Goal: Task Accomplishment & Management: Use online tool/utility

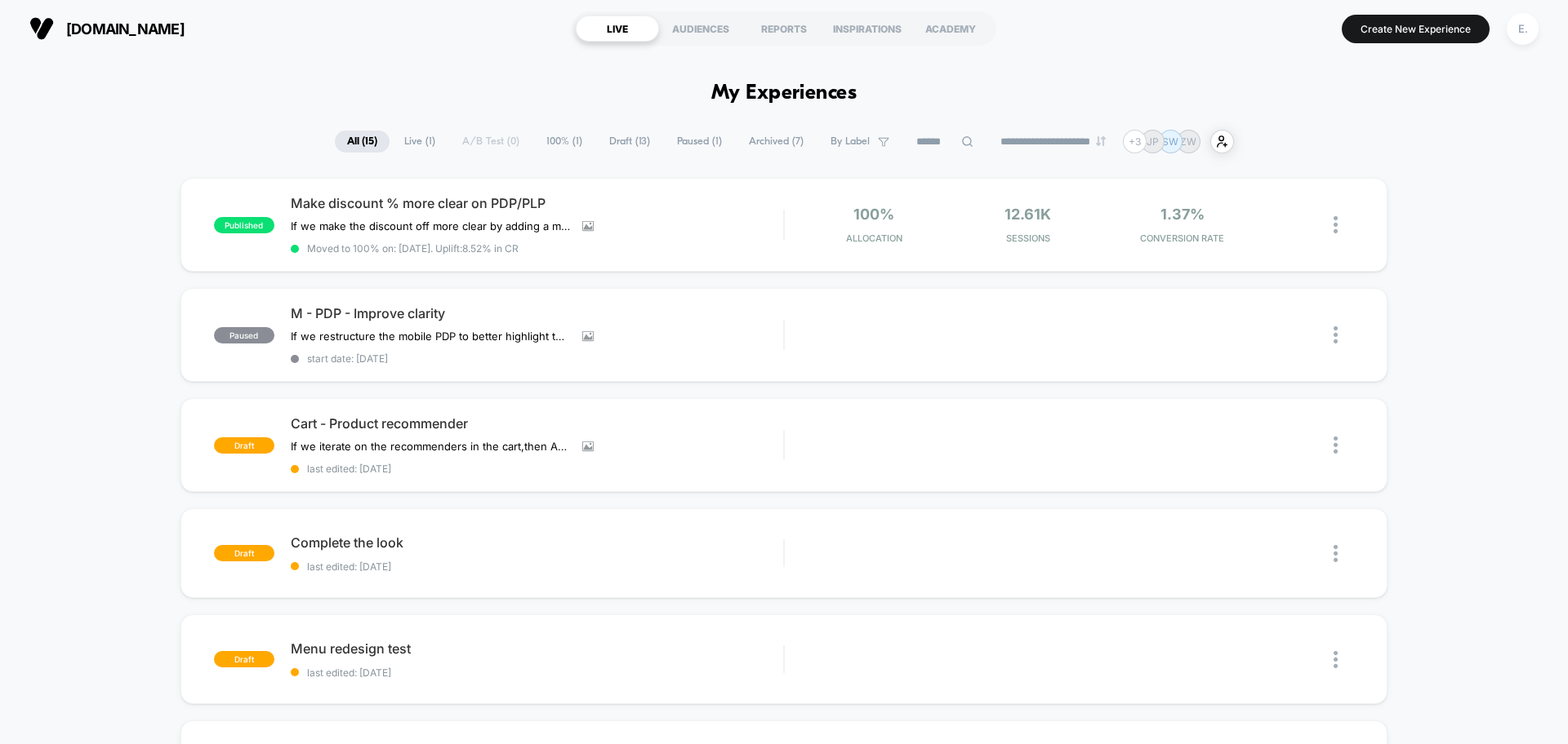
click at [1539, 23] on button "E." at bounding box center [1522, 29] width 41 height 33
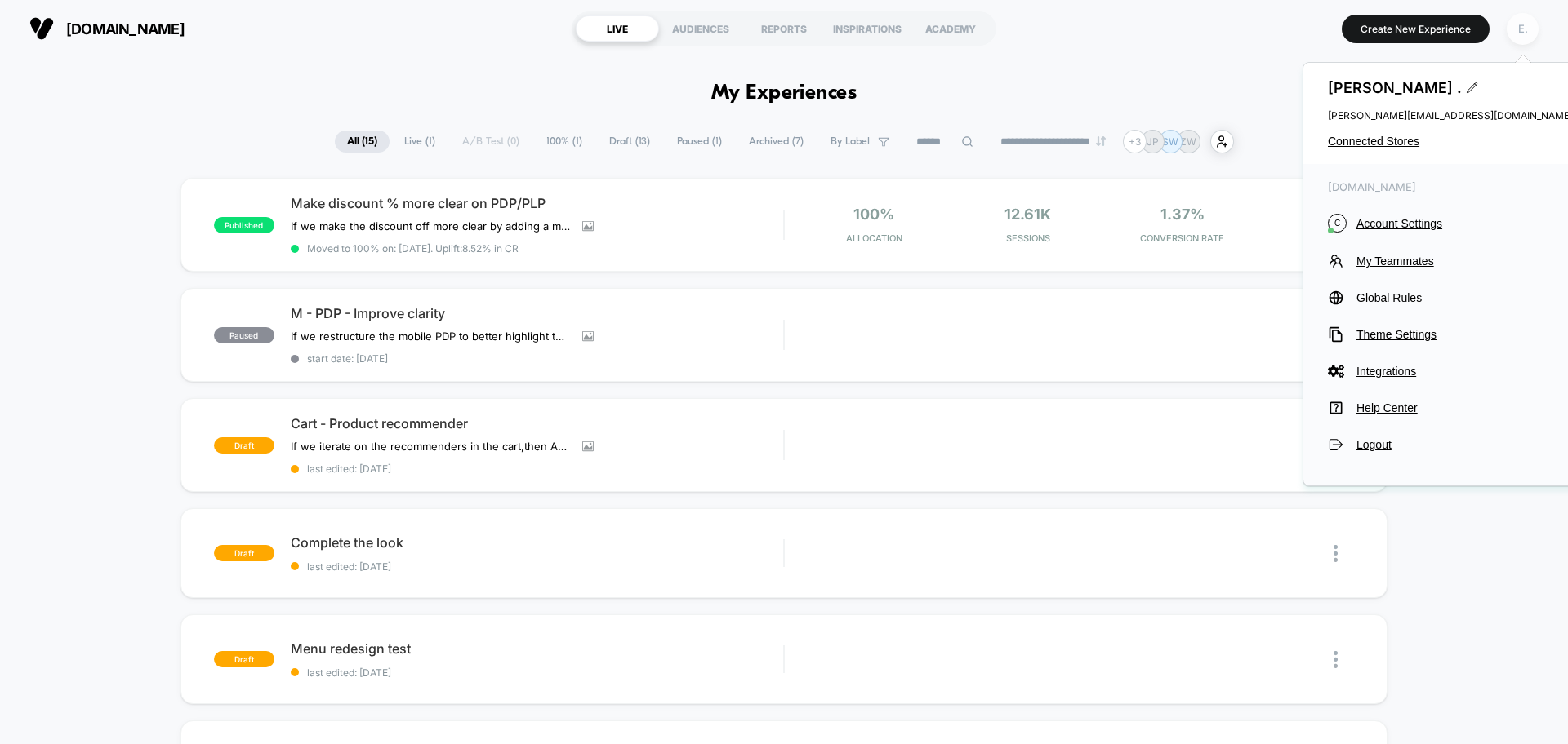
click at [1533, 29] on div "E." at bounding box center [1522, 29] width 31 height 31
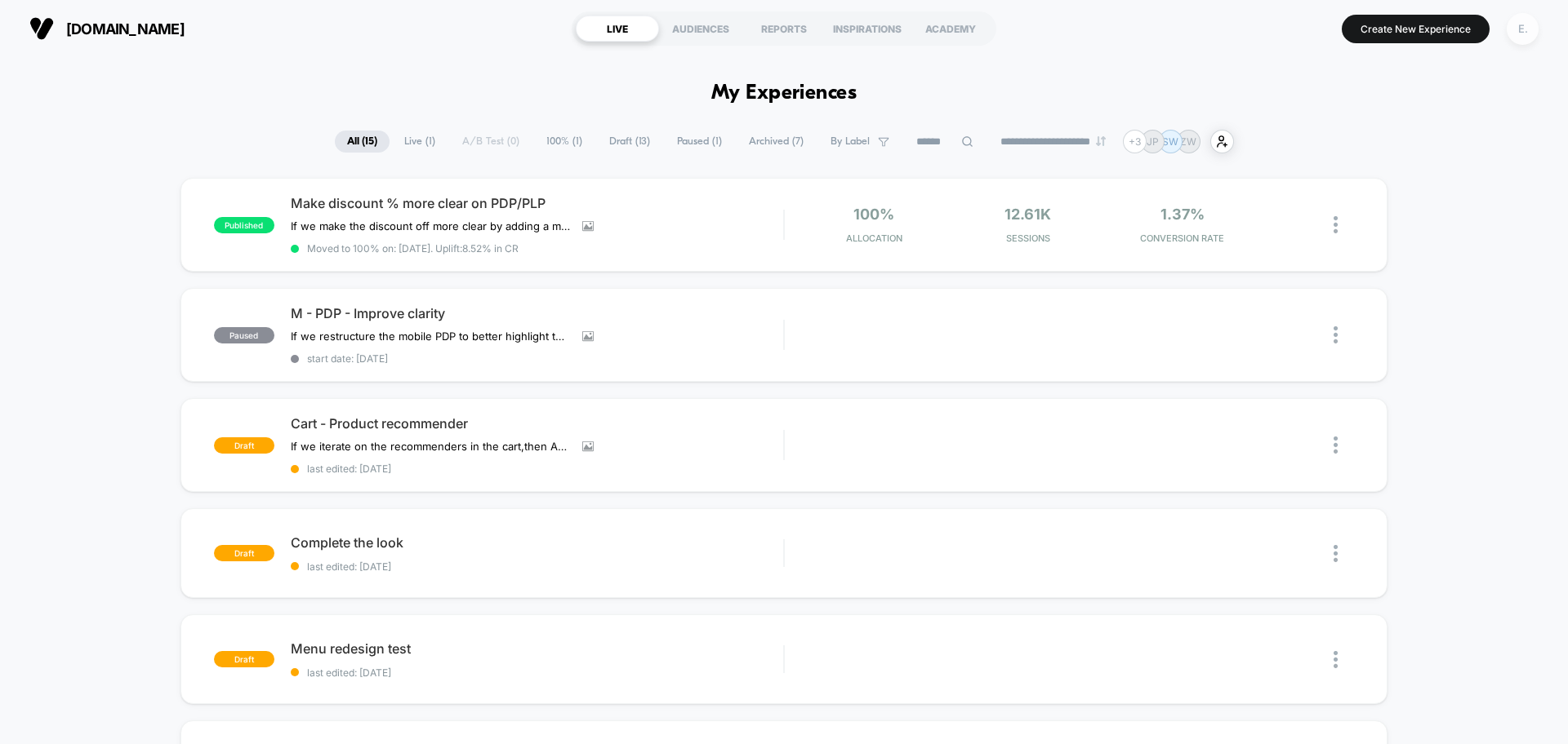
click at [1533, 29] on div "E." at bounding box center [1522, 29] width 31 height 31
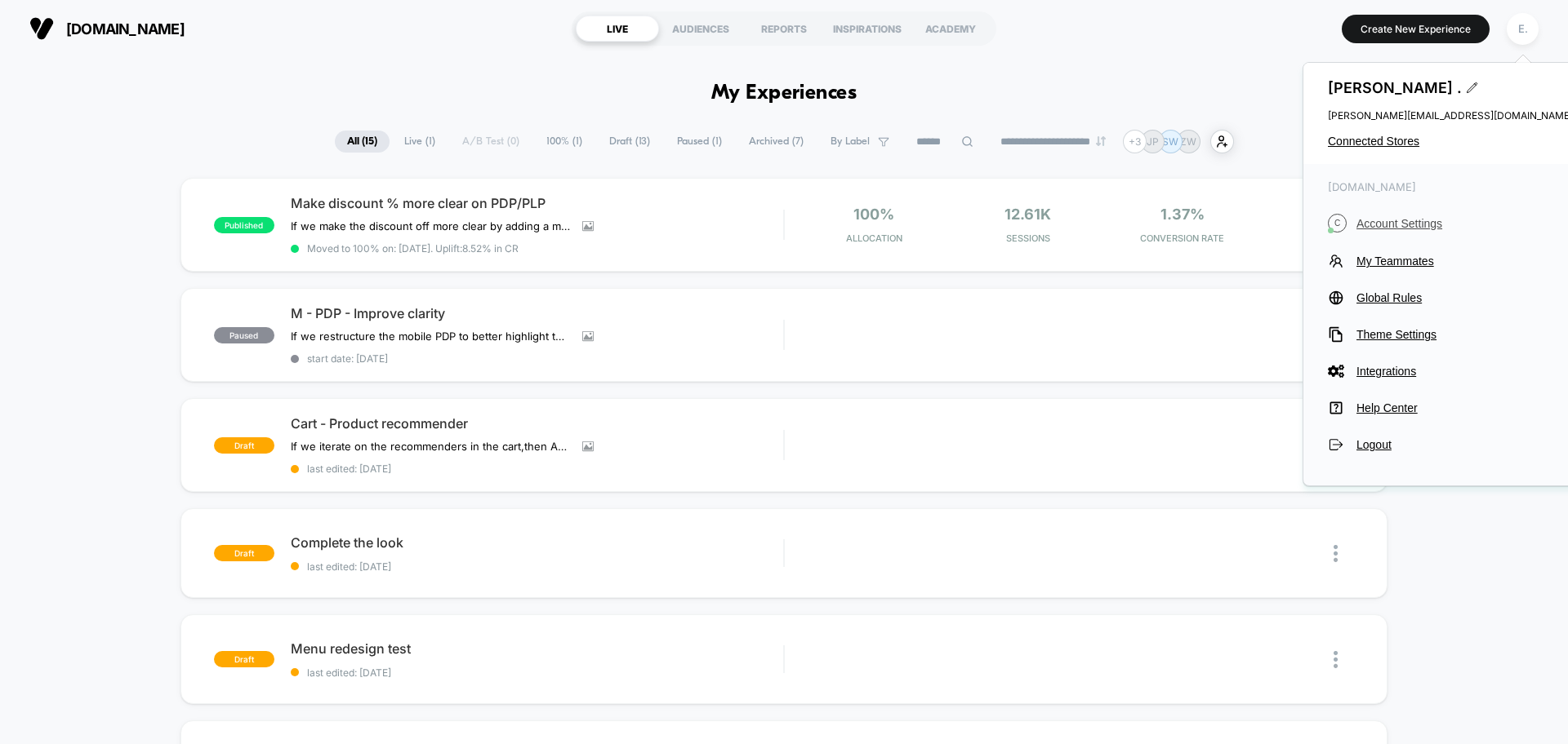
click at [1381, 230] on button "C Account Settings" at bounding box center [1450, 223] width 245 height 19
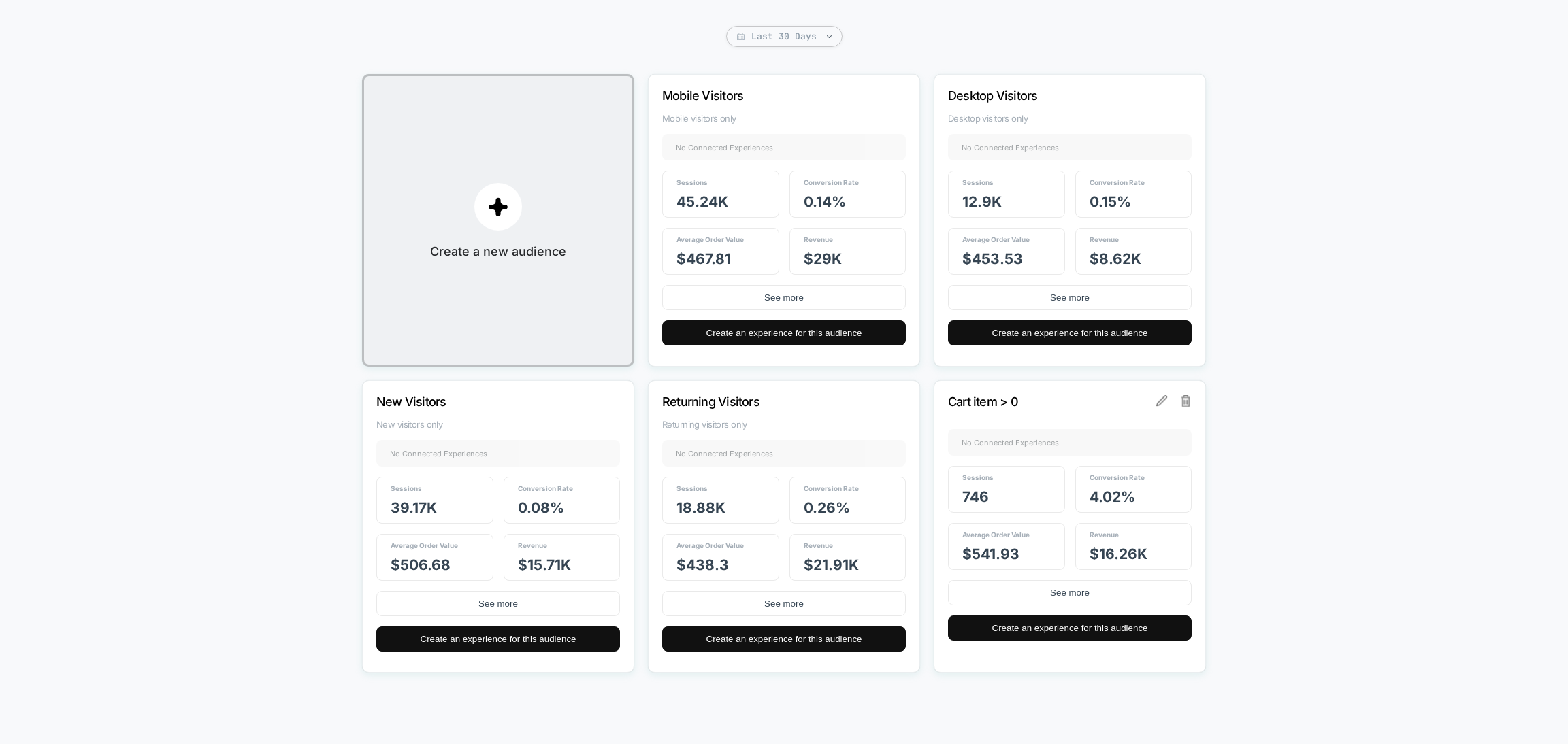
scroll to position [127, 0]
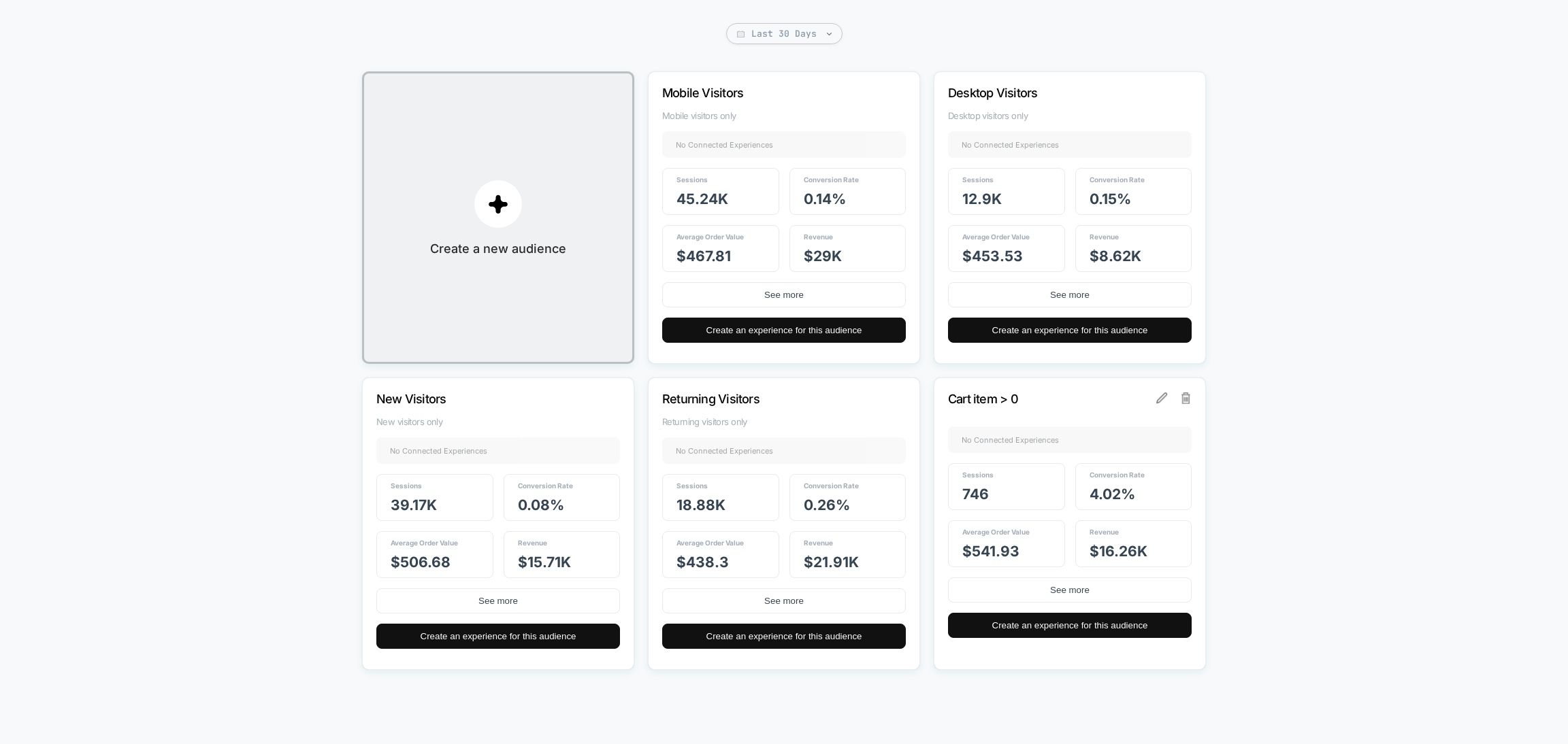
click at [414, 396] on p "New Visitors" at bounding box center [480, 399] width 207 height 14
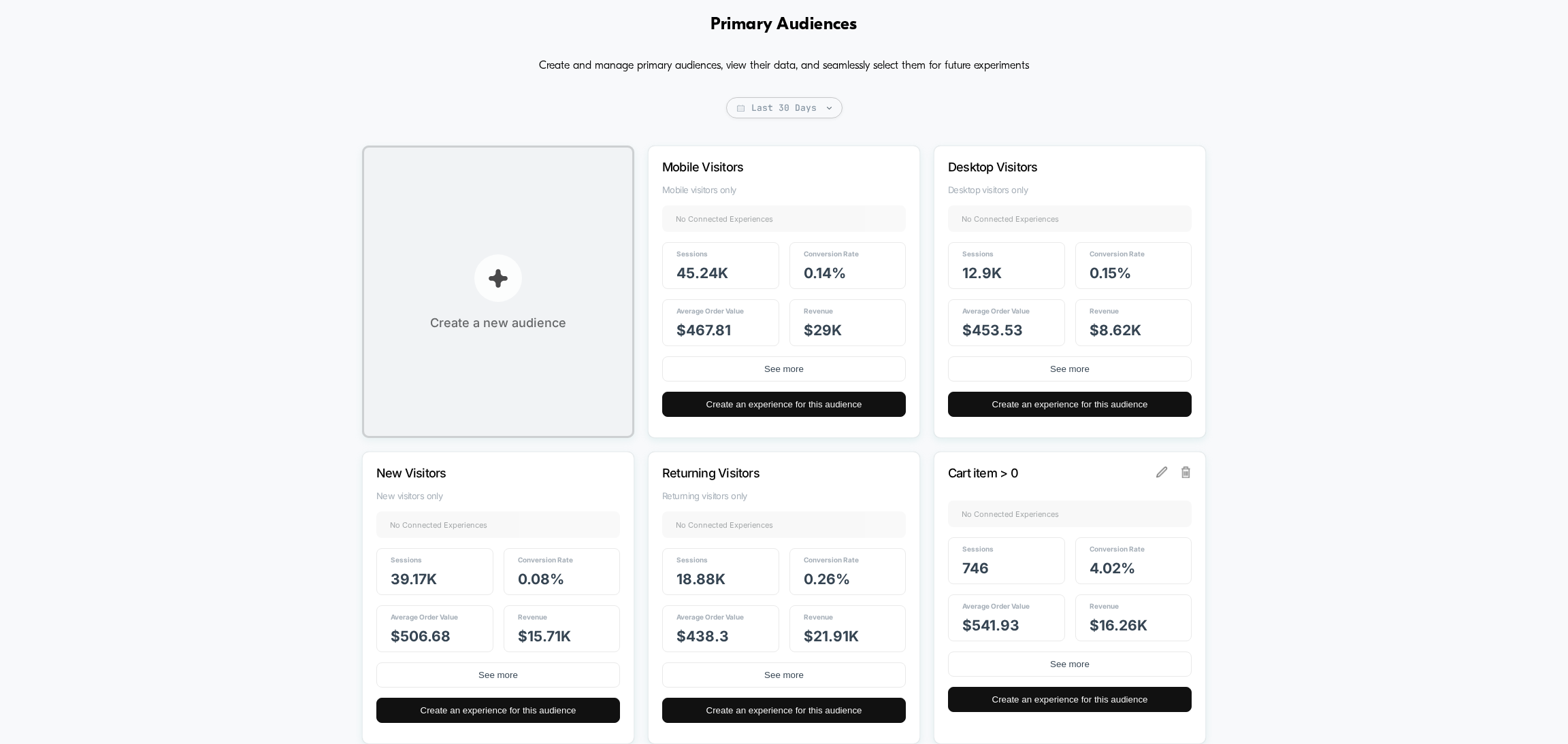
scroll to position [0, 0]
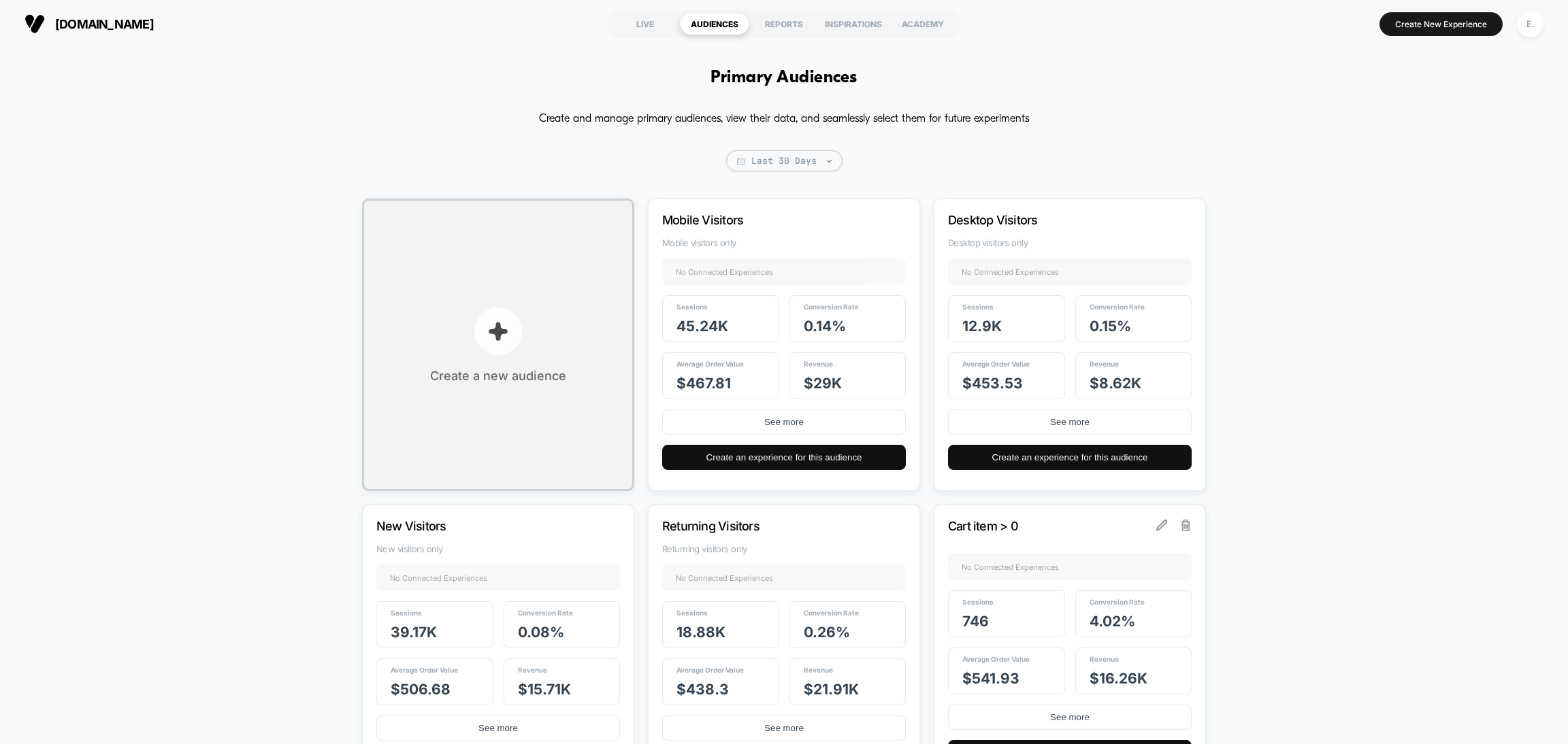
click at [489, 349] on p "button" at bounding box center [498, 331] width 48 height 48
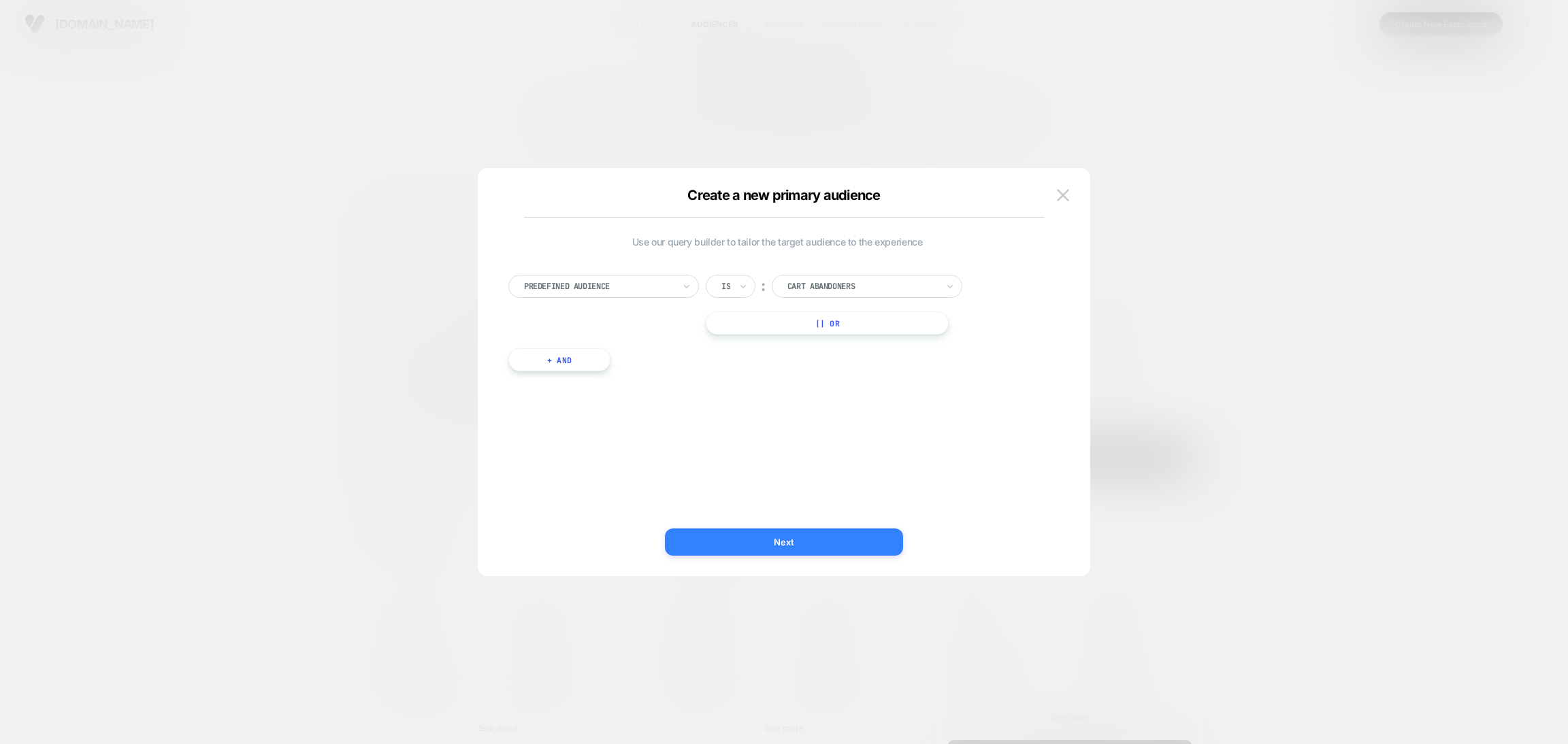
click at [738, 548] on button "Next" at bounding box center [784, 542] width 238 height 27
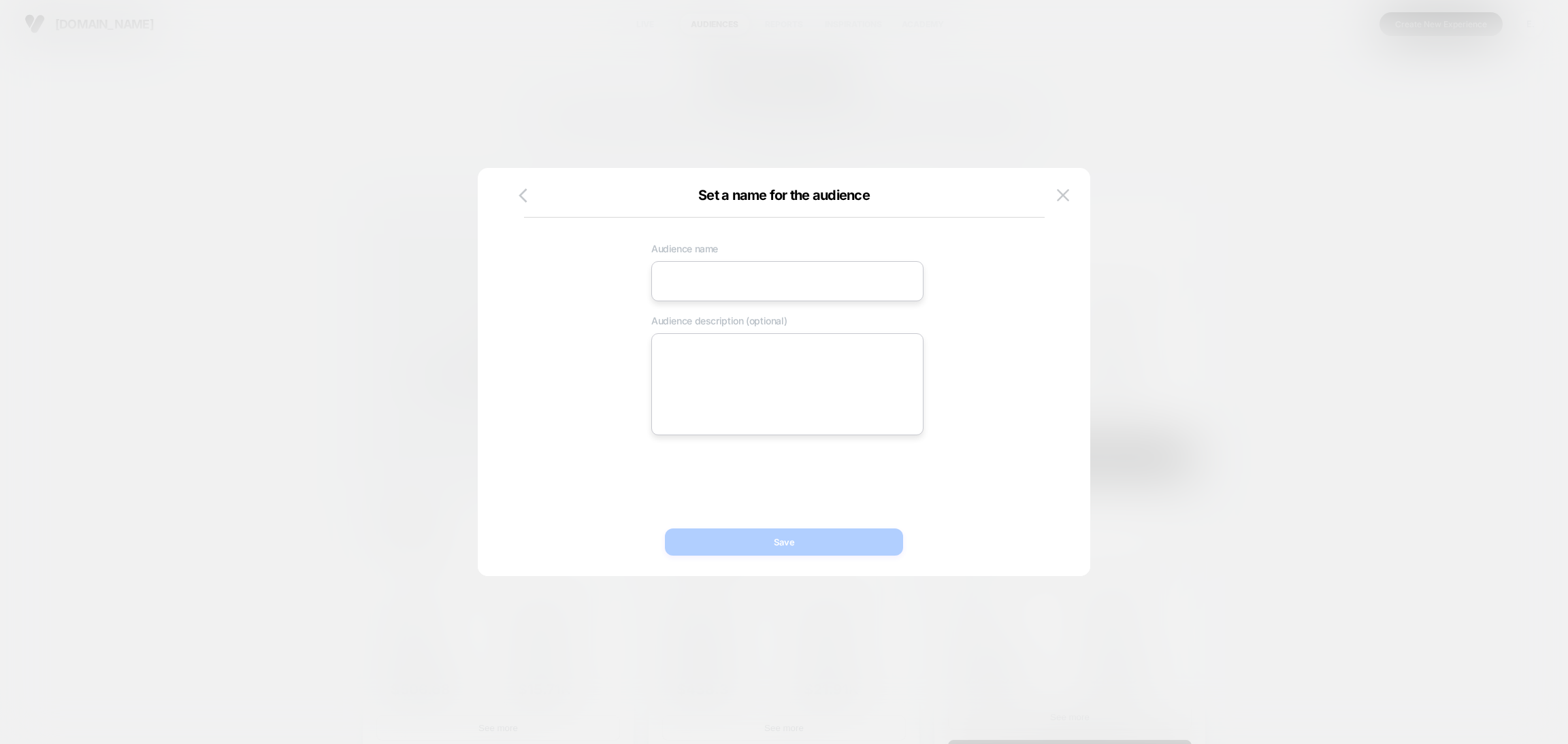
click at [773, 299] on input at bounding box center [787, 282] width 272 height 40
drag, startPoint x: 537, startPoint y: 198, endPoint x: 528, endPoint y: 193, distance: 10.3
click at [534, 198] on div "Set a name for the audience" at bounding box center [784, 196] width 521 height 16
click at [525, 191] on icon "button" at bounding box center [523, 196] width 17 height 17
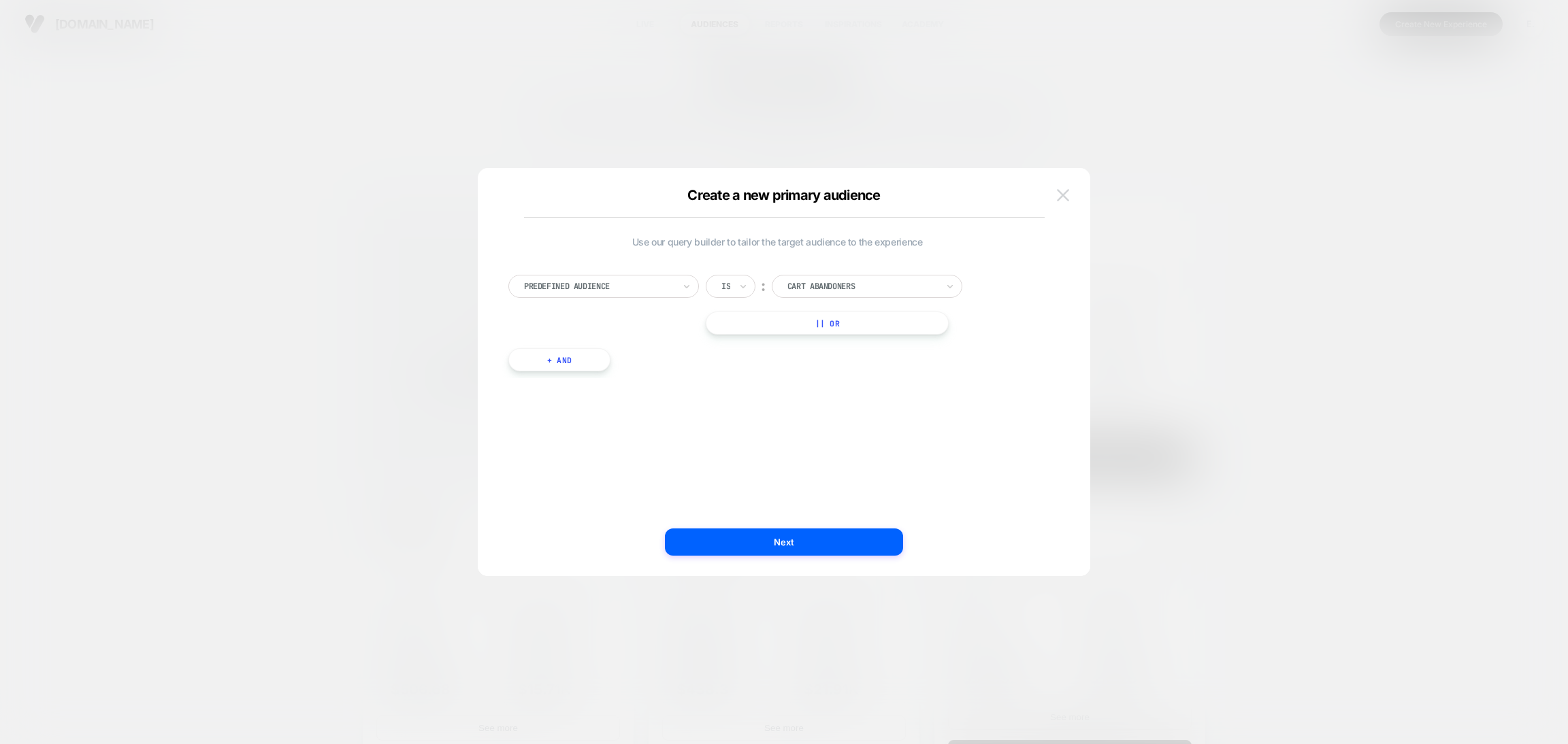
click at [1064, 189] on img at bounding box center [1063, 194] width 12 height 11
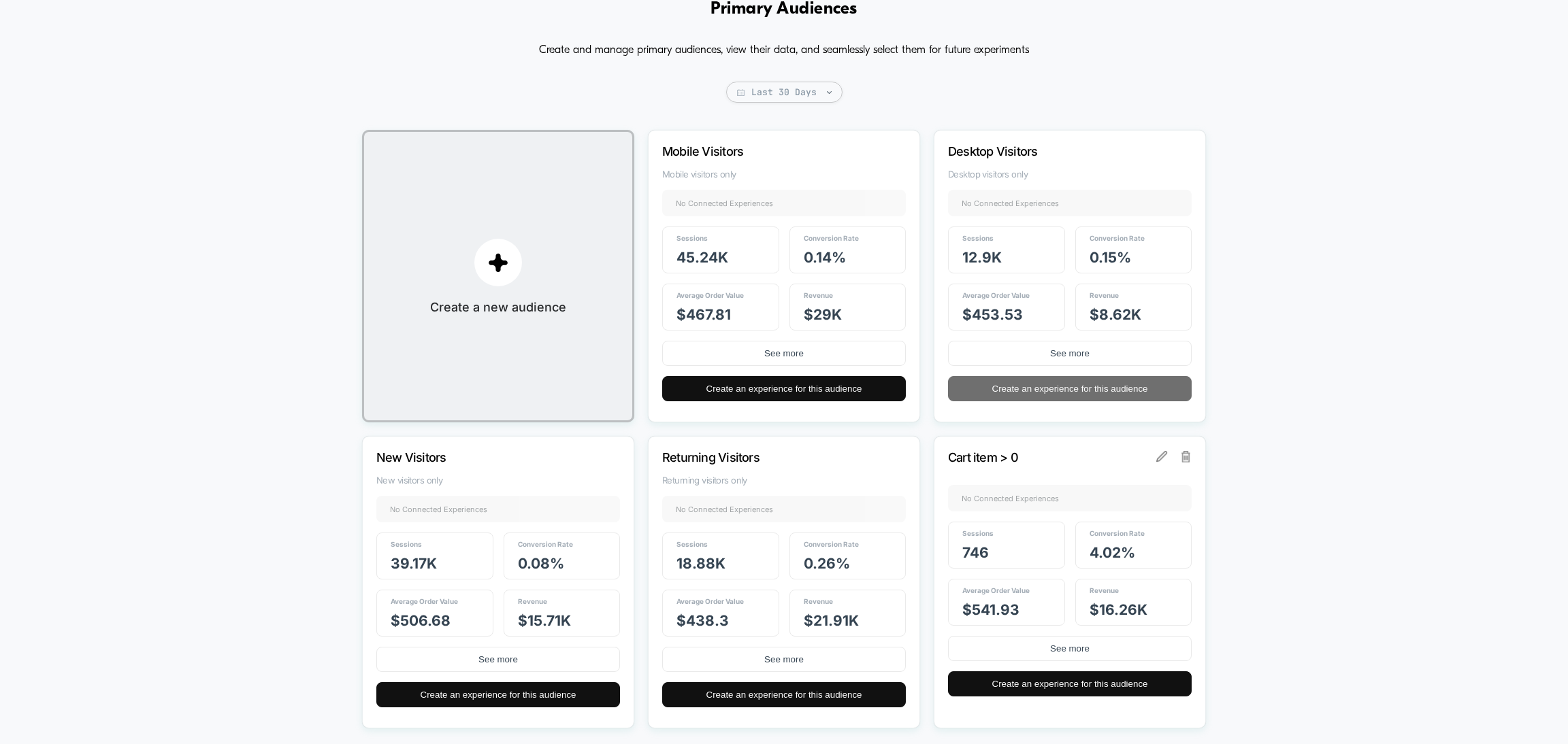
scroll to position [127, 0]
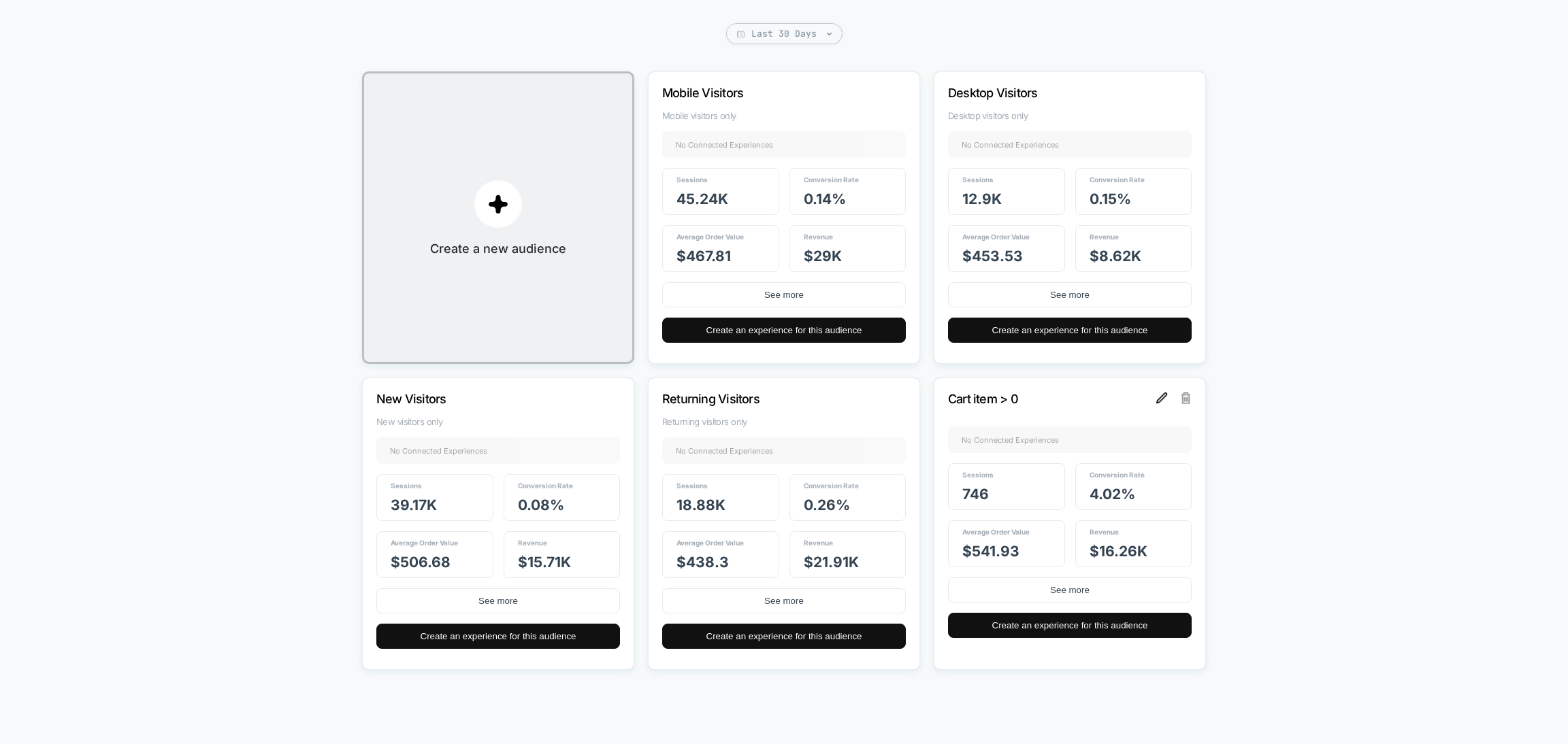
click at [1161, 400] on img at bounding box center [1162, 398] width 11 height 11
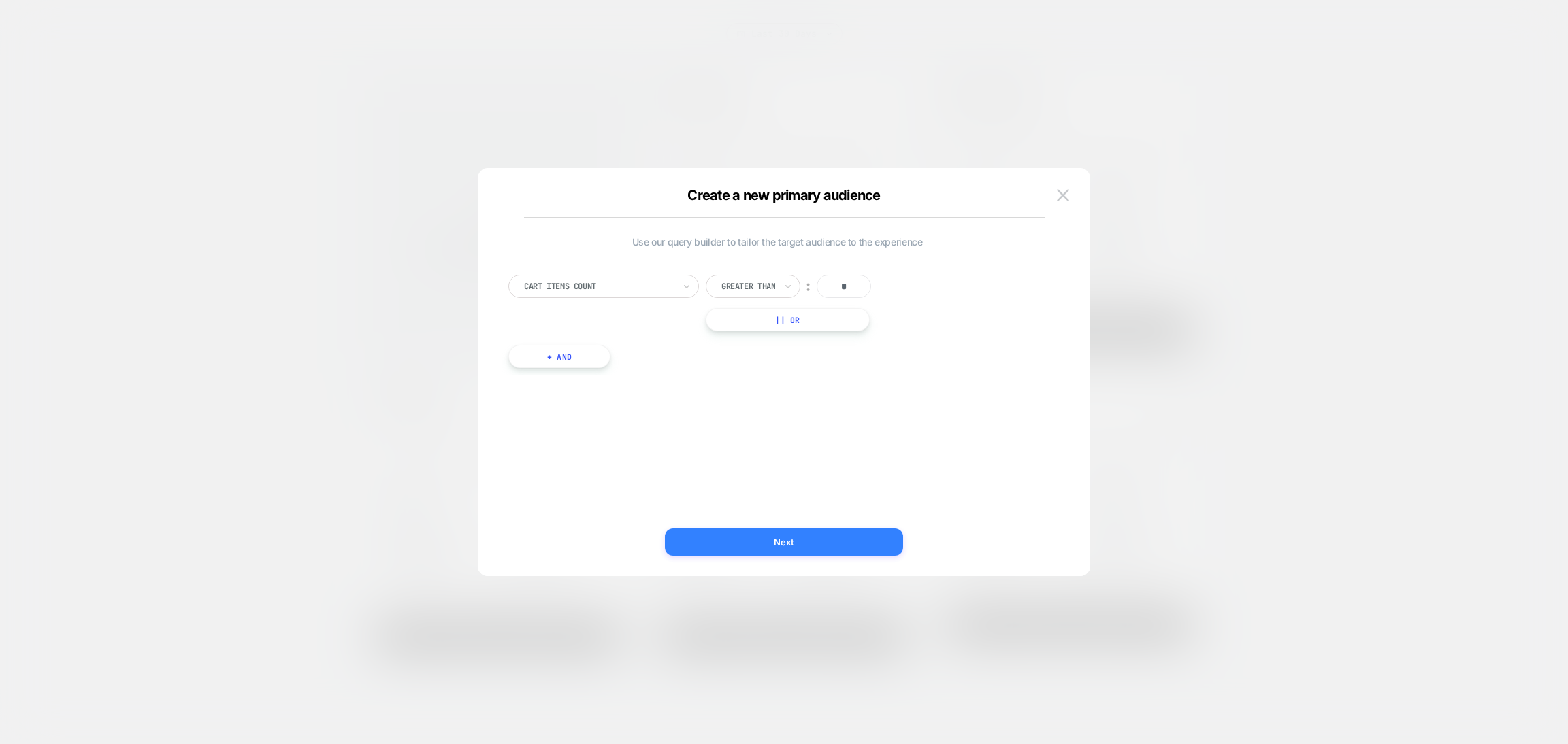
click at [857, 539] on button "Next" at bounding box center [784, 542] width 238 height 27
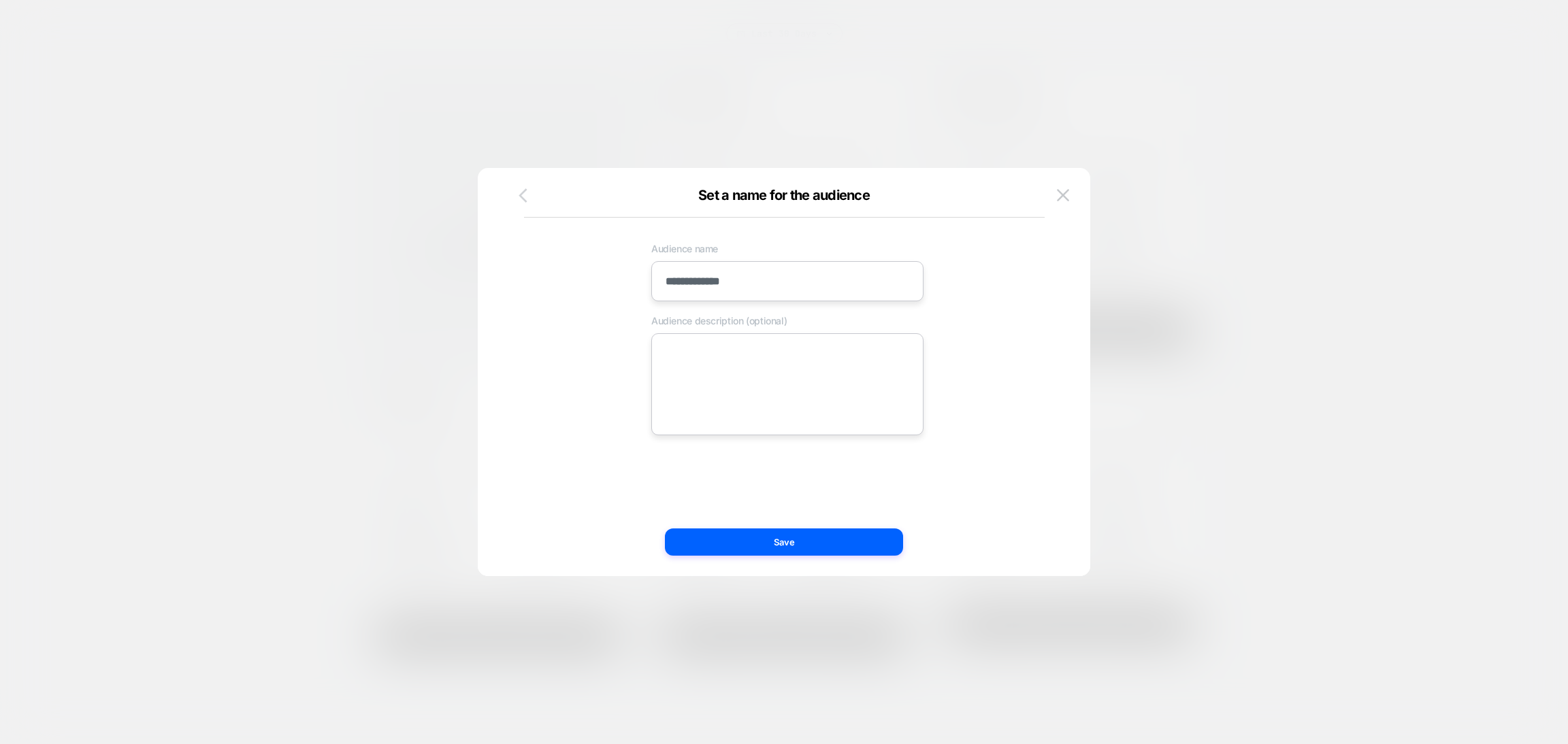
click at [522, 189] on icon "button" at bounding box center [523, 196] width 17 height 17
click at [1057, 196] on img at bounding box center [1063, 194] width 12 height 11
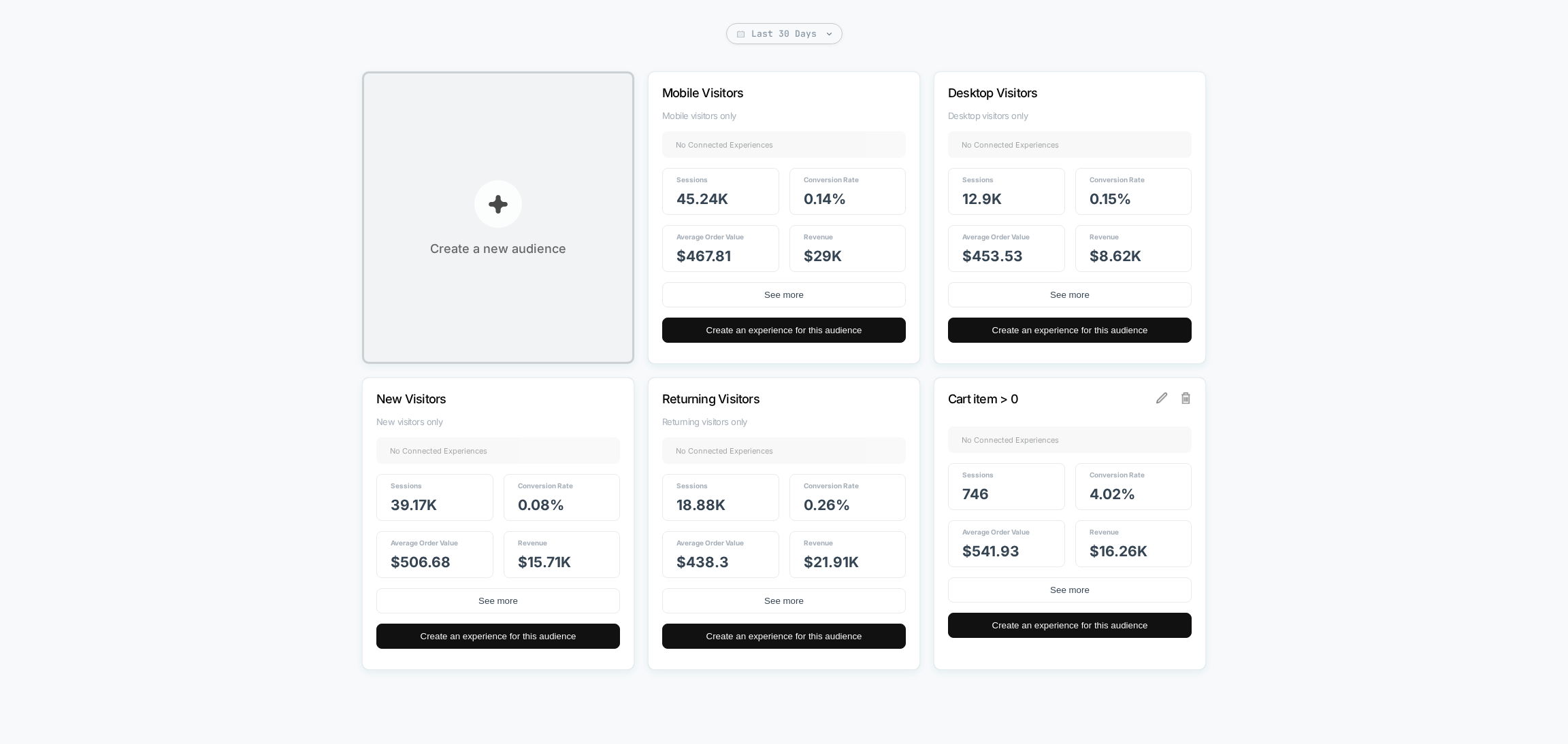
click at [514, 196] on p "button" at bounding box center [498, 205] width 48 height 48
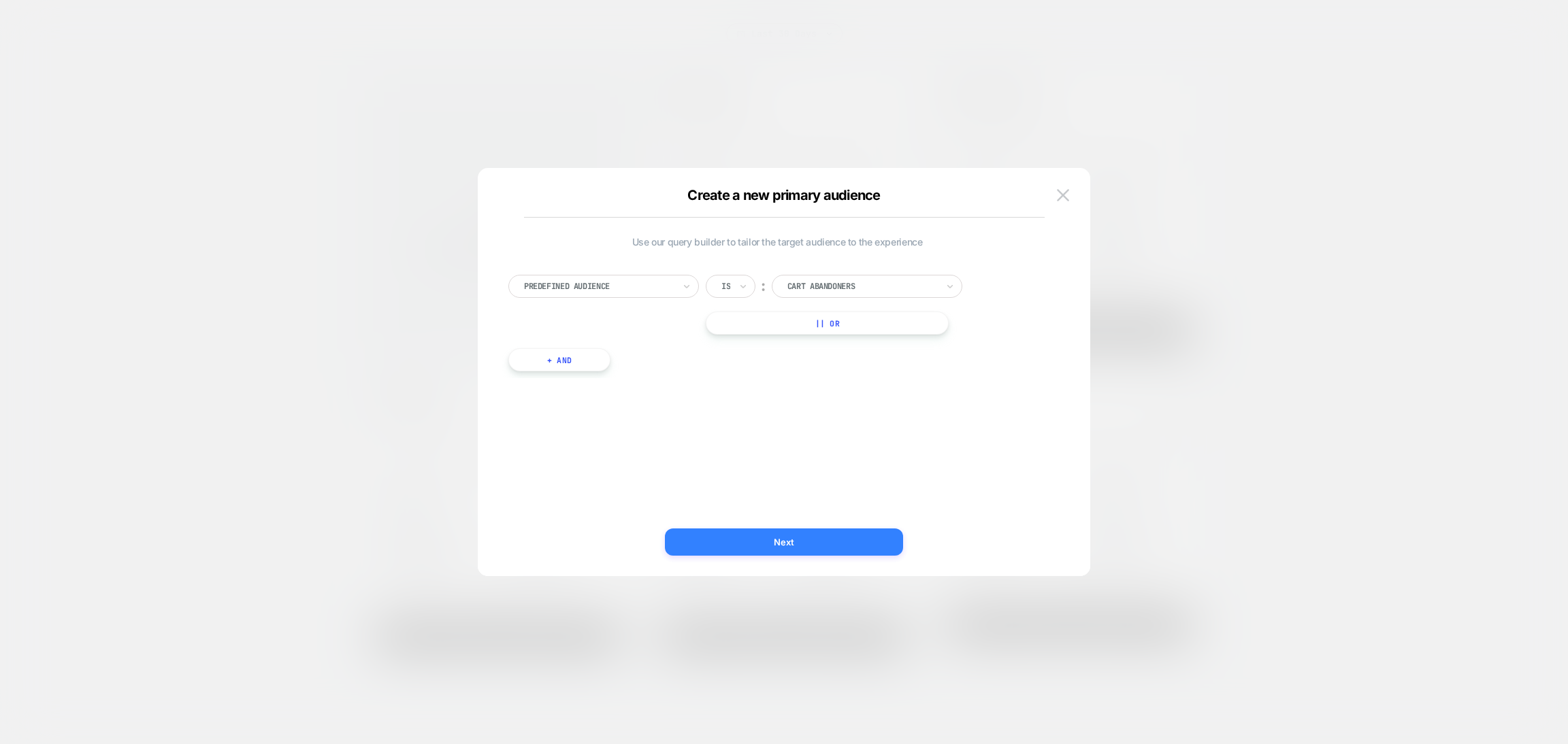
click at [824, 544] on button "Next" at bounding box center [784, 542] width 238 height 27
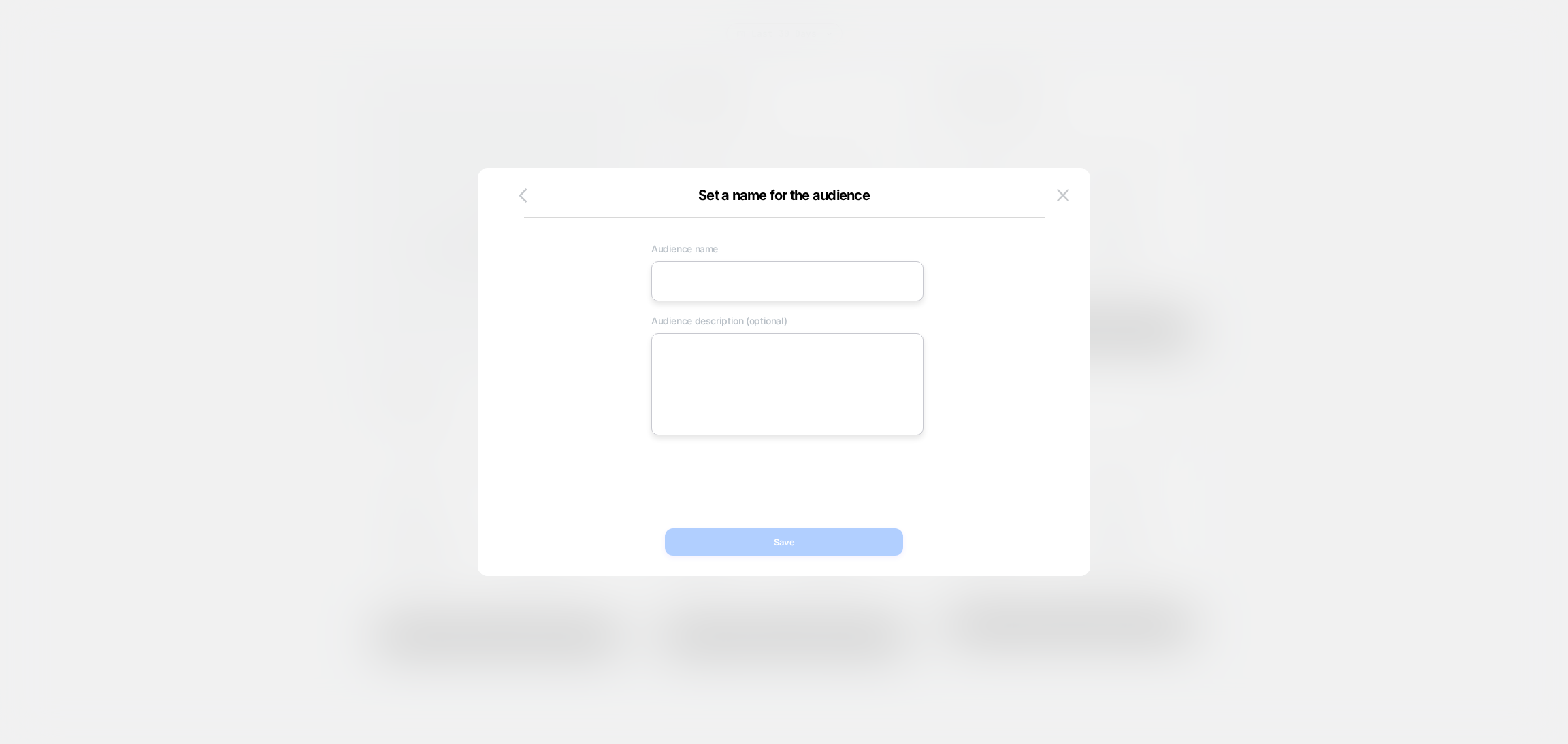
click at [1051, 196] on div "Audience name Audience description (optional)" at bounding box center [777, 372] width 572 height 354
click at [1061, 199] on img at bounding box center [1063, 194] width 12 height 11
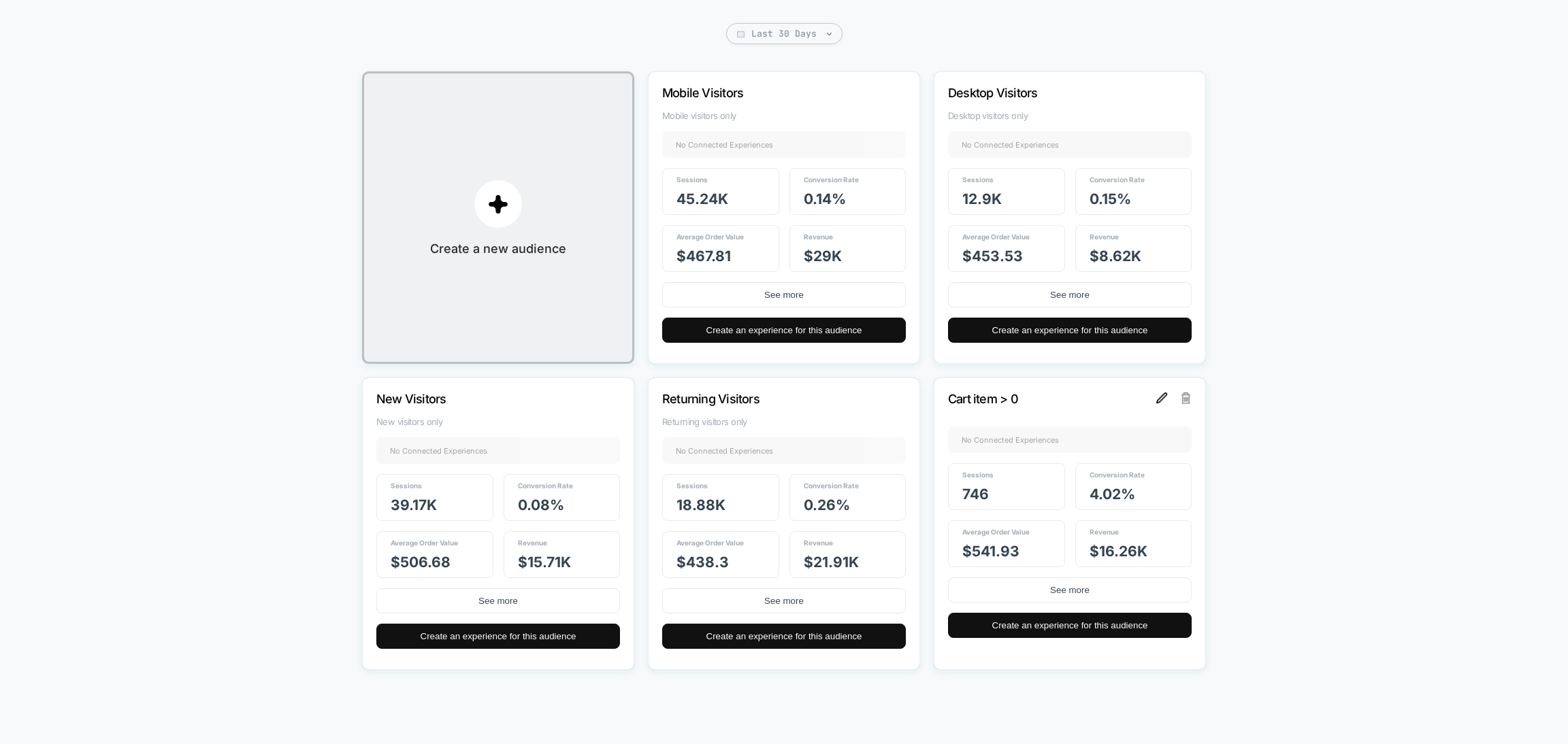
click at [1162, 396] on img at bounding box center [1162, 398] width 11 height 11
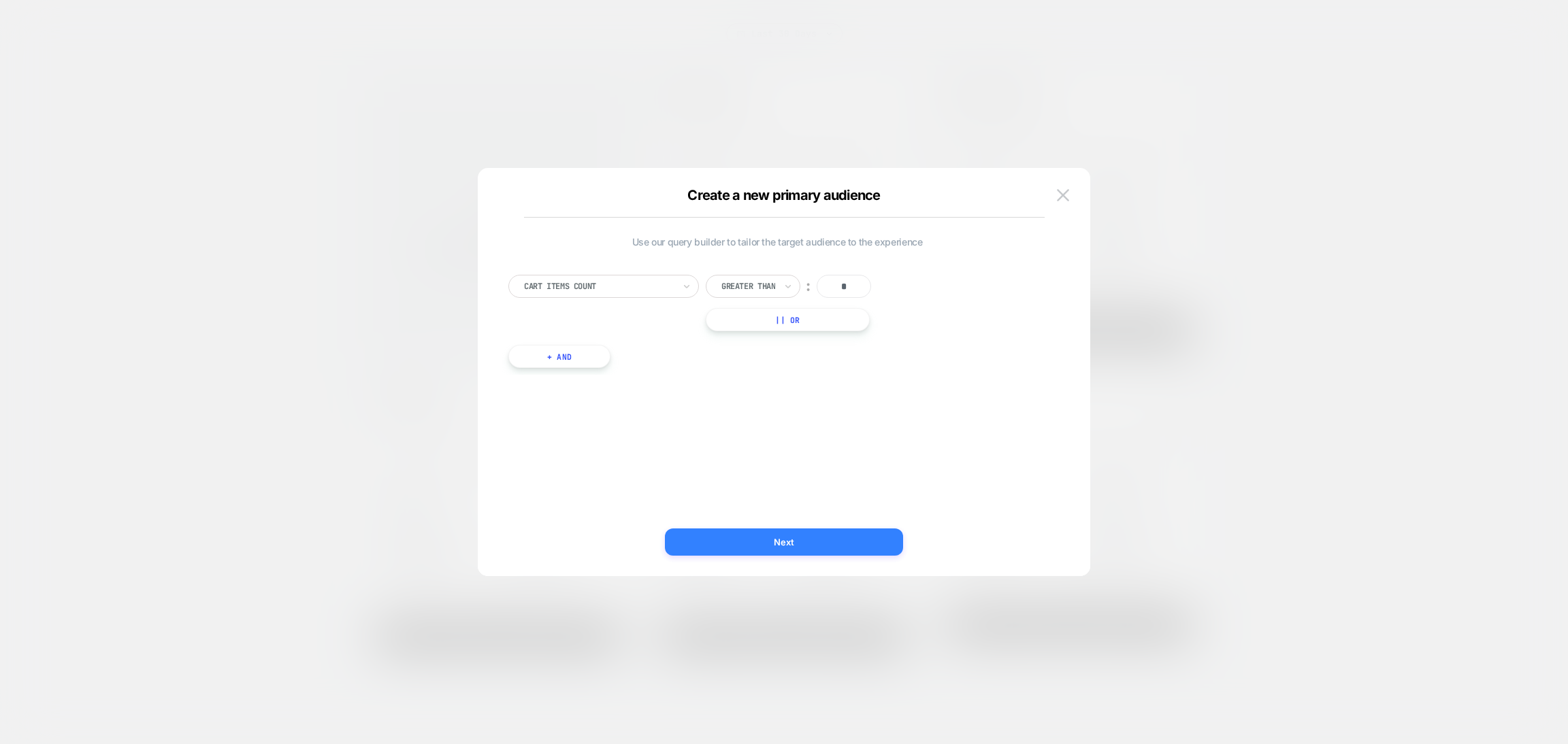
click at [842, 529] on button "Next" at bounding box center [784, 542] width 238 height 27
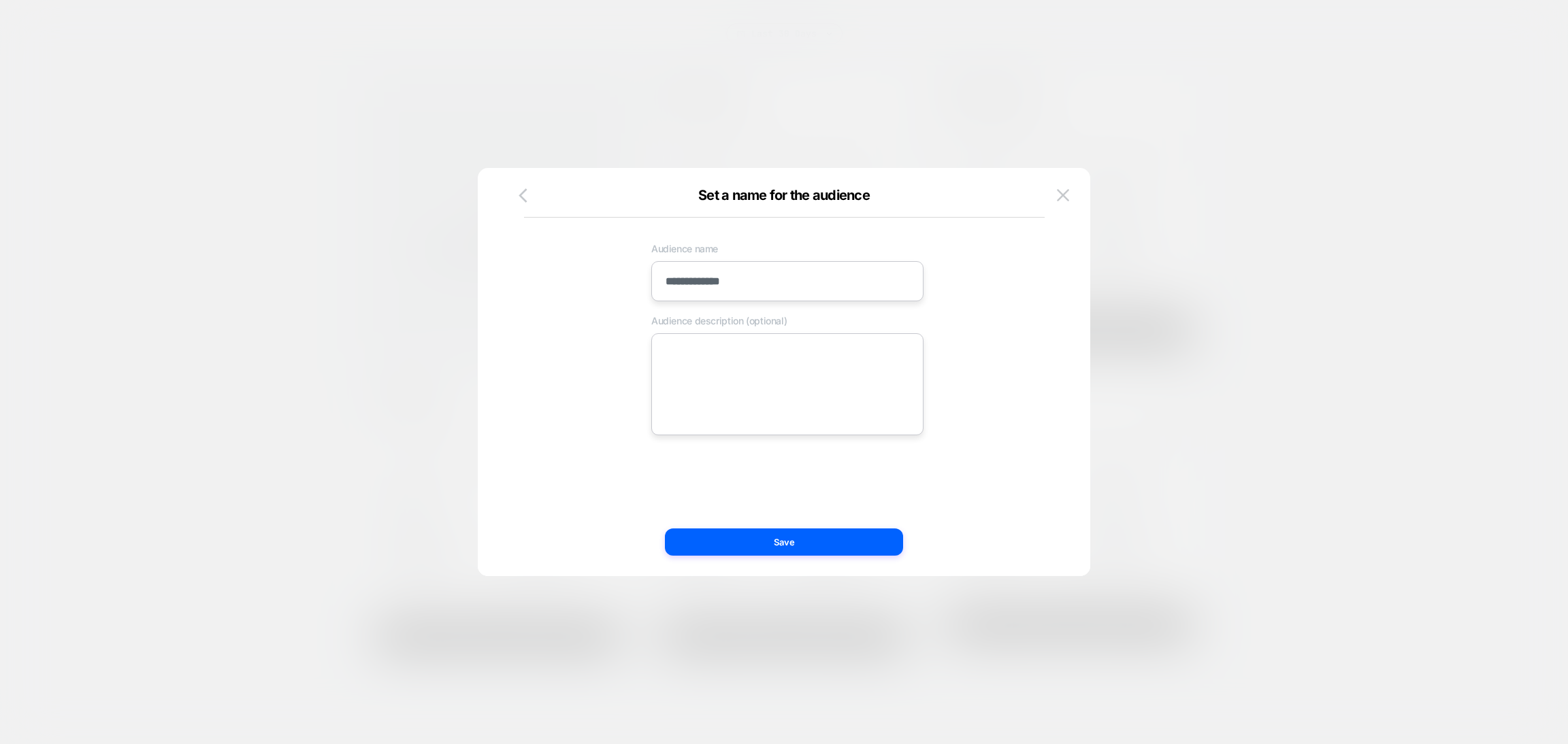
click at [1444, 138] on div at bounding box center [784, 372] width 1568 height 744
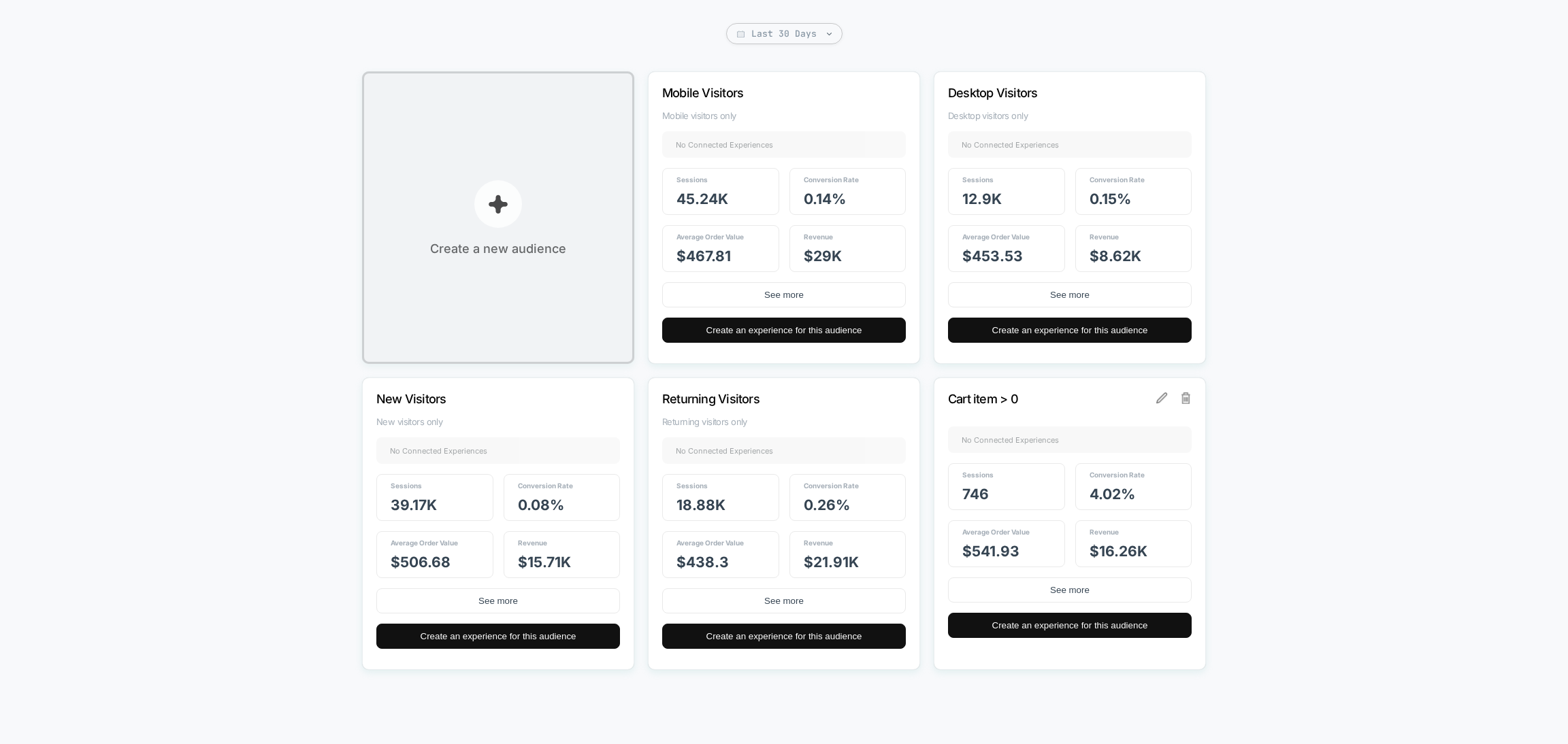
click at [450, 229] on button "Create a new audience" at bounding box center [498, 217] width 272 height 292
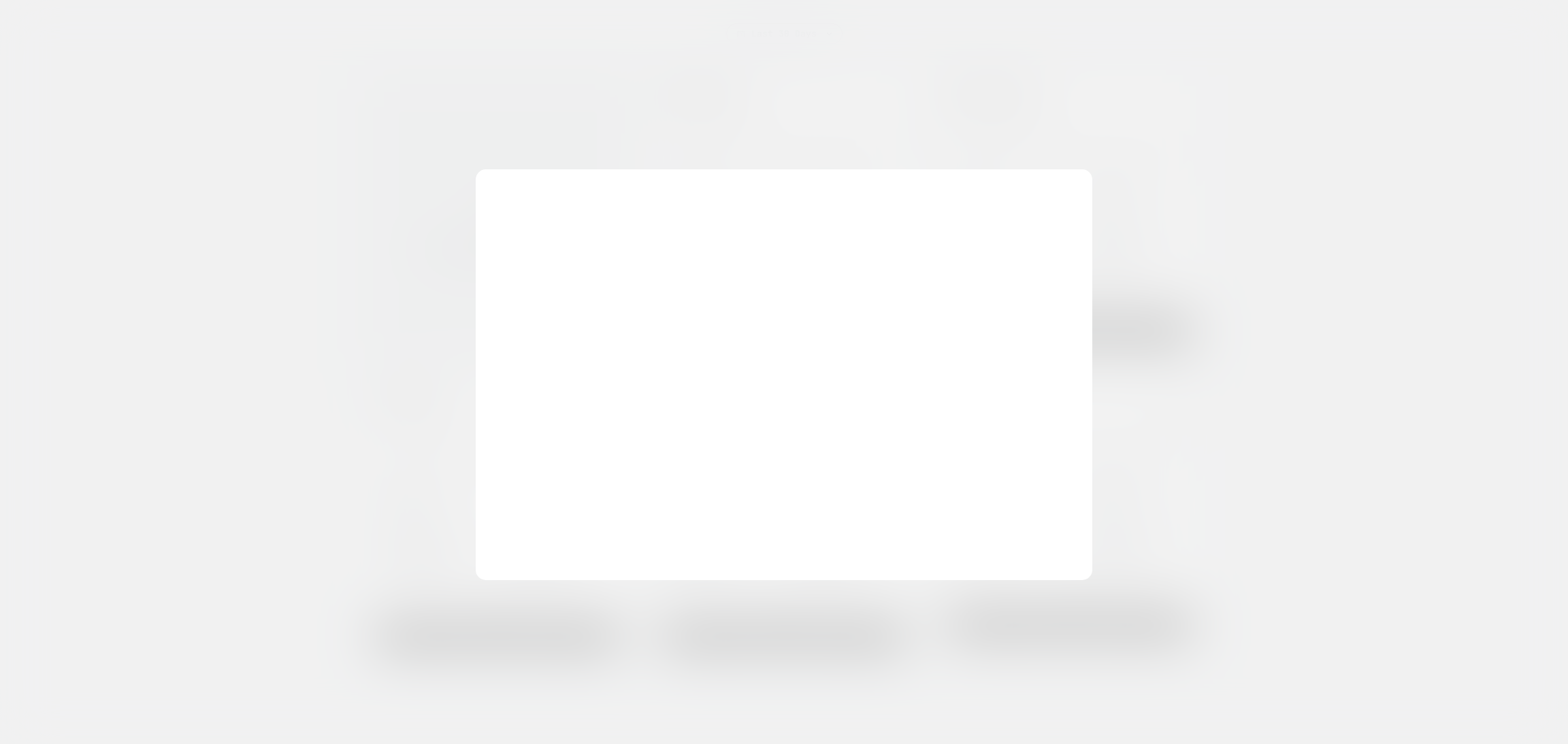
click at [1348, 119] on div at bounding box center [784, 372] width 1568 height 744
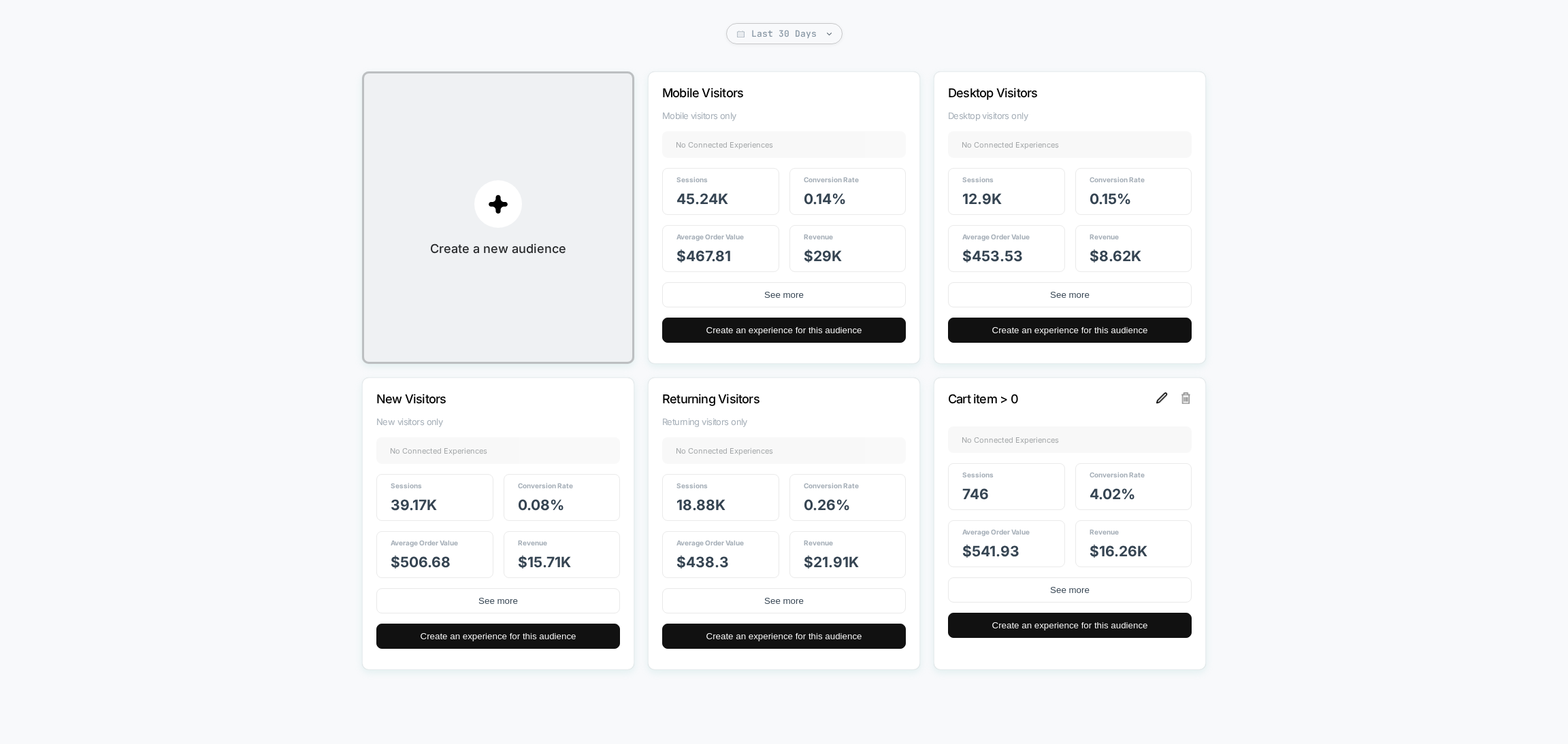
click at [1157, 402] on img at bounding box center [1162, 398] width 11 height 11
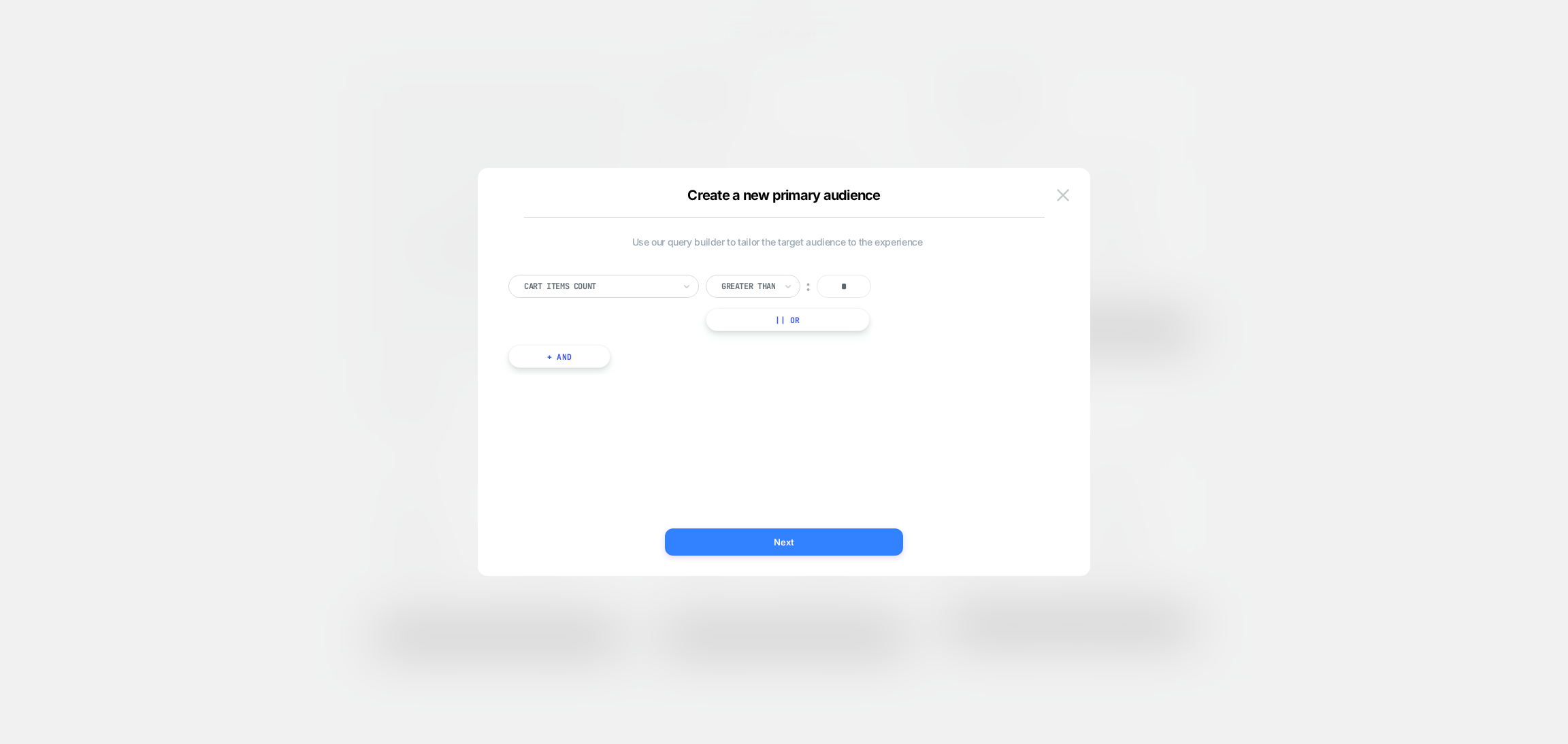
click at [779, 548] on button "Next" at bounding box center [784, 542] width 238 height 27
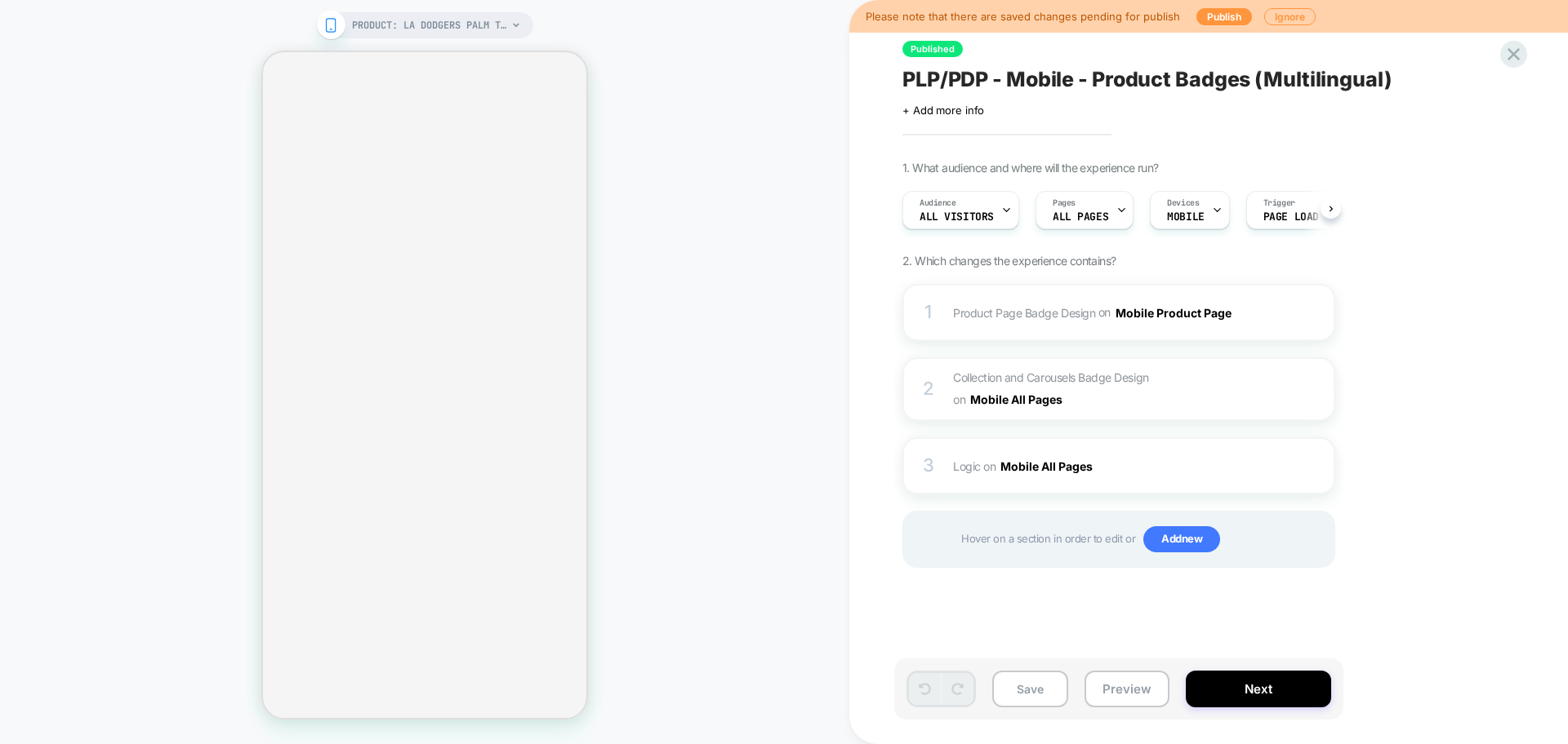
scroll to position [0, 1]
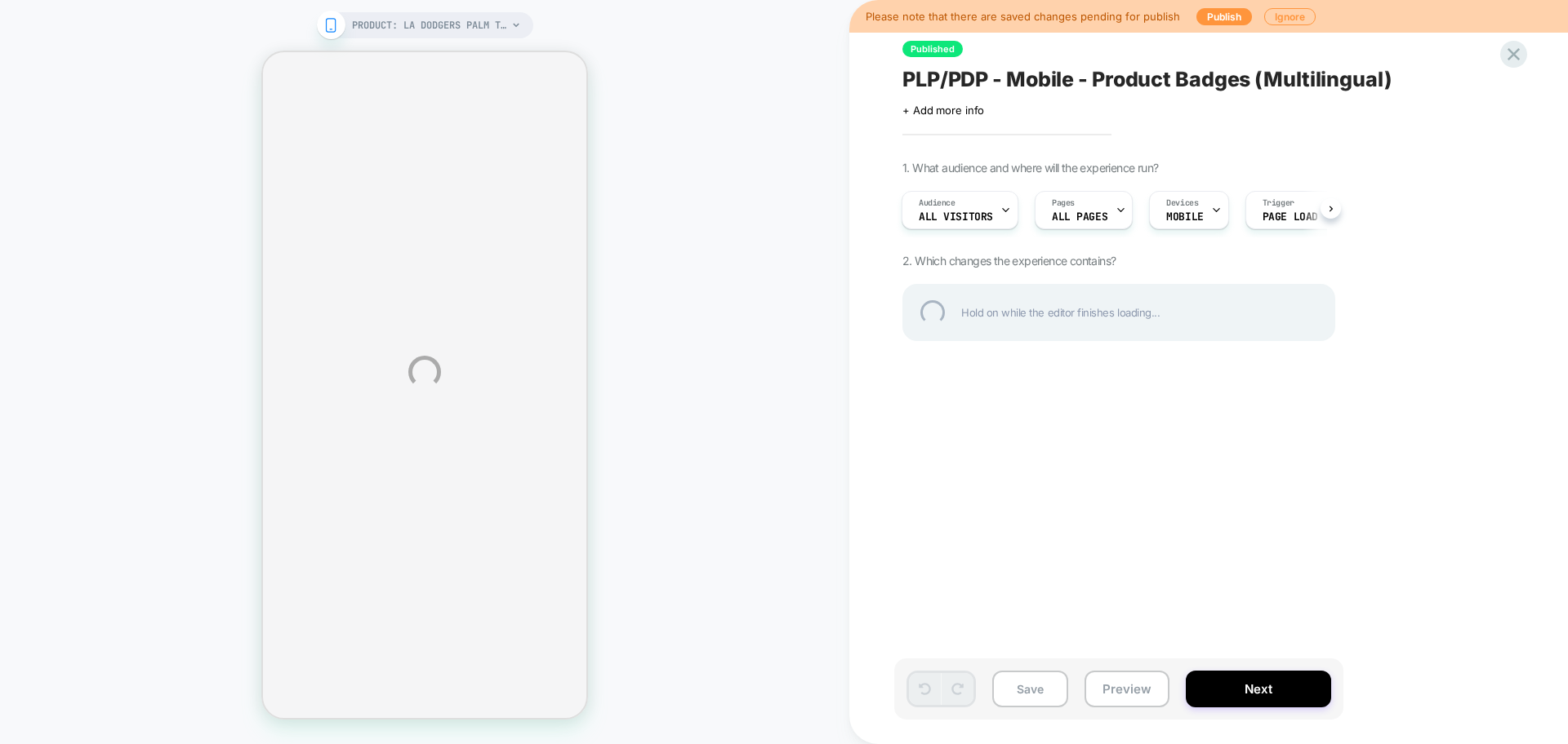
click at [1133, 701] on div "PRODUCT: LA Dodgers Palm Taco Blue 59FIFTY Cap [70625798] PRODUCT: LA Dodgers P…" at bounding box center [784, 372] width 1568 height 744
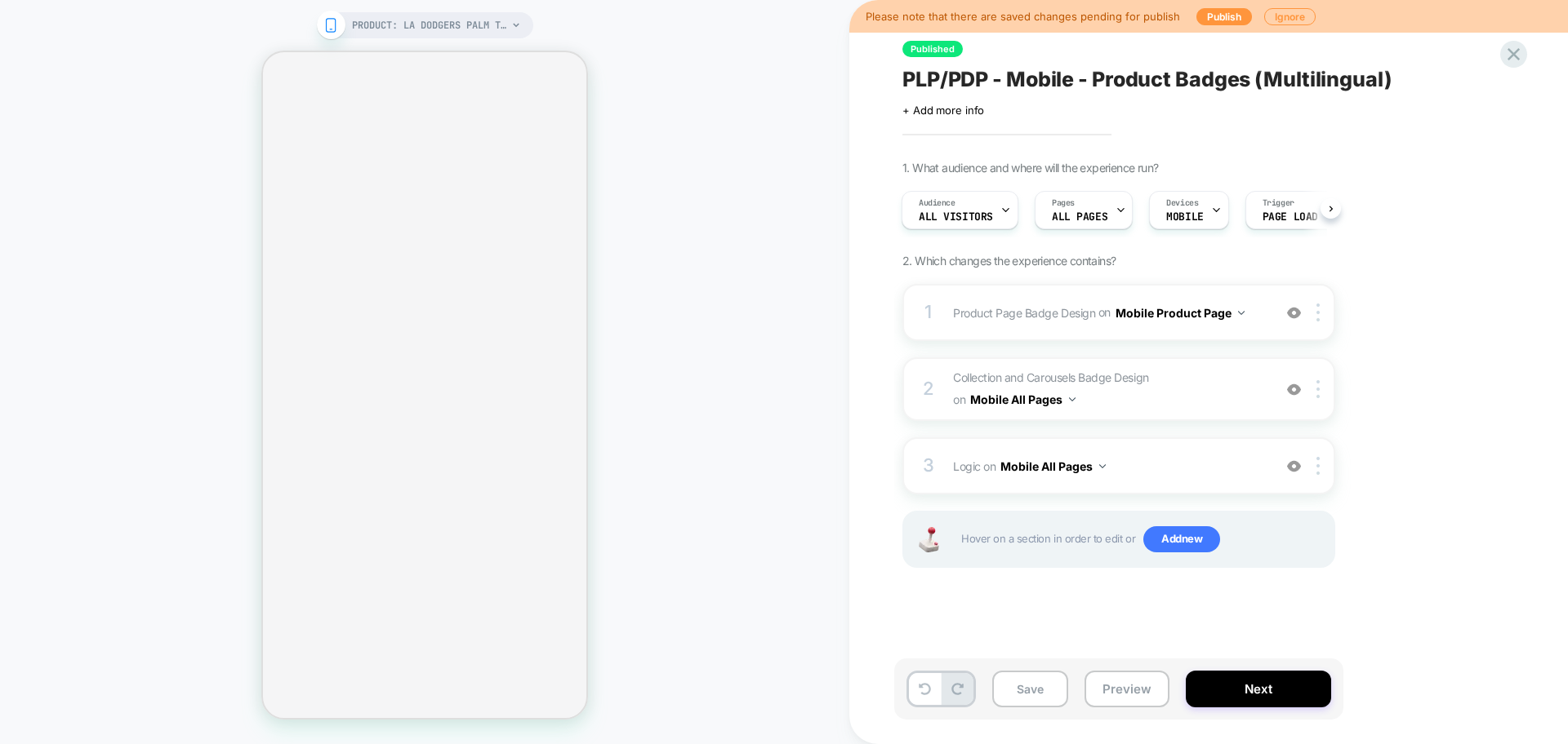
scroll to position [0, 2]
click at [1120, 689] on button "Preview" at bounding box center [1127, 688] width 85 height 37
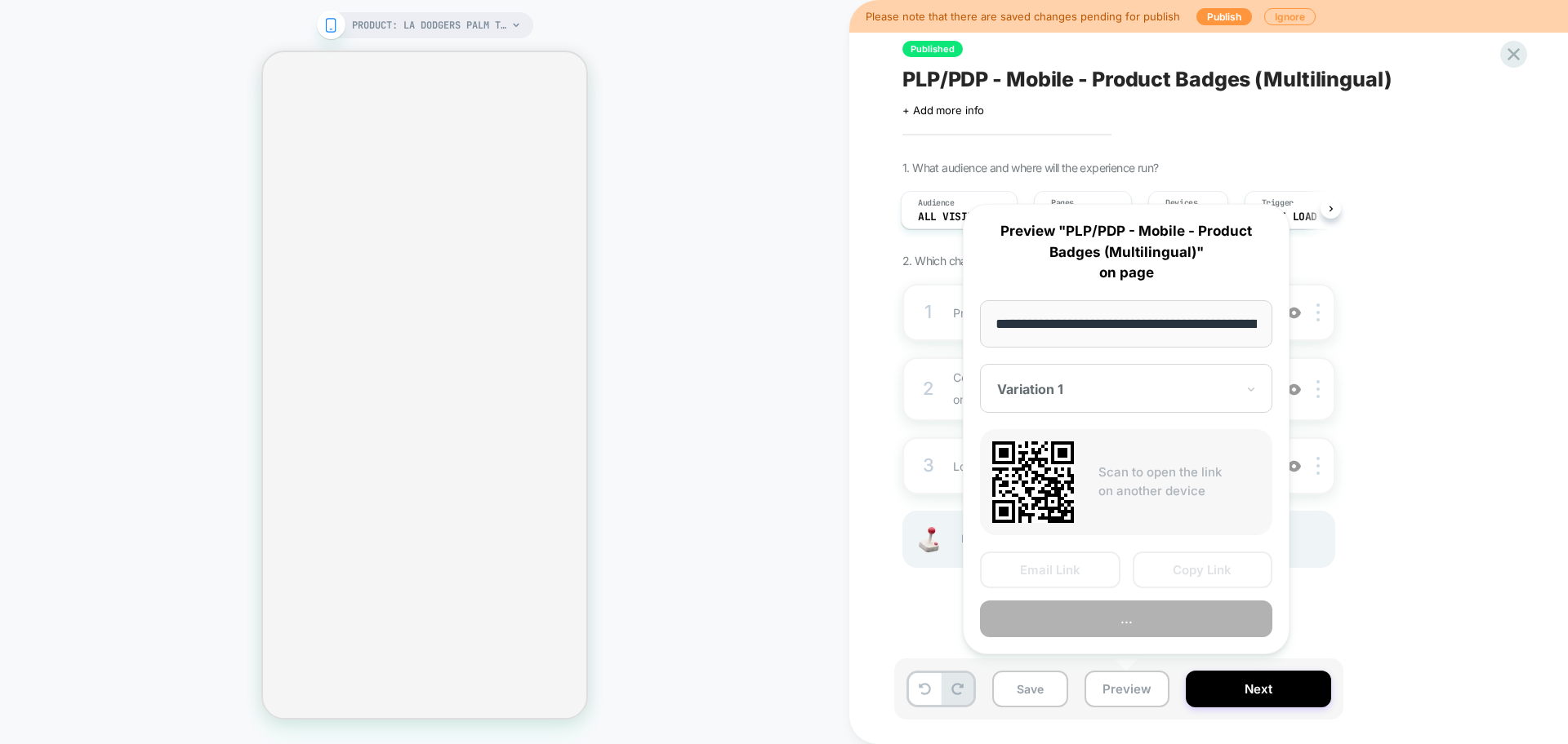
scroll to position [0, 0]
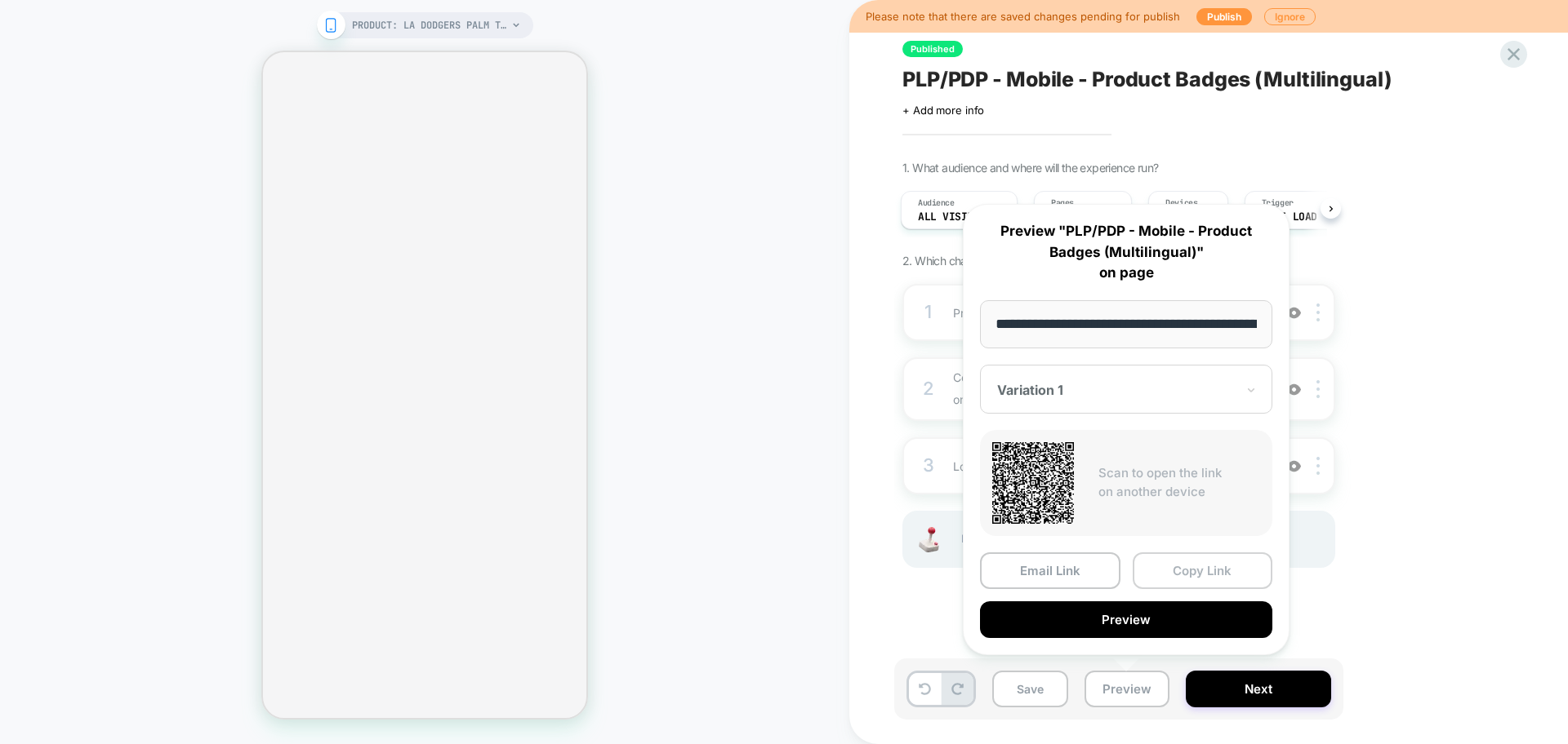
click at [1180, 564] on button "Copy Link" at bounding box center [1203, 571] width 140 height 37
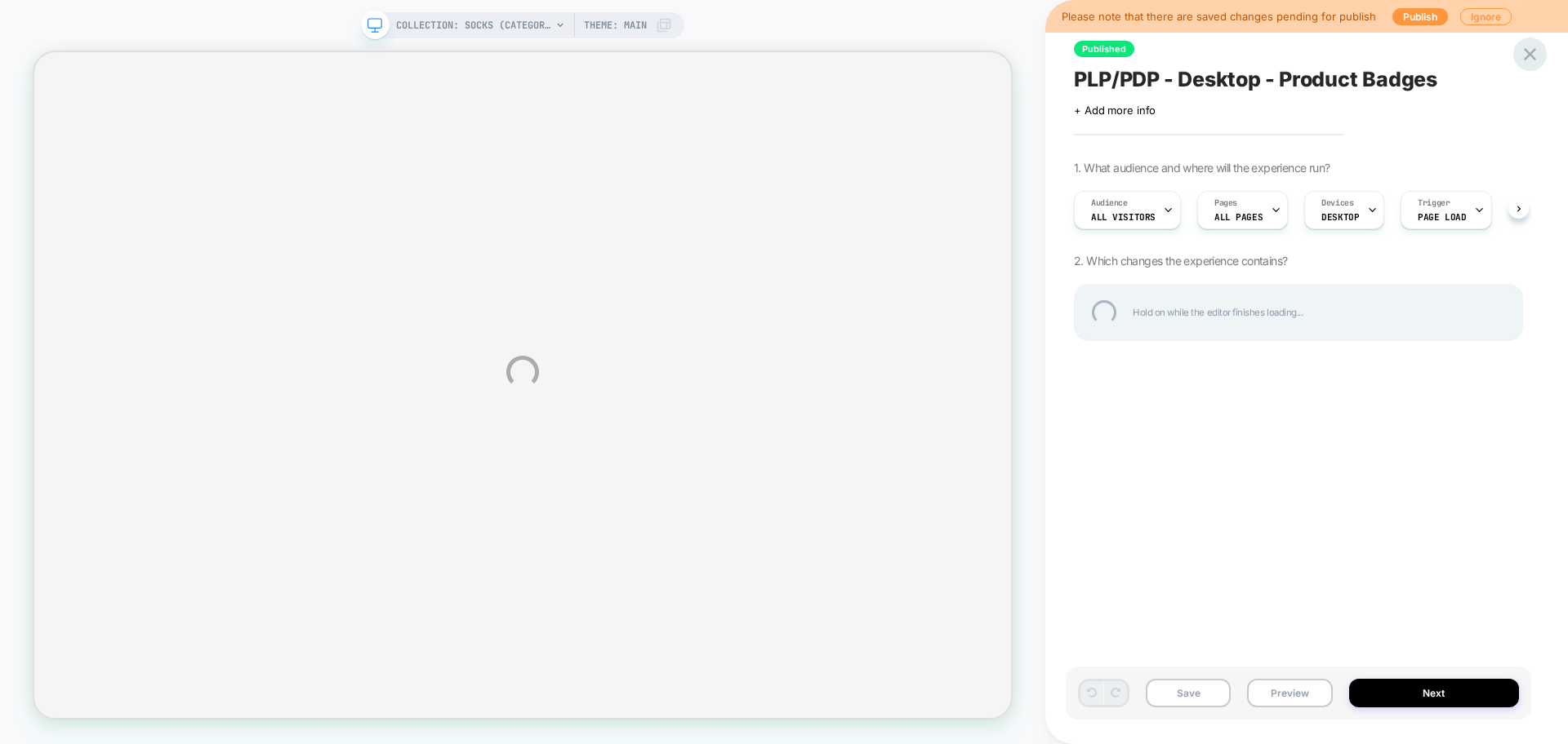
click at [1526, 66] on div at bounding box center [1529, 54] width 33 height 33
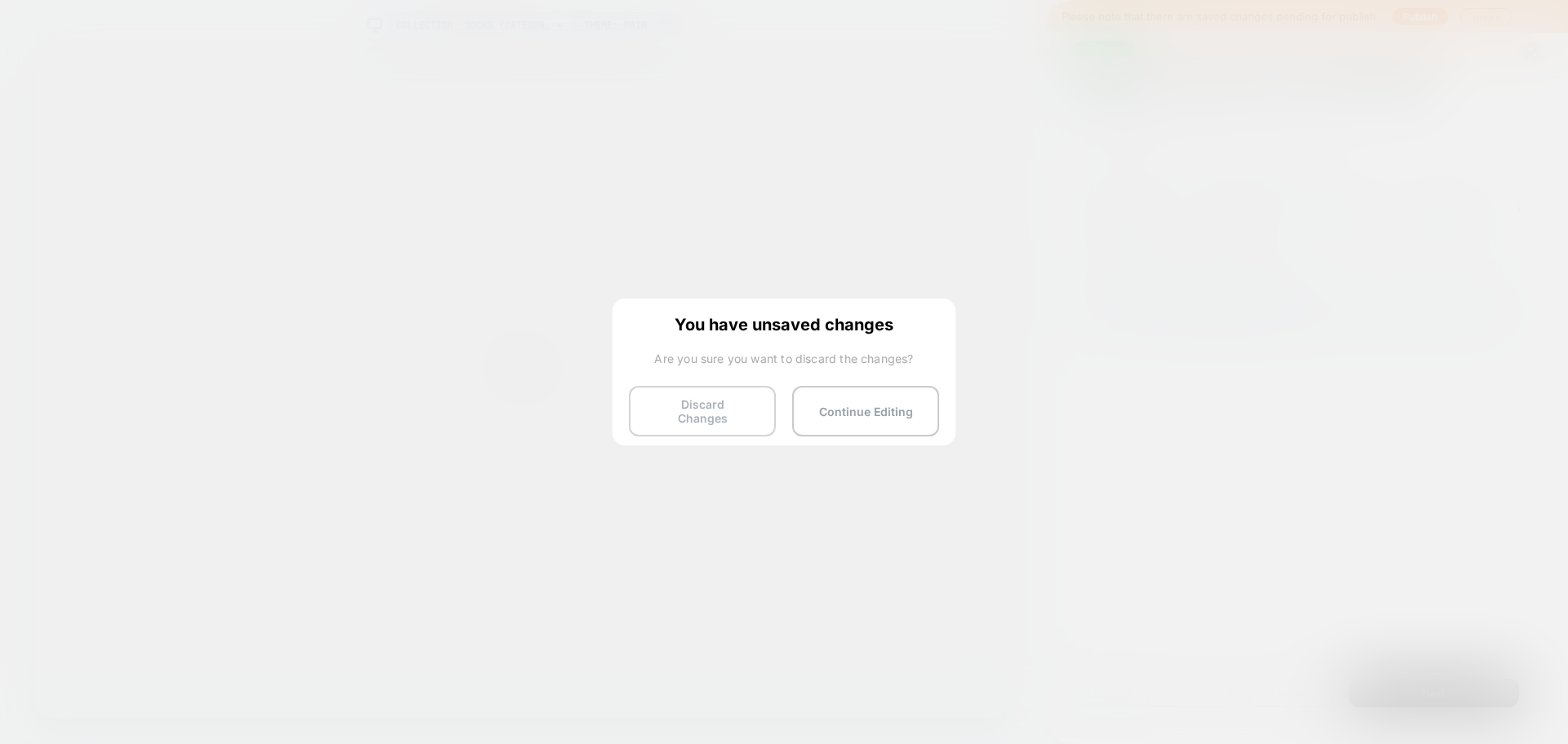
click at [719, 396] on button "Discard Changes" at bounding box center [701, 412] width 147 height 50
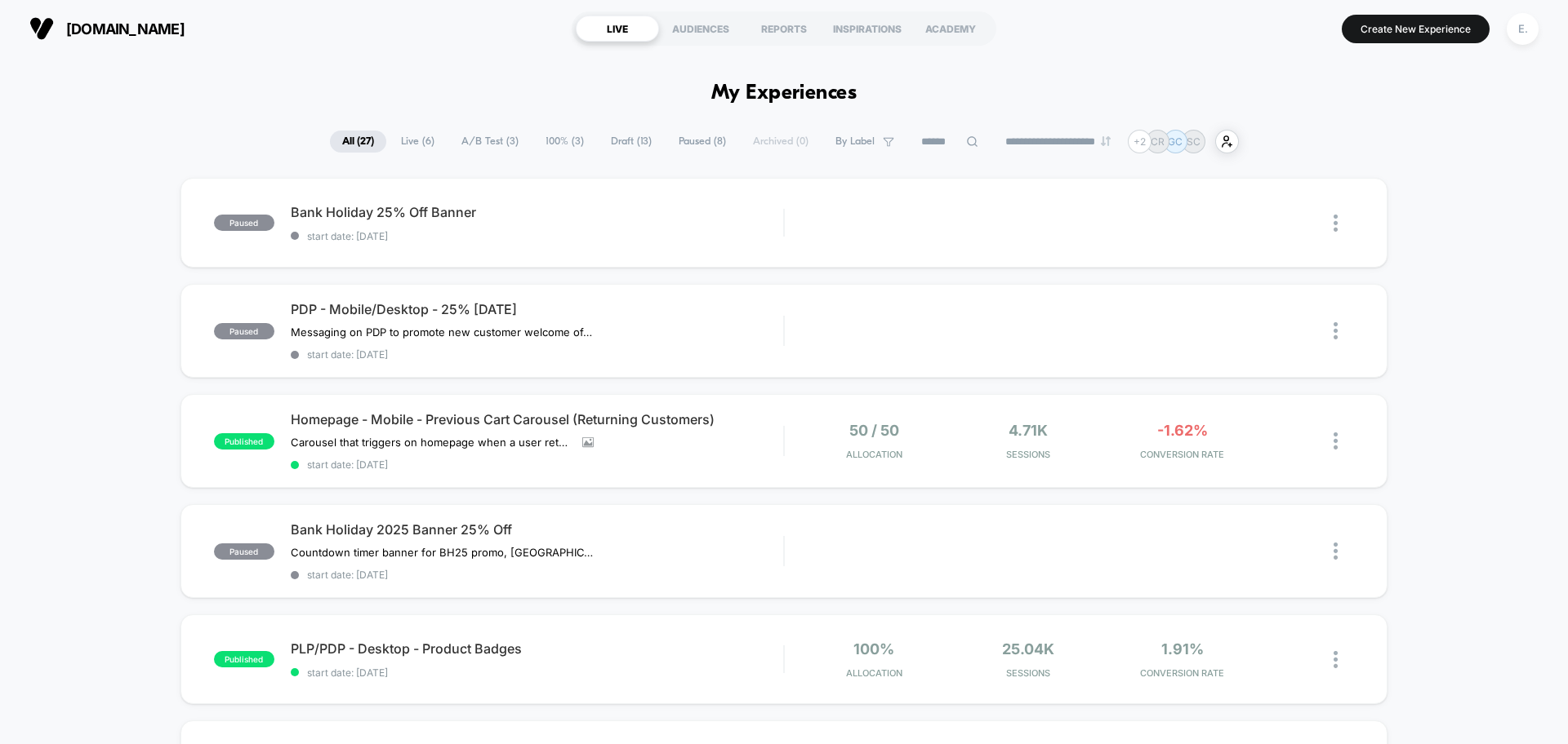
click at [922, 141] on input at bounding box center [949, 142] width 82 height 20
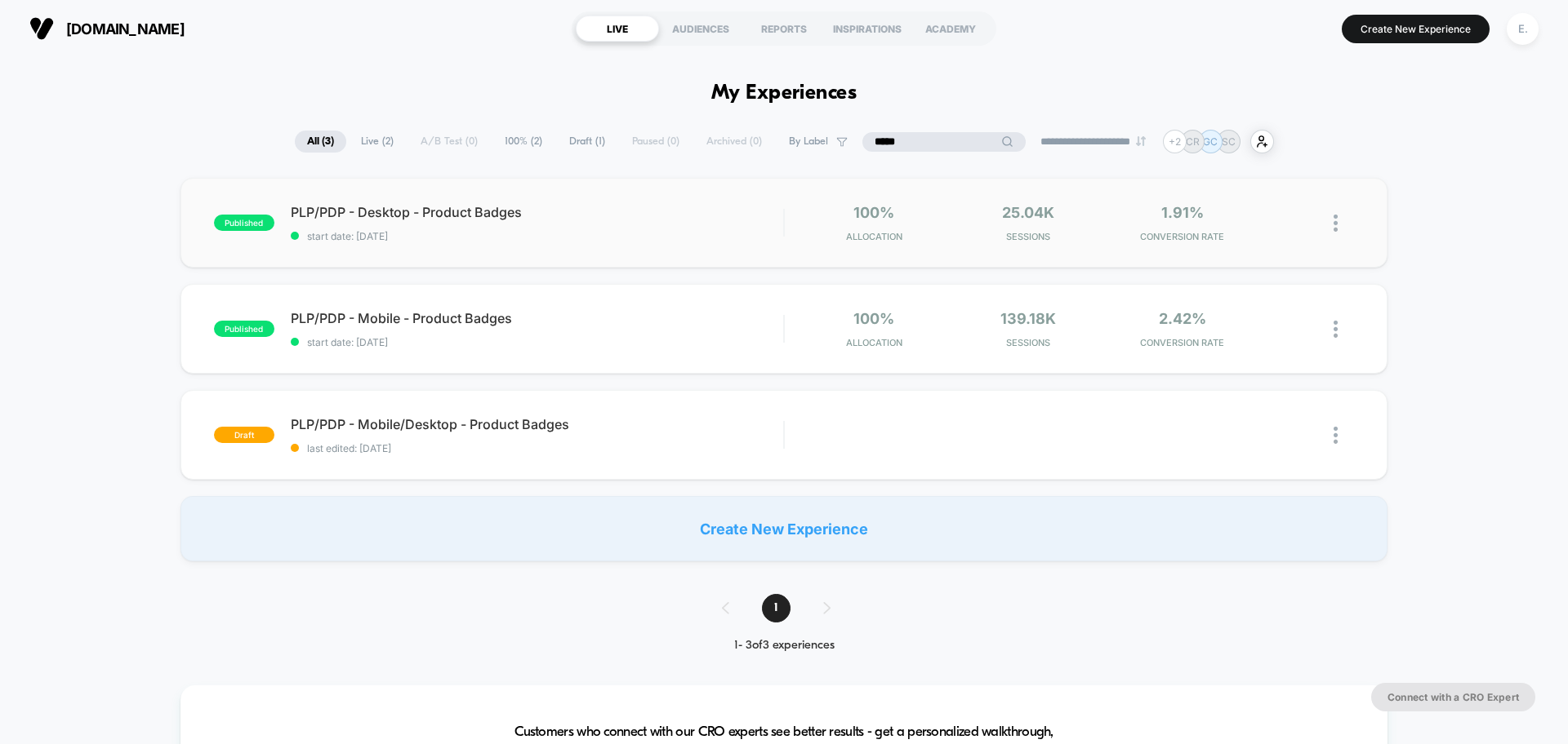
type input "*****"
drag, startPoint x: 810, startPoint y: 217, endPoint x: 192, endPoint y: 186, distance: 618.8
click at [192, 186] on div "published PLP/PDP - Desktop - Product Badges start date: [DATE] 100% Allocation…" at bounding box center [784, 223] width 1207 height 90
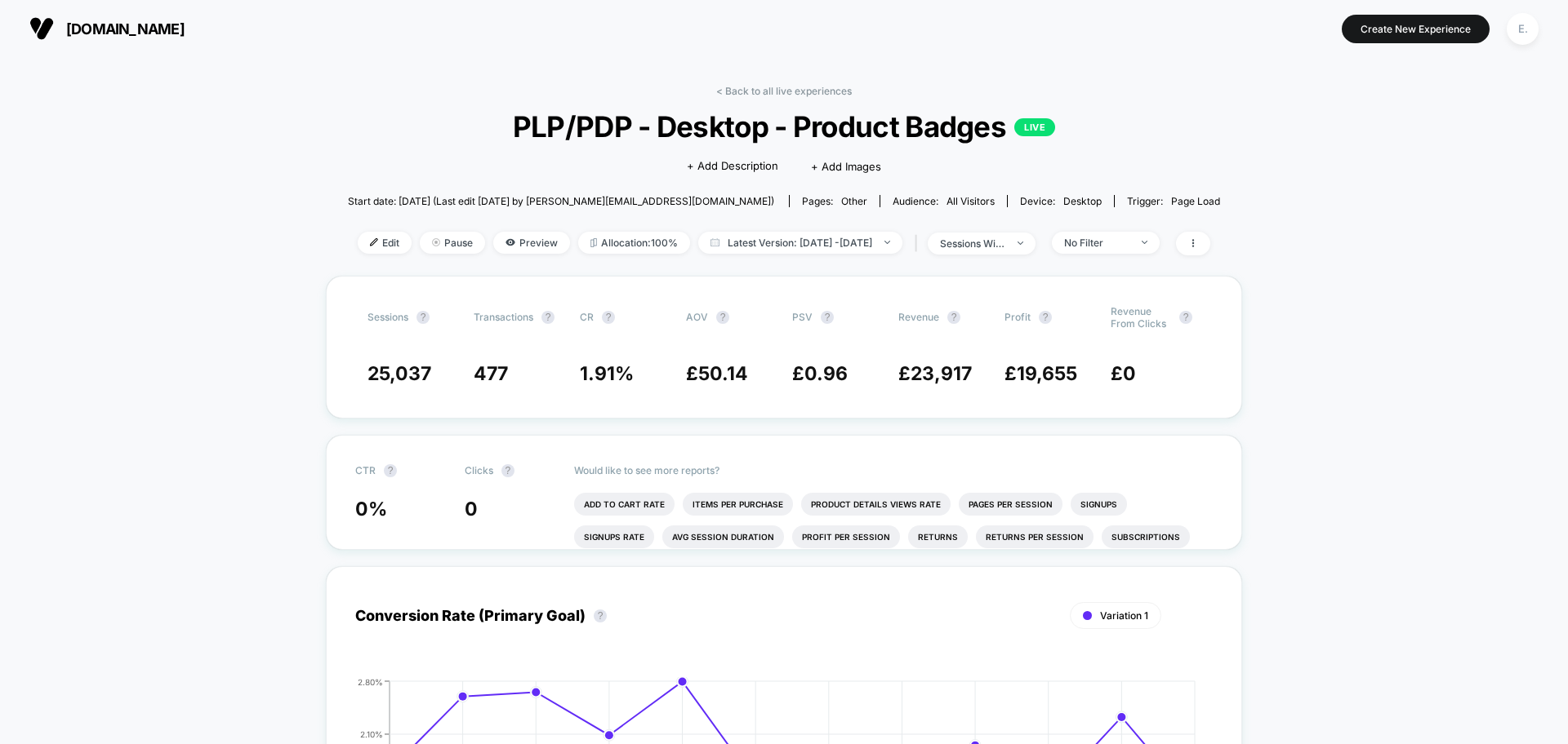
drag, startPoint x: 690, startPoint y: 226, endPoint x: 564, endPoint y: 51, distance: 215.6
click at [564, 51] on div "neweracap.co.uk Create New Experience E." at bounding box center [784, 29] width 1568 height 58
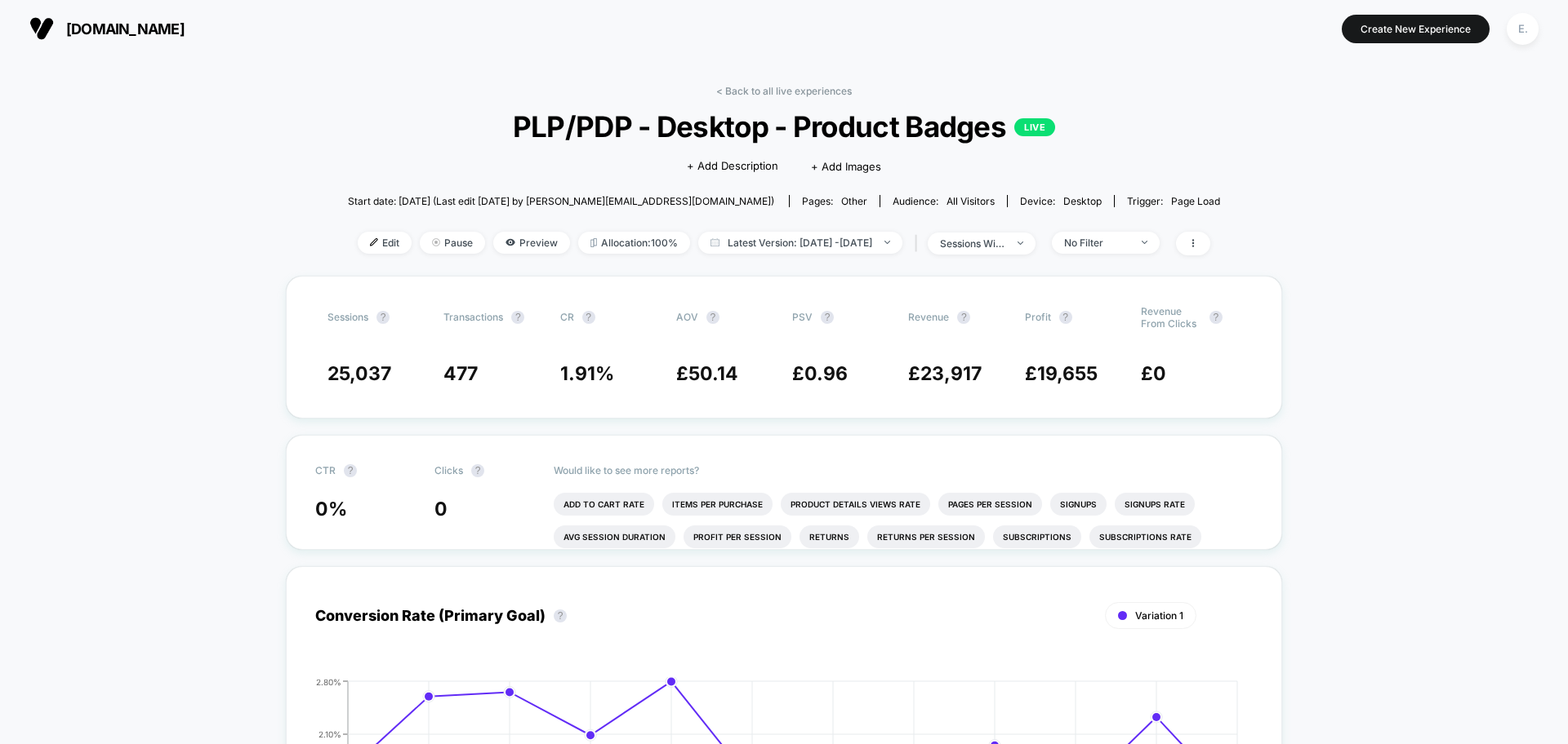
click at [752, 102] on div "< Back to all live experiences PLP/PDP - Desktop - Product Badges LIVE Click to…" at bounding box center [784, 180] width 872 height 191
click at [744, 93] on link "< Back to all live experiences" at bounding box center [783, 91] width 136 height 13
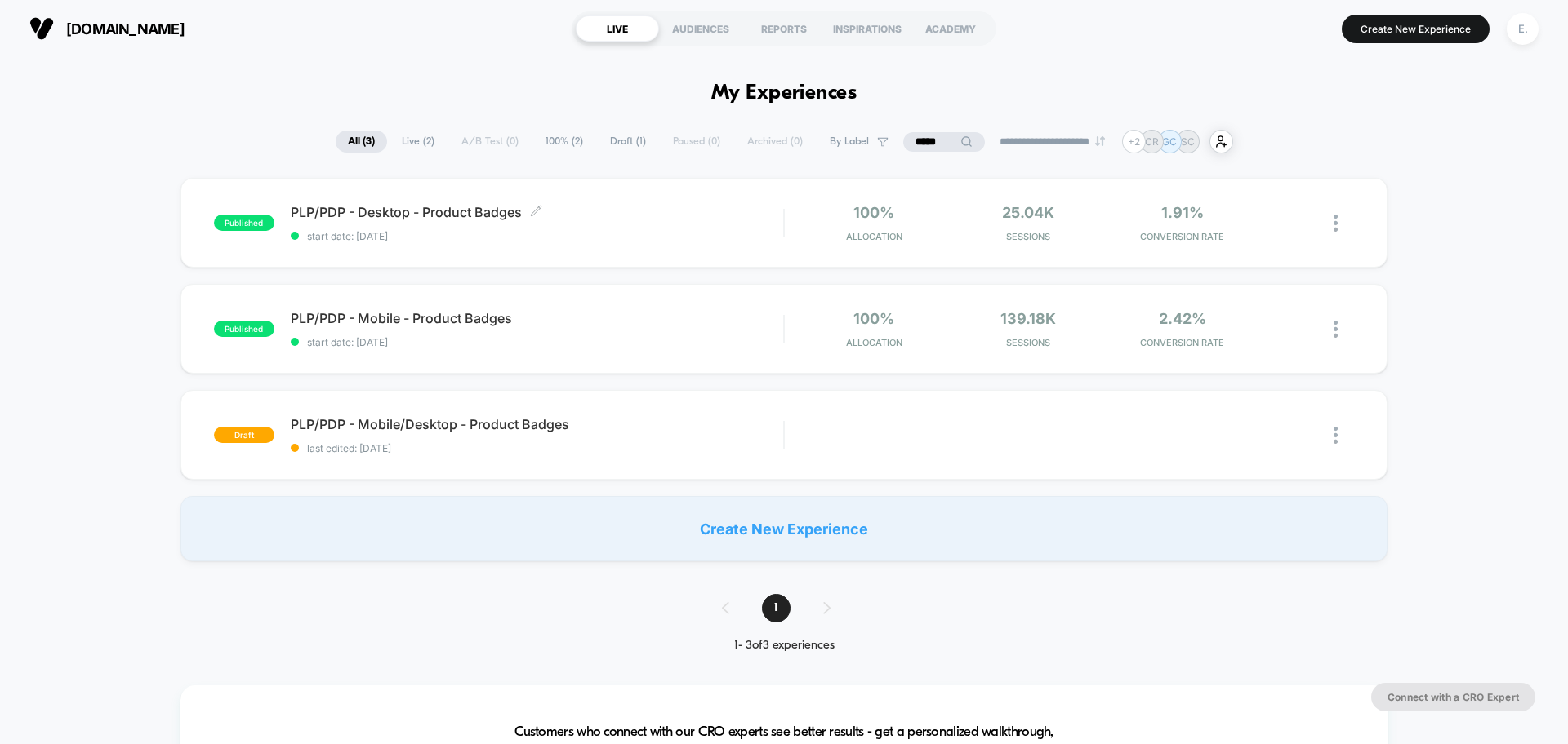
drag, startPoint x: 426, startPoint y: 221, endPoint x: 128, endPoint y: 411, distance: 353.4
click at [128, 411] on div "published PLP/PDP - Desktop - Product Badges Click to edit experience details C…" at bounding box center [784, 369] width 1568 height 384
click at [628, 240] on span "start date: [DATE]" at bounding box center [537, 236] width 493 height 13
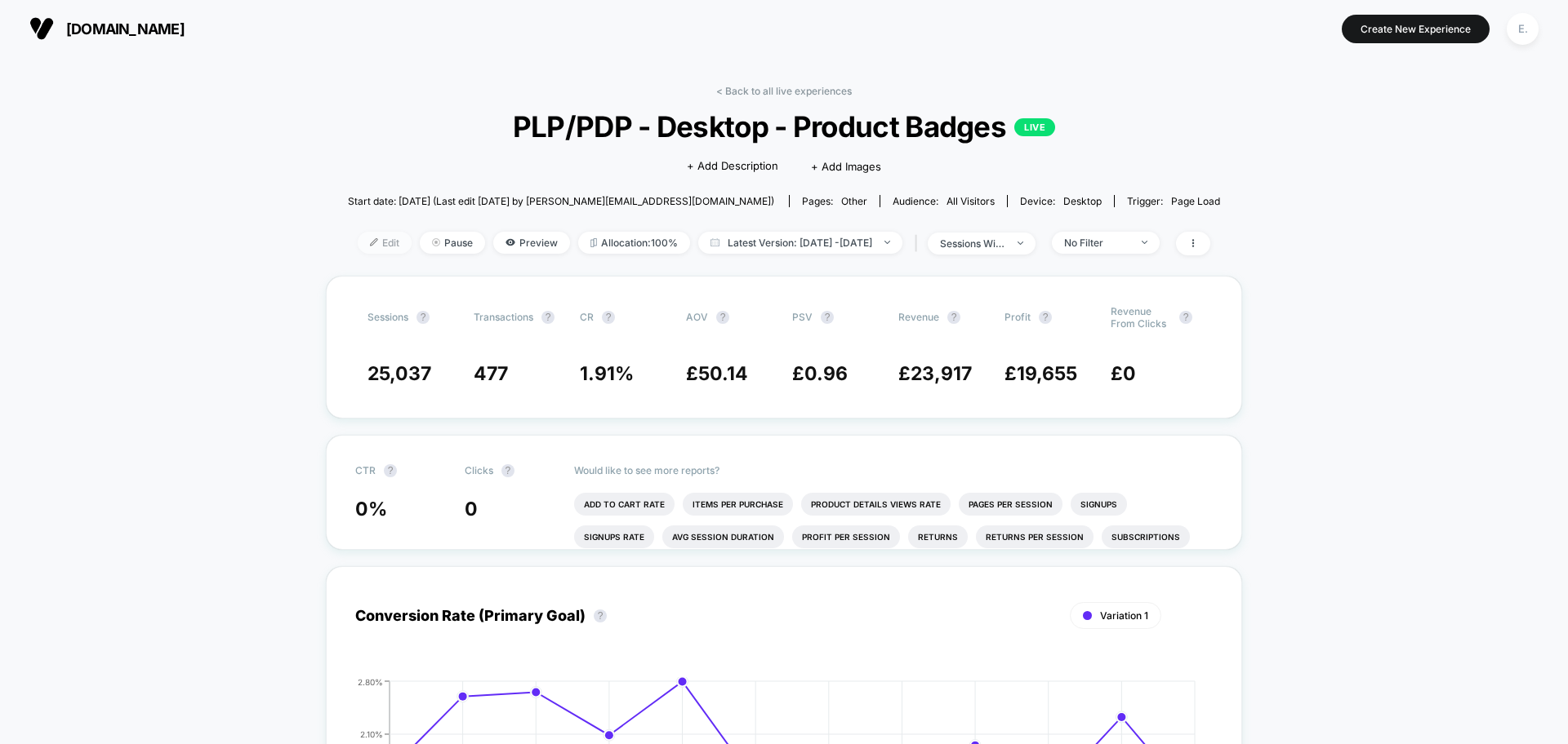
click at [366, 242] on span "Edit" at bounding box center [385, 243] width 54 height 22
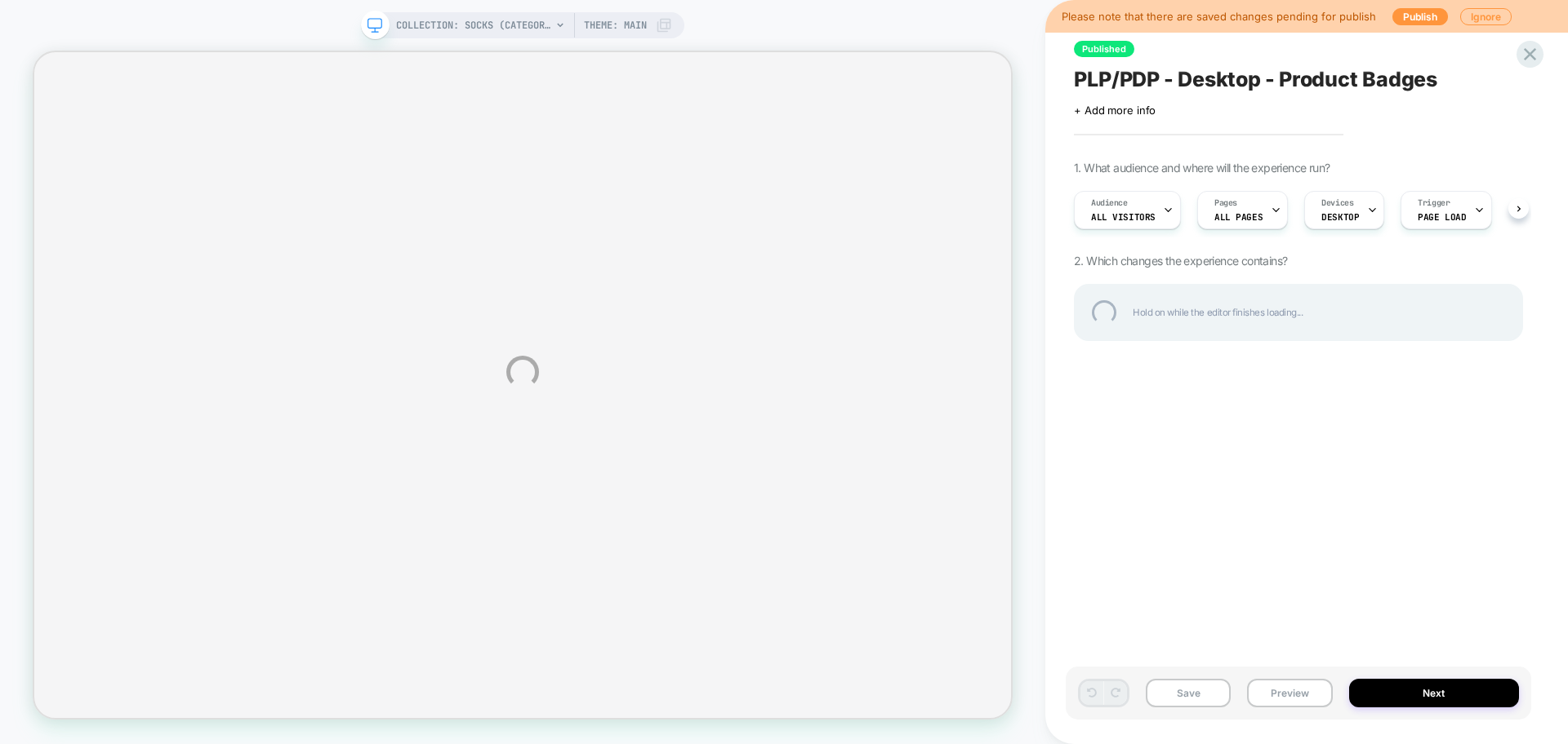
click at [1222, 75] on div "PLP/PDP - Desktop - Product Badges" at bounding box center [1297, 78] width 449 height 24
click at [1222, 75] on textarea "**********" at bounding box center [1271, 78] width 396 height 24
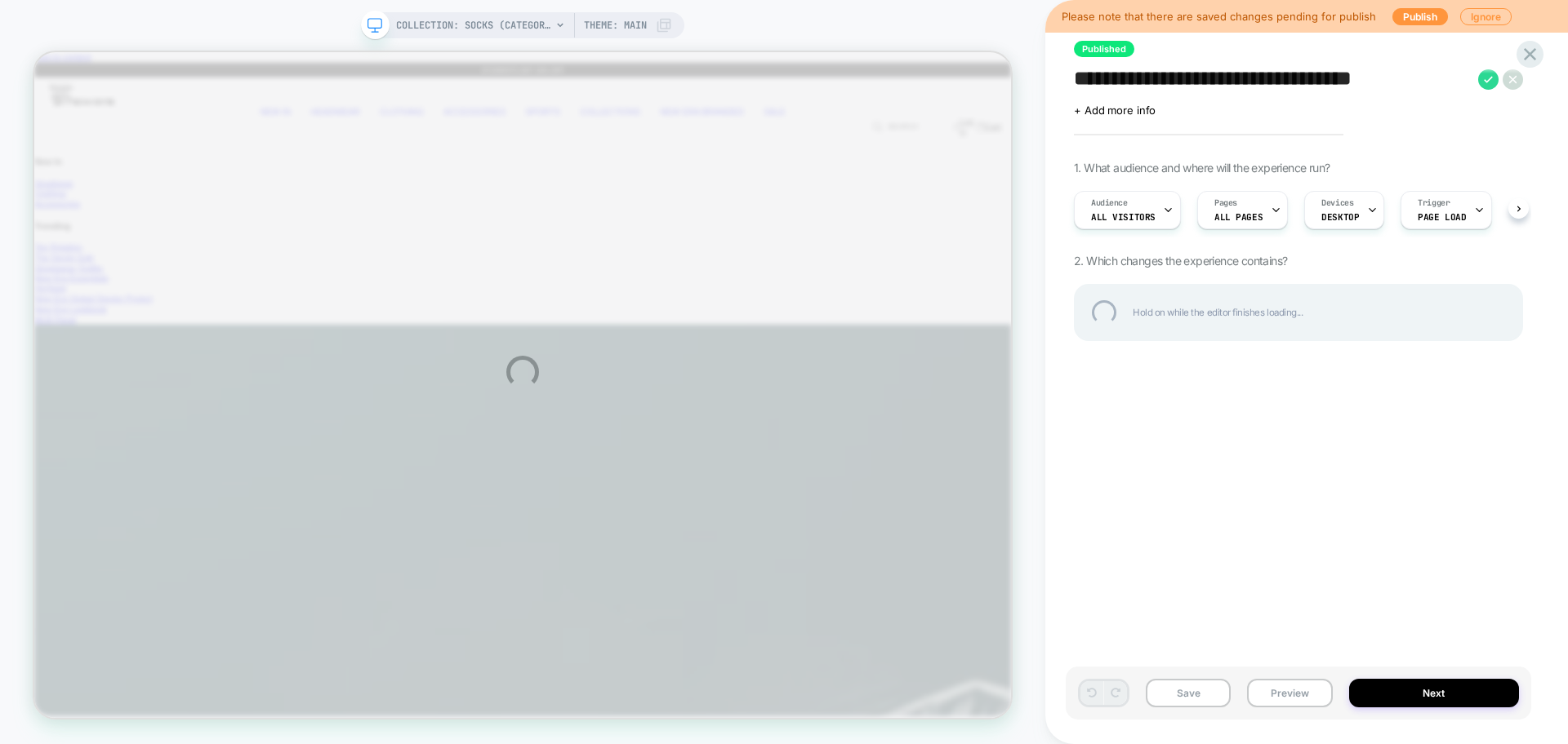
click at [1222, 75] on textarea "**********" at bounding box center [1271, 78] width 396 height 24
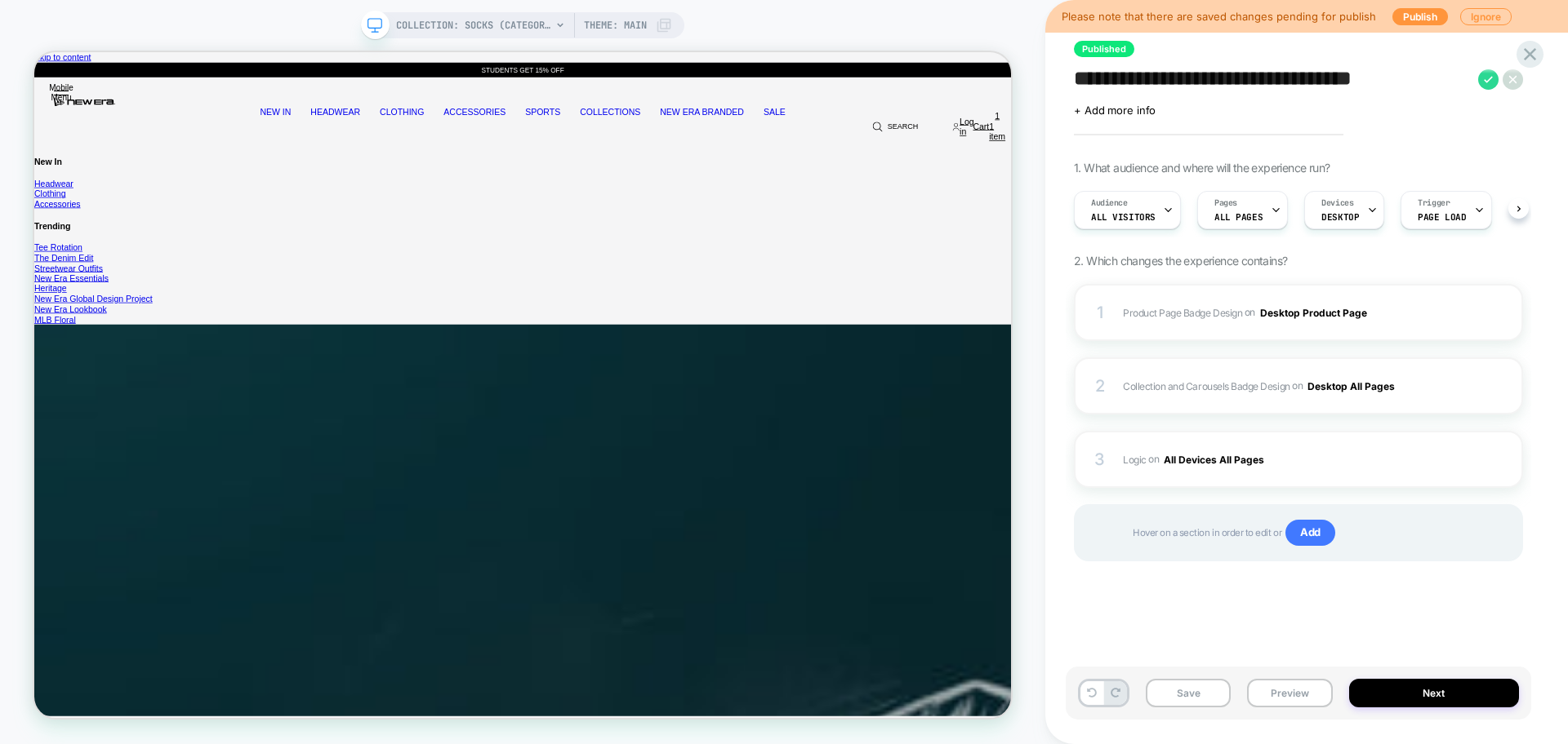
scroll to position [0, 1]
click at [1201, 632] on div "**********" at bounding box center [1298, 372] width 466 height 712
click at [1312, 702] on button "Preview" at bounding box center [1289, 694] width 85 height 29
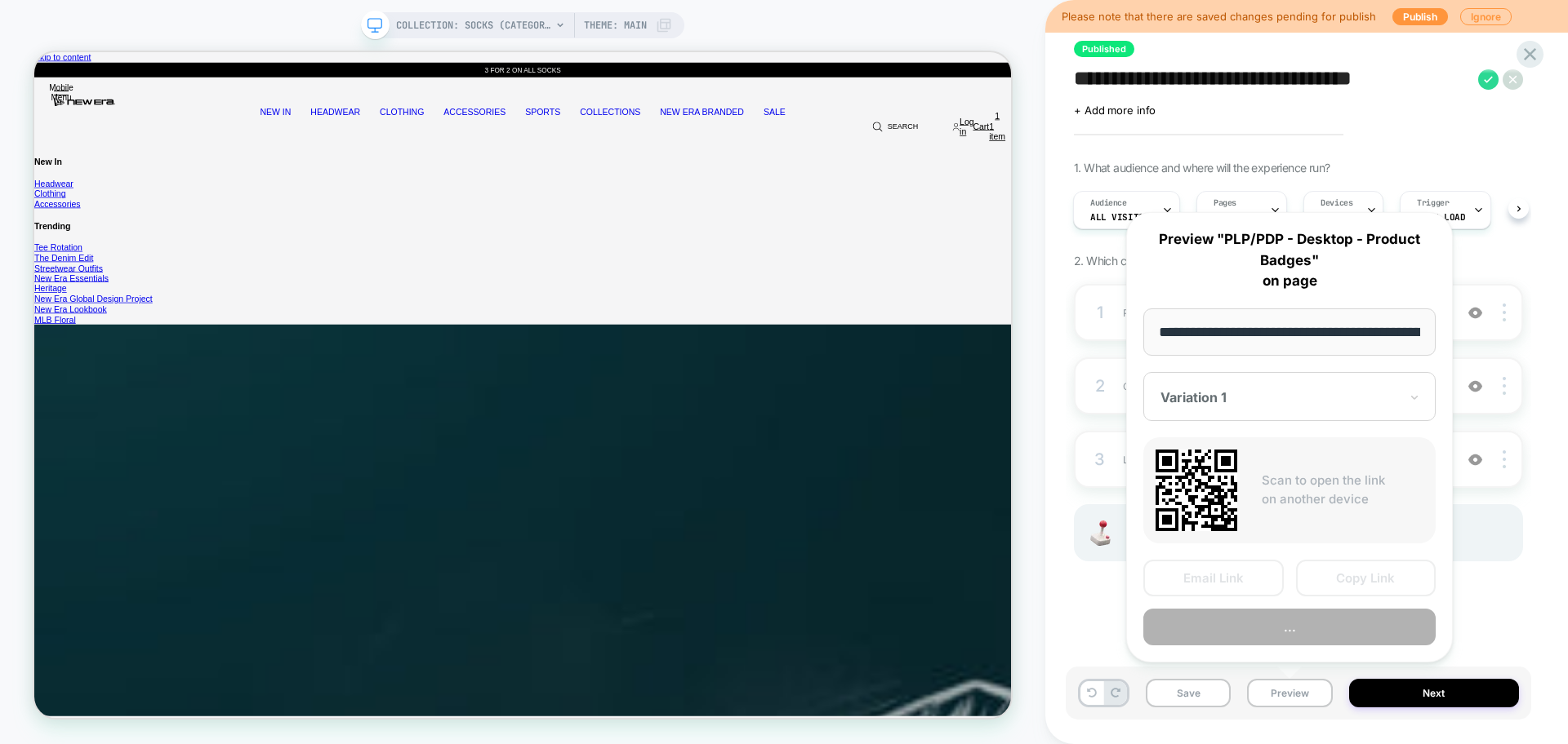
scroll to position [0, 180]
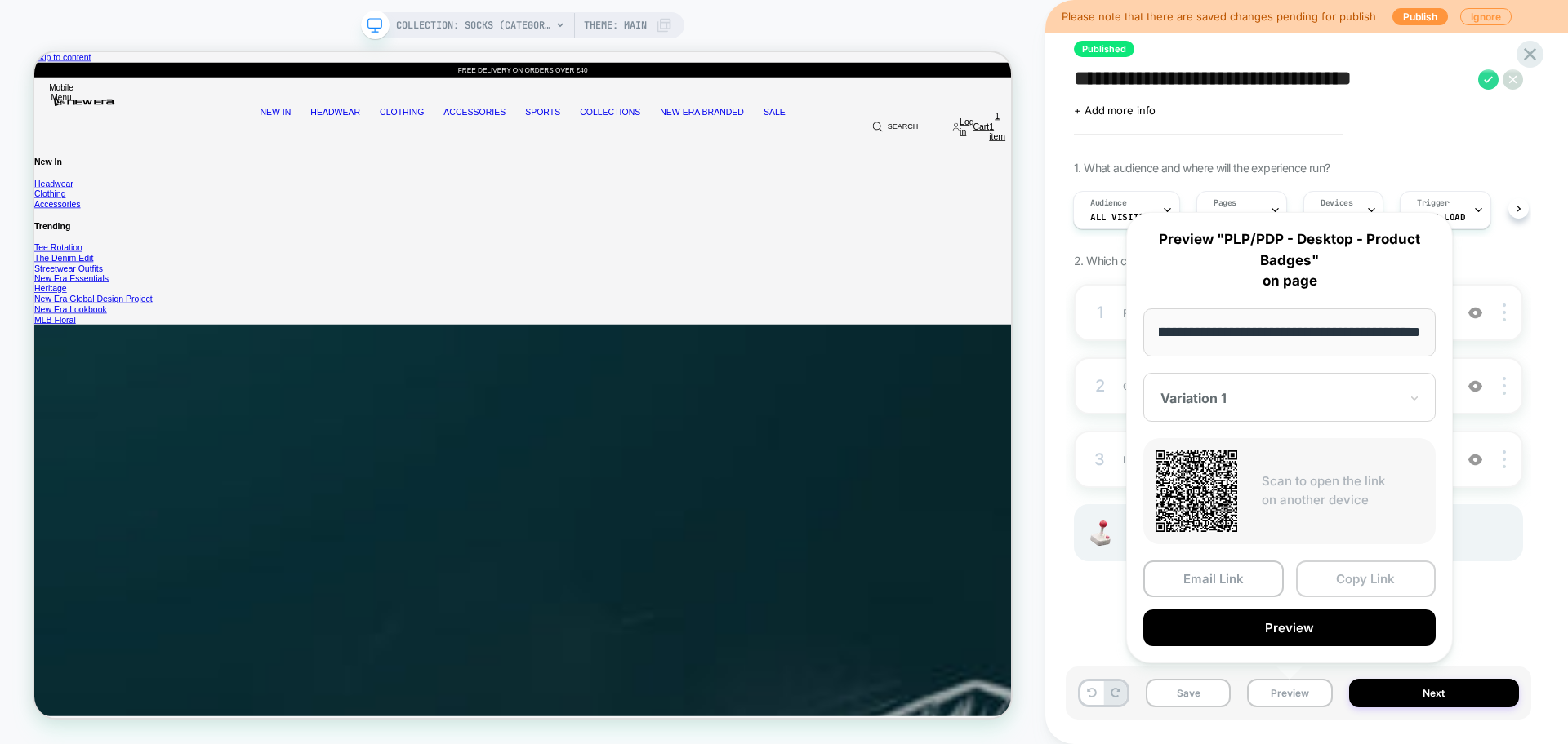
click at [1345, 573] on button "Copy Link" at bounding box center [1366, 579] width 140 height 37
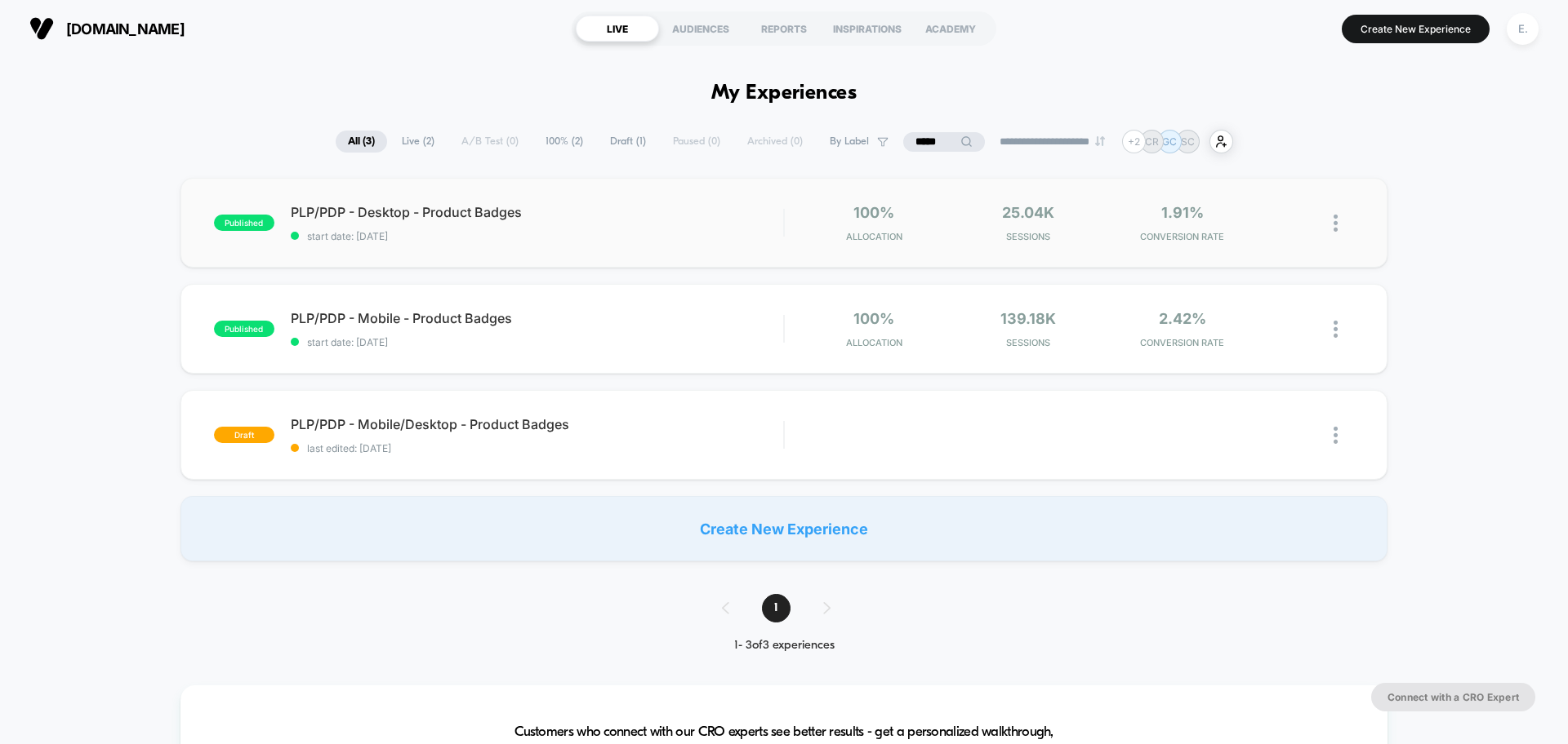
click at [717, 334] on div "PLP/PDP - Mobile - Product Badges start date: [DATE]" at bounding box center [537, 329] width 493 height 39
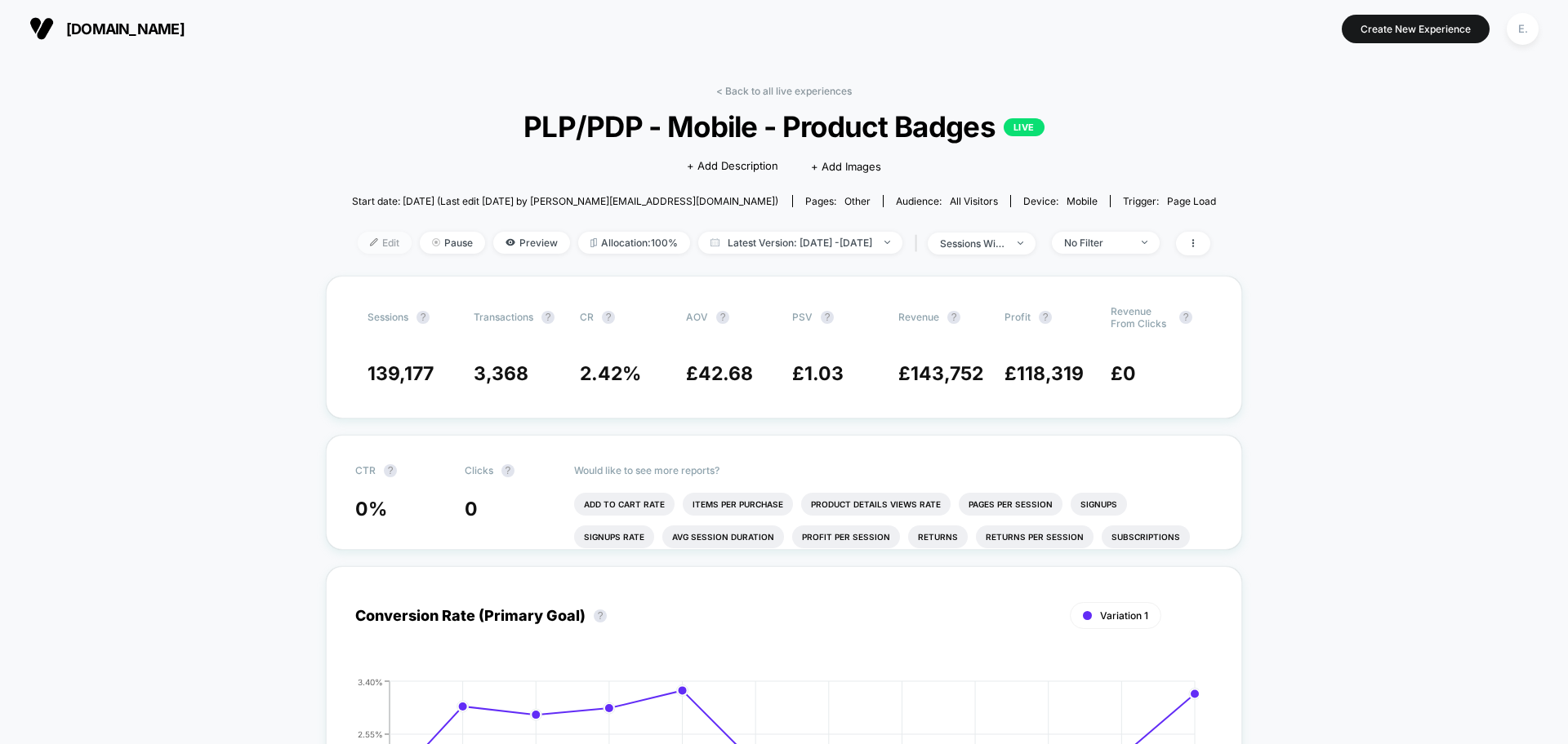
click at [358, 244] on span "Edit" at bounding box center [385, 243] width 54 height 22
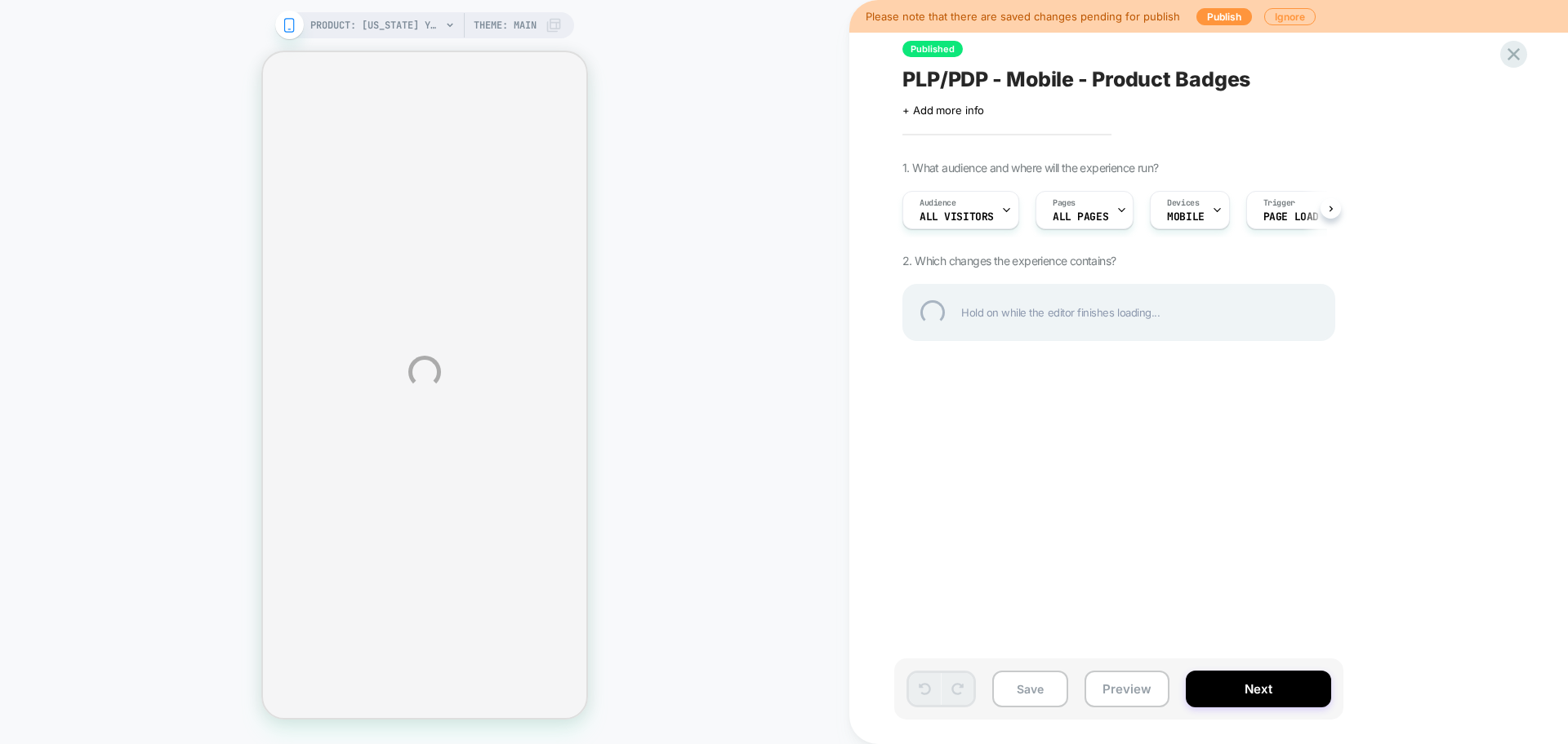
click at [1062, 89] on div "PLP/PDP - Mobile - Product Badges" at bounding box center [1199, 78] width 596 height 24
click at [1062, 89] on textarea "**********" at bounding box center [1142, 78] width 480 height 24
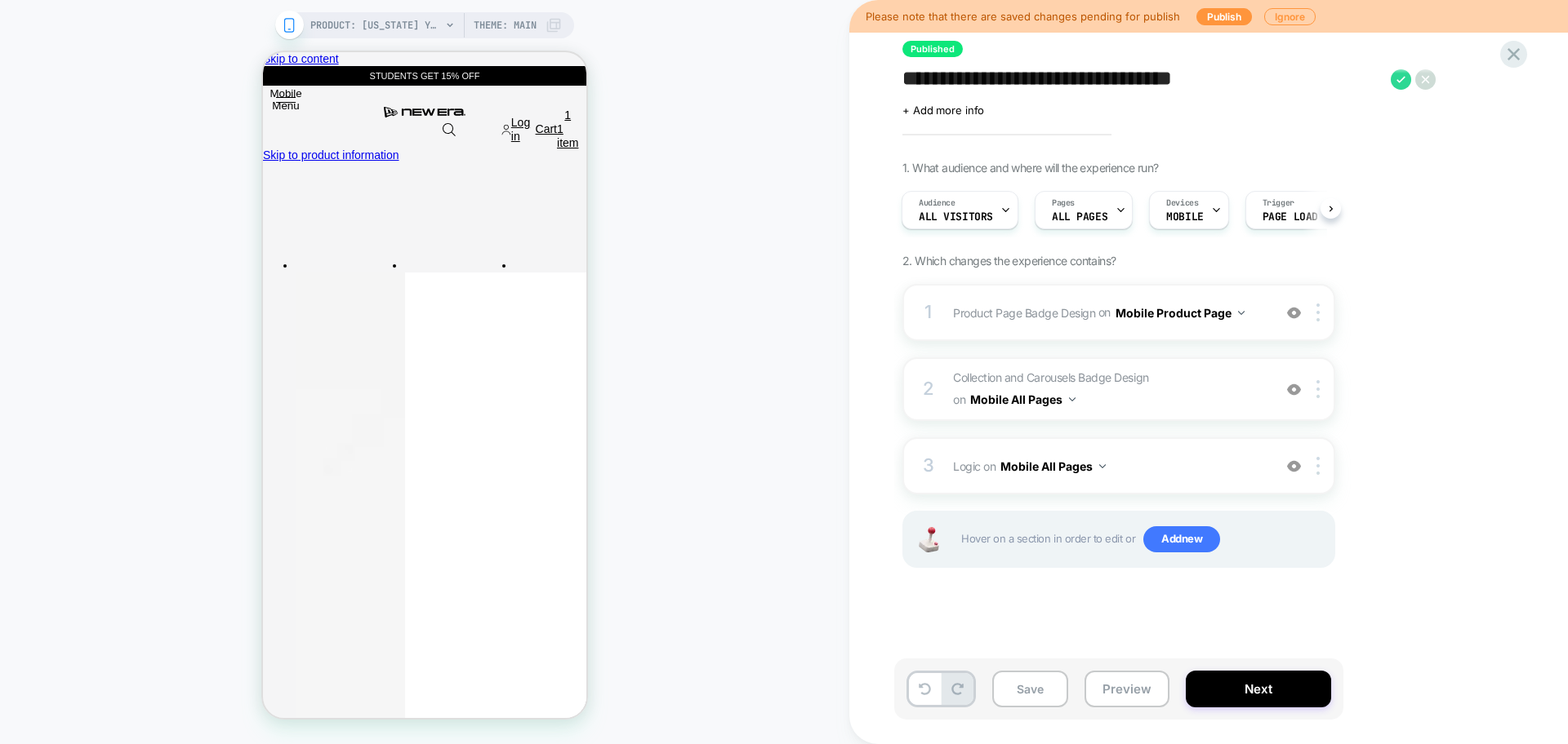
scroll to position [0, 2]
click at [1120, 695] on button "Preview" at bounding box center [1127, 688] width 85 height 37
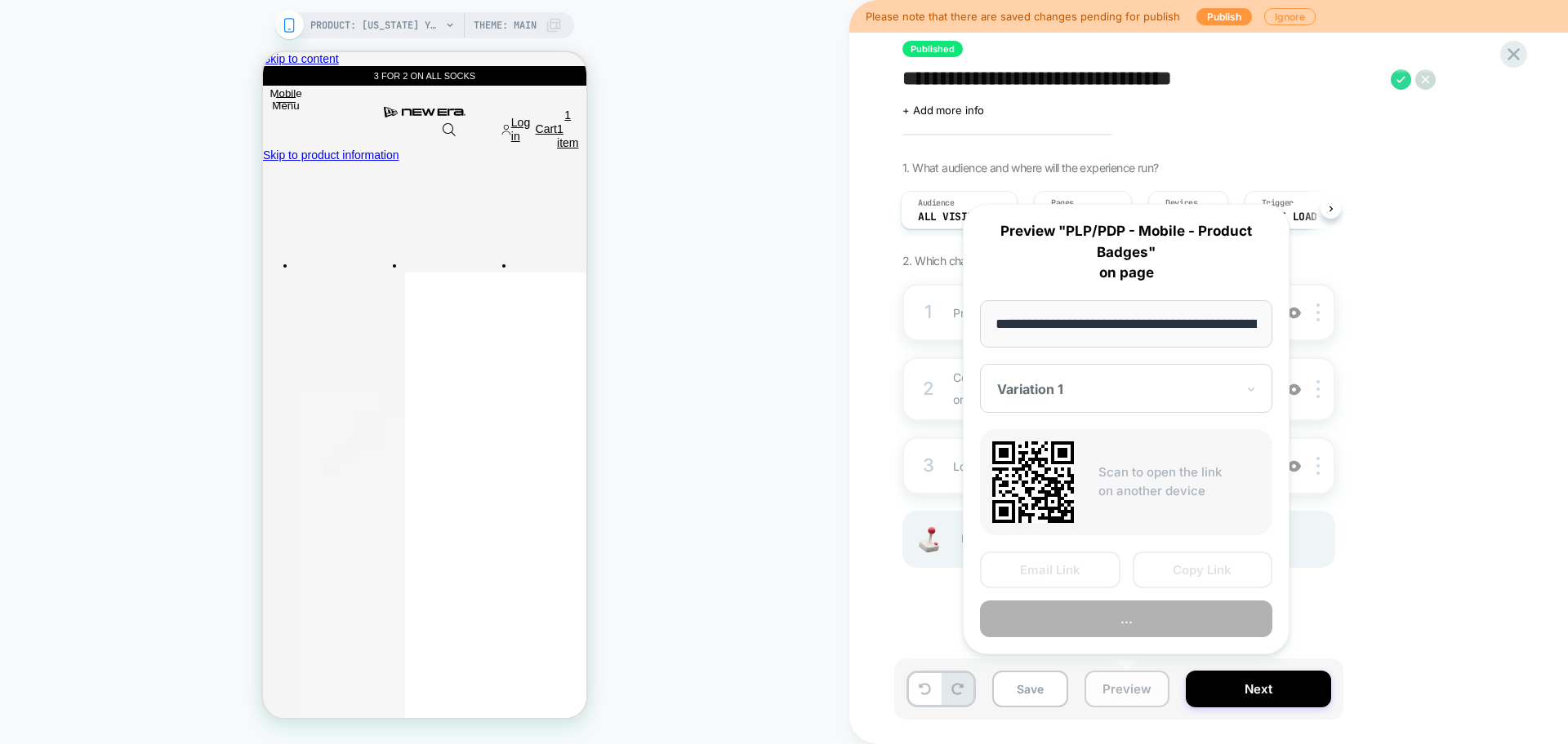
scroll to position [0, 494]
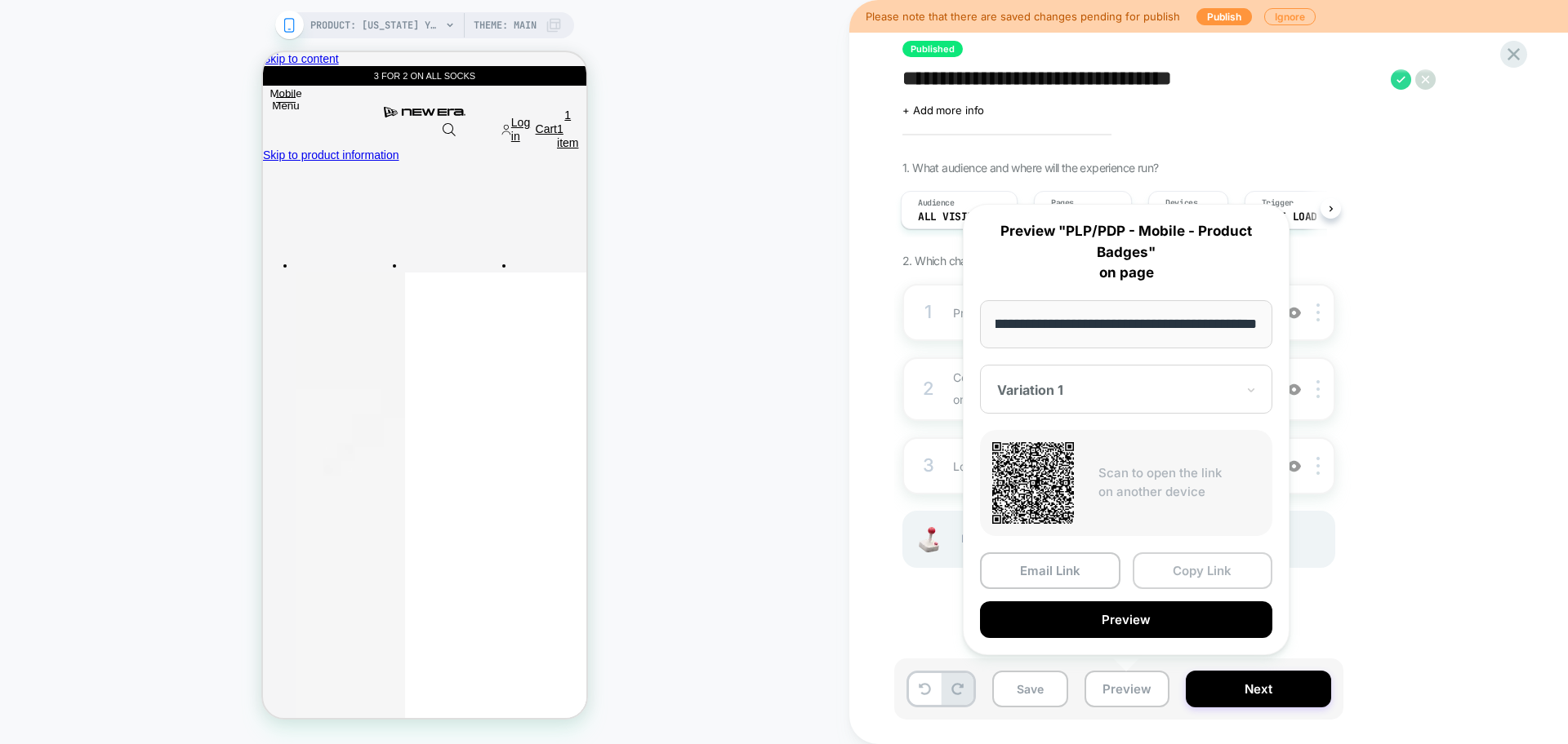
click at [1195, 569] on button "Copy Link" at bounding box center [1203, 571] width 140 height 37
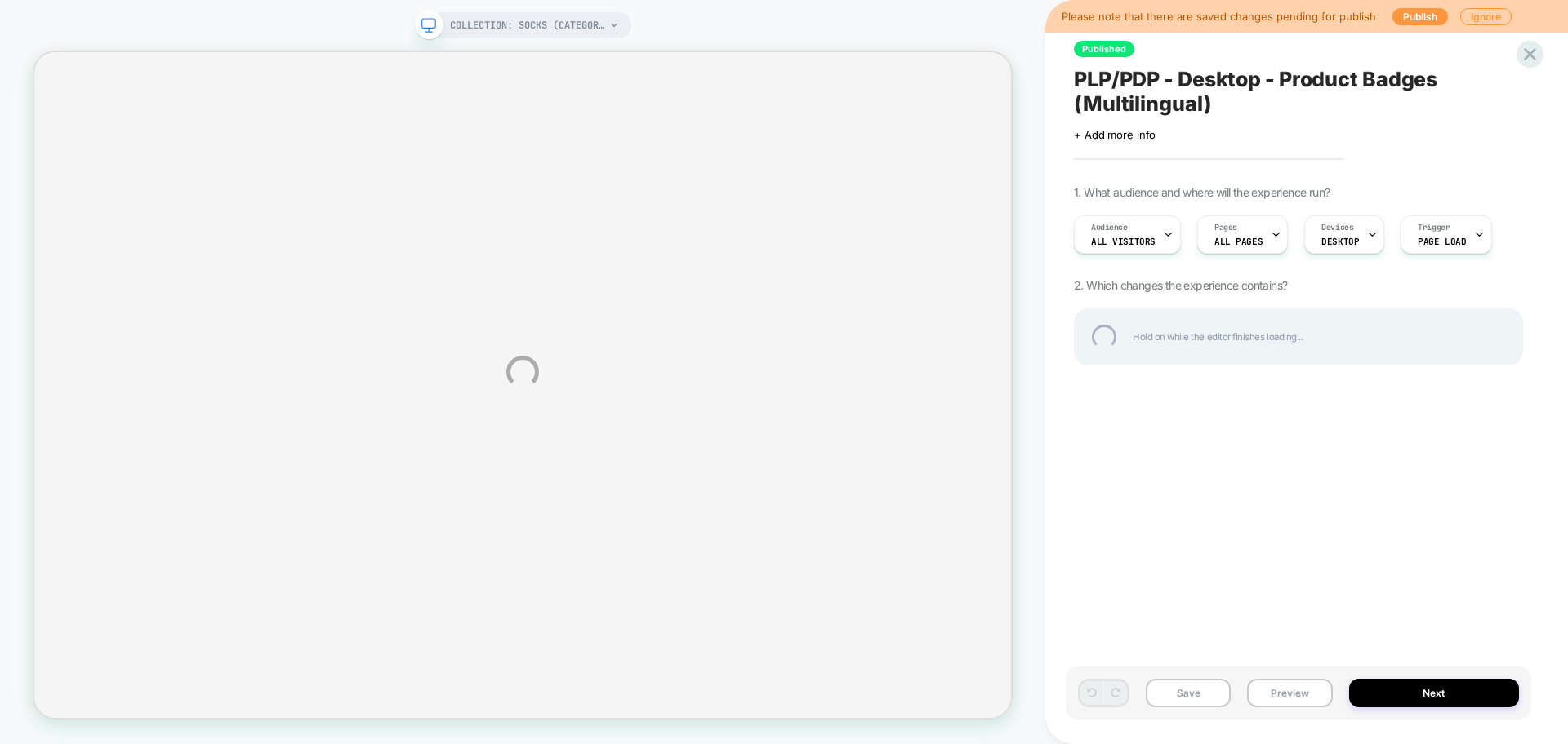
click at [1190, 111] on div "PLP/PDP - Desktop - Product Badges (Multilingual)" at bounding box center [1297, 91] width 449 height 49
click at [1190, 111] on textarea "**********" at bounding box center [1271, 91] width 396 height 49
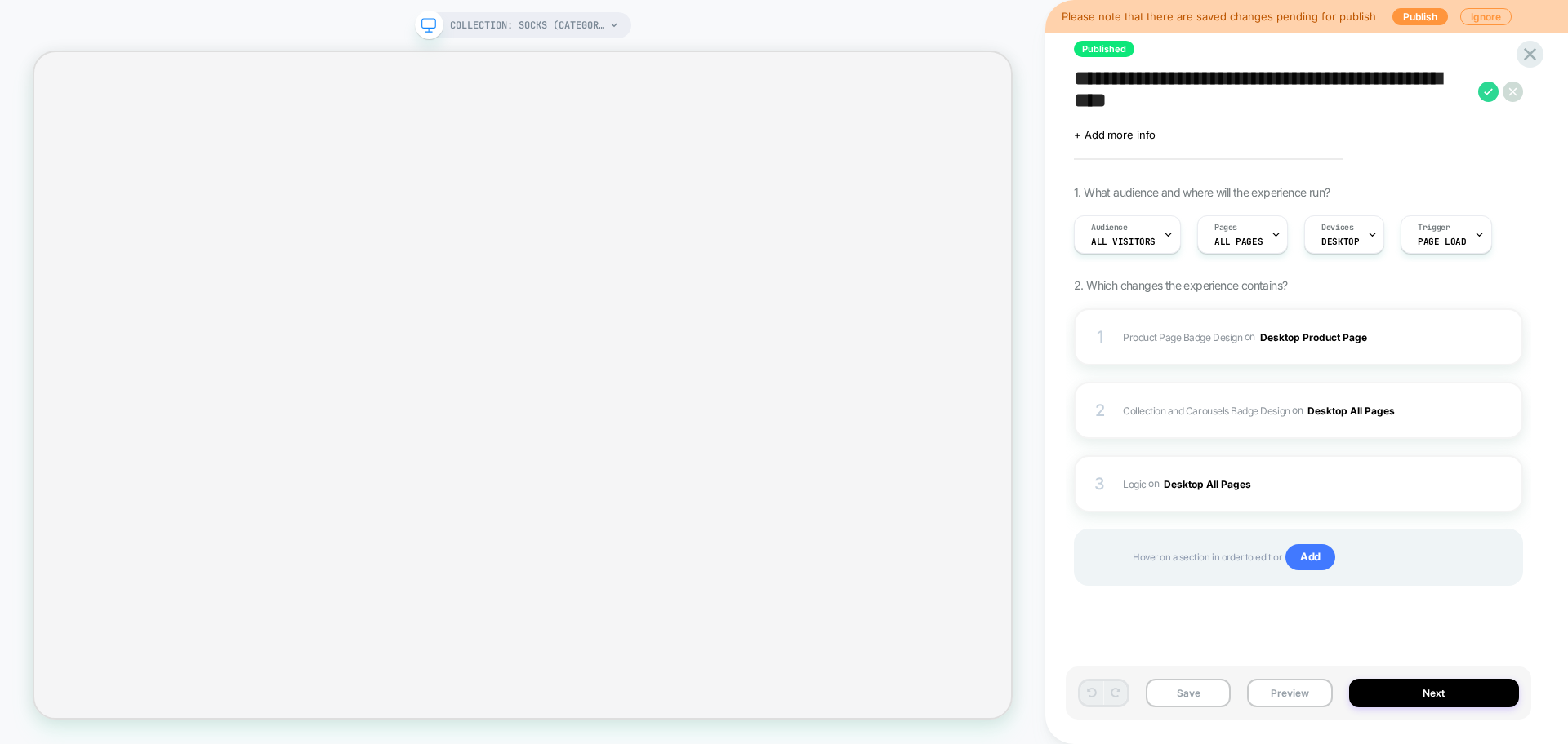
scroll to position [0, 1]
click at [1302, 692] on button "Preview" at bounding box center [1289, 694] width 85 height 29
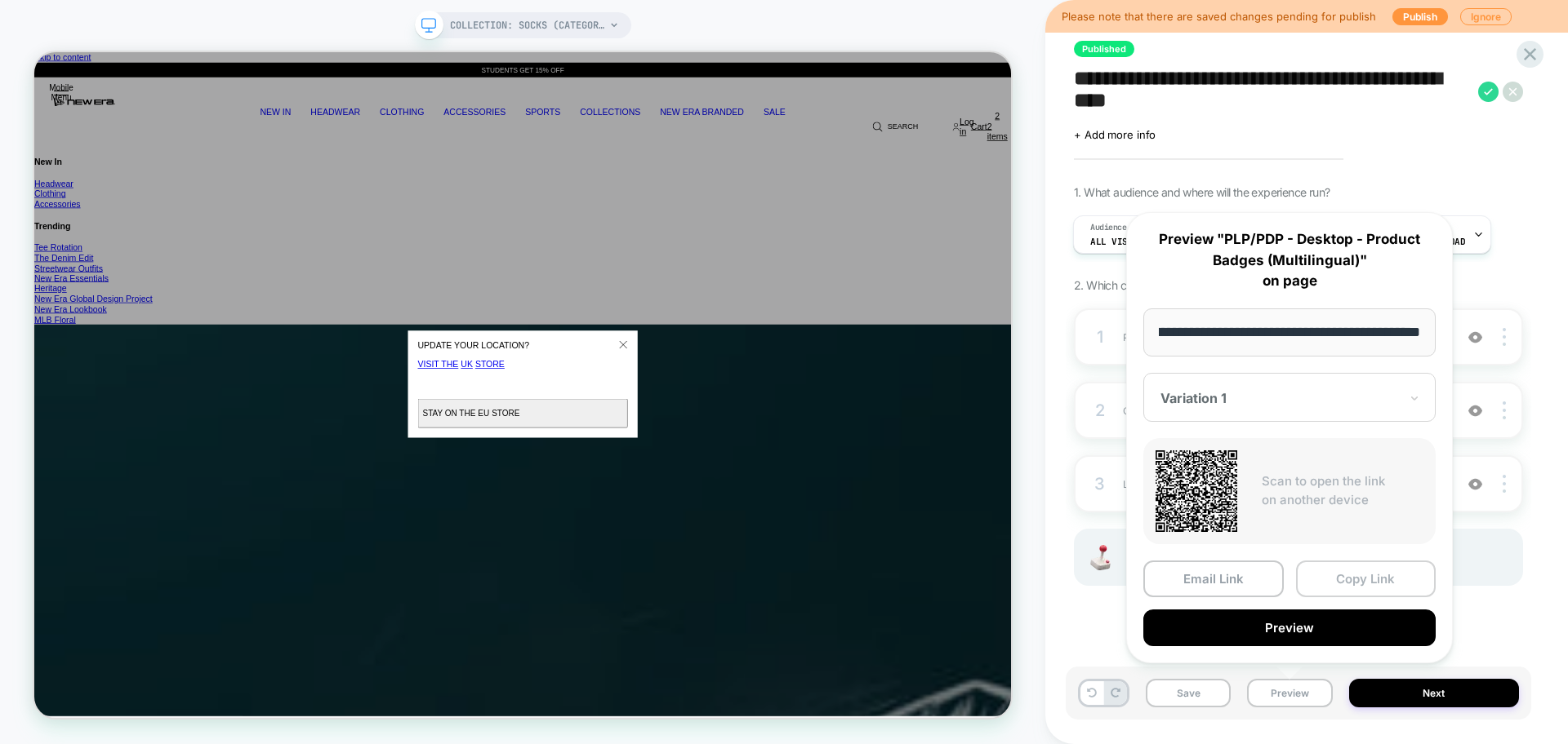
scroll to position [0, 0]
click at [1341, 582] on button "Copy Link" at bounding box center [1366, 579] width 140 height 37
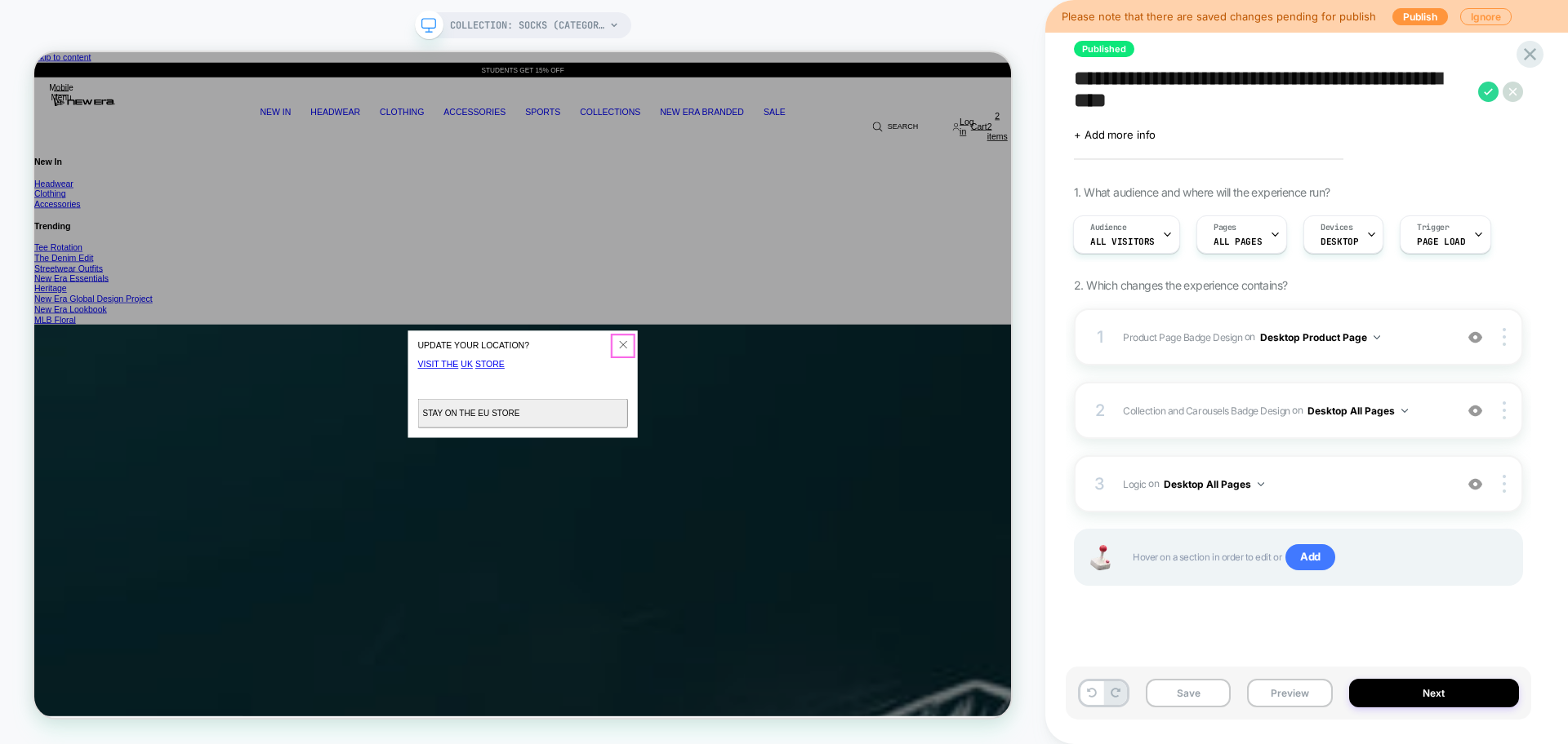
click at [812, 443] on button "Close" at bounding box center [819, 443] width 32 height 32
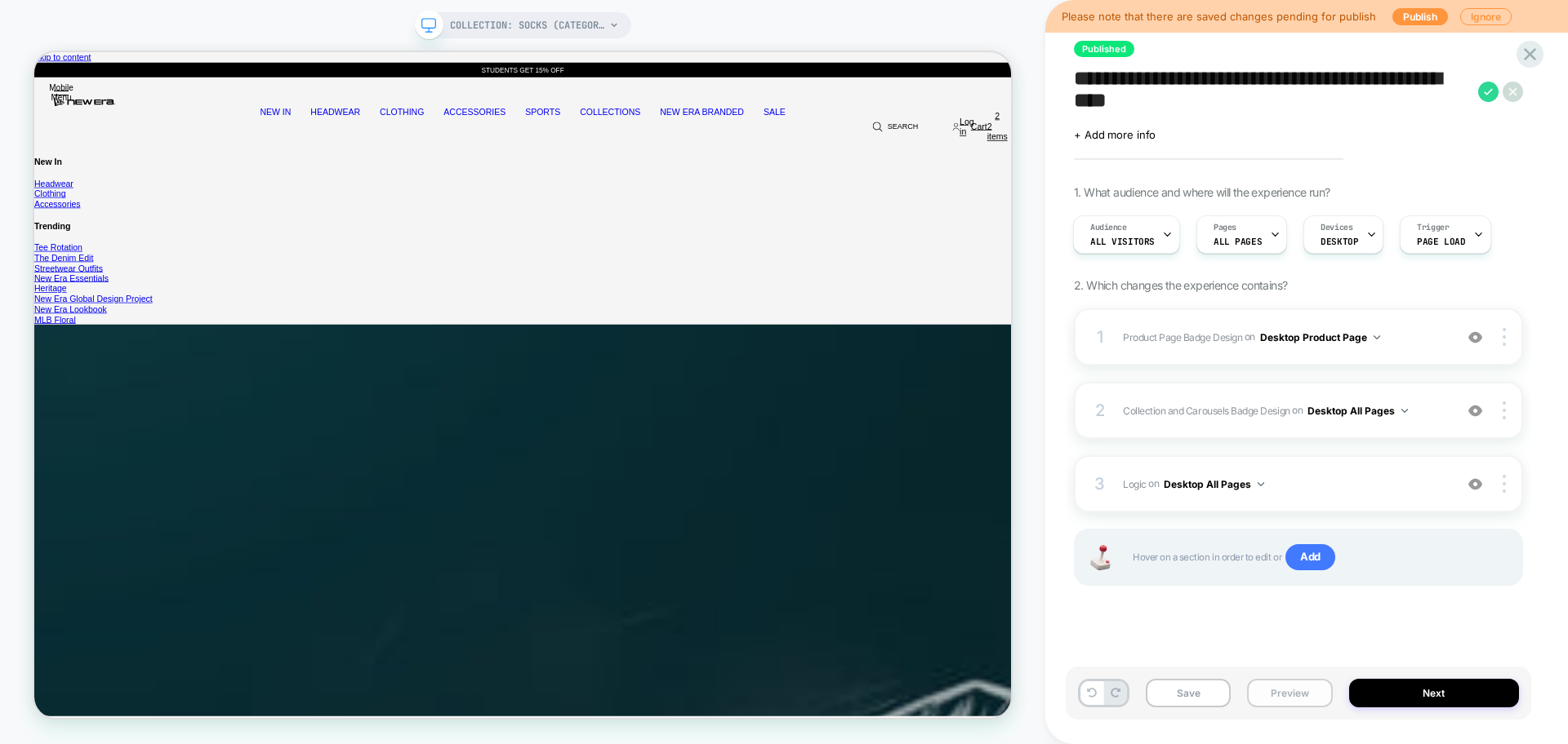
drag, startPoint x: 1266, startPoint y: 697, endPoint x: 1265, endPoint y: 688, distance: 9.1
click at [1266, 697] on button "Preview" at bounding box center [1289, 694] width 85 height 29
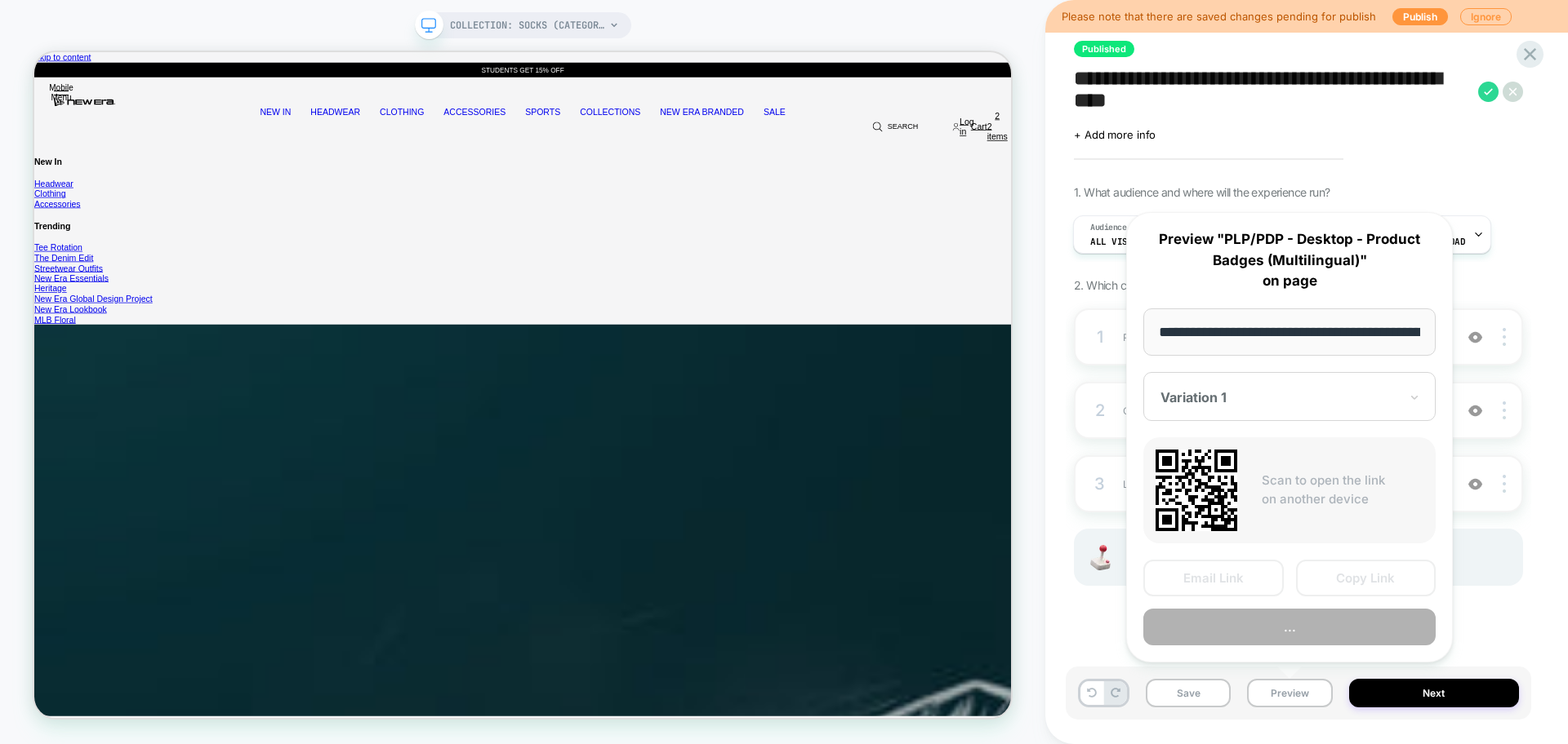
scroll to position [0, 161]
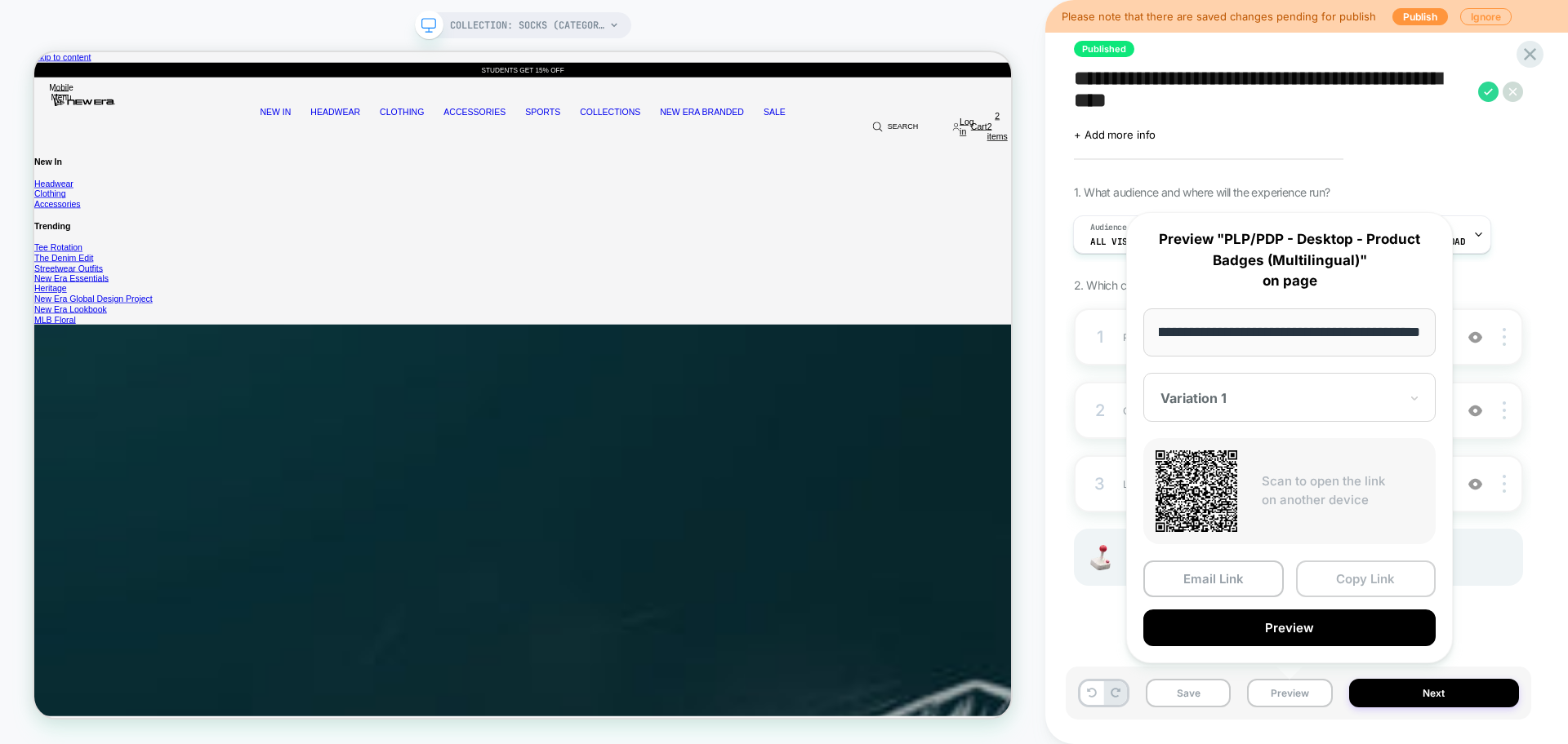
click at [1307, 581] on button "Copy Link" at bounding box center [1366, 579] width 140 height 37
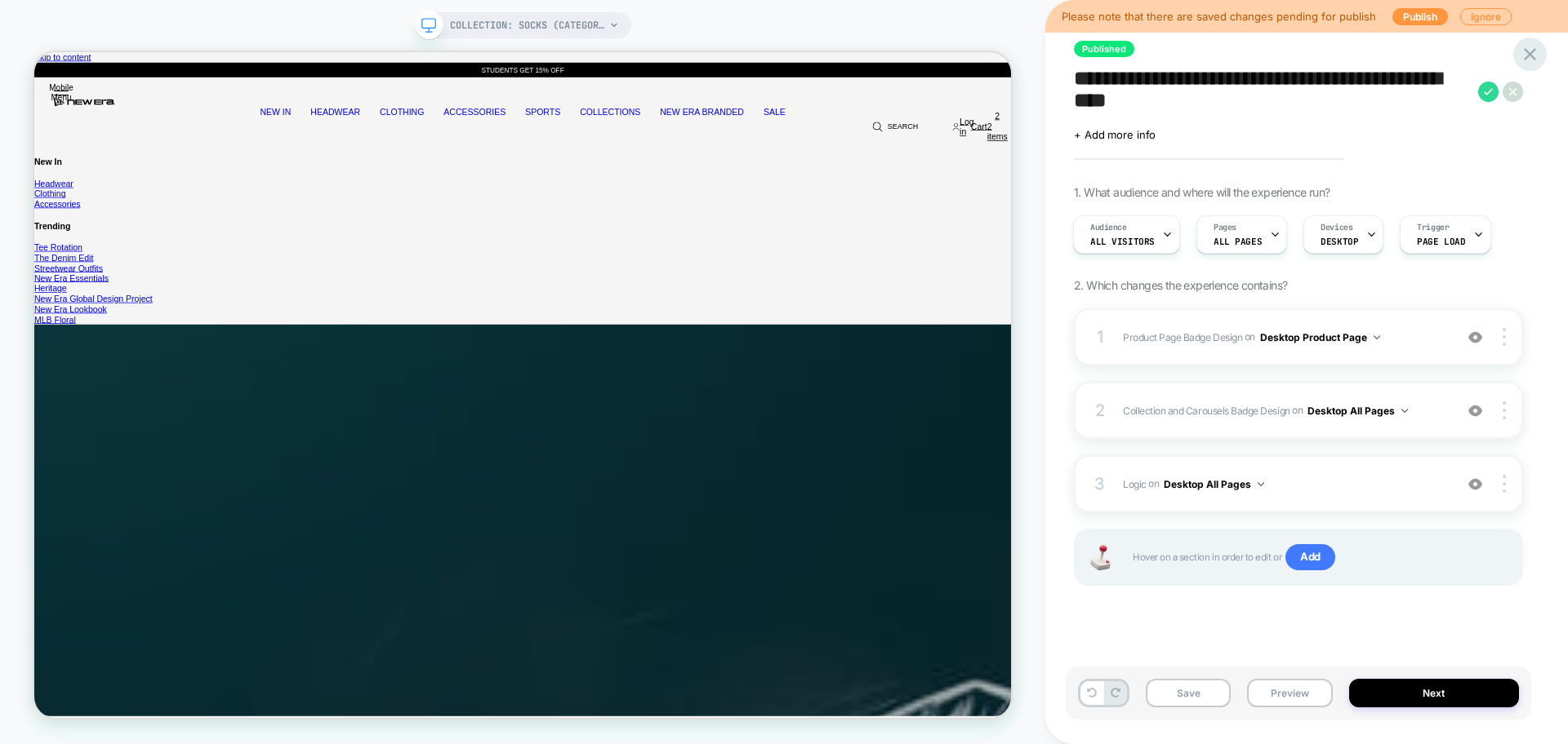
click at [1526, 49] on icon at bounding box center [1529, 54] width 22 height 22
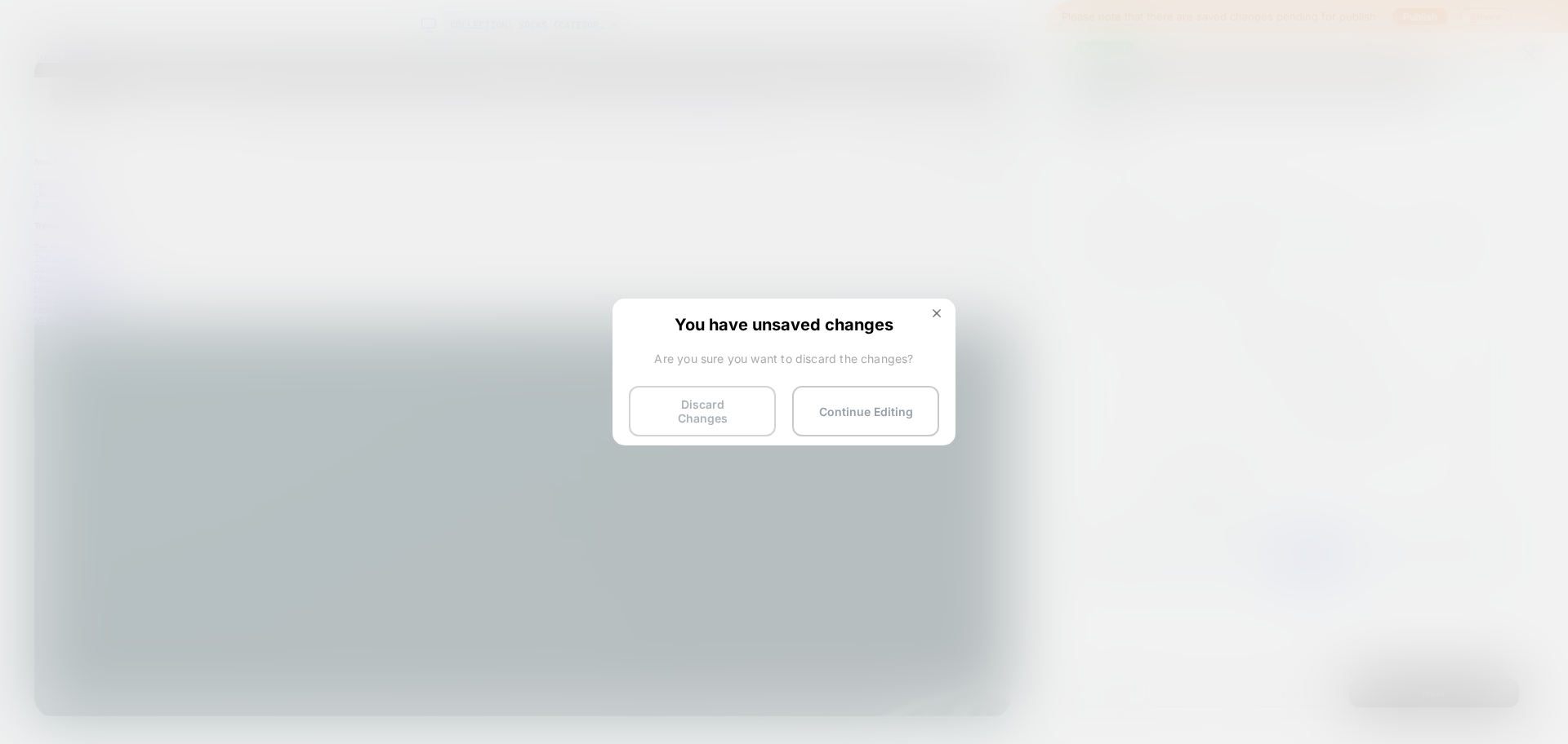
click at [715, 412] on button "Discard Changes" at bounding box center [701, 412] width 147 height 50
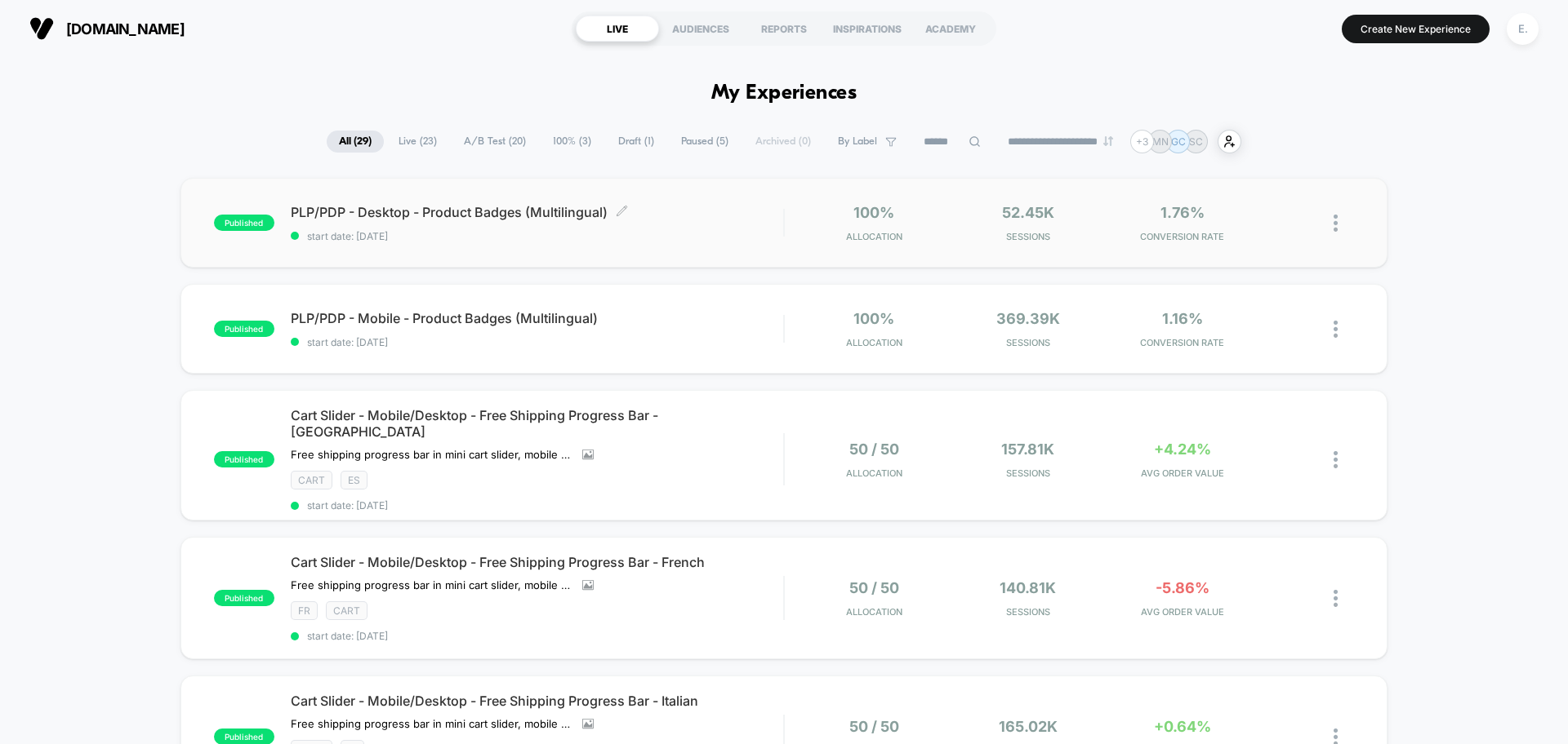
click at [698, 221] on div "PLP/PDP - Desktop - Product Badges (Multilingual) Click to edit experience deta…" at bounding box center [537, 223] width 493 height 39
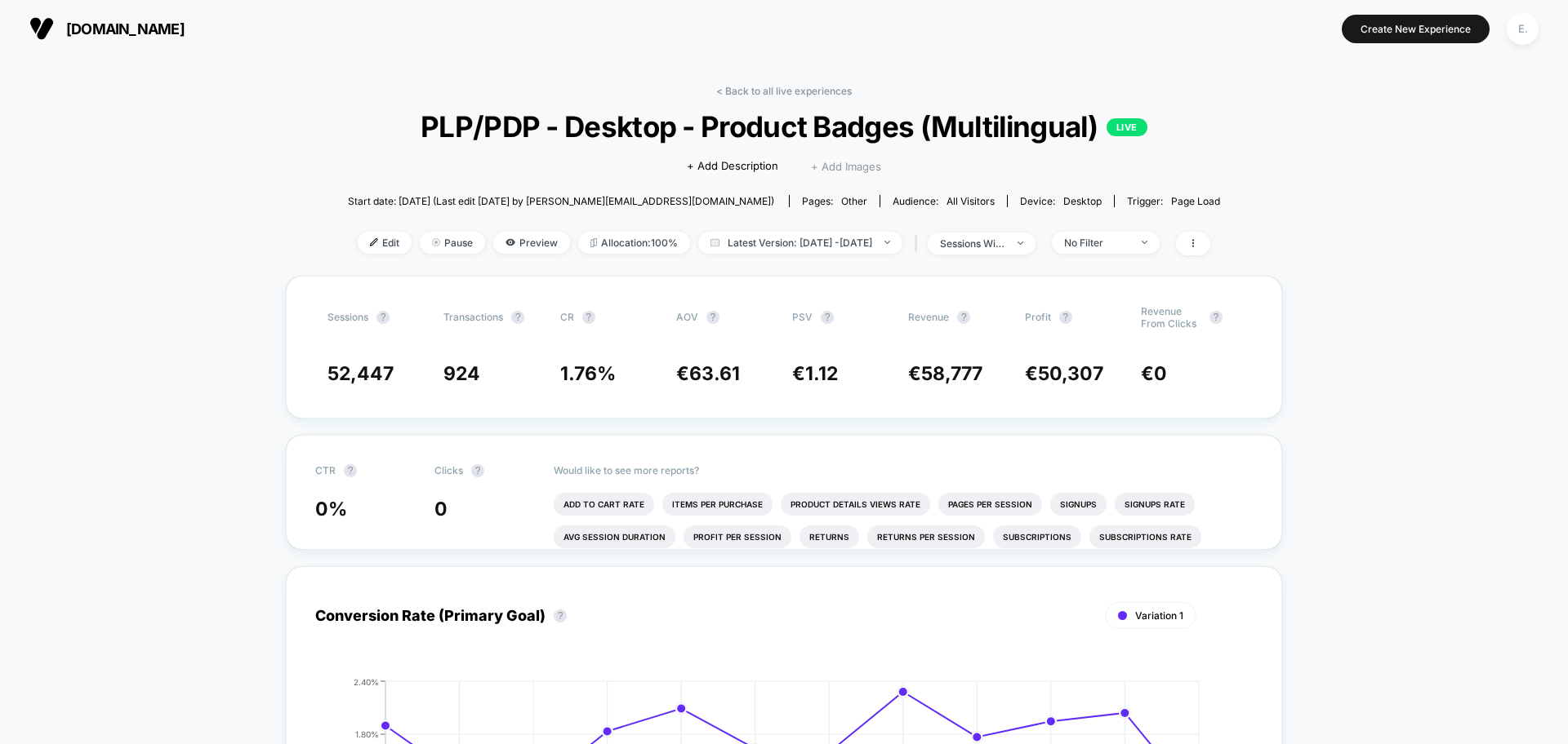
click at [833, 164] on span "+ Add Images" at bounding box center [846, 166] width 70 height 13
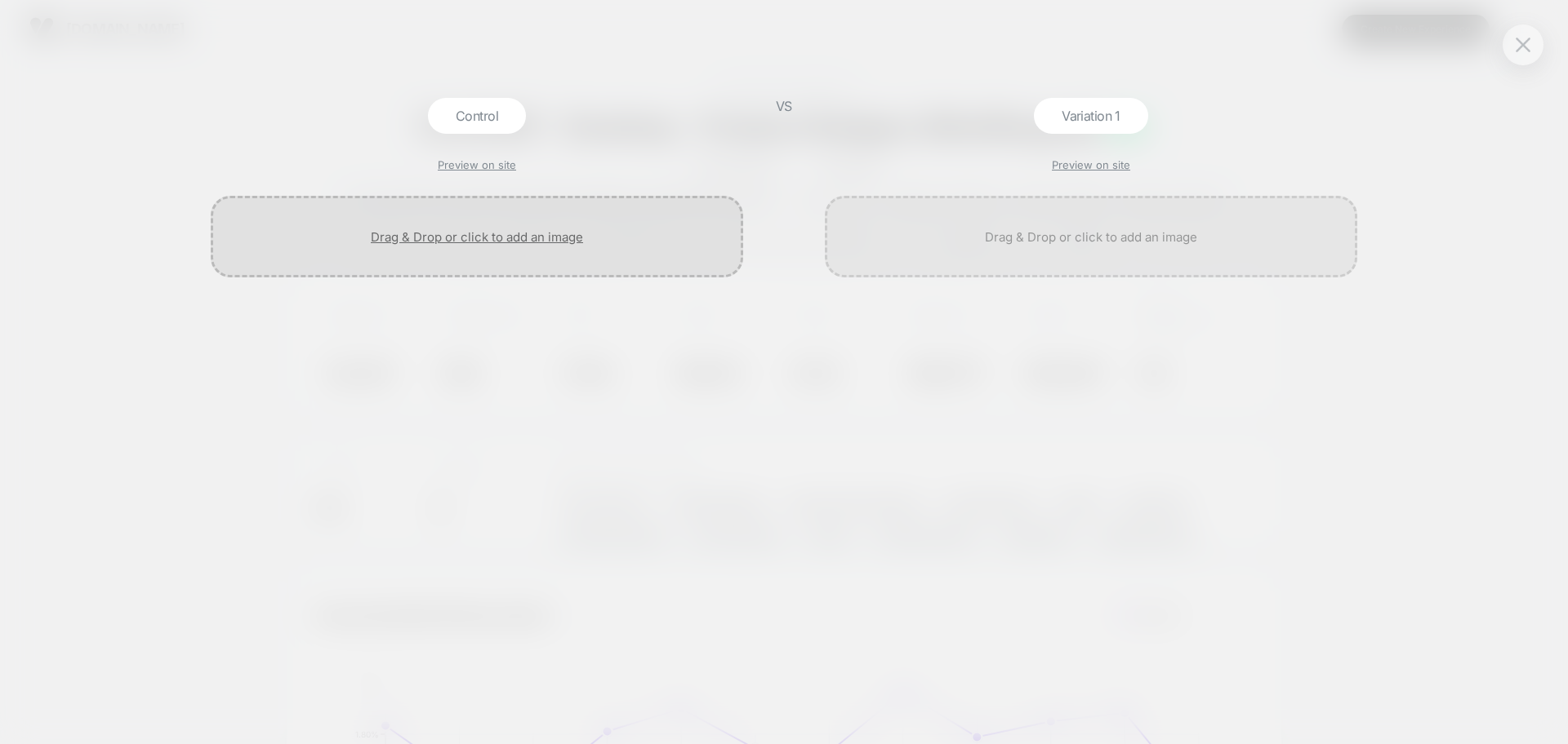
click at [481, 240] on div at bounding box center [477, 236] width 532 height 82
click at [1060, 239] on div at bounding box center [1091, 236] width 532 height 82
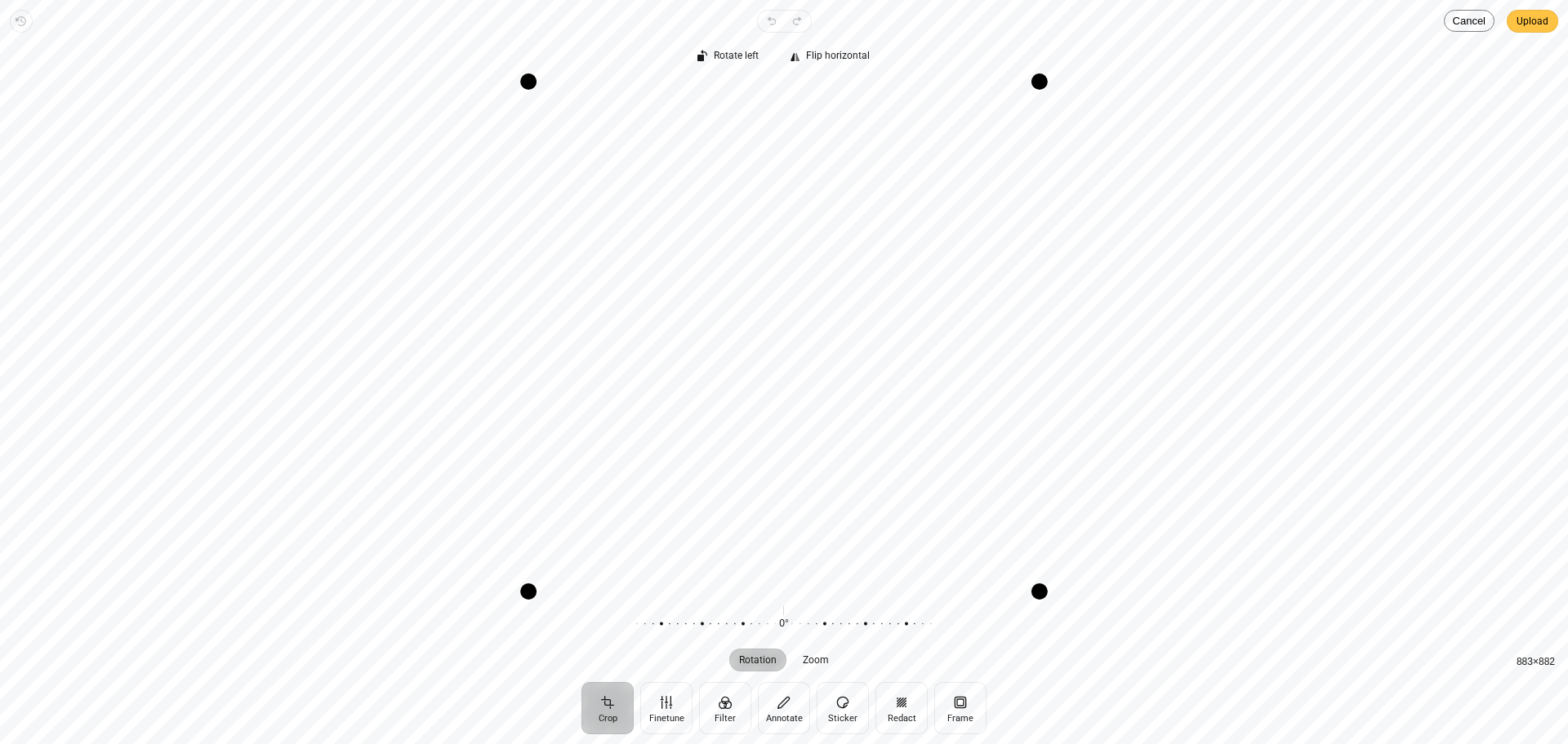
click at [1539, 22] on span "Upload" at bounding box center [1531, 22] width 31 height 20
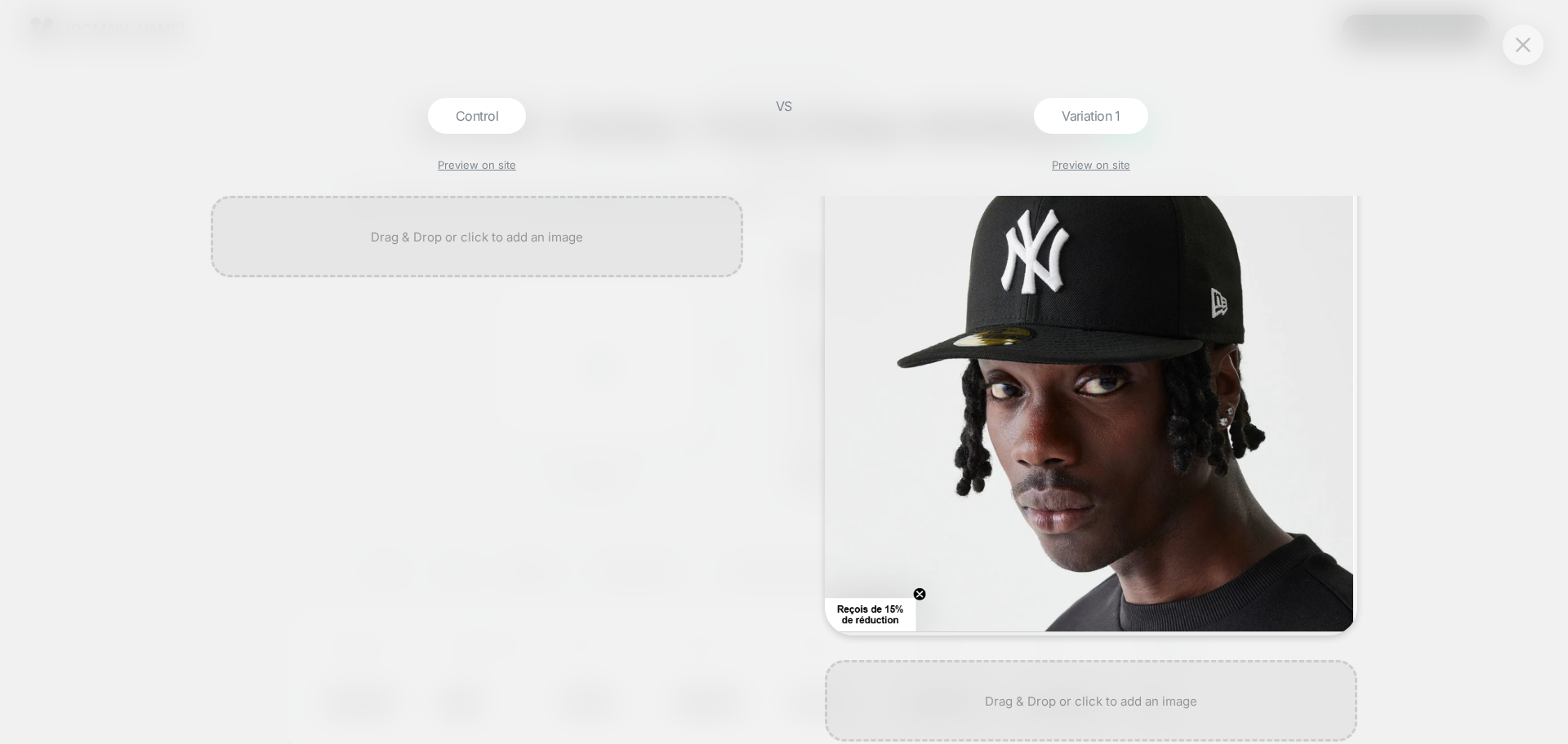
scroll to position [129, 0]
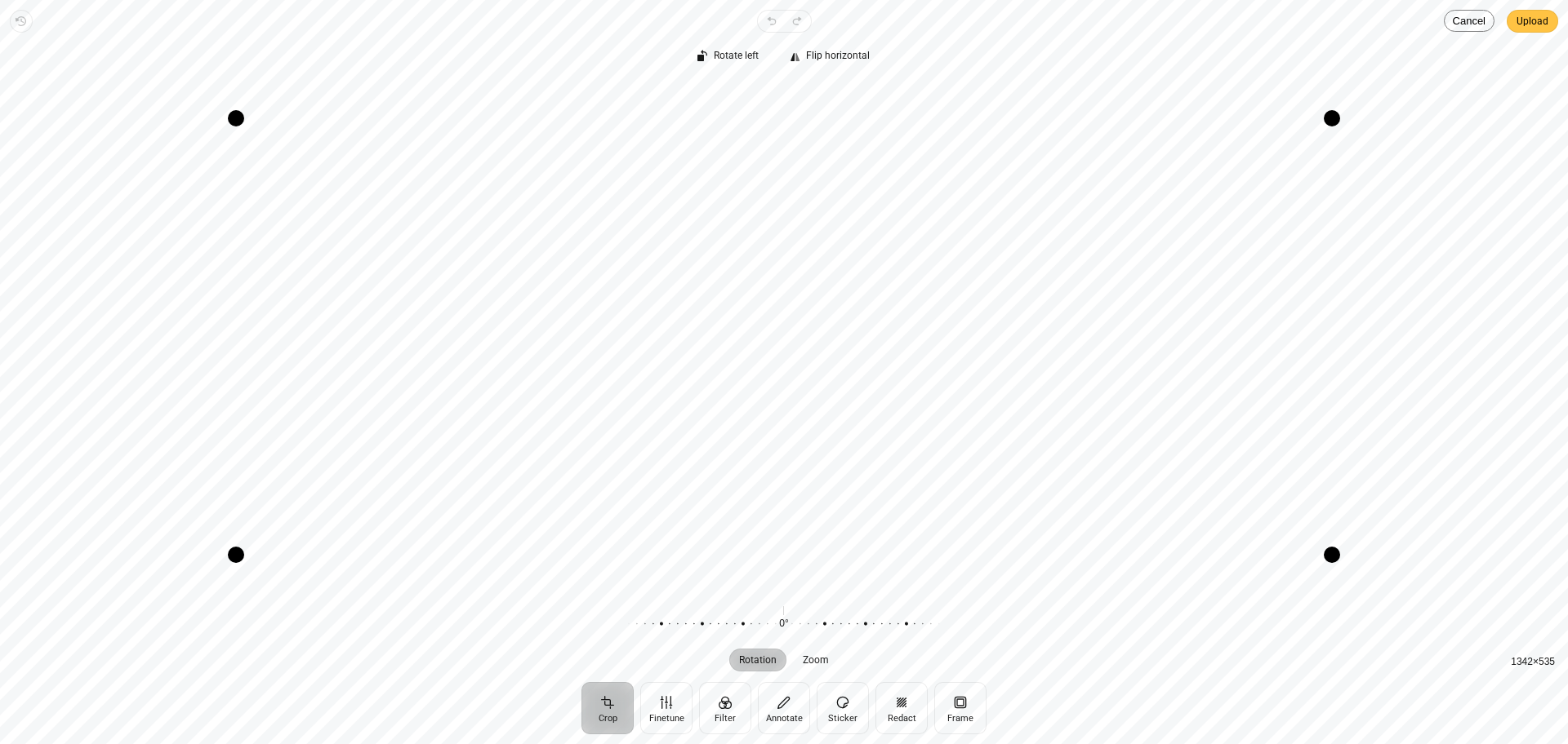
click at [1521, 25] on span "Upload" at bounding box center [1531, 22] width 31 height 20
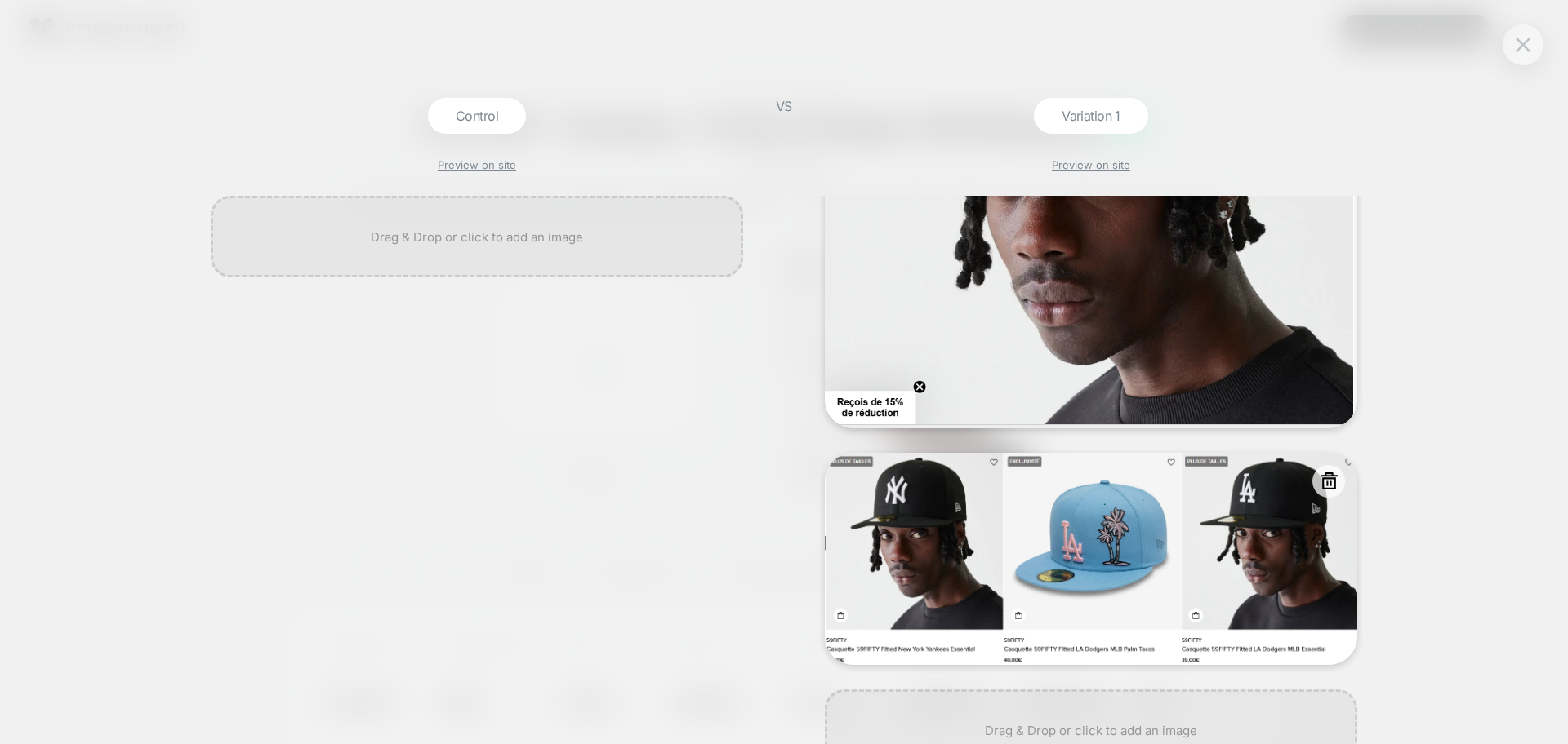
scroll to position [367, 0]
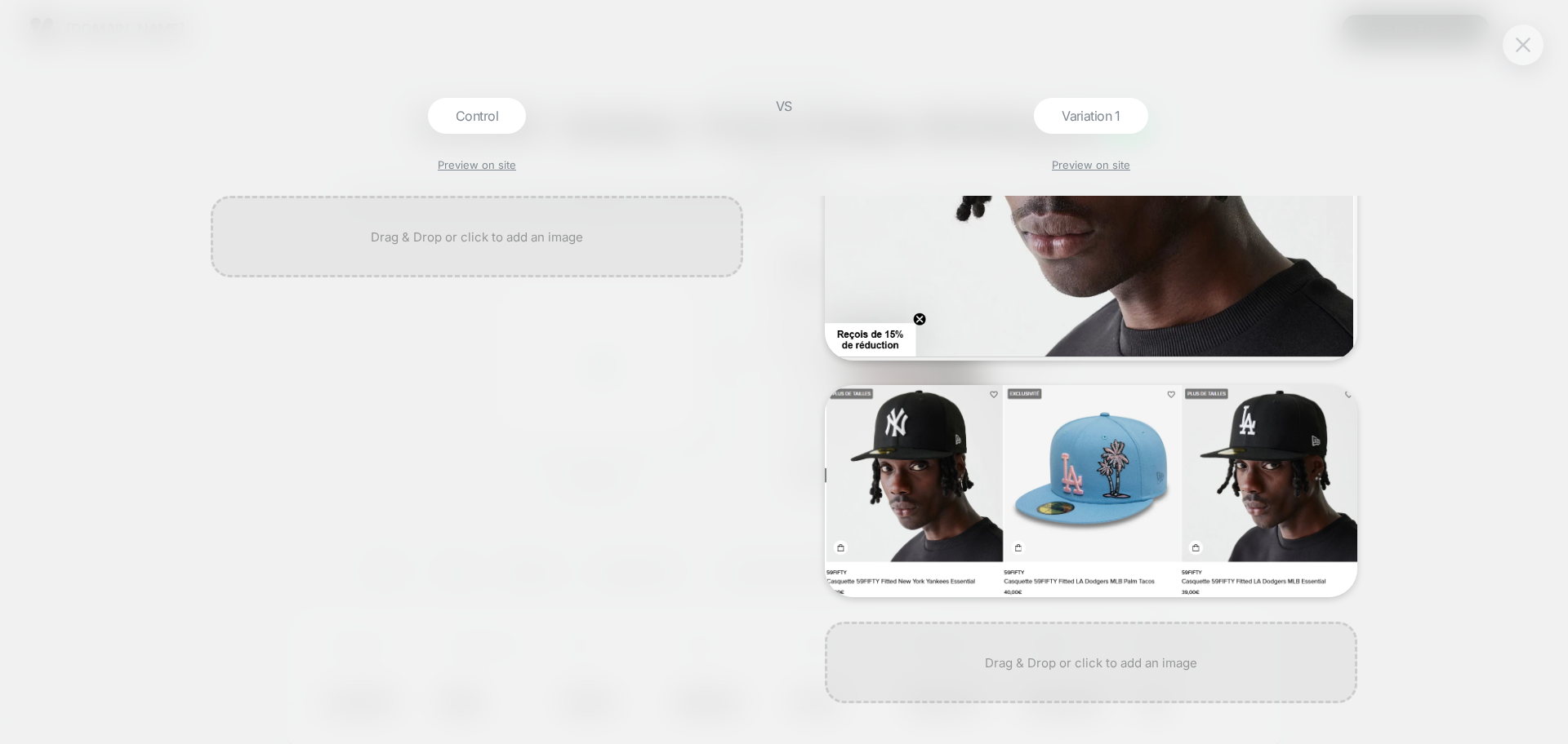
click at [1514, 52] on button at bounding box center [1522, 44] width 24 height 24
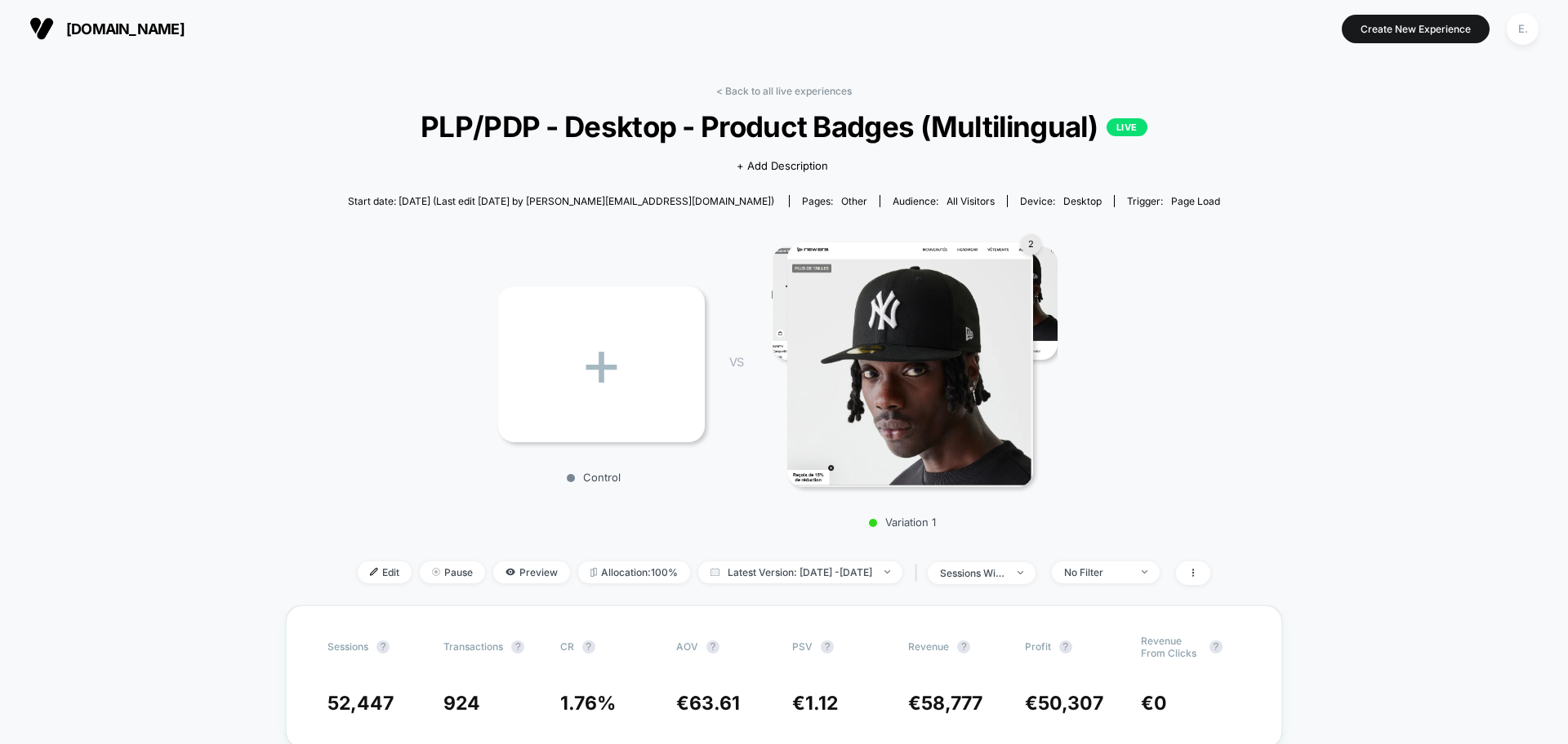
scroll to position [204, 0]
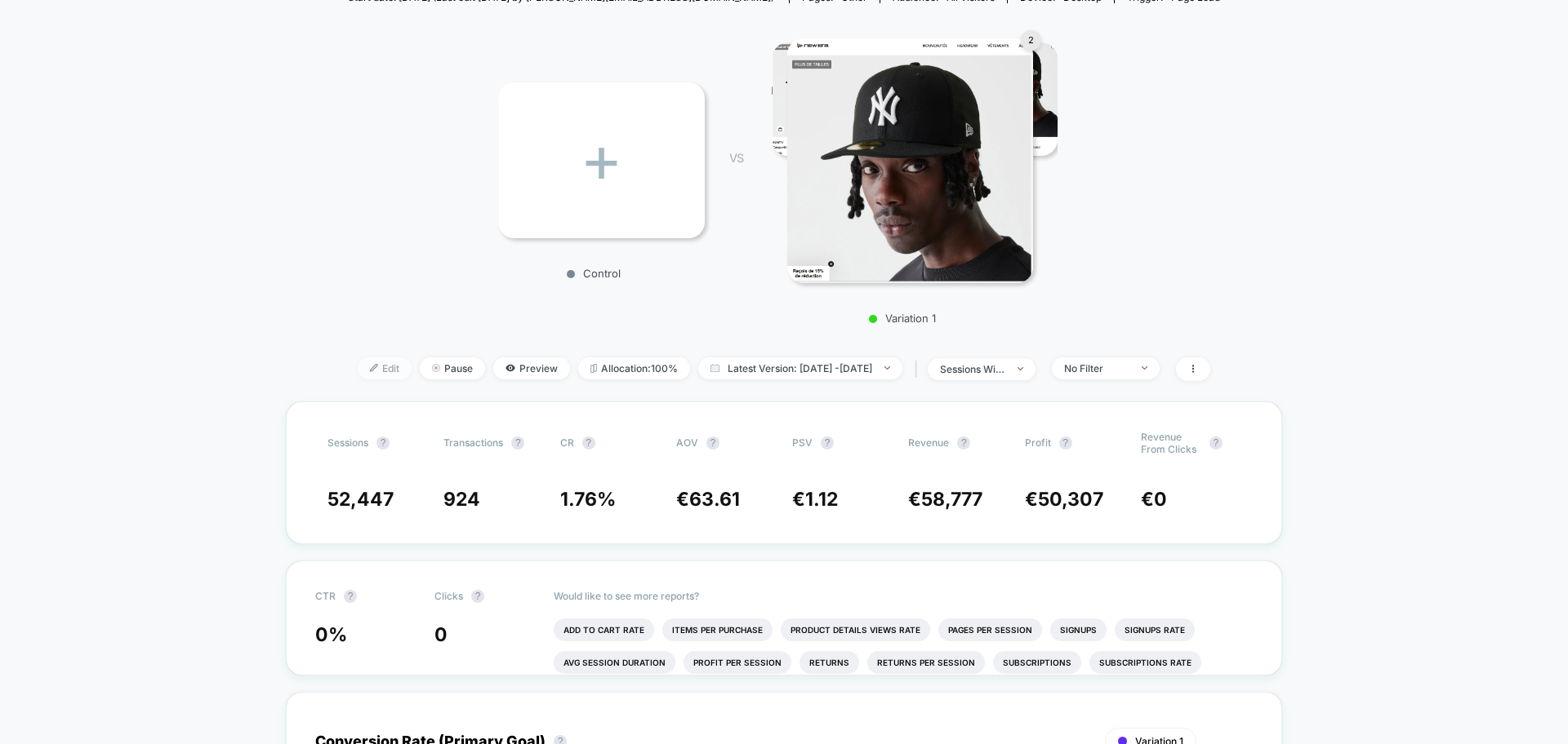
click at [369, 377] on span "Edit" at bounding box center [385, 368] width 54 height 22
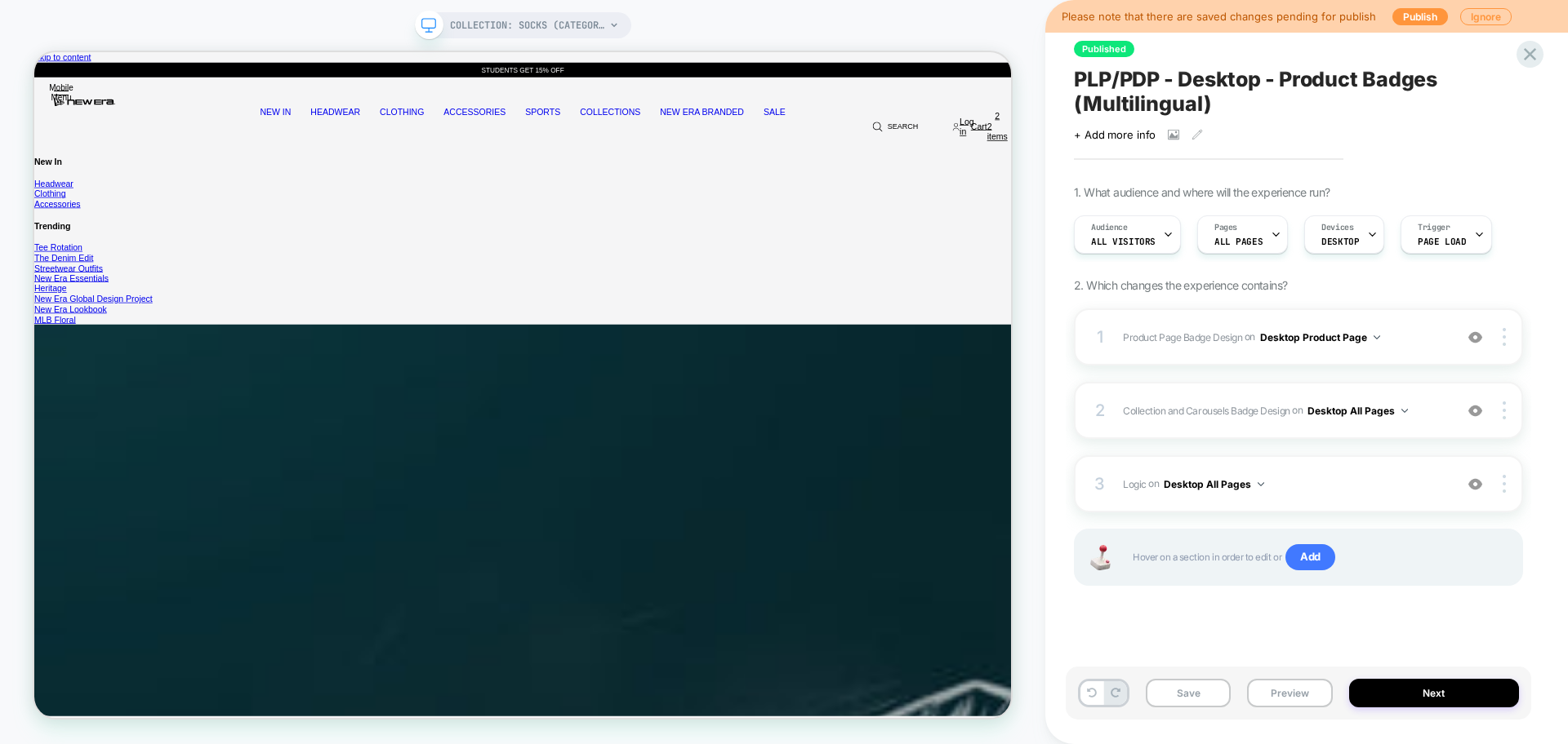
scroll to position [0, 1]
click at [1305, 698] on button "Preview" at bounding box center [1289, 694] width 85 height 29
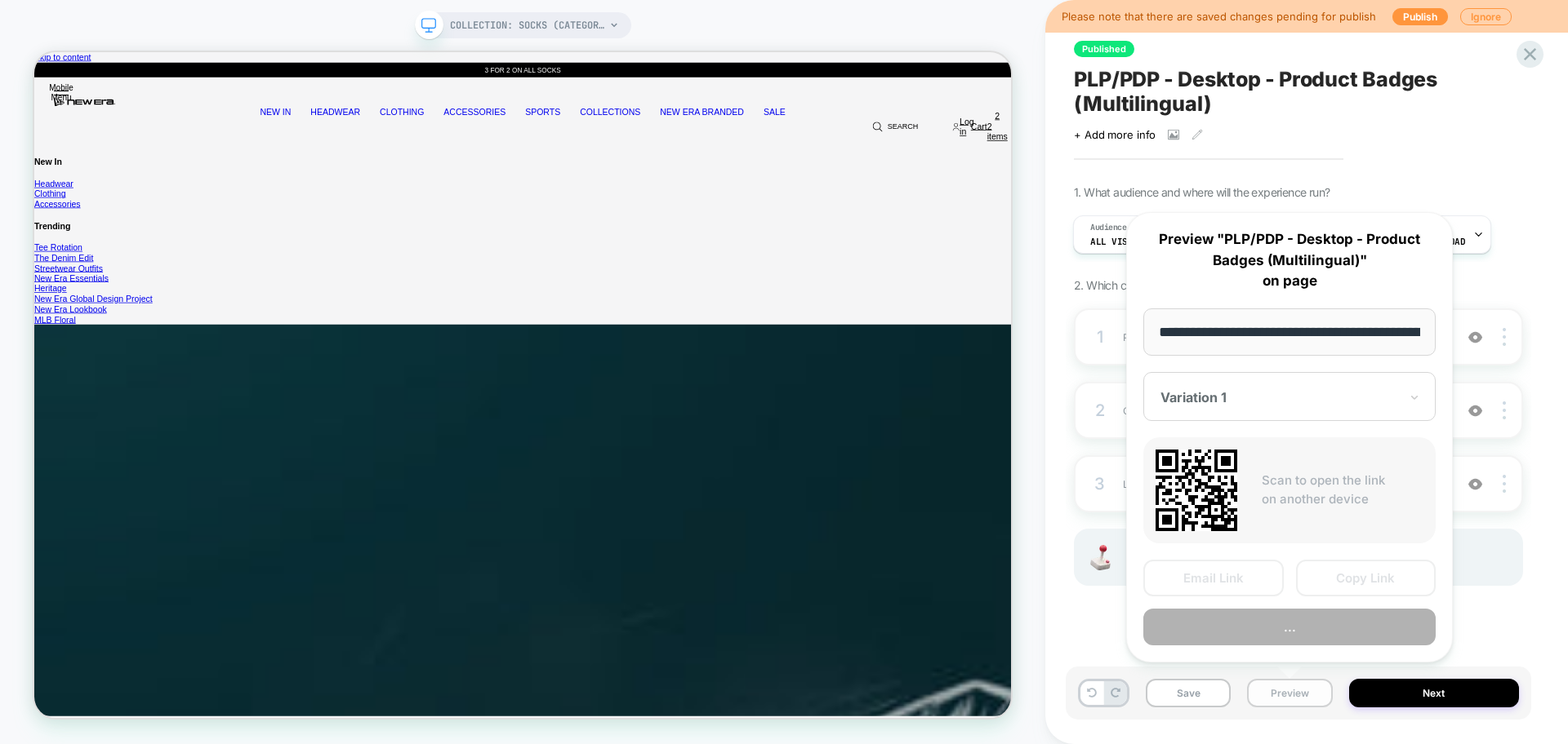
scroll to position [0, 161]
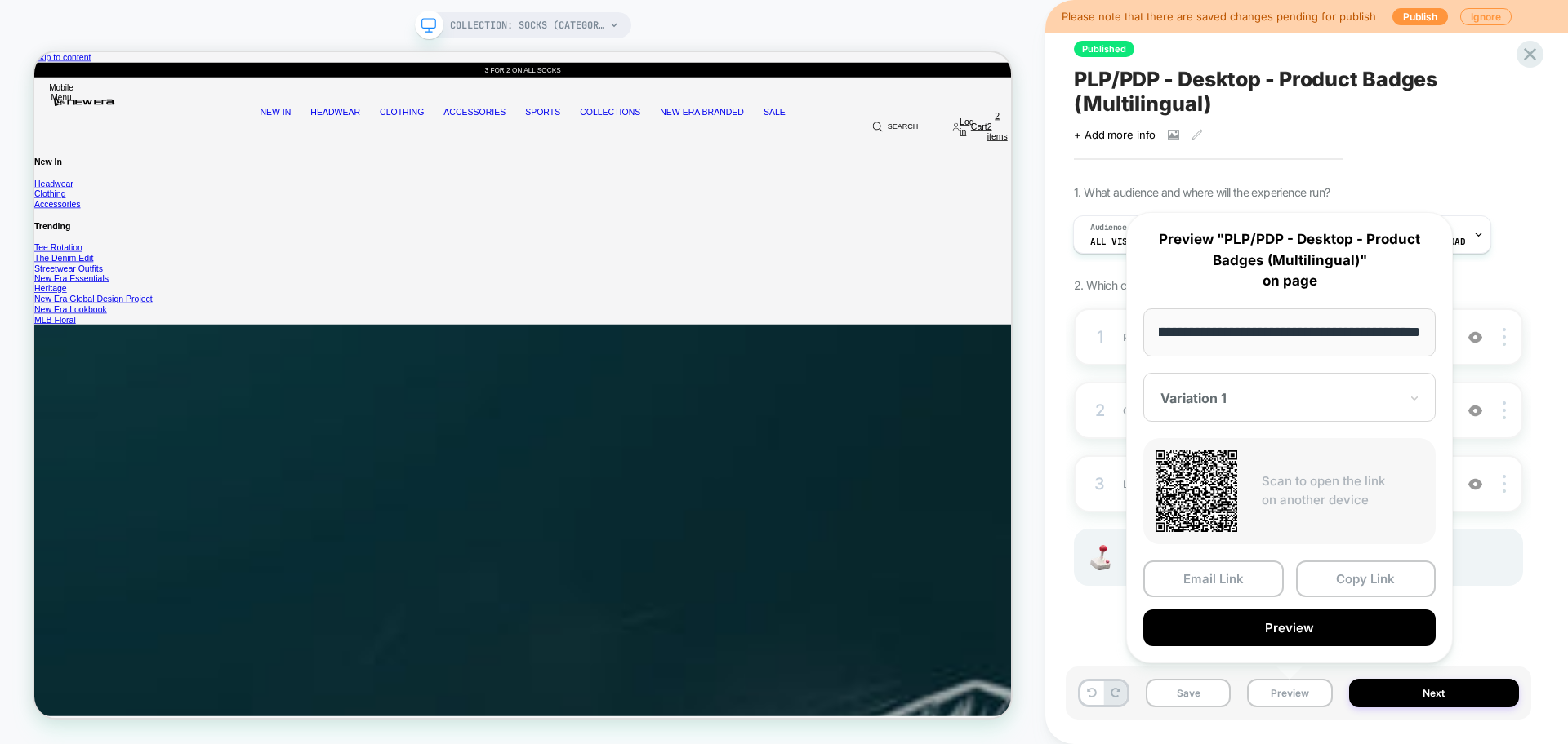
click at [1252, 409] on div "Variation 1" at bounding box center [1288, 397] width 292 height 49
click at [1226, 483] on div "CONTROL" at bounding box center [1288, 483] width 276 height 30
click at [1352, 564] on button "Copy Link" at bounding box center [1366, 579] width 140 height 37
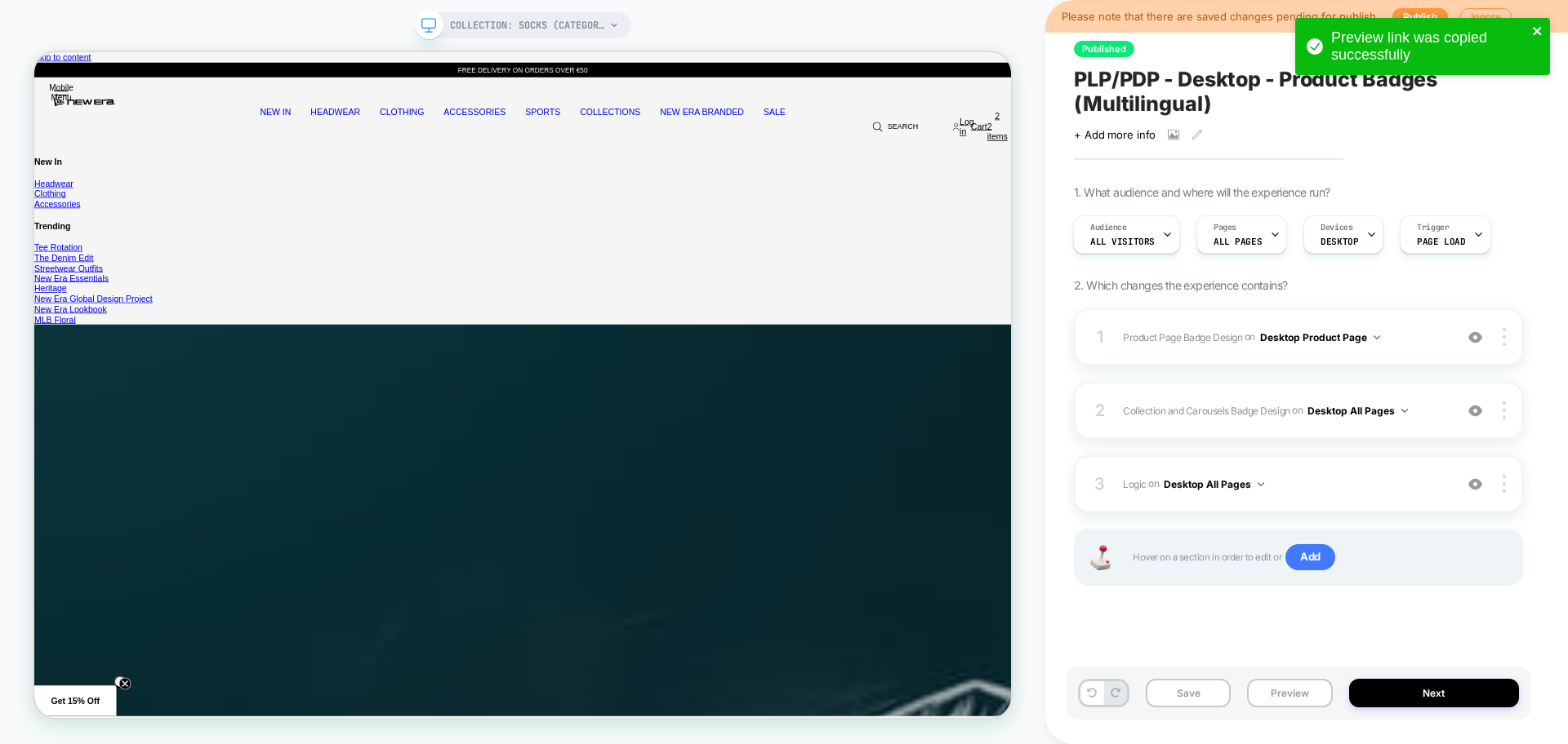
click at [1535, 28] on icon "close" at bounding box center [1537, 31] width 8 height 8
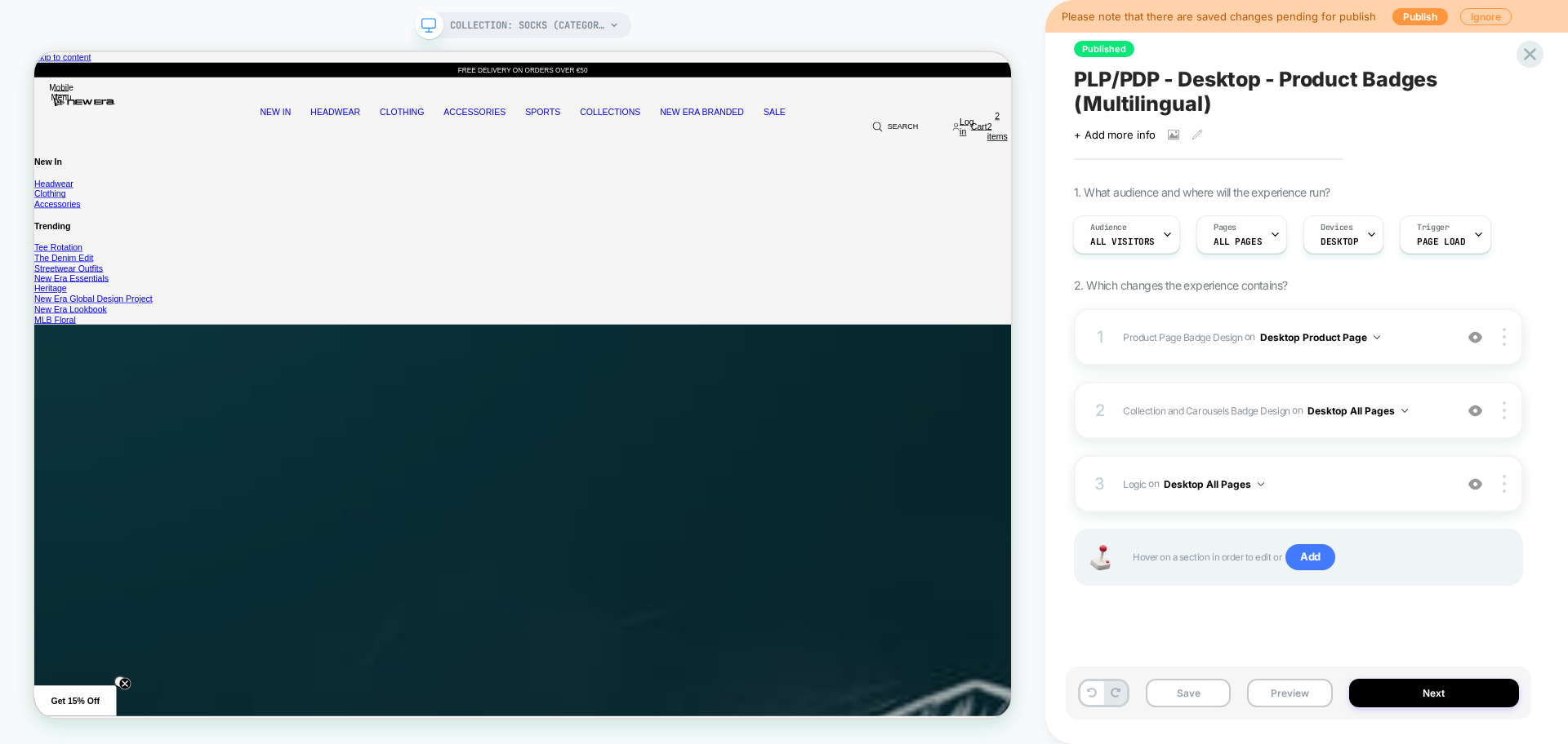
click at [1537, 58] on div "Preview link was copied successfully" at bounding box center [1422, 50] width 262 height 72
click at [1530, 53] on icon at bounding box center [1530, 55] width 13 height 13
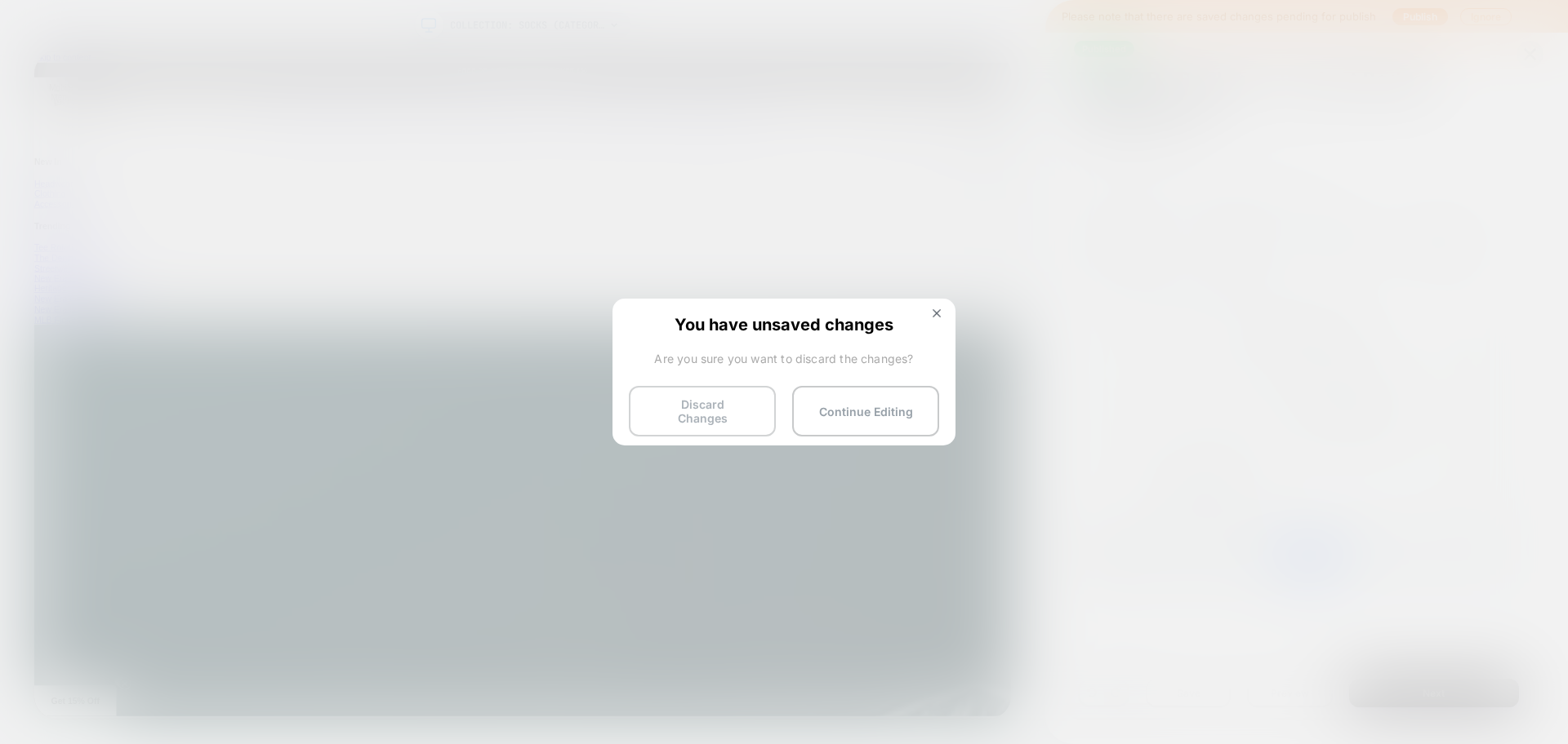
click at [742, 404] on button "Discard Changes" at bounding box center [701, 412] width 147 height 50
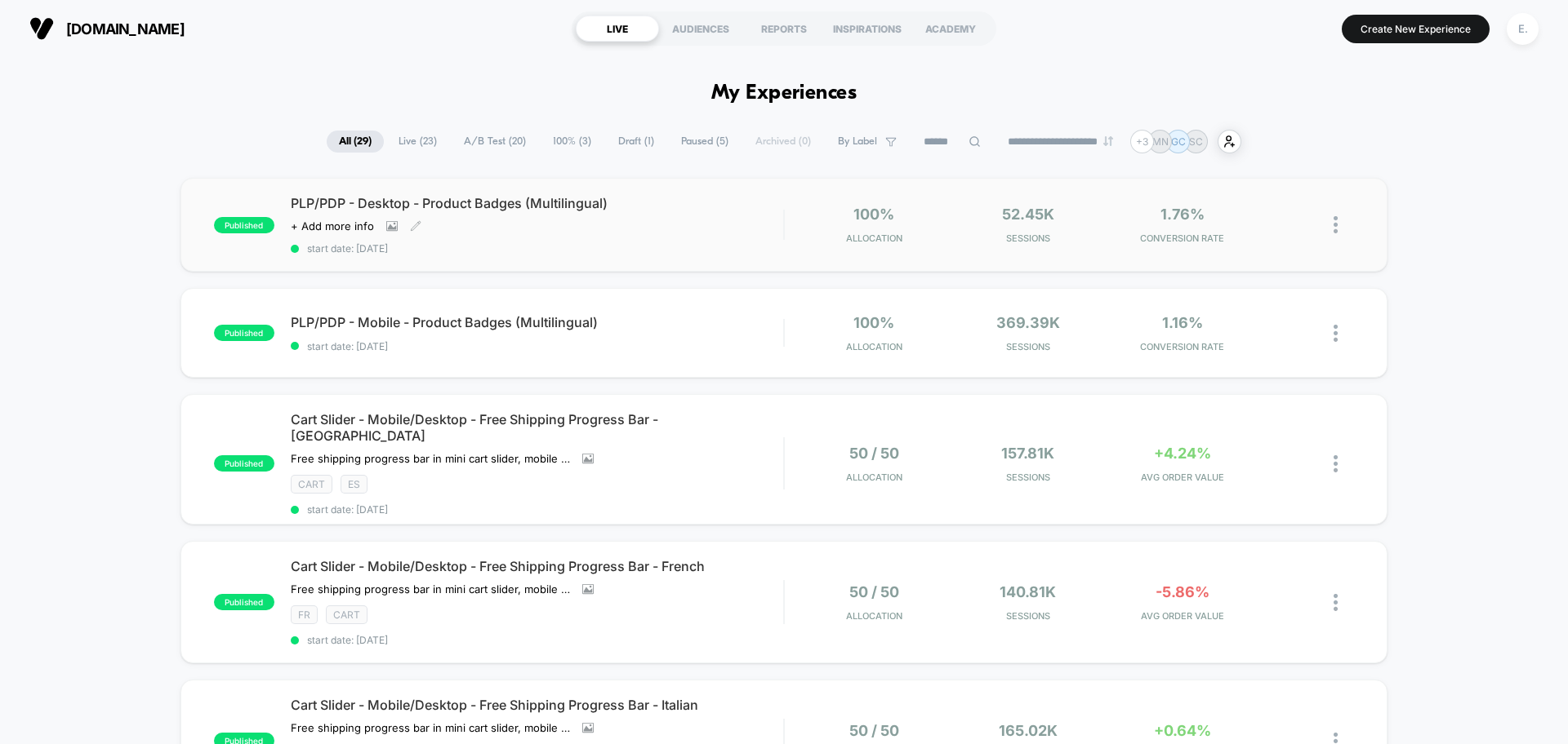
click at [687, 226] on div "PLP/PDP - Desktop - Product Badges (Multilingual) Click to view images Click to…" at bounding box center [537, 225] width 493 height 59
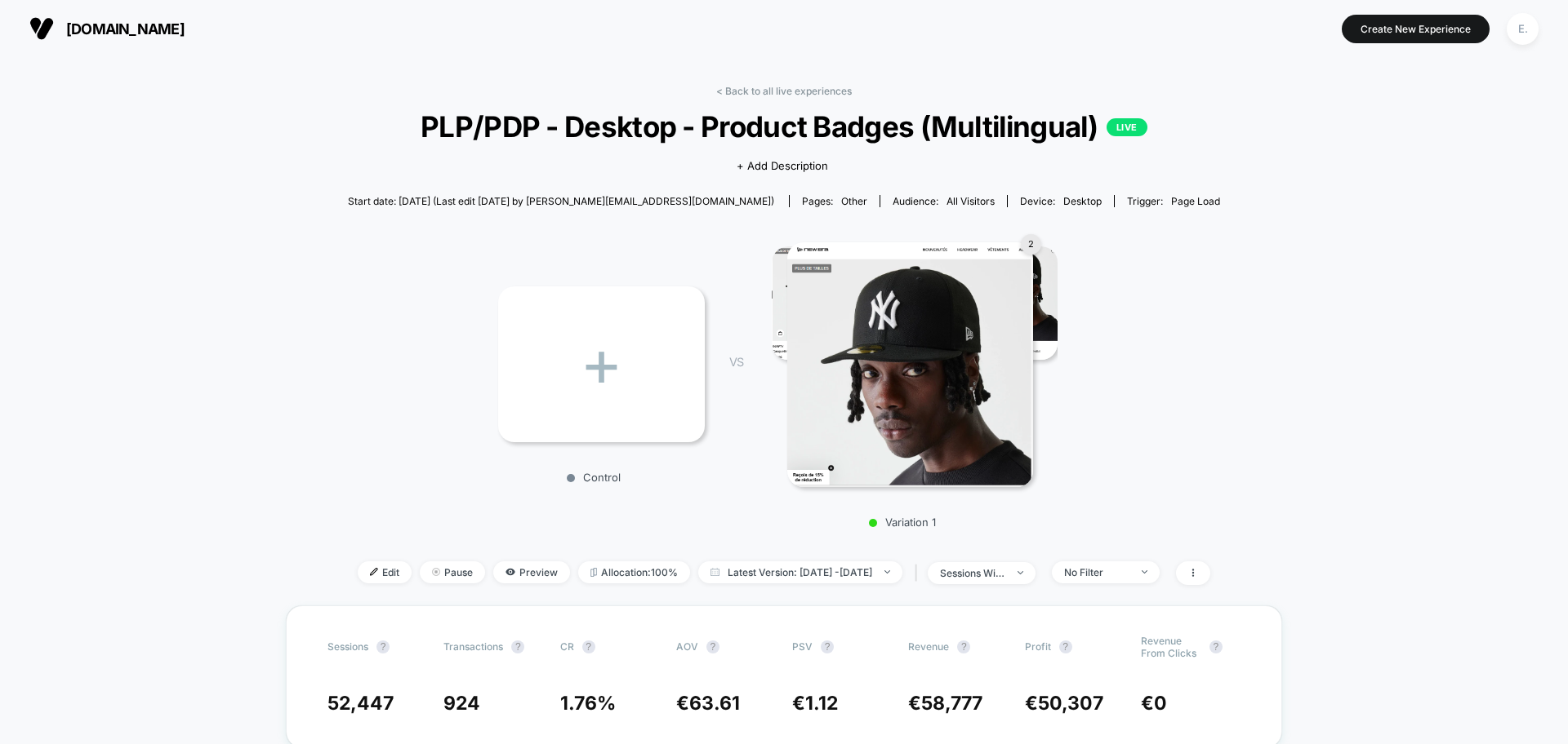
click at [595, 376] on div "+" at bounding box center [601, 364] width 207 height 155
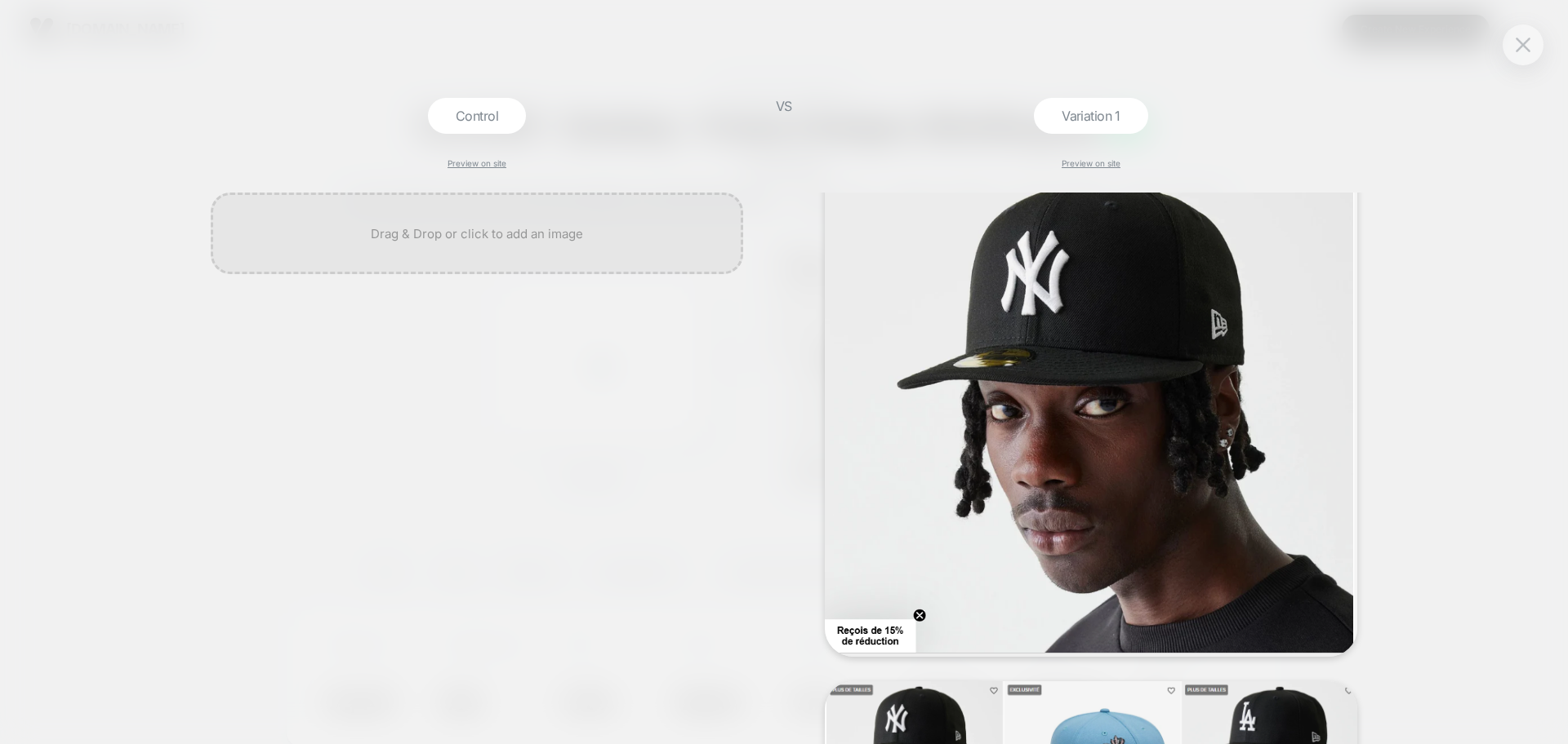
scroll to position [102, 0]
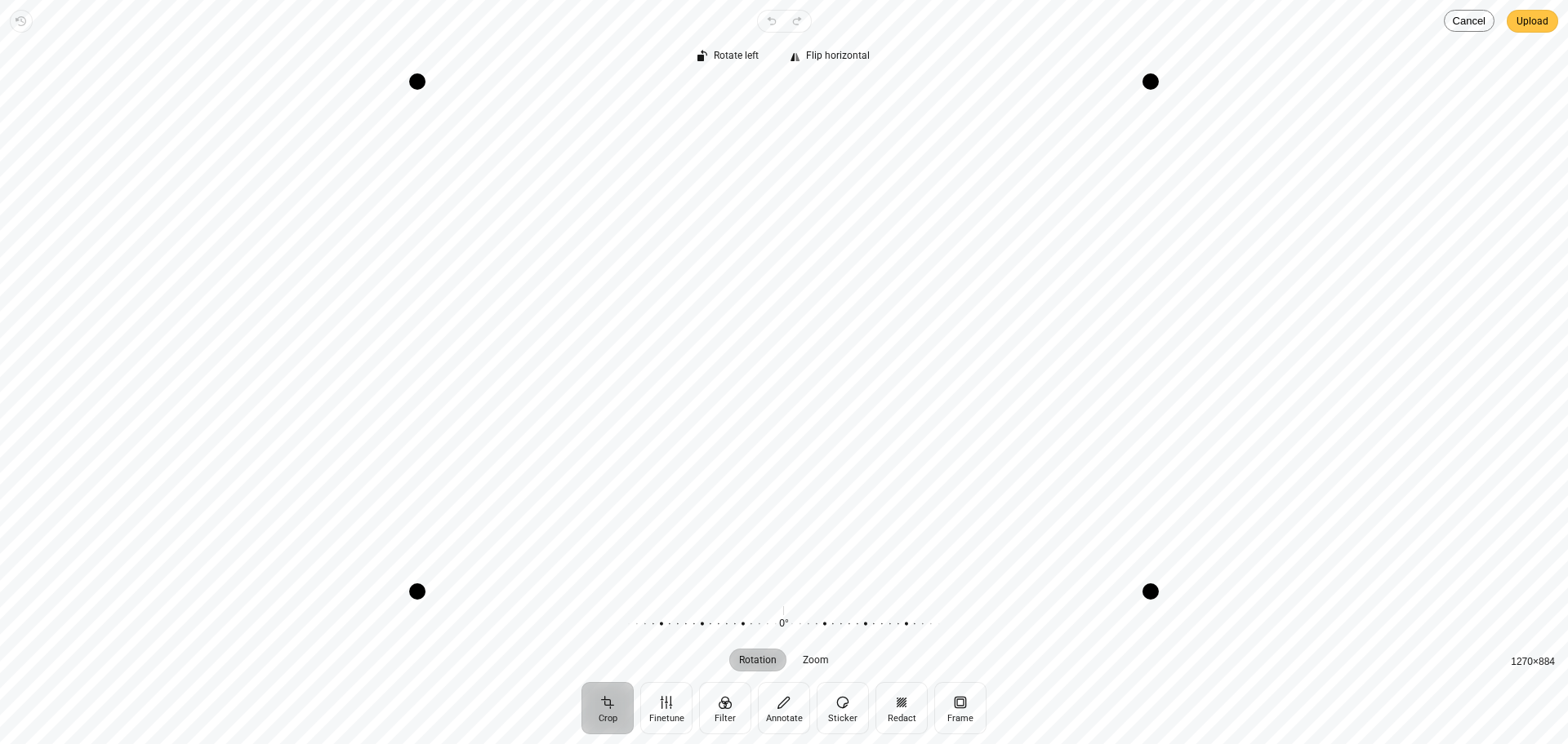
click at [1537, 22] on span "Upload" at bounding box center [1531, 22] width 31 height 20
click at [1518, 17] on span "Upload" at bounding box center [1531, 22] width 31 height 20
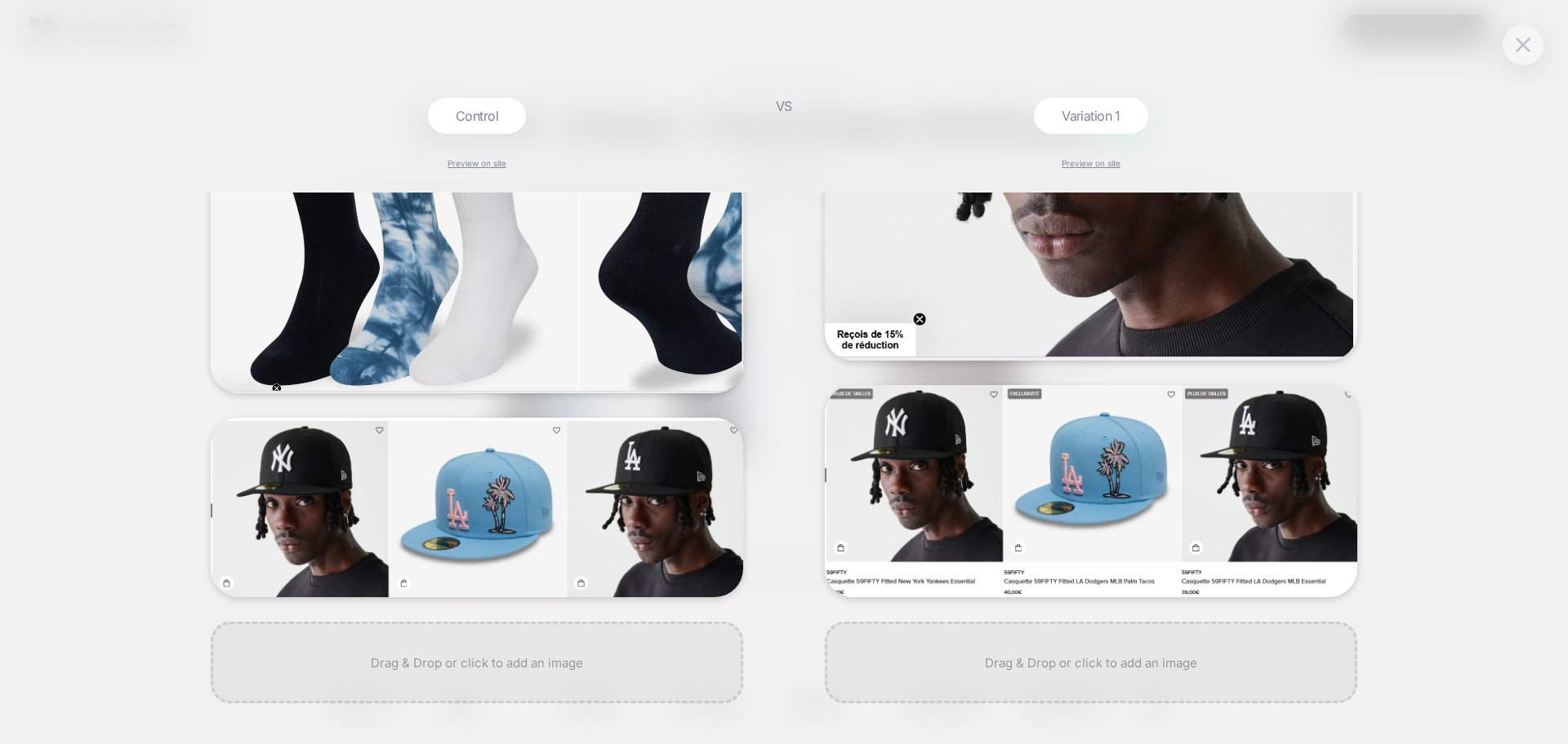
scroll to position [0, 0]
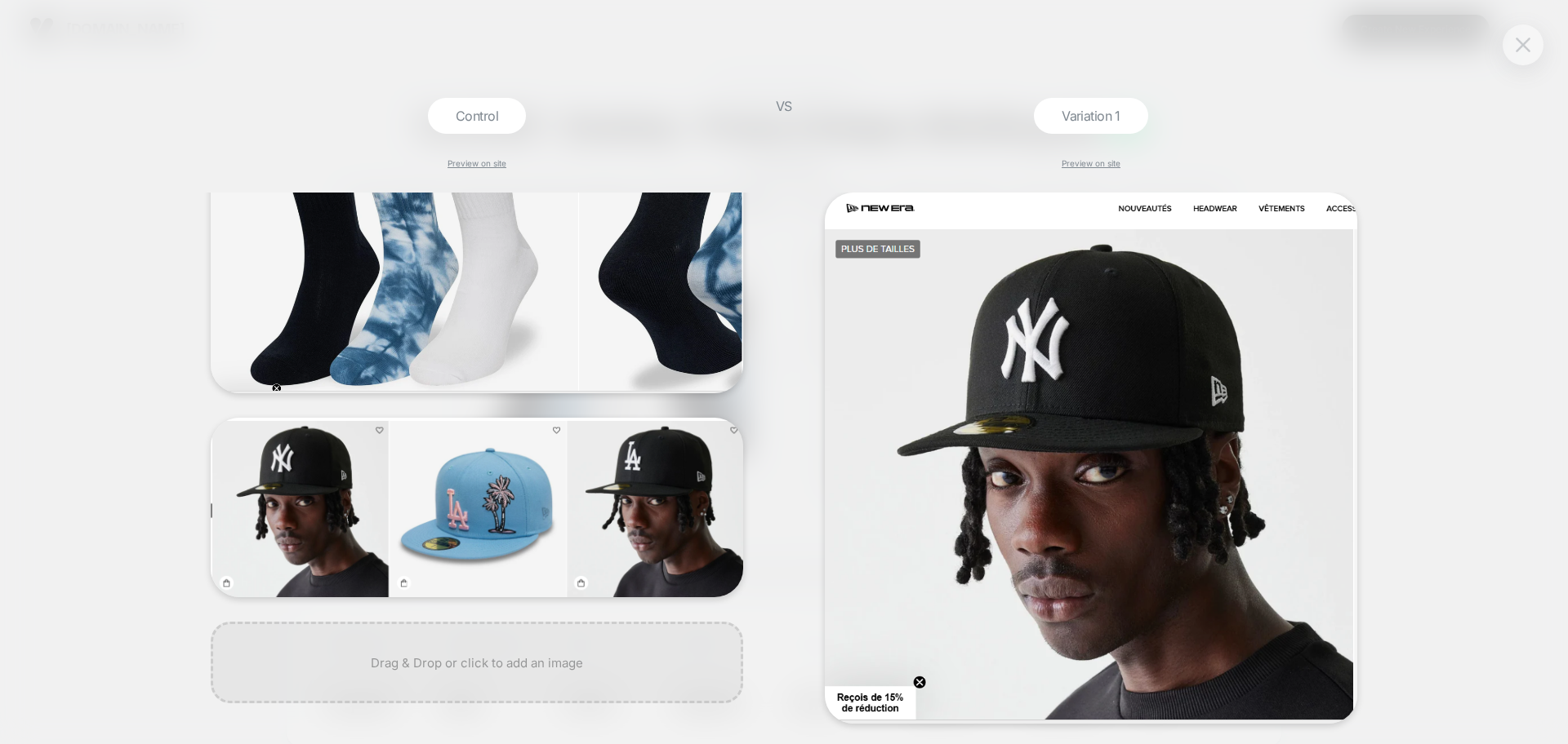
click at [1519, 49] on img at bounding box center [1522, 44] width 14 height 13
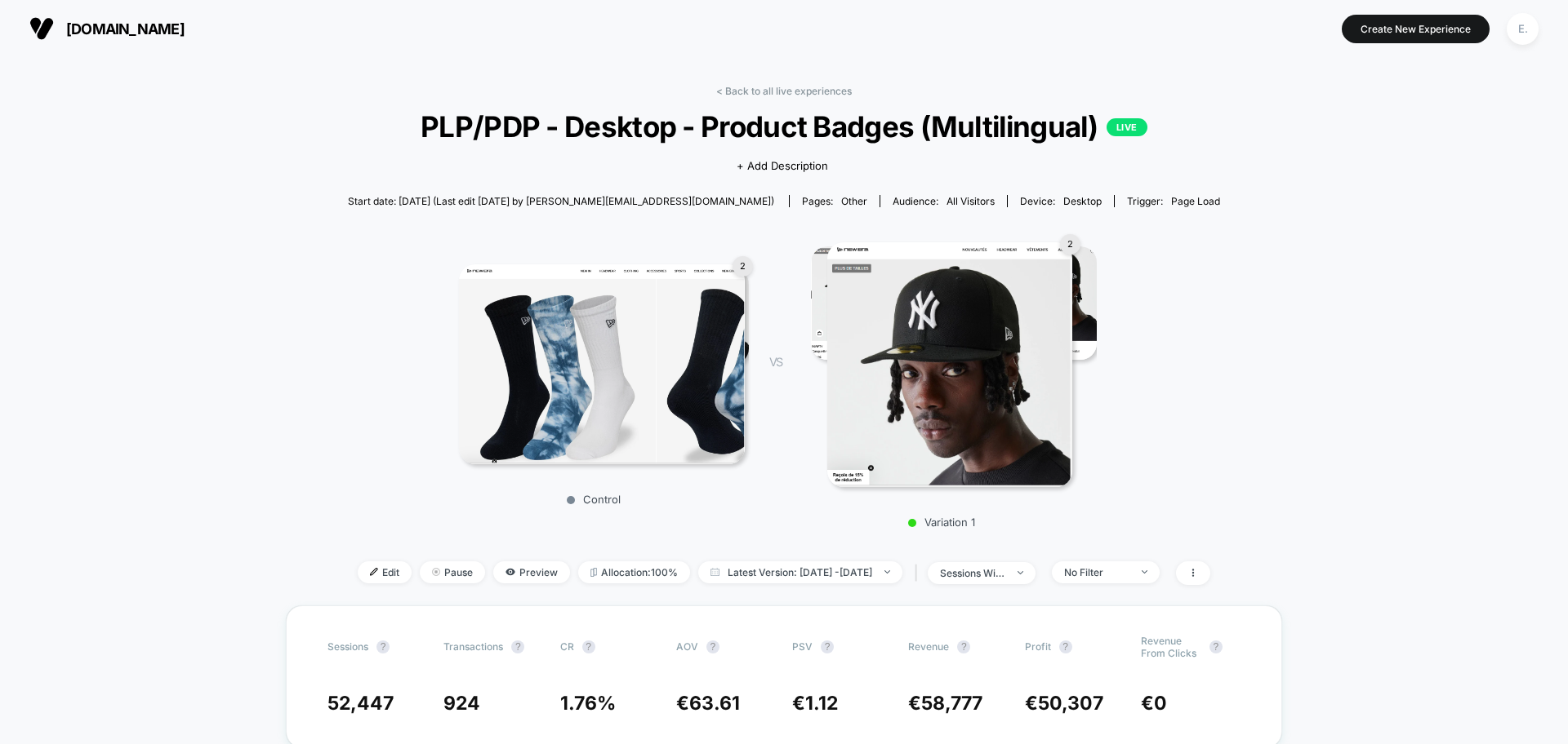
click at [669, 373] on img at bounding box center [601, 364] width 286 height 200
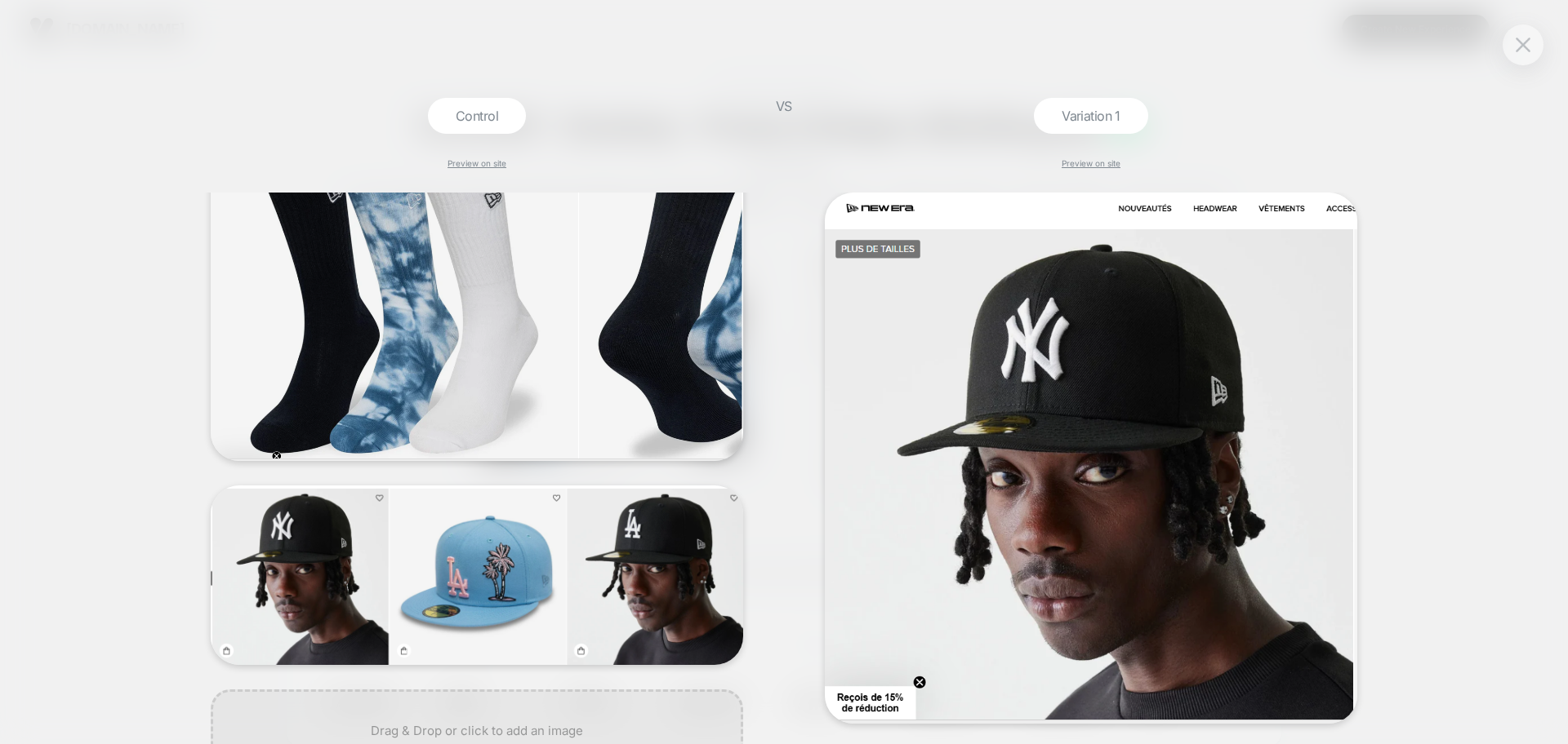
scroll to position [170, 0]
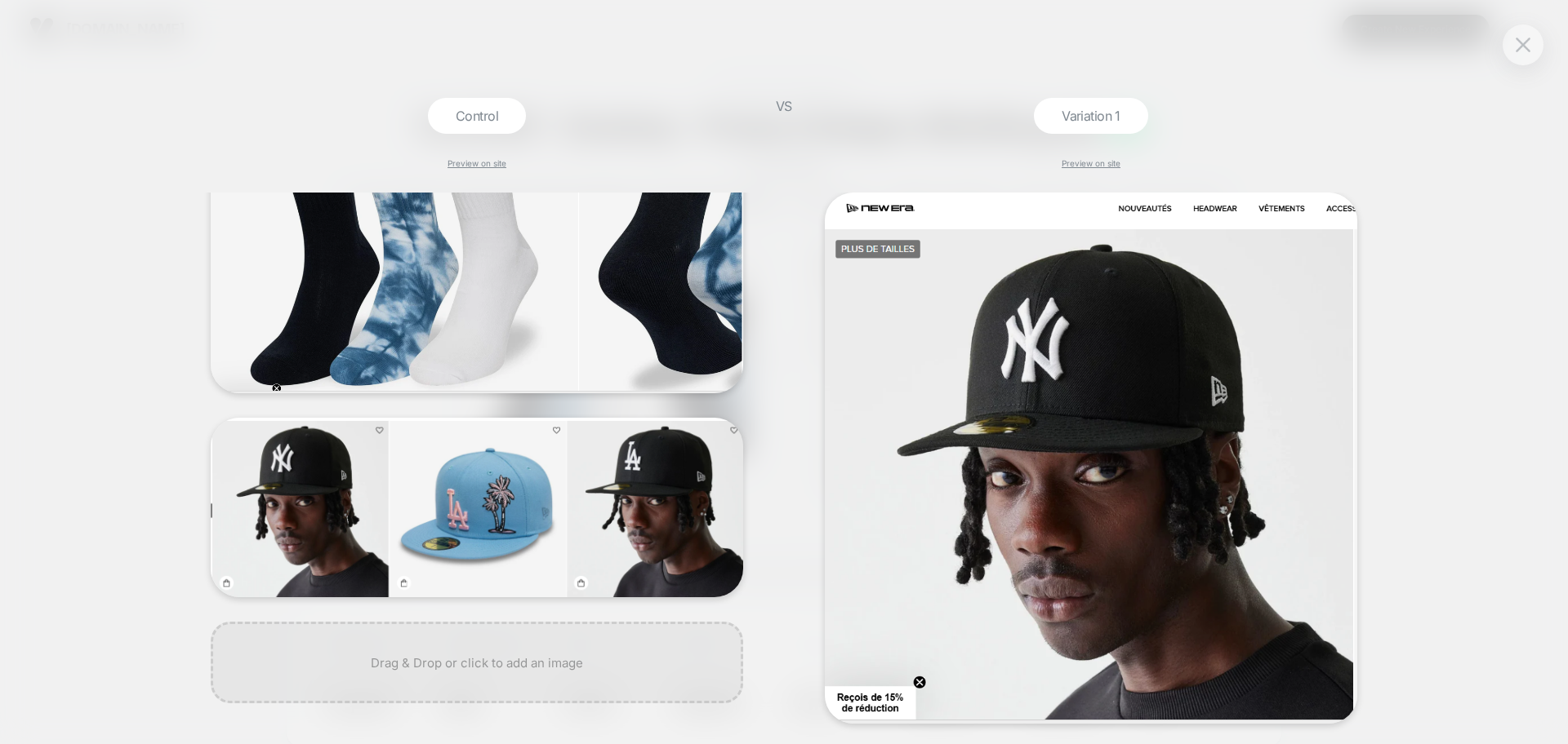
click at [1530, 44] on button at bounding box center [1522, 44] width 24 height 24
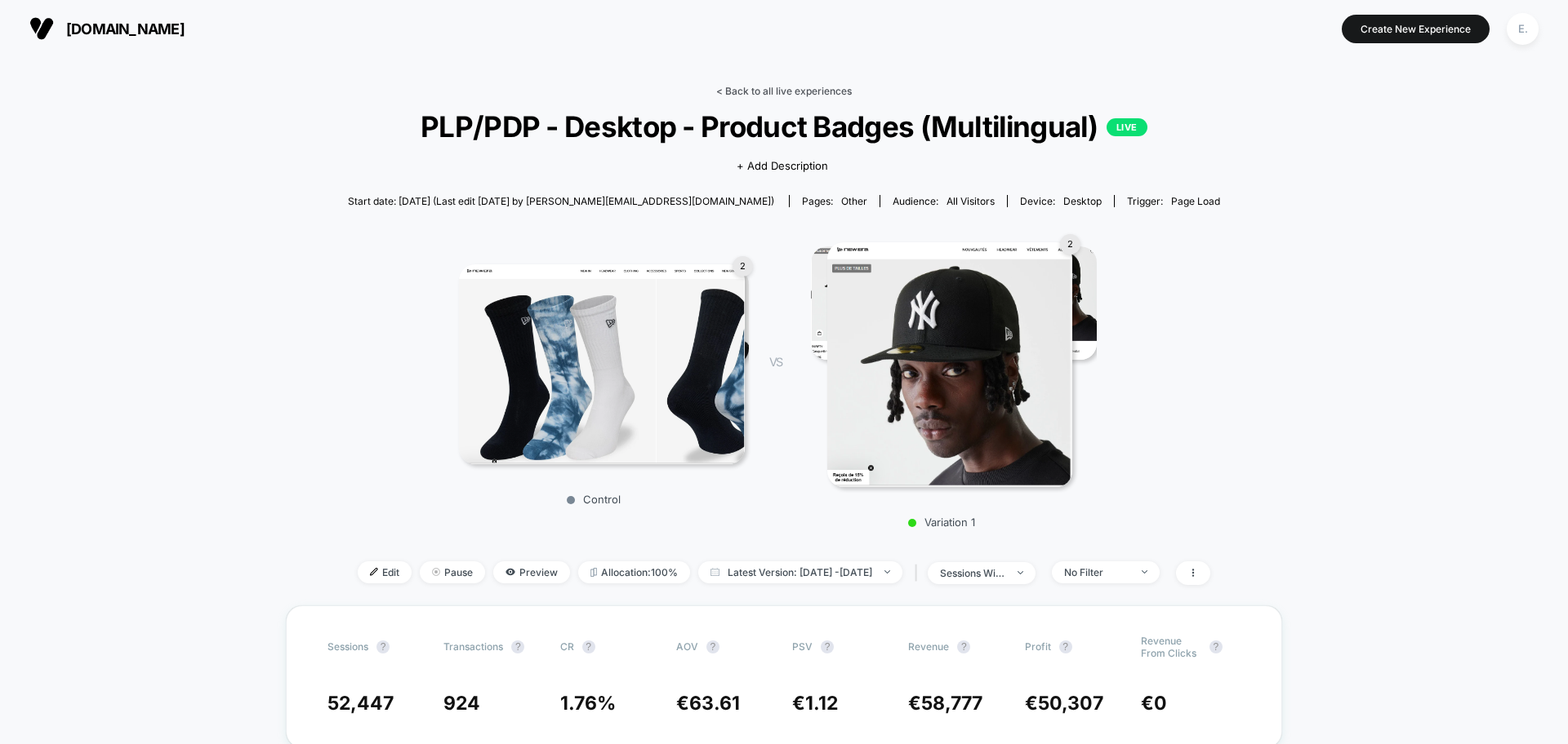
click at [818, 95] on link "< Back to all live experiences" at bounding box center [783, 91] width 136 height 13
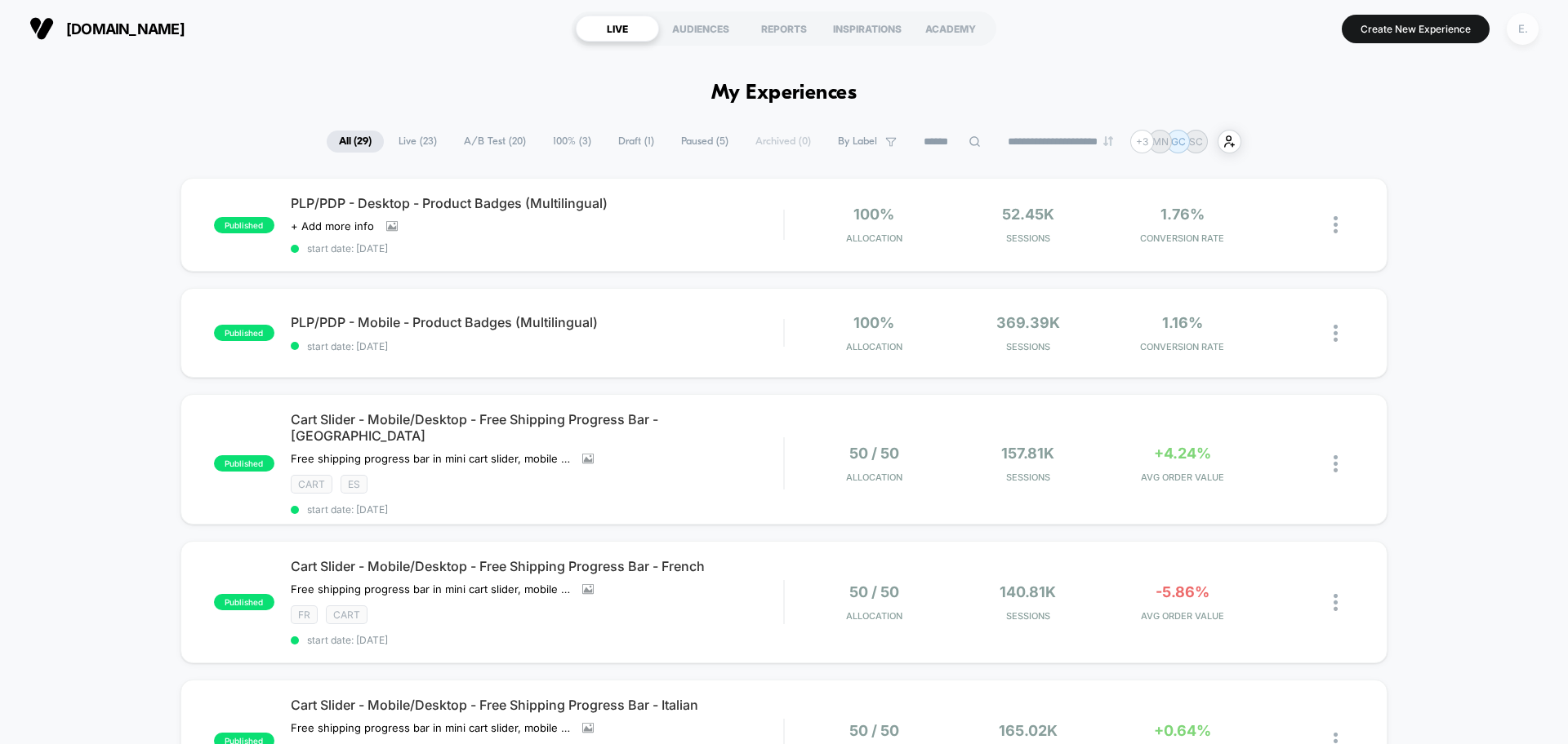
click at [1516, 26] on div "E." at bounding box center [1522, 29] width 31 height 31
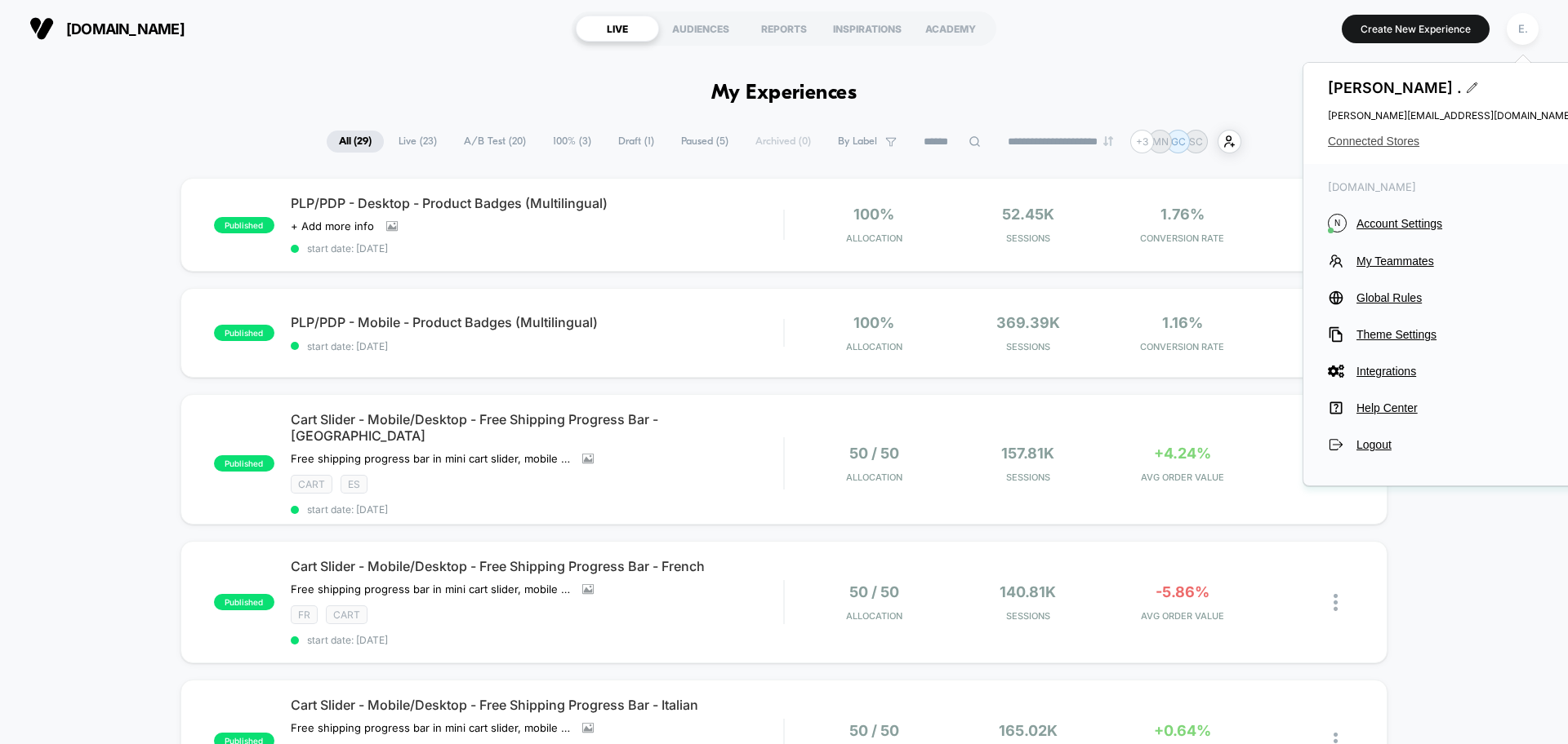
click at [1387, 139] on span "Connected Stores" at bounding box center [1450, 141] width 245 height 13
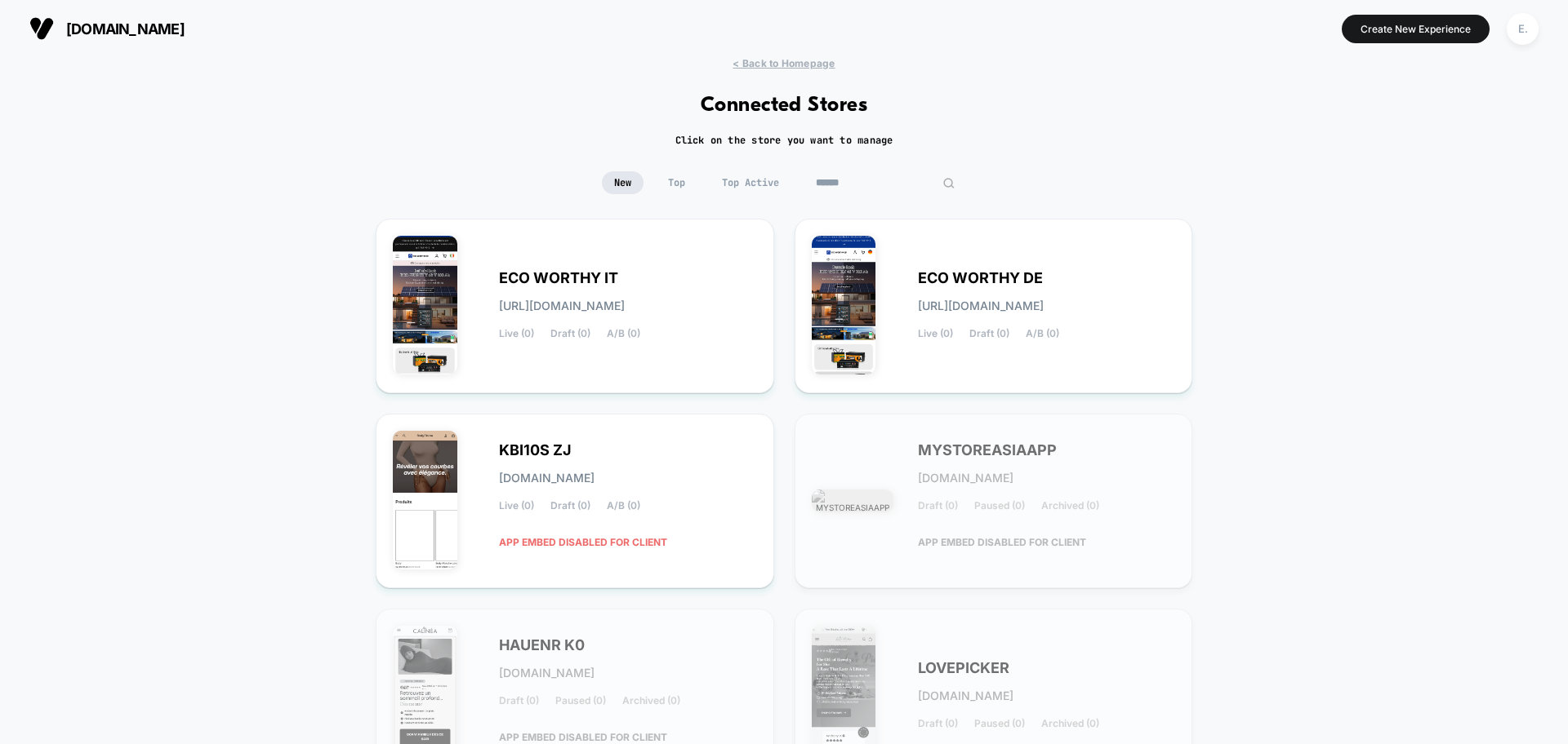
click at [883, 178] on input at bounding box center [886, 182] width 164 height 22
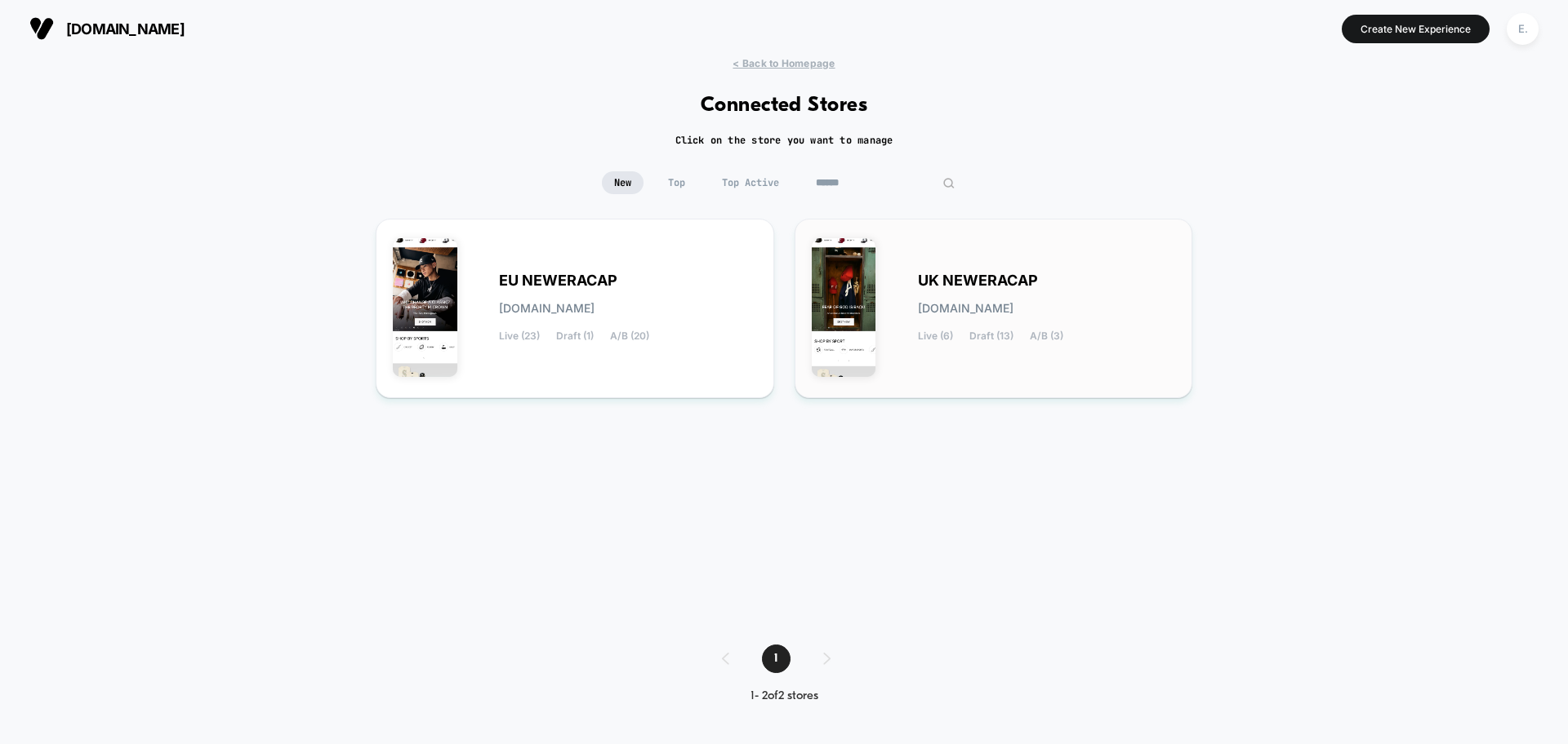
type input "******"
click at [1042, 342] on div "UK NEWERACAP uk-neweracap.myshopify.com Live (6) Draft (13) A/B (3)" at bounding box center [993, 308] width 364 height 146
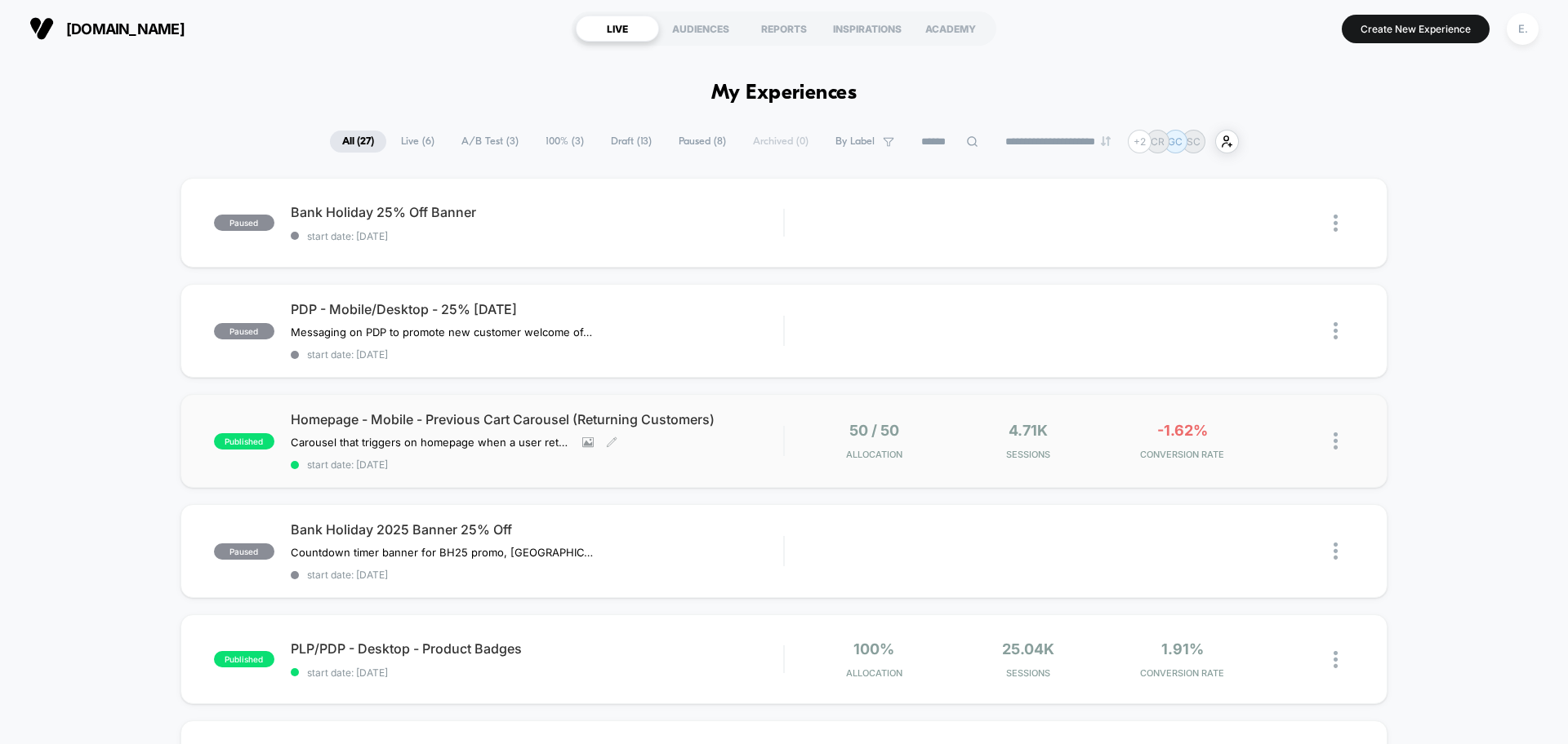
scroll to position [306, 0]
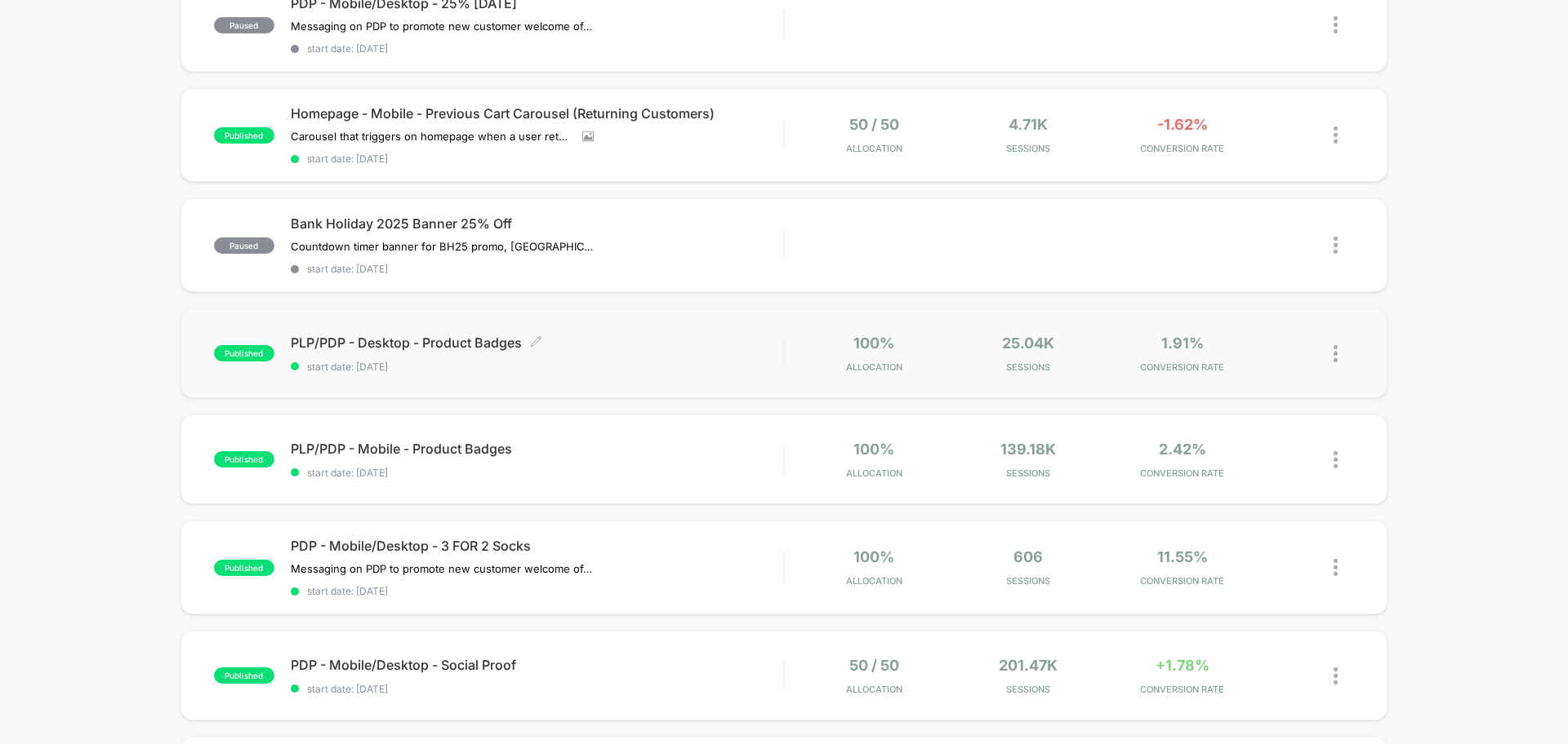
click at [618, 347] on span "PLP/PDP - Desktop - Product Badges Click to edit experience details" at bounding box center [537, 342] width 493 height 16
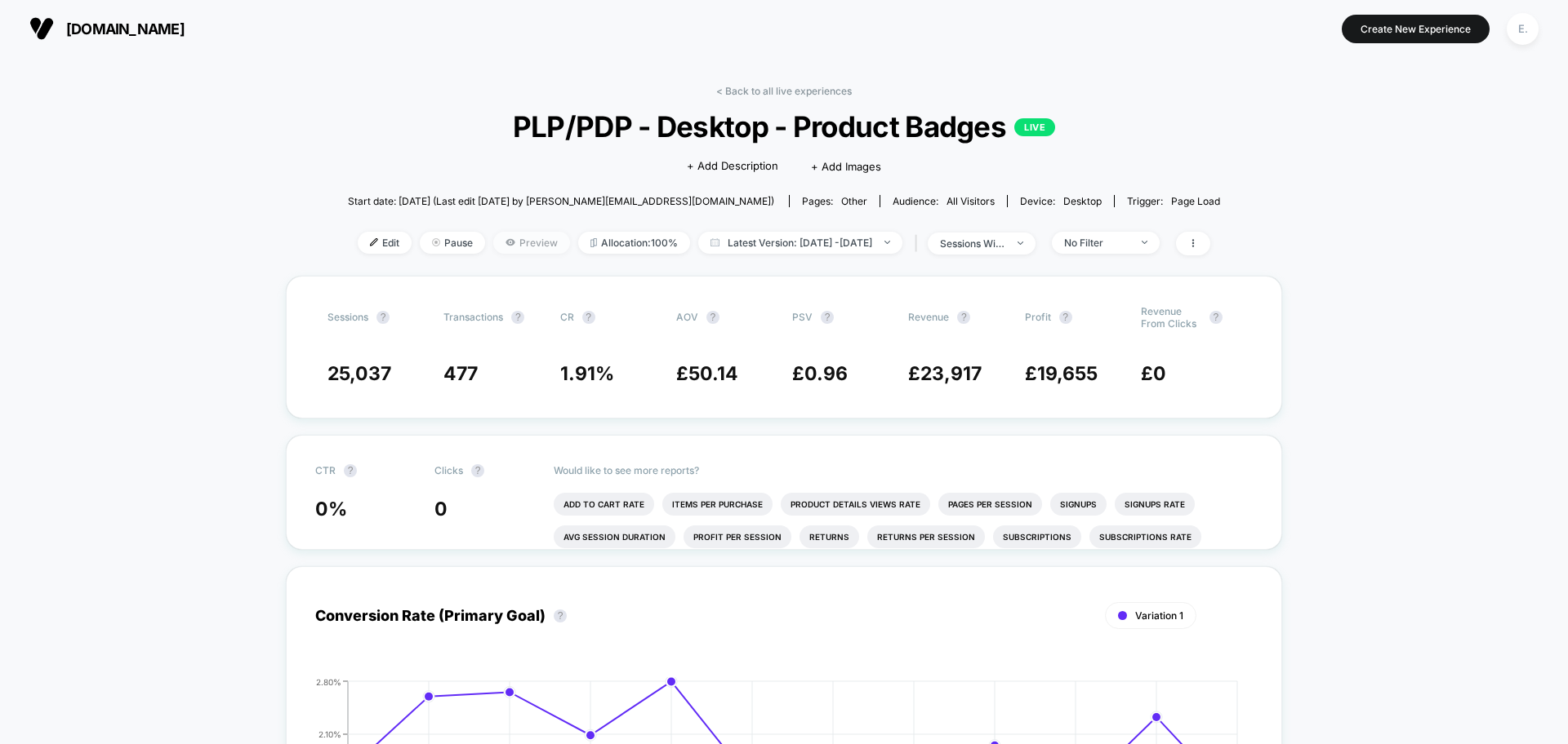
click at [520, 244] on span "Preview" at bounding box center [531, 243] width 76 height 22
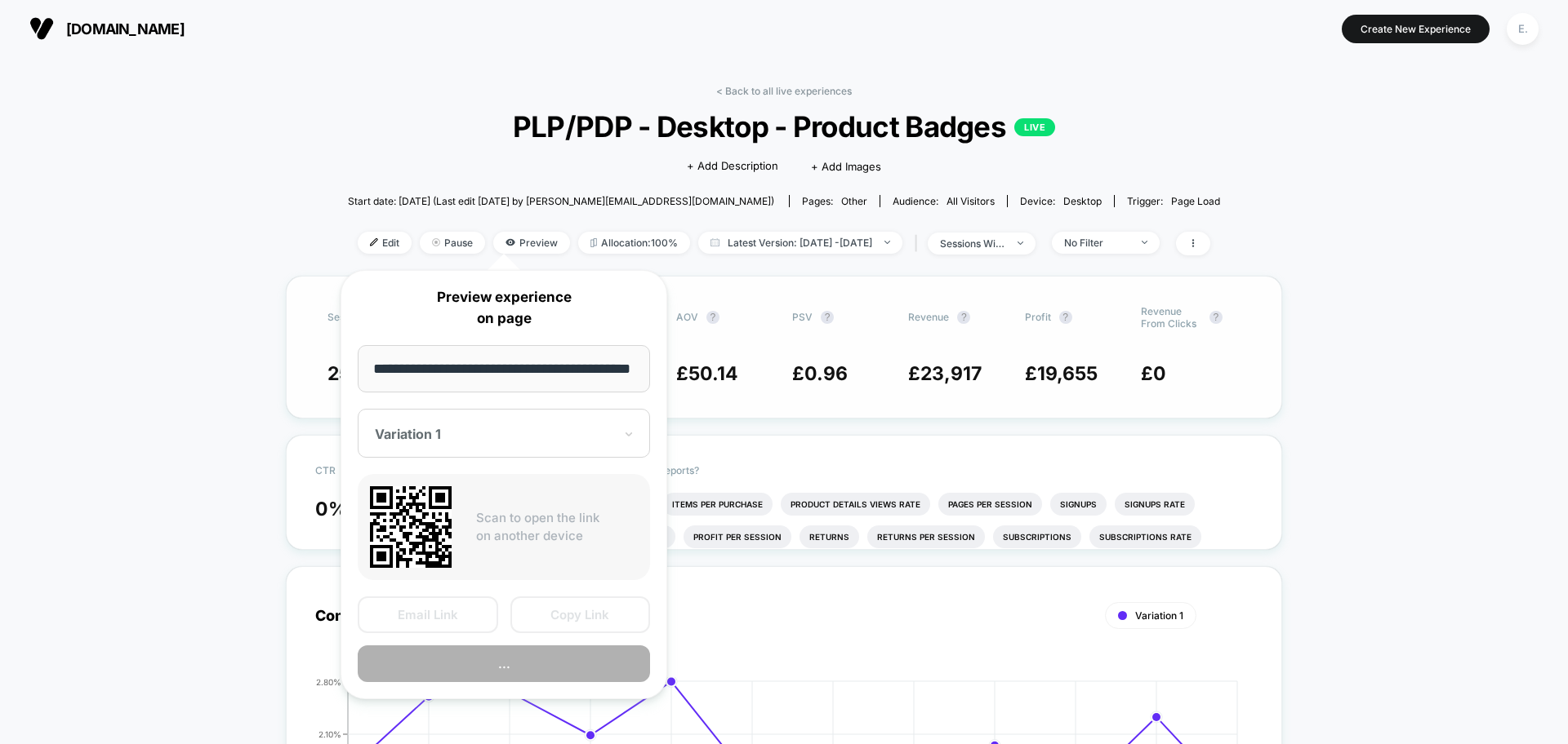
scroll to position [0, 43]
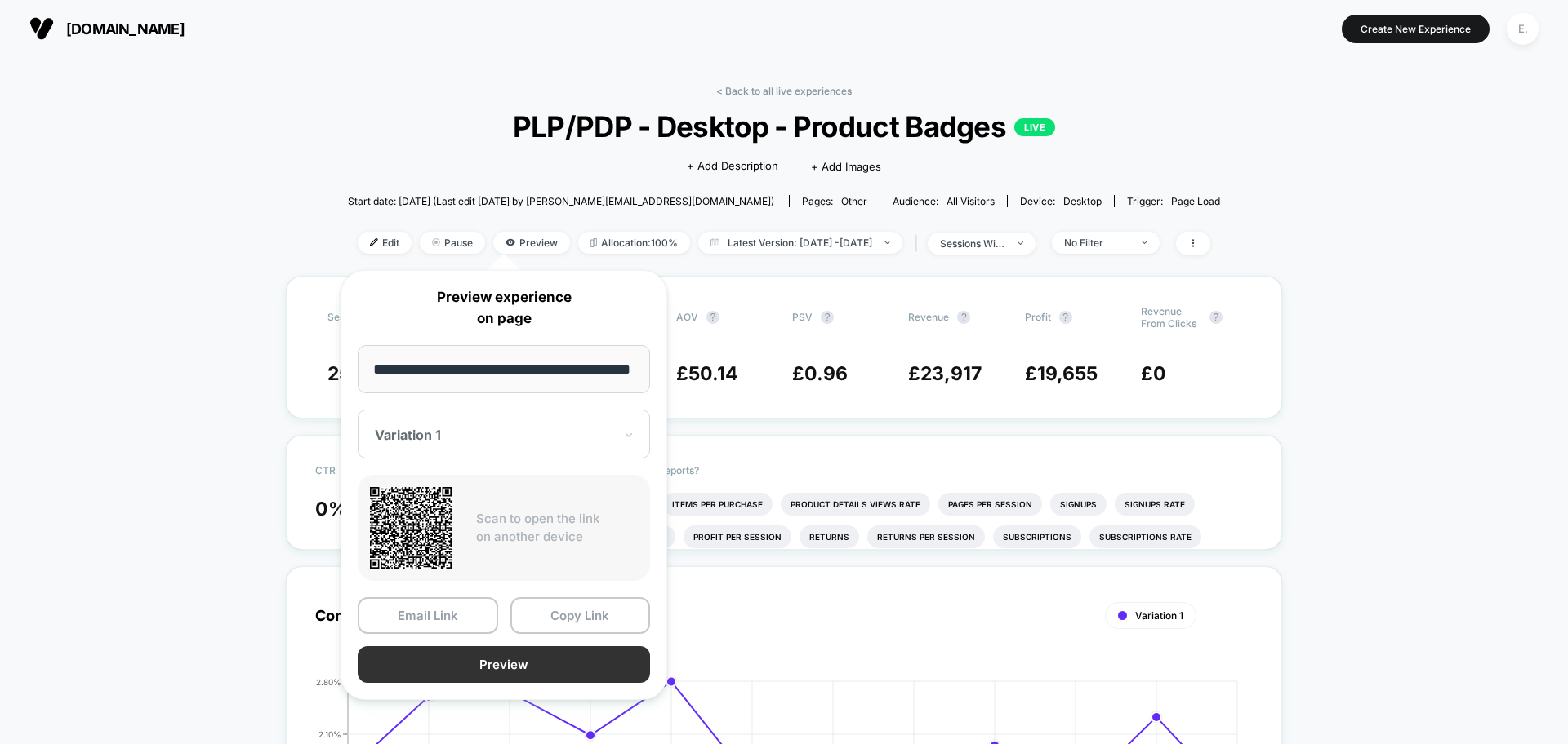
click at [559, 658] on button "Preview" at bounding box center [503, 664] width 292 height 37
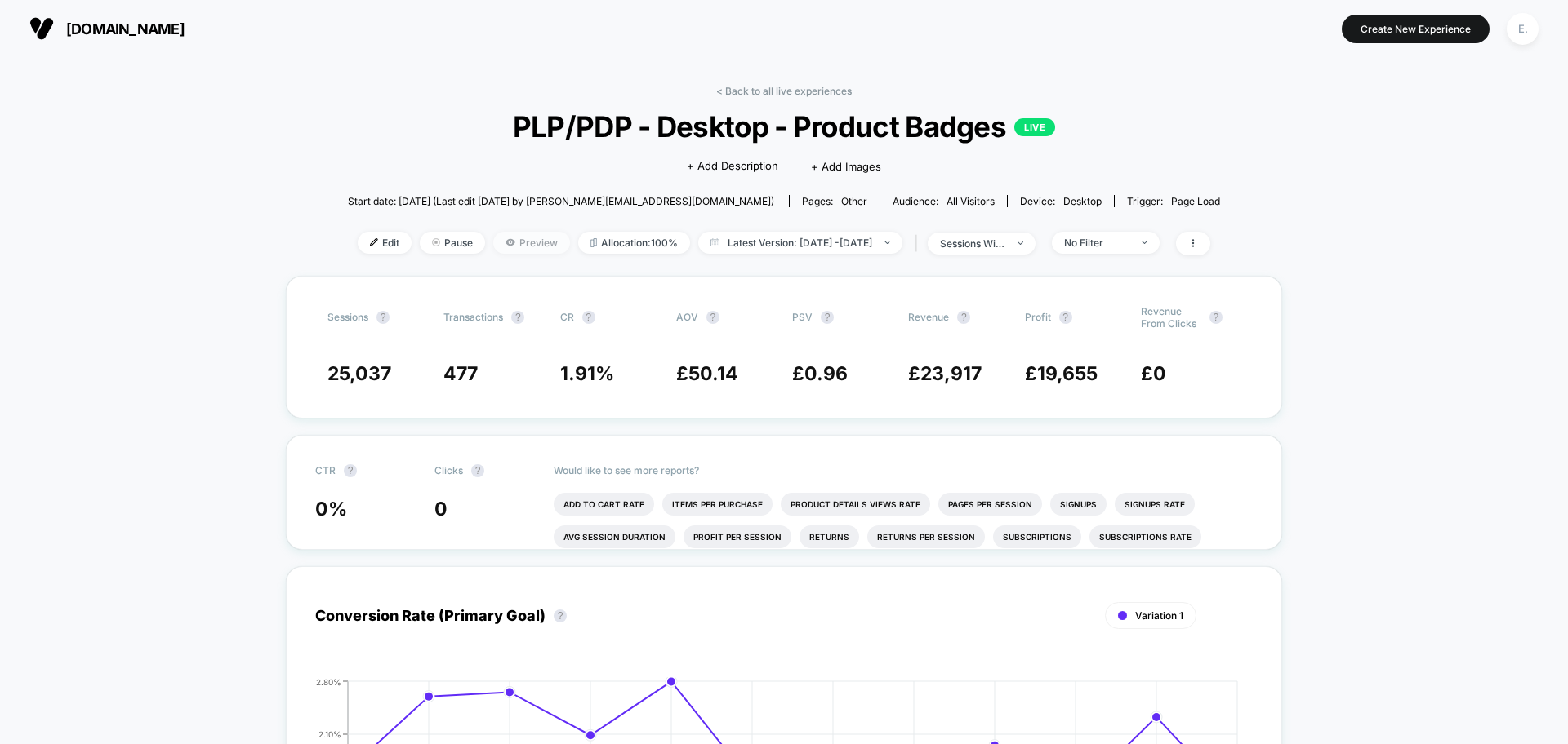
click at [503, 244] on span "Preview" at bounding box center [531, 243] width 76 height 22
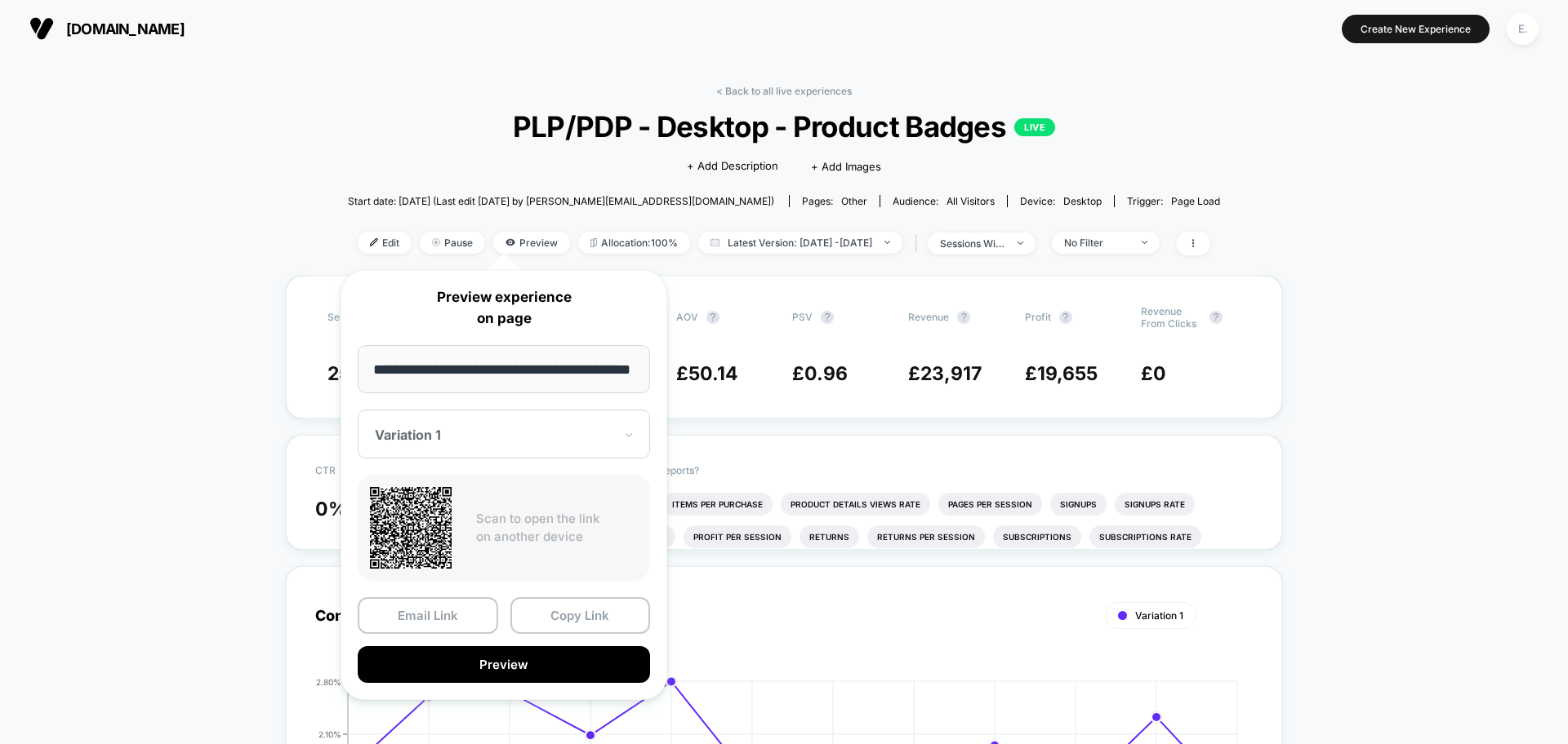
click at [442, 455] on div "Variation 1" at bounding box center [503, 434] width 292 height 49
click at [440, 524] on div "CONTROL" at bounding box center [503, 520] width 276 height 30
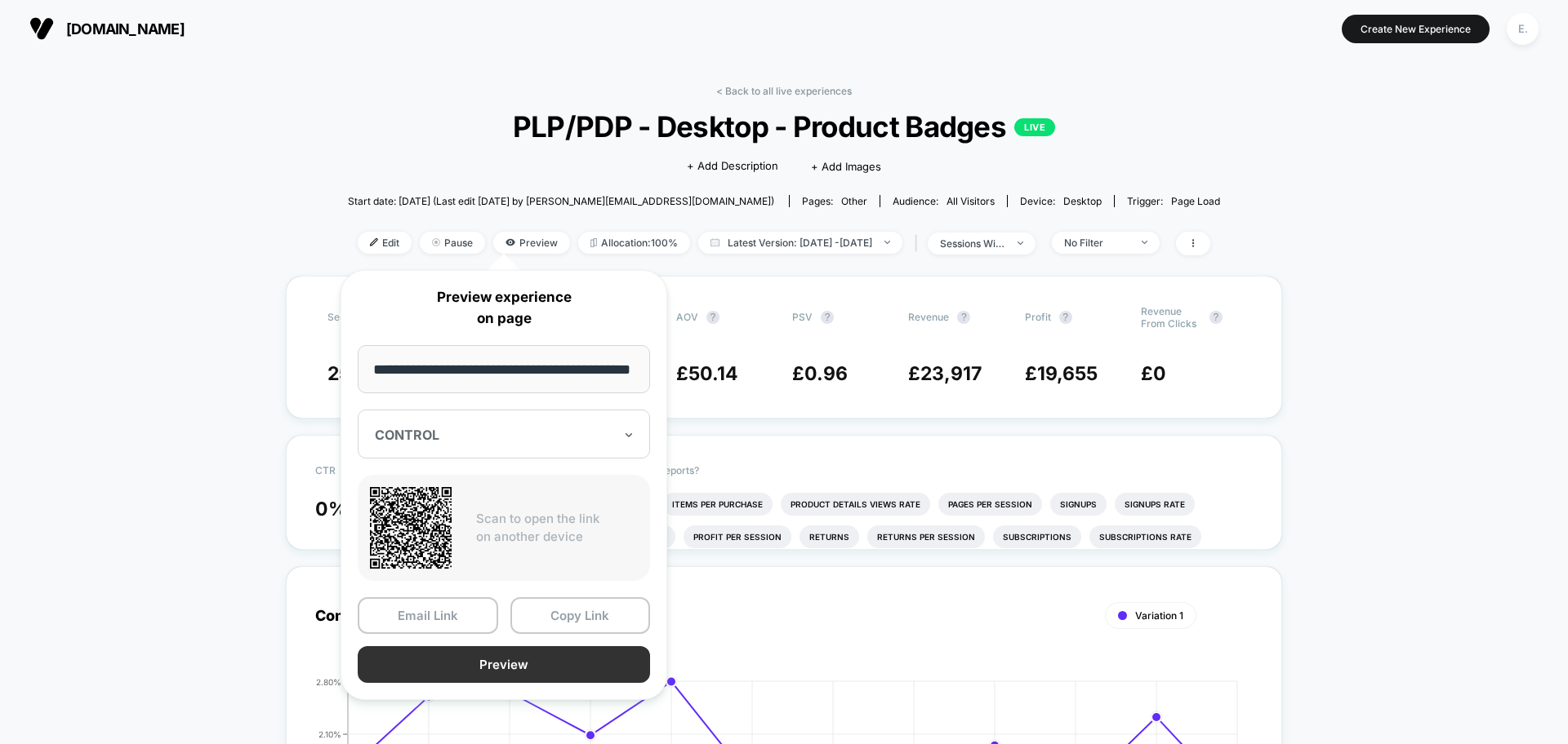
click at [509, 669] on button "Preview" at bounding box center [503, 664] width 292 height 37
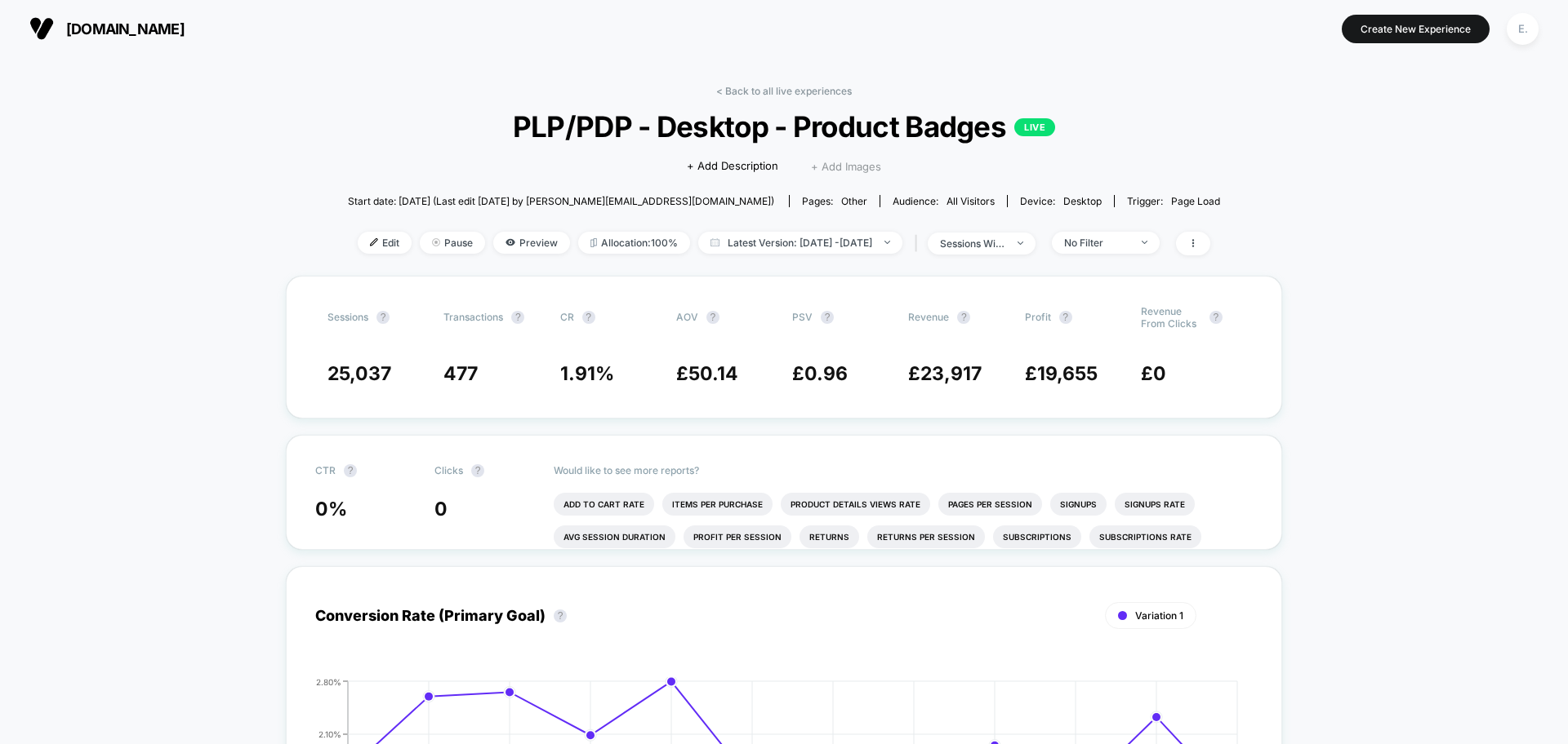
click at [876, 169] on span "+ Add Images" at bounding box center [846, 166] width 70 height 13
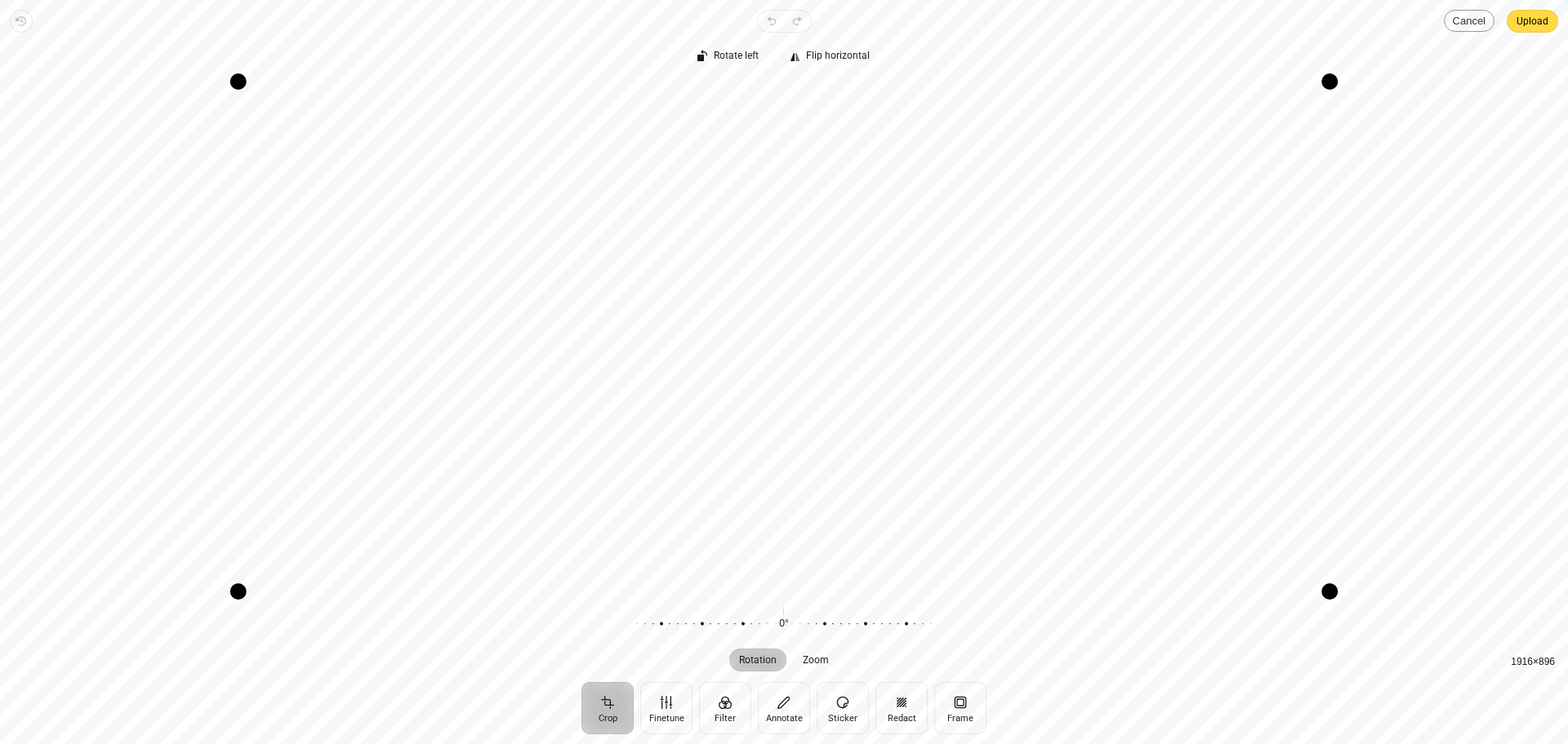
click at [1448, 27] on button "Cancel" at bounding box center [1469, 21] width 50 height 22
click at [1539, 29] on span "Upload" at bounding box center [1531, 22] width 31 height 20
click at [1532, 13] on span "Upload" at bounding box center [1531, 22] width 31 height 20
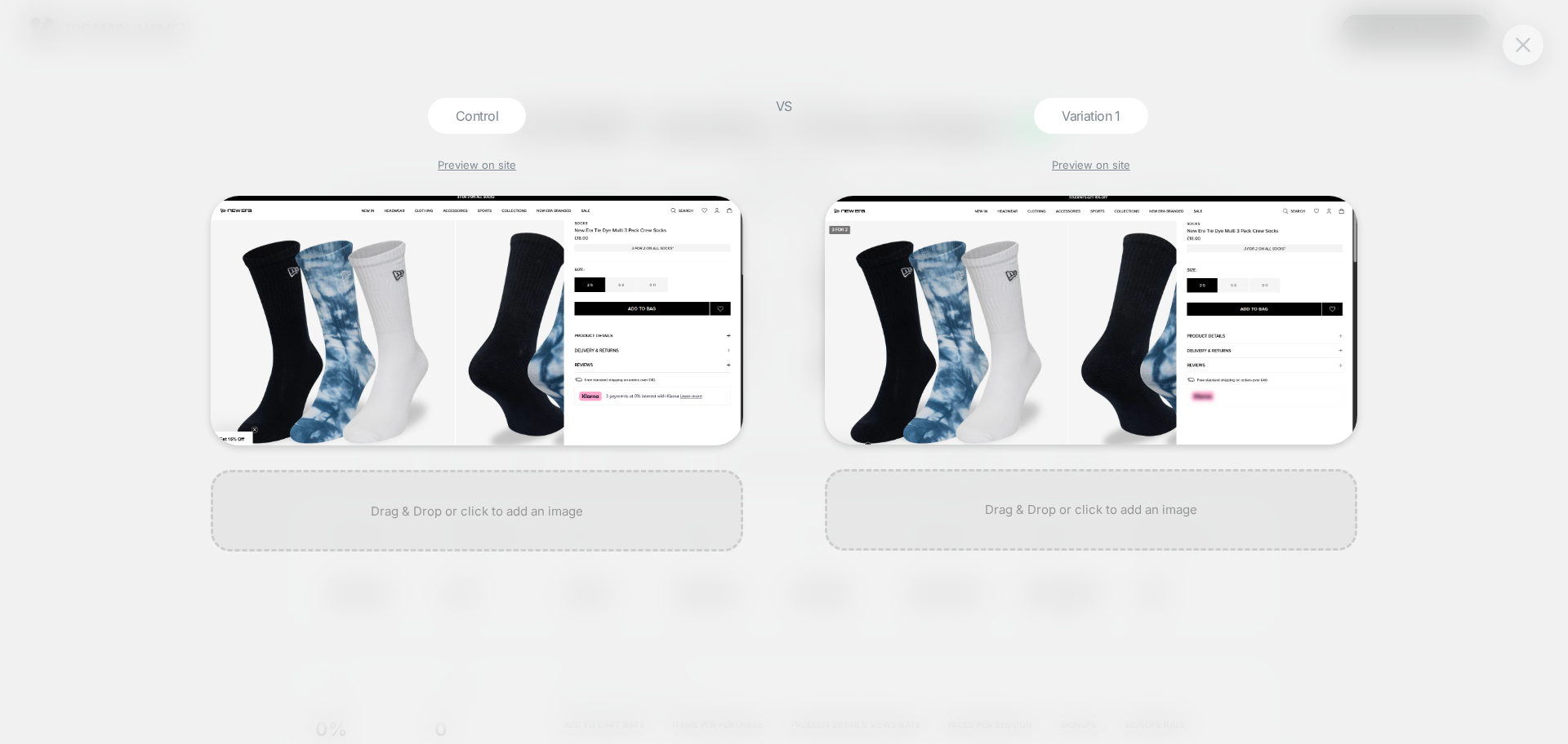
click at [1514, 51] on button at bounding box center [1522, 44] width 24 height 24
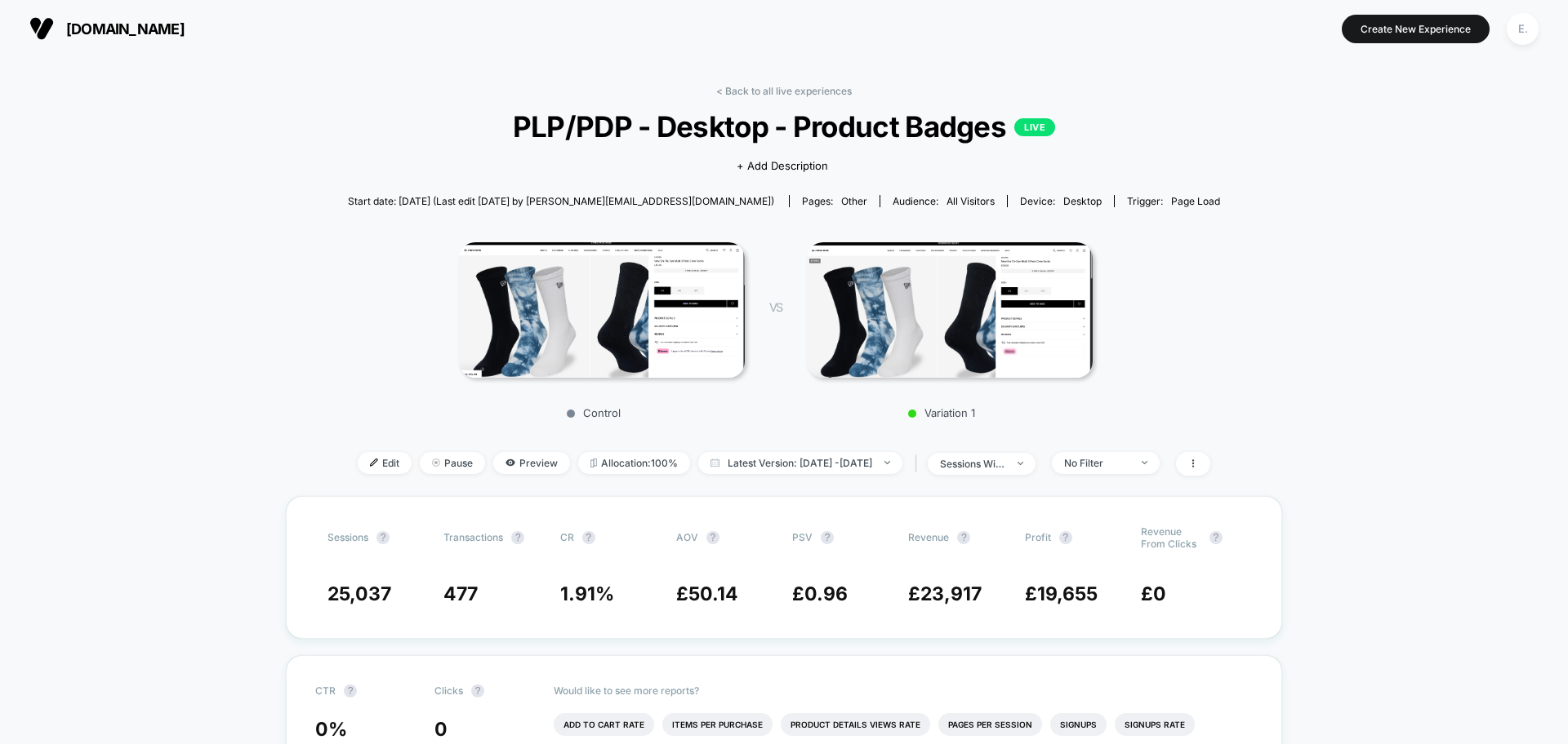
click at [789, 84] on link "< Back to all live experiences" at bounding box center [783, 91] width 136 height 13
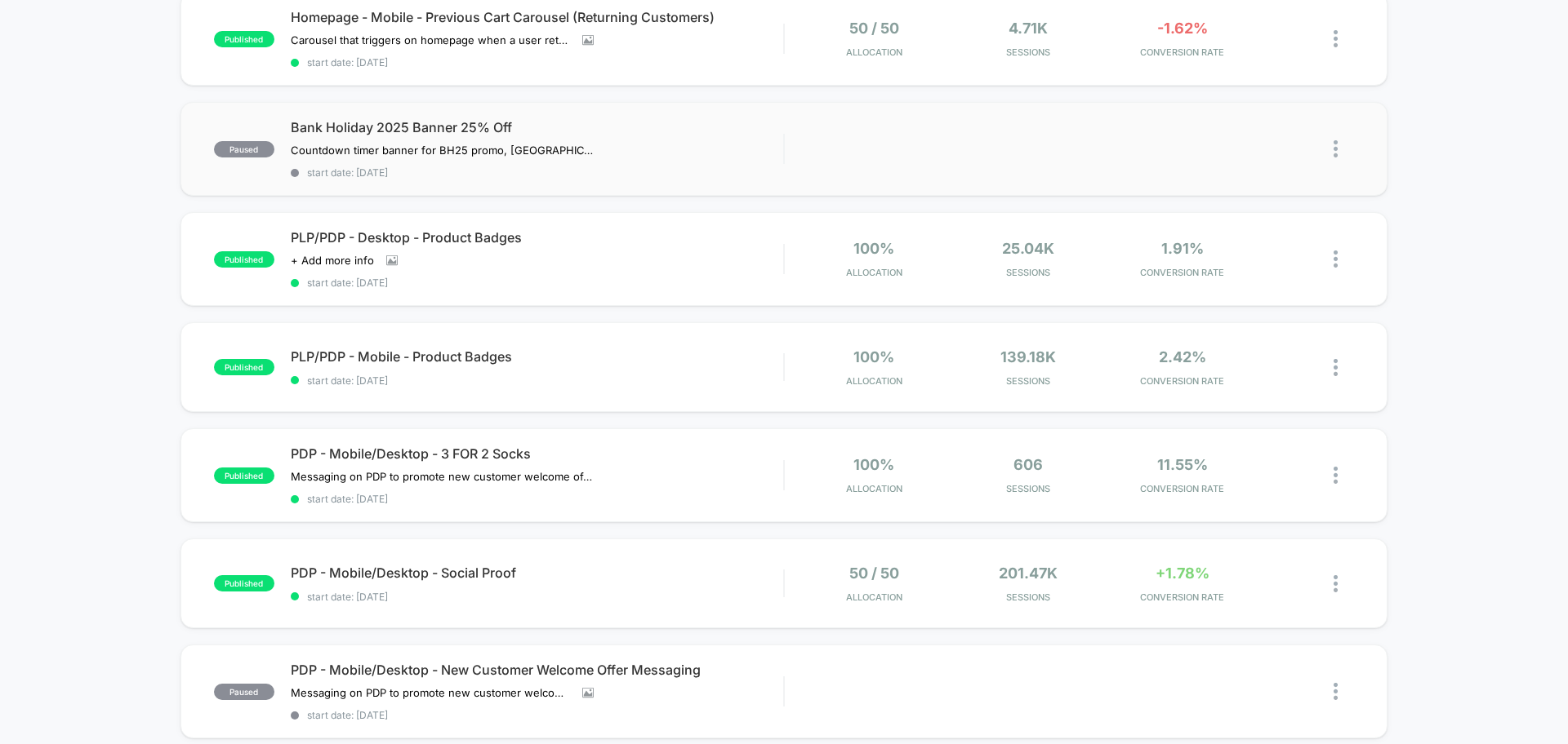
scroll to position [408, 0]
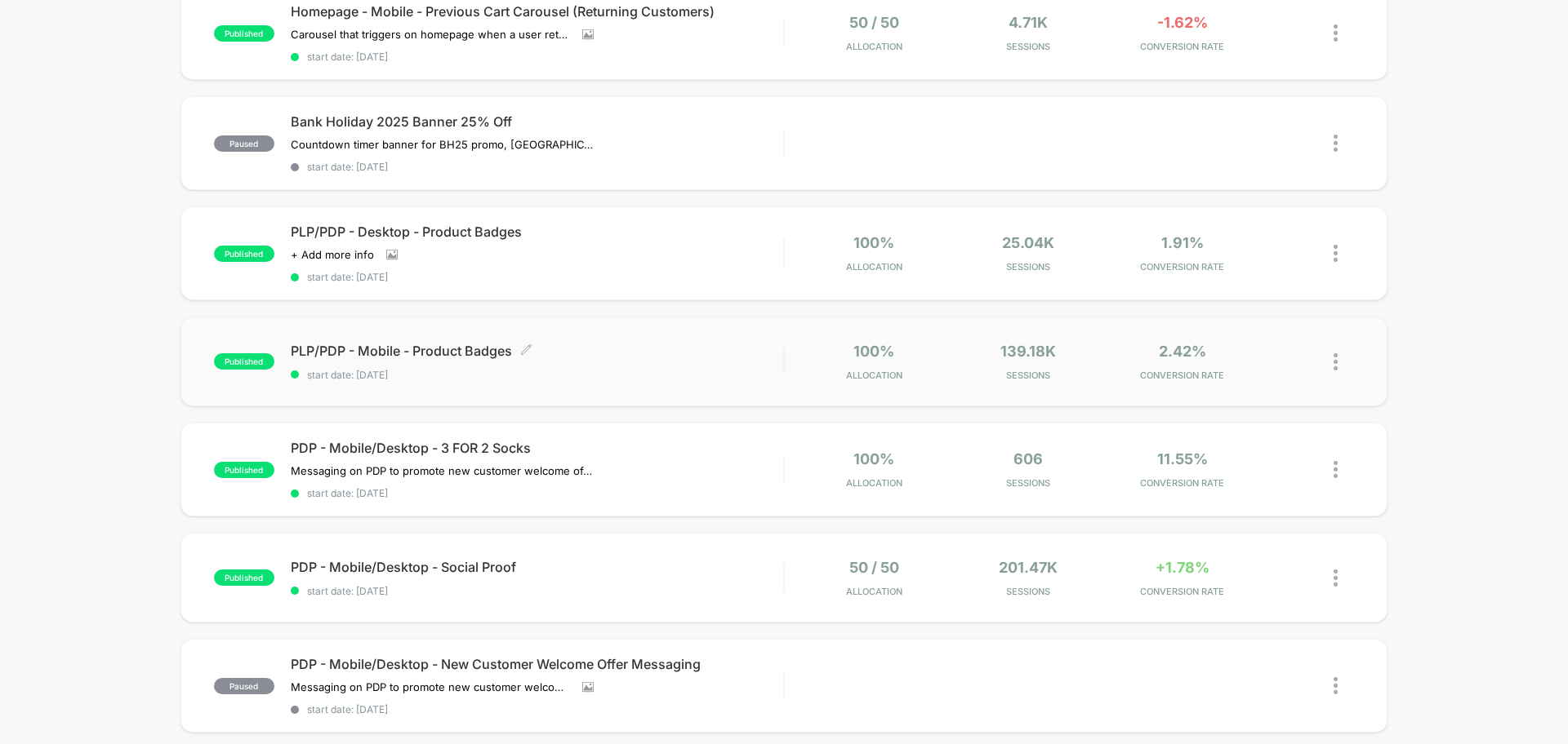
click at [682, 369] on span "start date: 8/21/2025" at bounding box center [537, 375] width 493 height 13
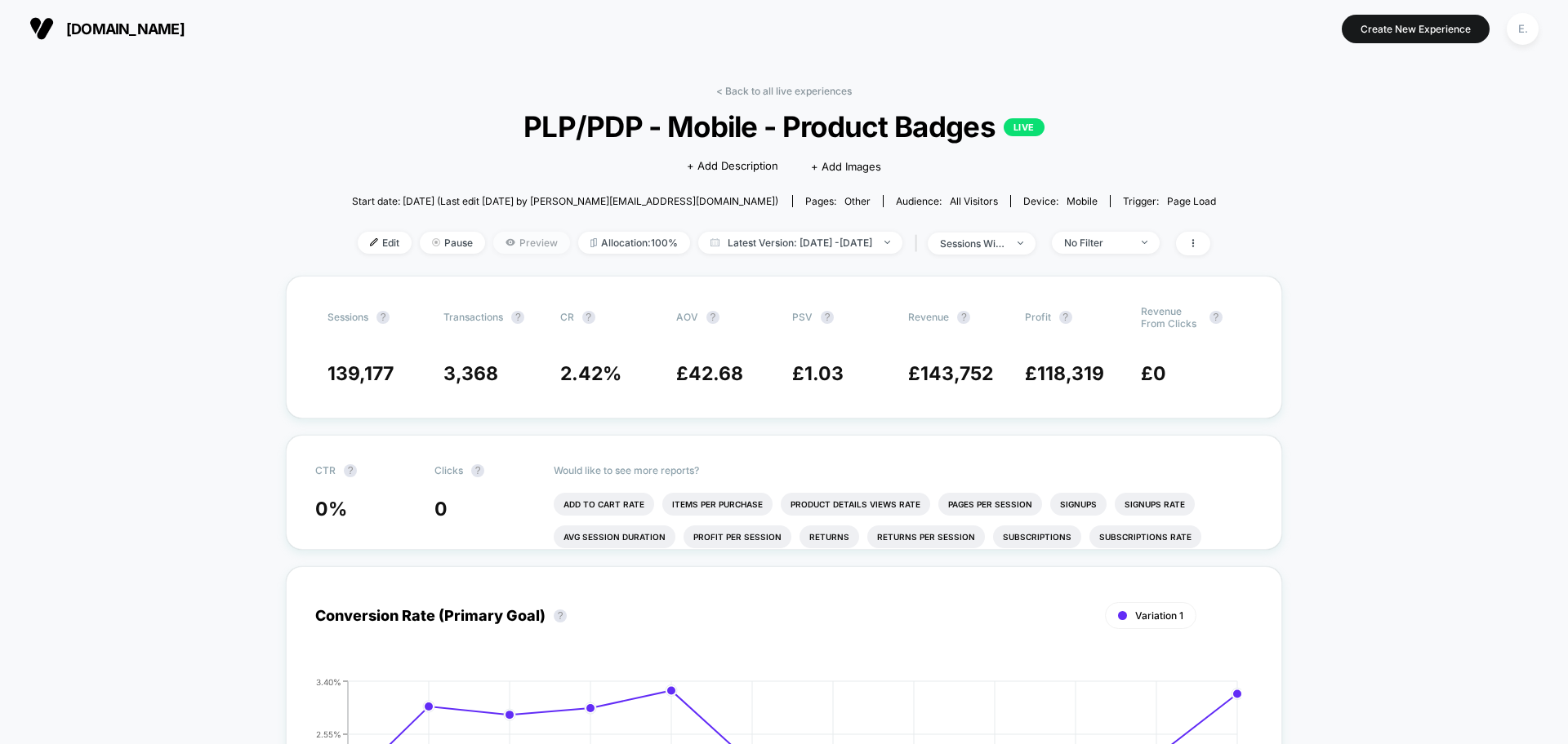
click at [536, 233] on span "Preview" at bounding box center [531, 243] width 76 height 22
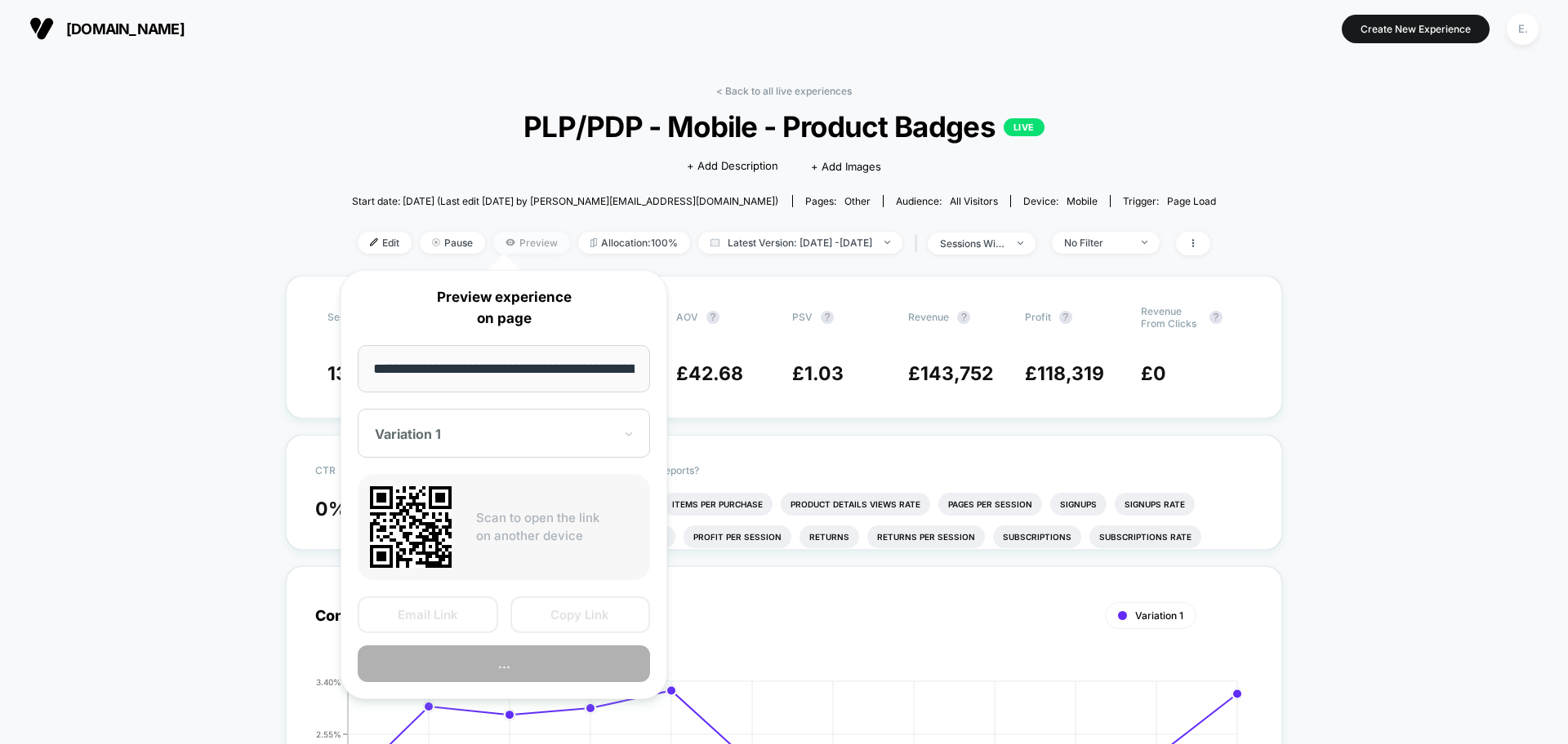
scroll to position [0, 358]
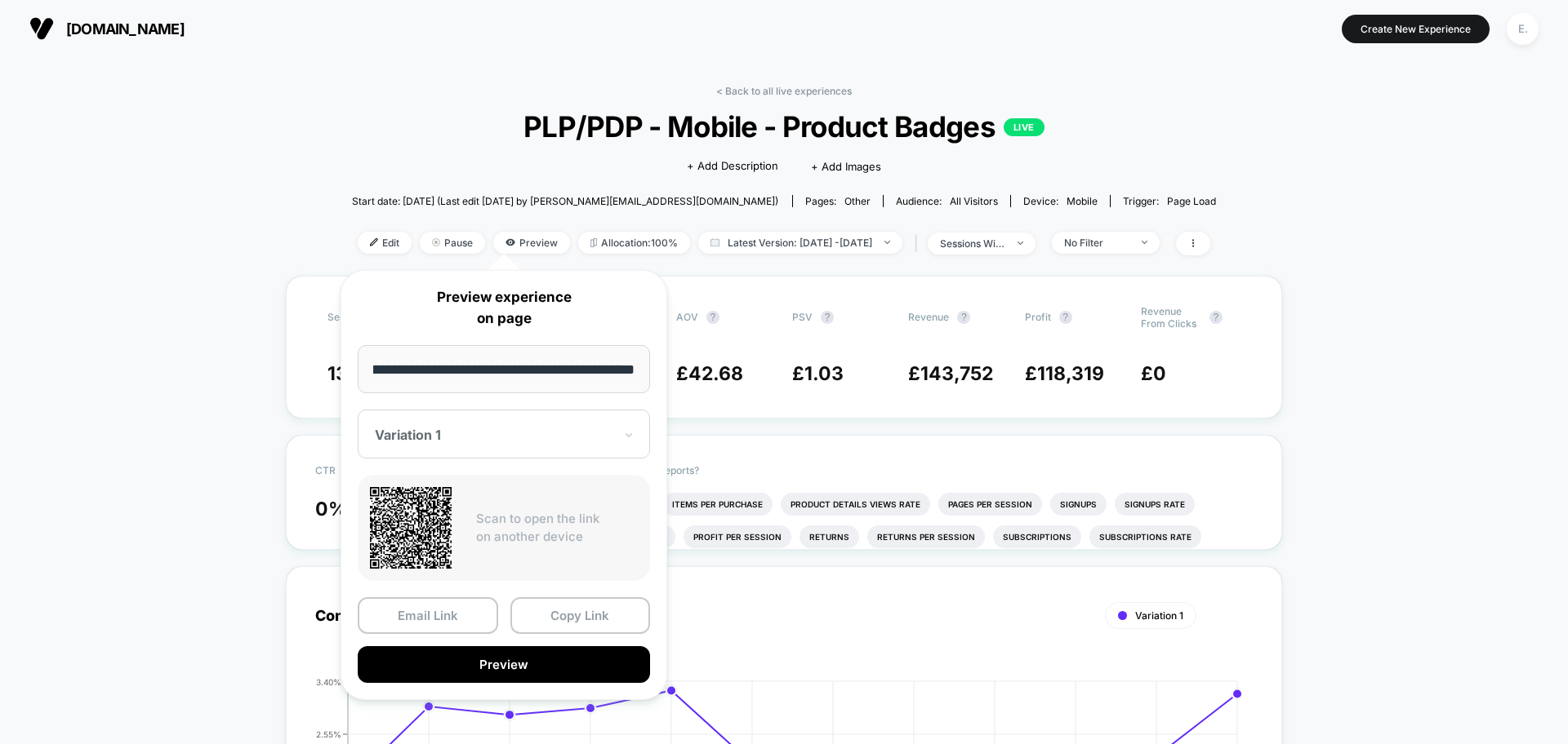
click at [485, 444] on div "Variation 1" at bounding box center [494, 435] width 242 height 20
click at [448, 527] on div "CONTROL" at bounding box center [503, 520] width 276 height 30
click at [548, 668] on button "Preview" at bounding box center [503, 664] width 292 height 37
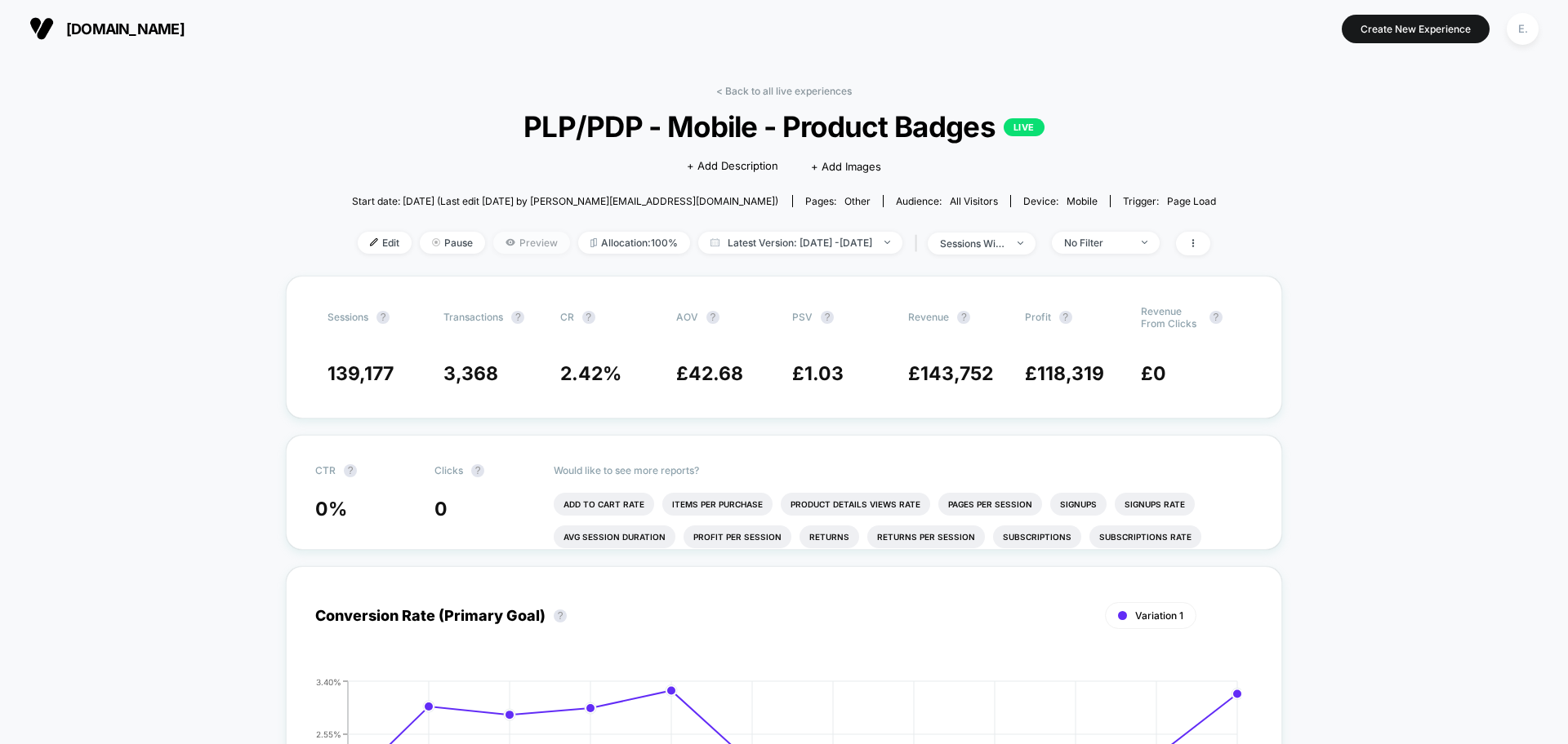
click at [521, 242] on span "Preview" at bounding box center [531, 243] width 76 height 22
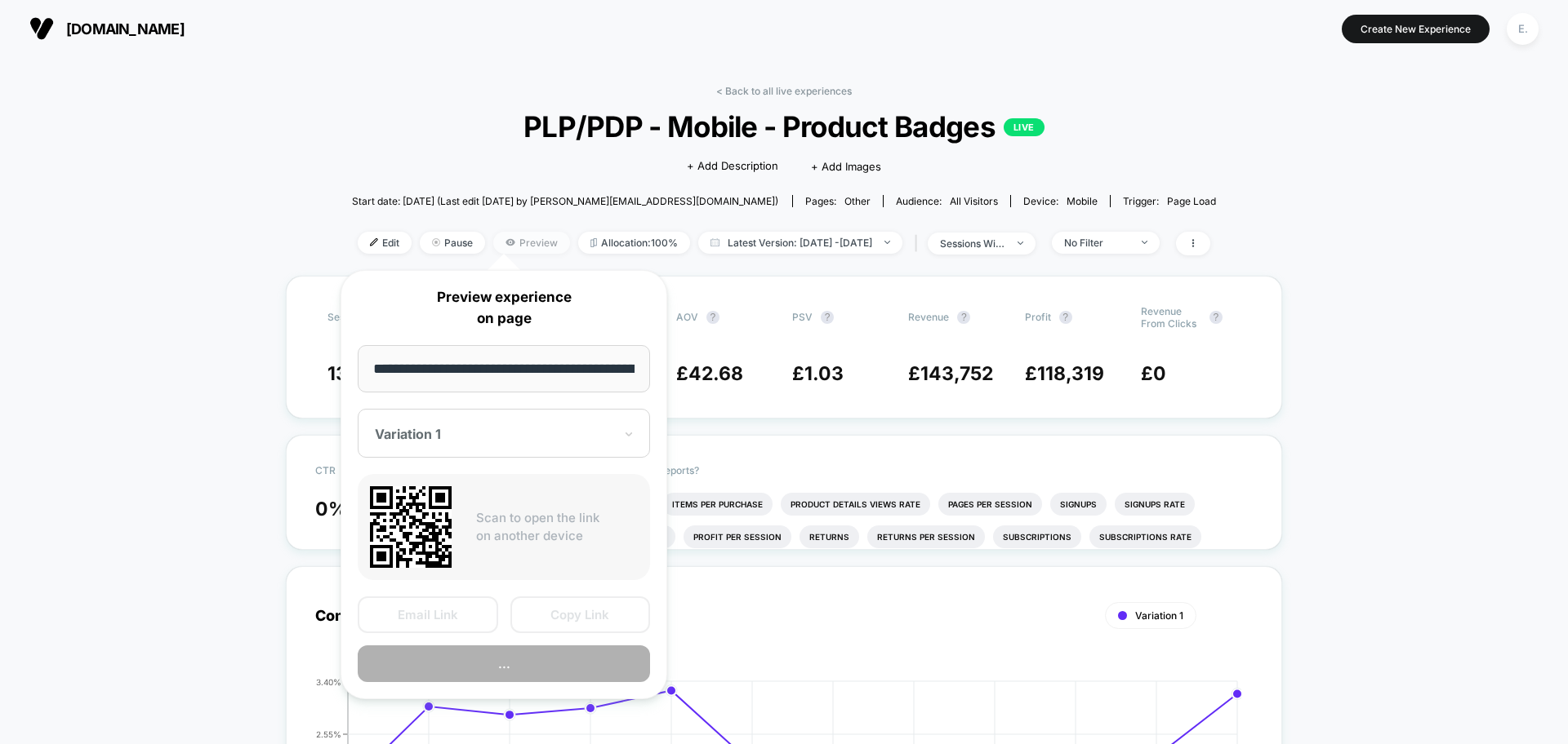
scroll to position [0, 358]
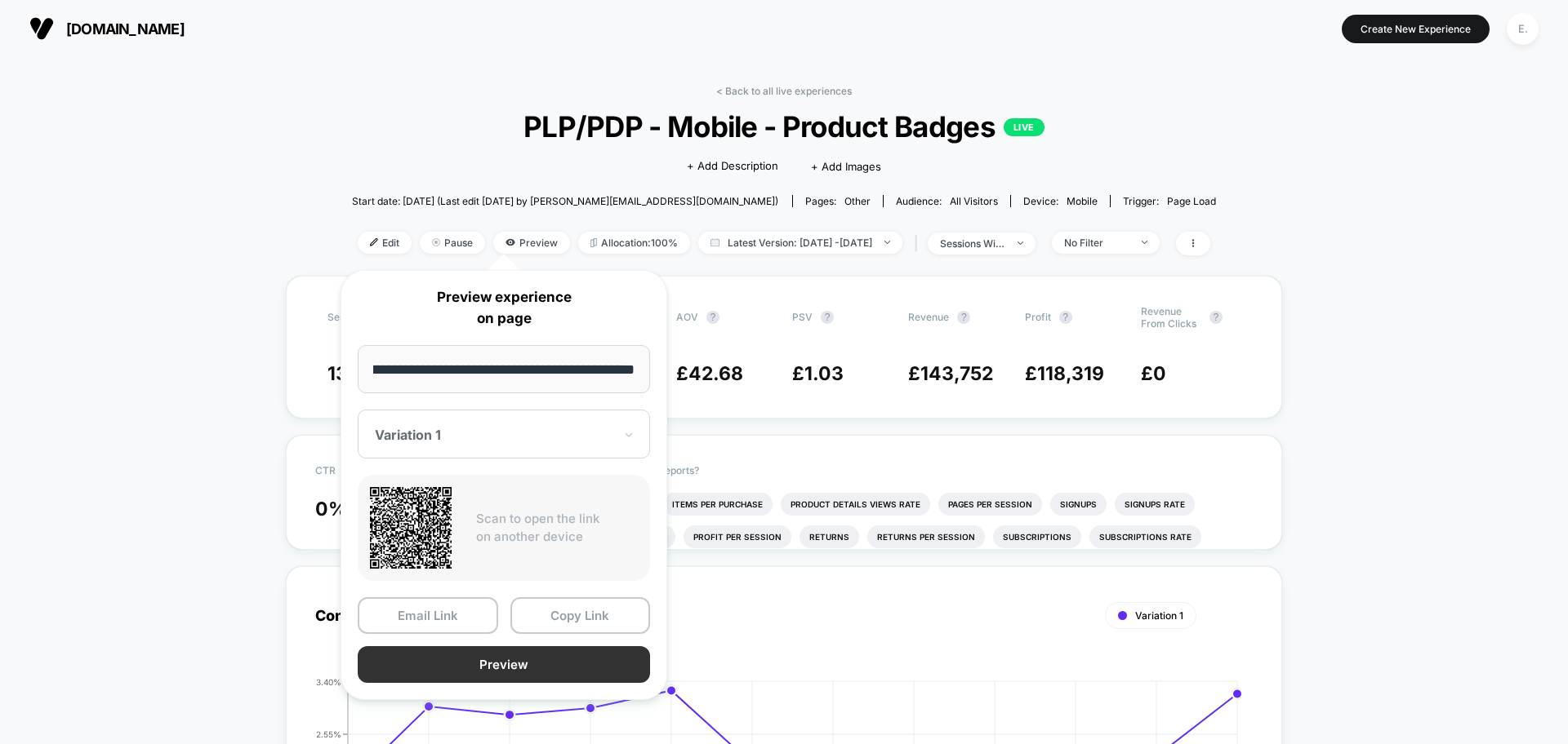
click at [544, 658] on button "Preview" at bounding box center [503, 664] width 292 height 37
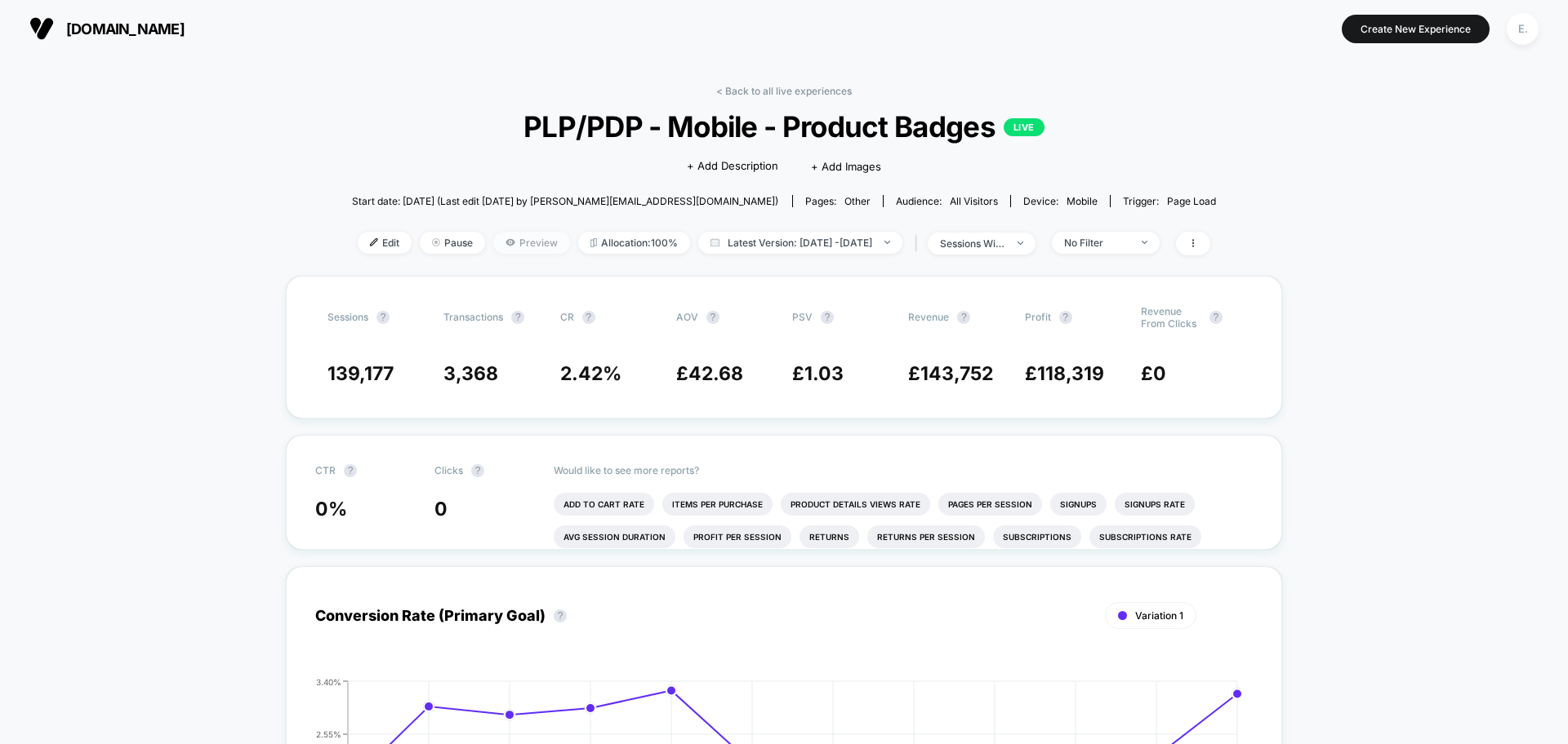
click at [508, 249] on span "Preview" at bounding box center [531, 243] width 76 height 22
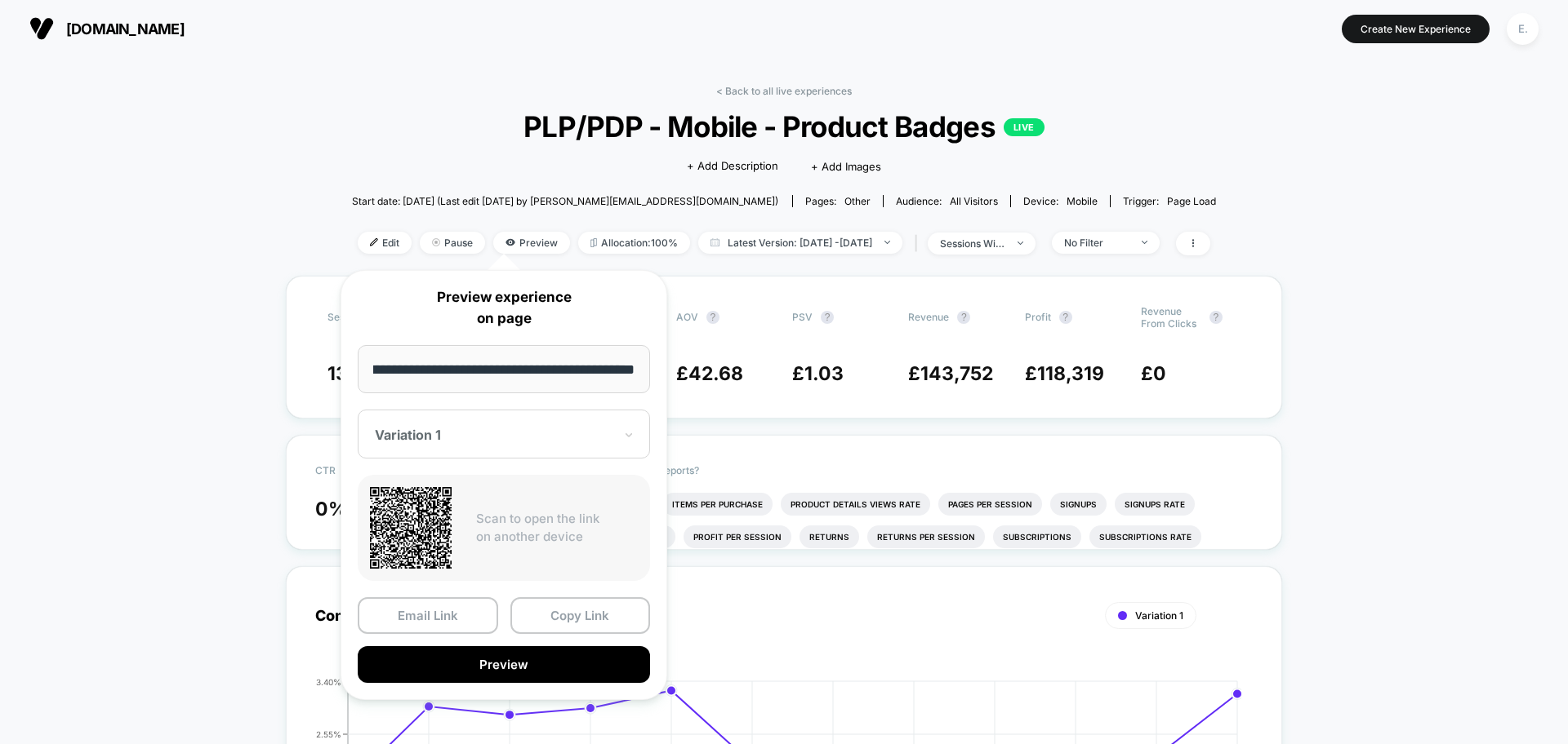
click at [467, 431] on div at bounding box center [494, 435] width 238 height 16
click at [430, 515] on div "CONTROL" at bounding box center [503, 520] width 276 height 30
click at [490, 661] on button "Preview" at bounding box center [503, 664] width 292 height 37
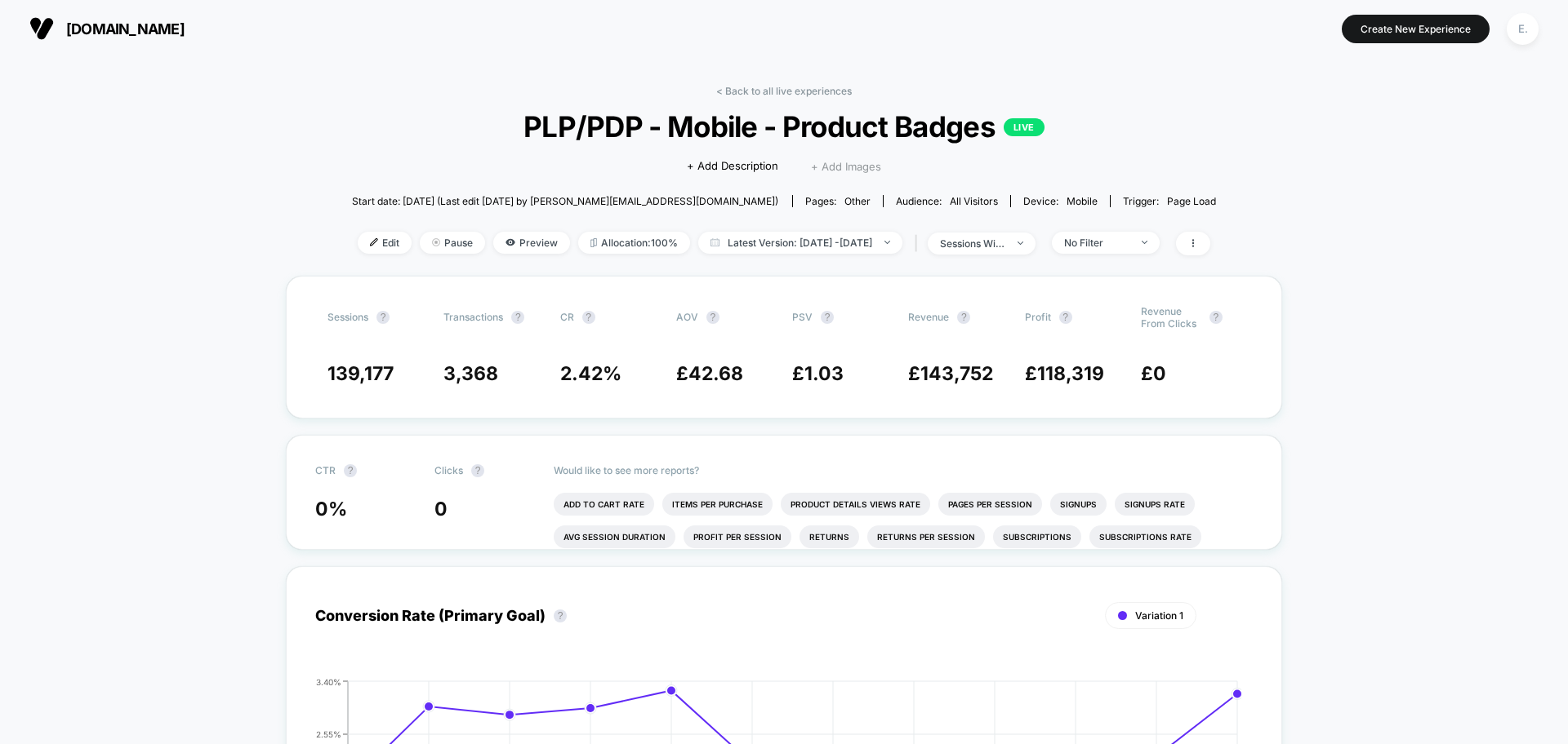
click at [854, 167] on span "+ Add Images" at bounding box center [846, 166] width 70 height 13
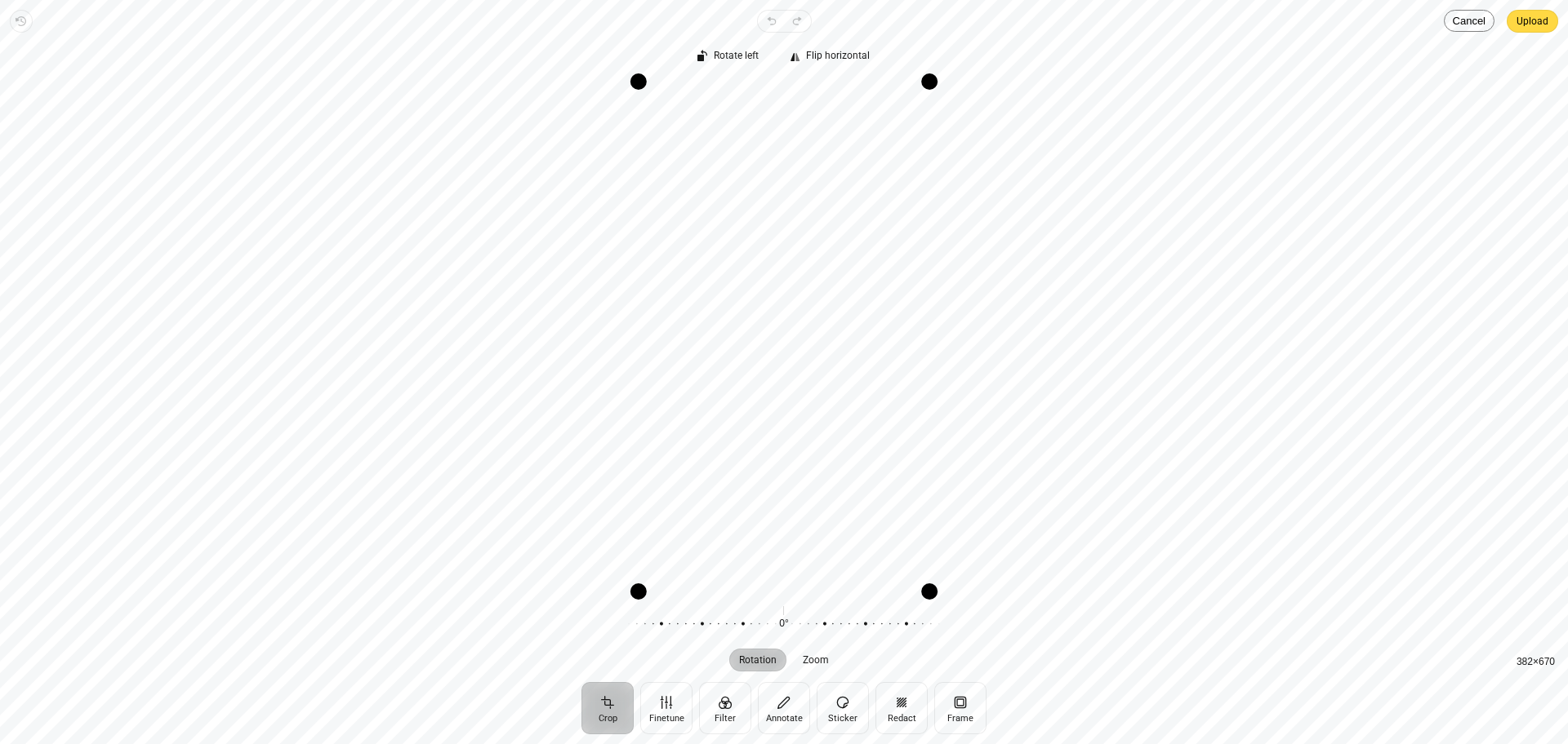
click at [1520, 22] on span "Upload" at bounding box center [1531, 22] width 31 height 20
click at [1514, 26] on button "Upload" at bounding box center [1532, 21] width 51 height 22
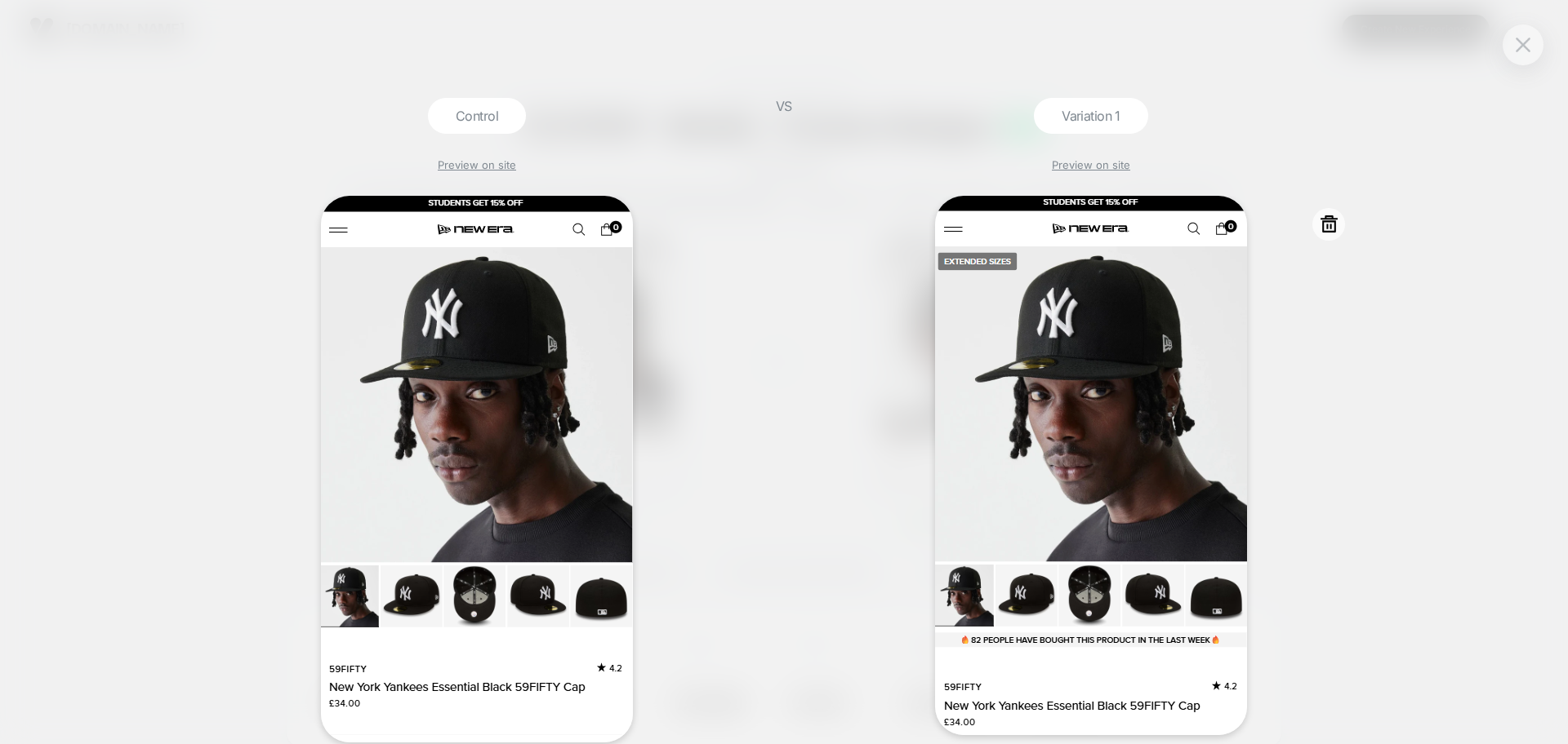
scroll to position [137, 0]
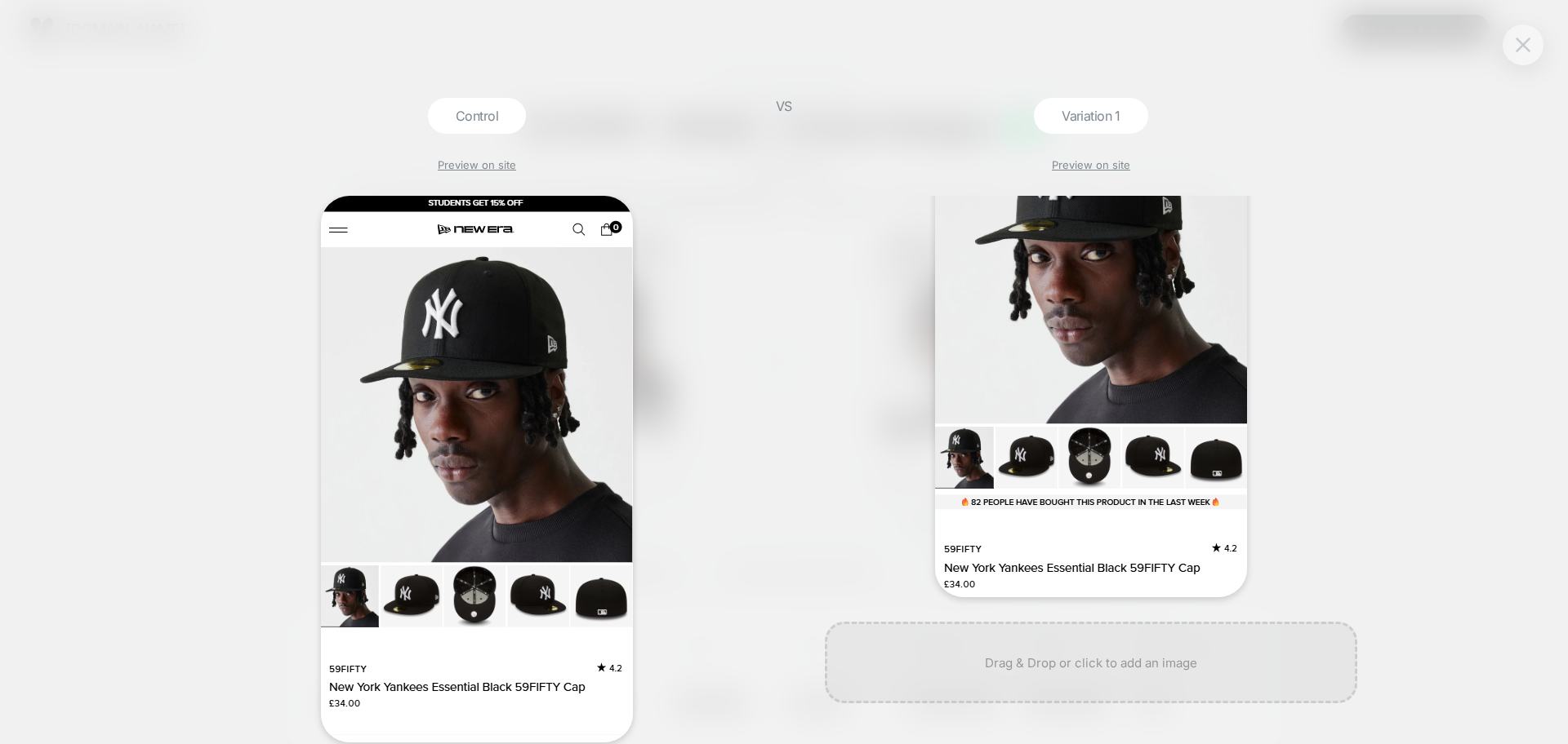
click at [1519, 49] on img at bounding box center [1522, 44] width 14 height 13
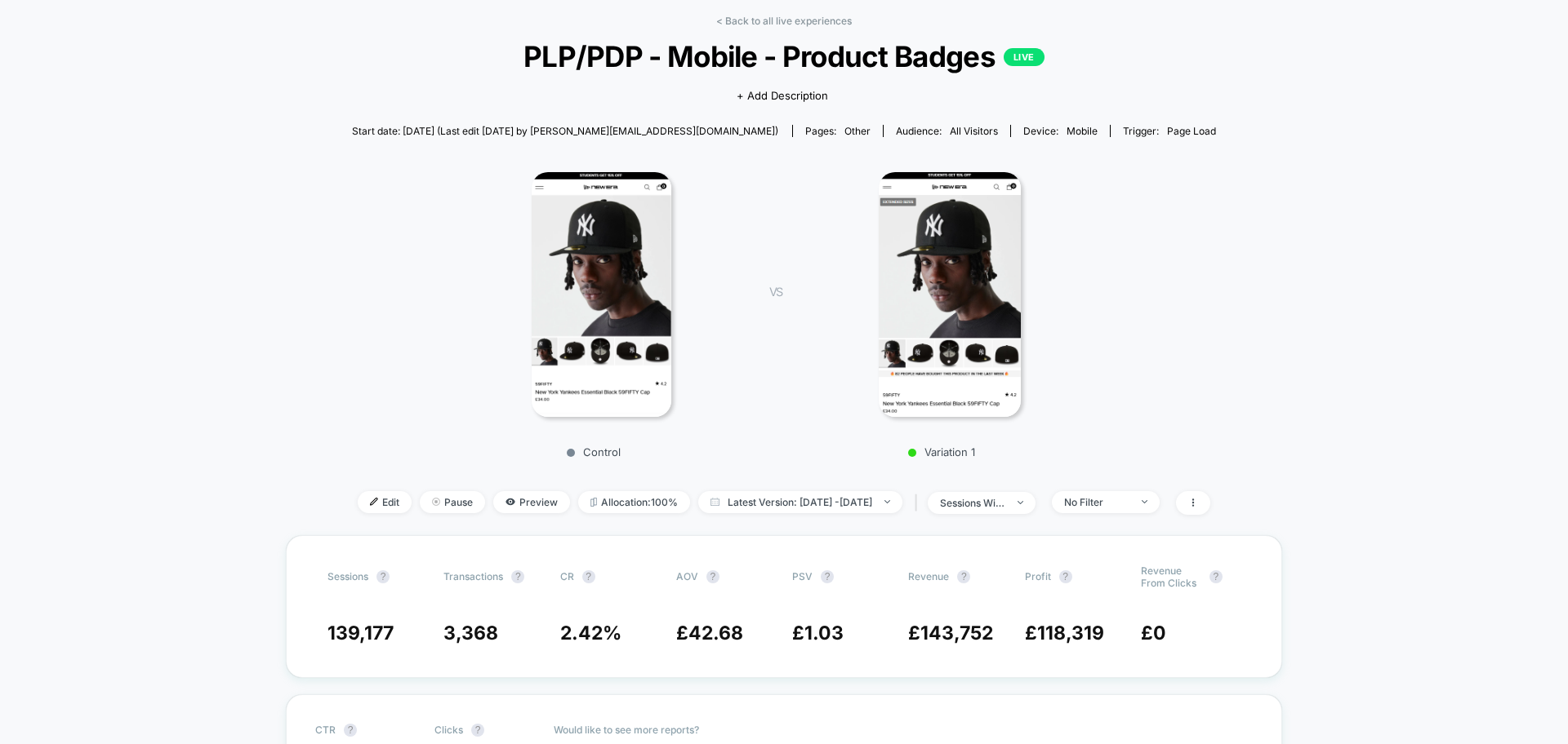
scroll to position [0, 0]
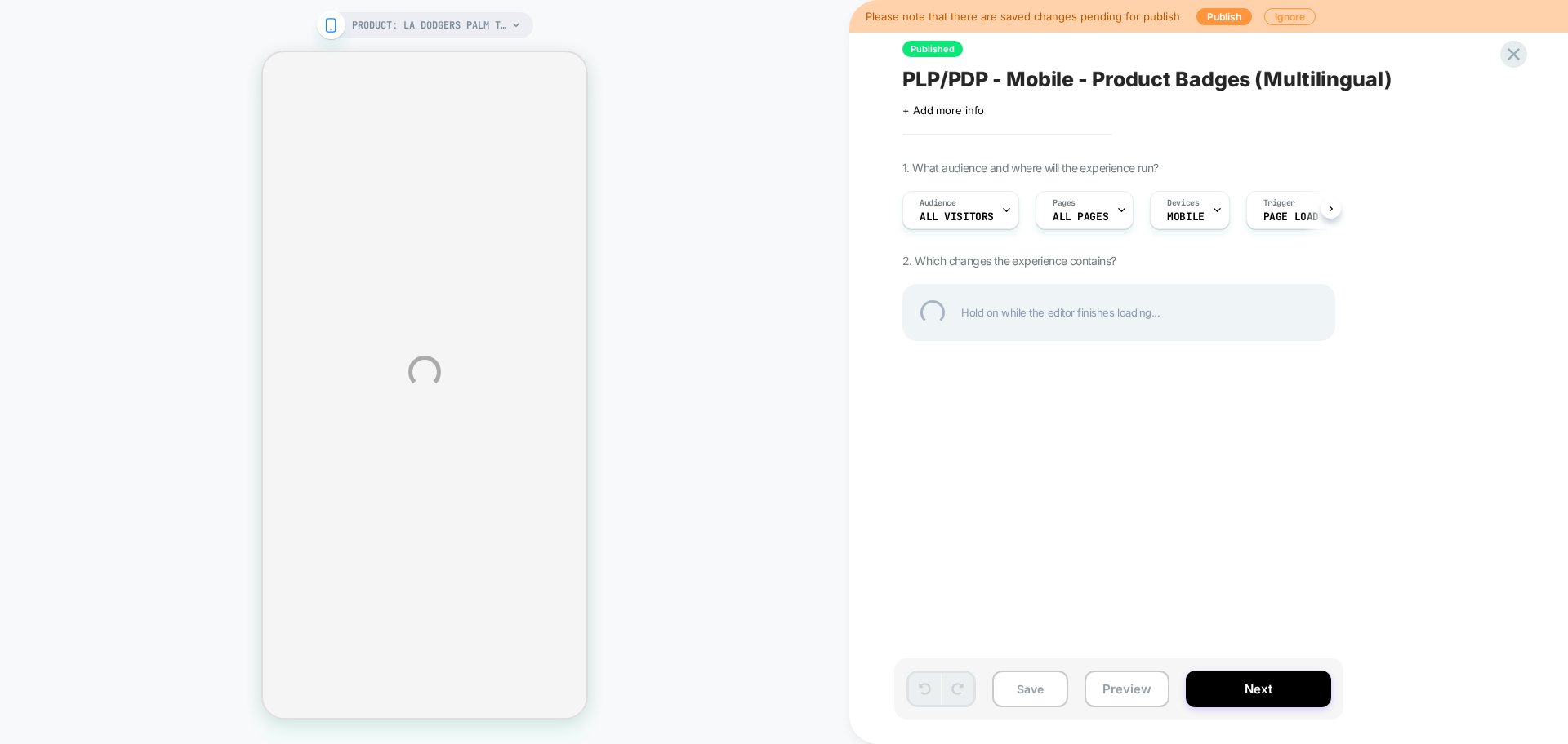
click at [1023, 85] on div "PLP/PDP - Mobile - Product Badges (Multilingual)" at bounding box center [1199, 78] width 596 height 24
click at [1021, 85] on textarea "**********" at bounding box center [1041, 78] width 280 height 24
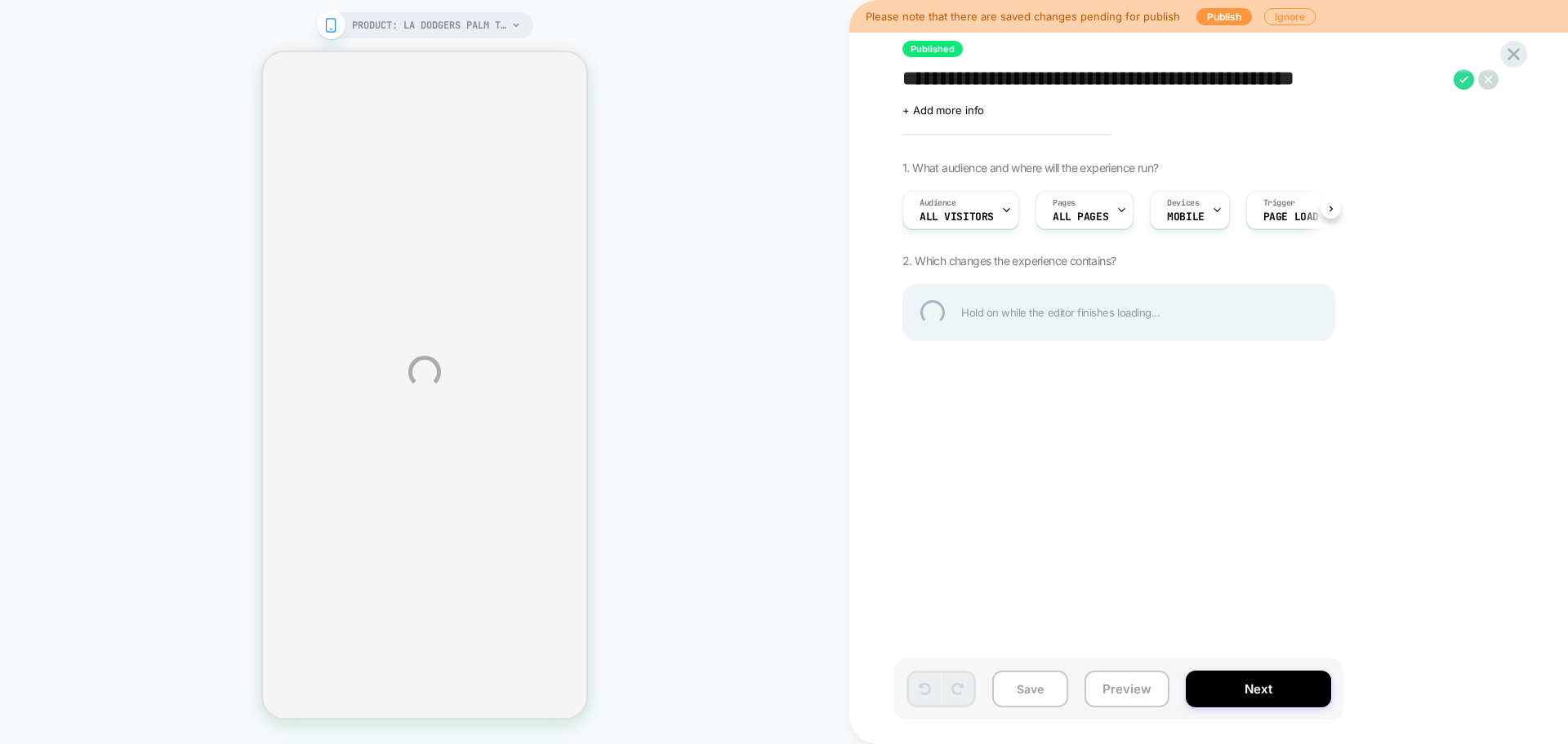
click at [1021, 85] on textarea "**********" at bounding box center [1173, 78] width 543 height 24
click at [1020, 85] on textarea "**********" at bounding box center [1173, 78] width 543 height 24
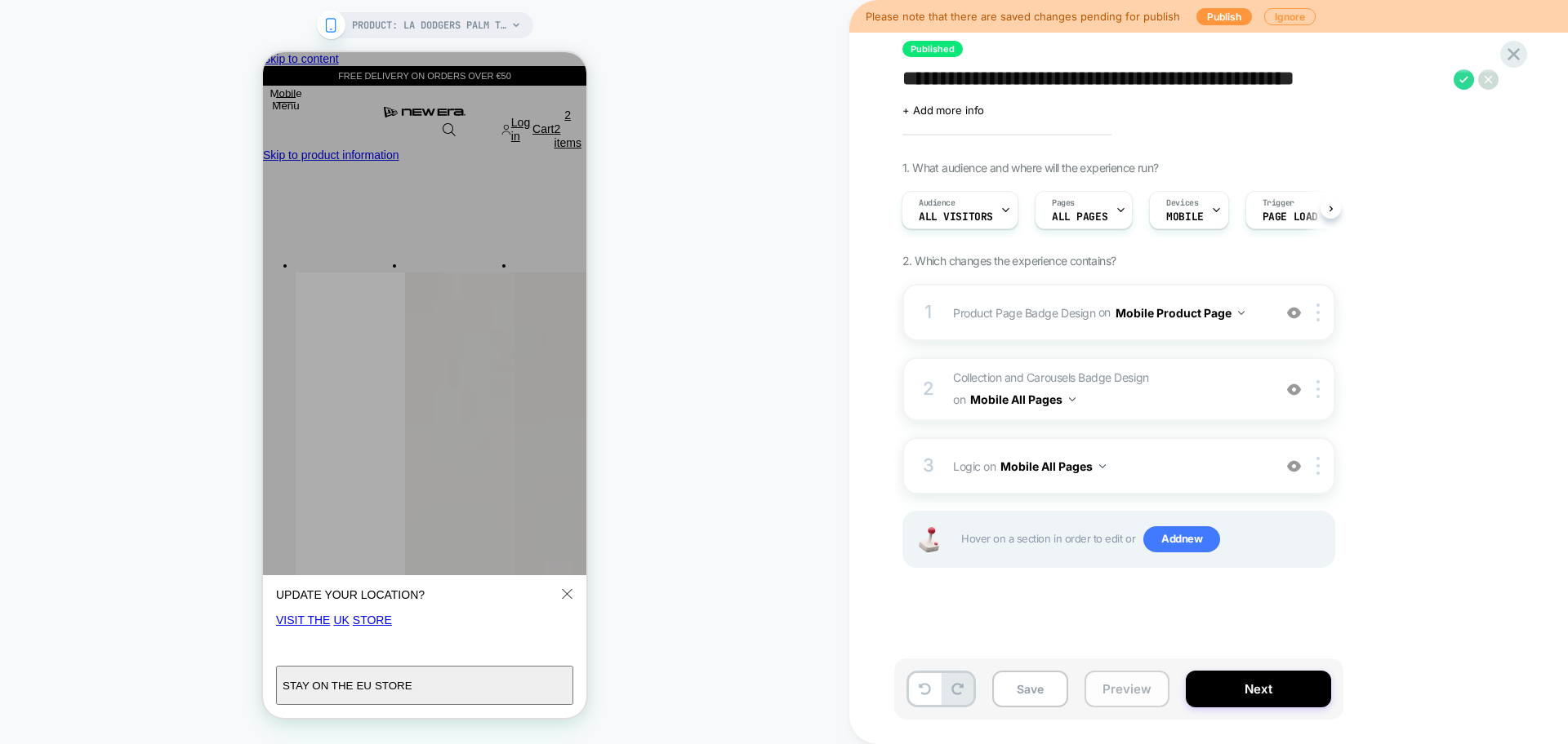
click at [1127, 688] on button "Preview" at bounding box center [1127, 688] width 85 height 37
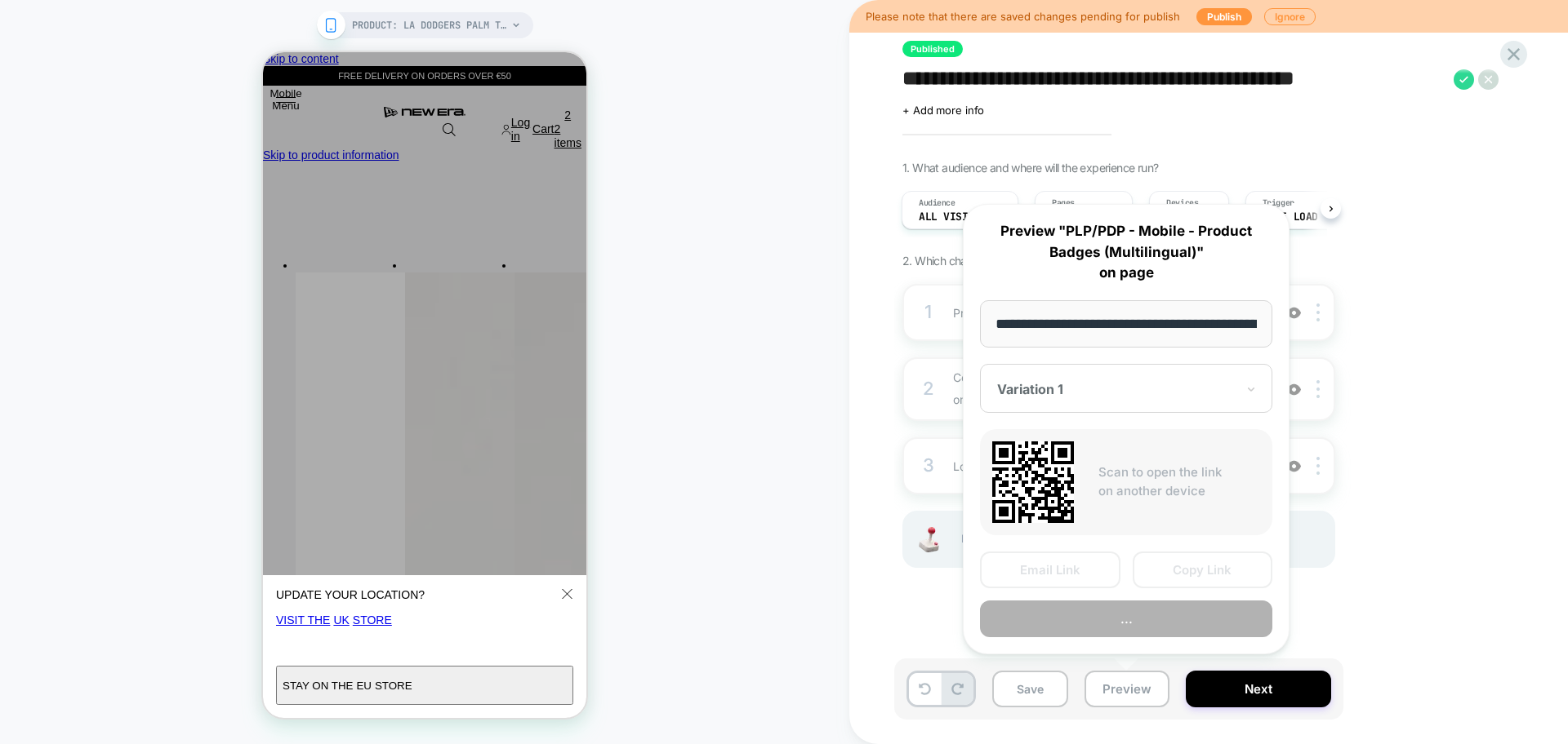
scroll to position [0, 425]
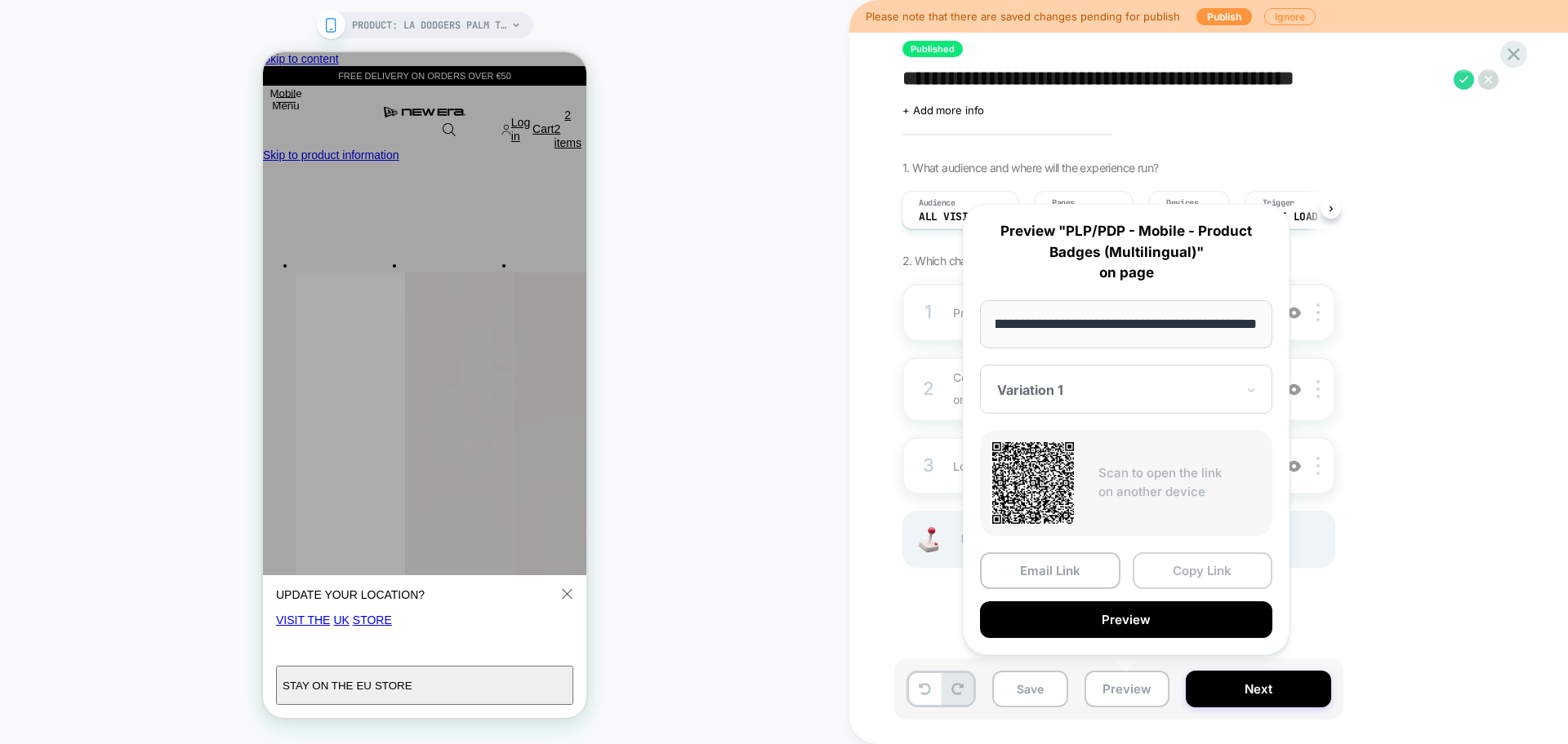
click at [1225, 572] on button "Copy Link" at bounding box center [1203, 571] width 140 height 37
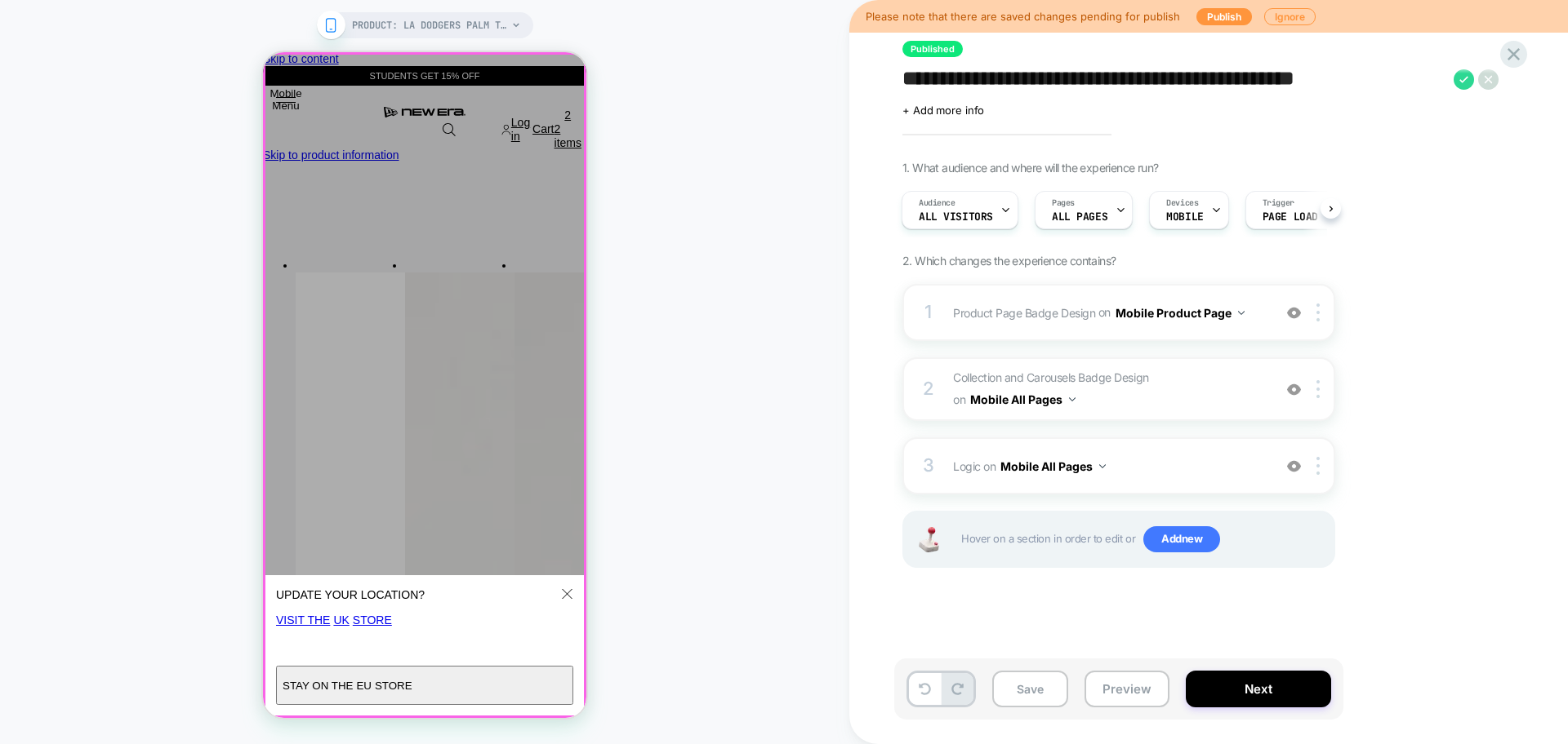
click at [566, 79] on redirection-popup "UPDATE YOUR LOCATION? It looks like you’re in United States . Visit the UK Stor…" at bounding box center [424, 385] width 324 height 666
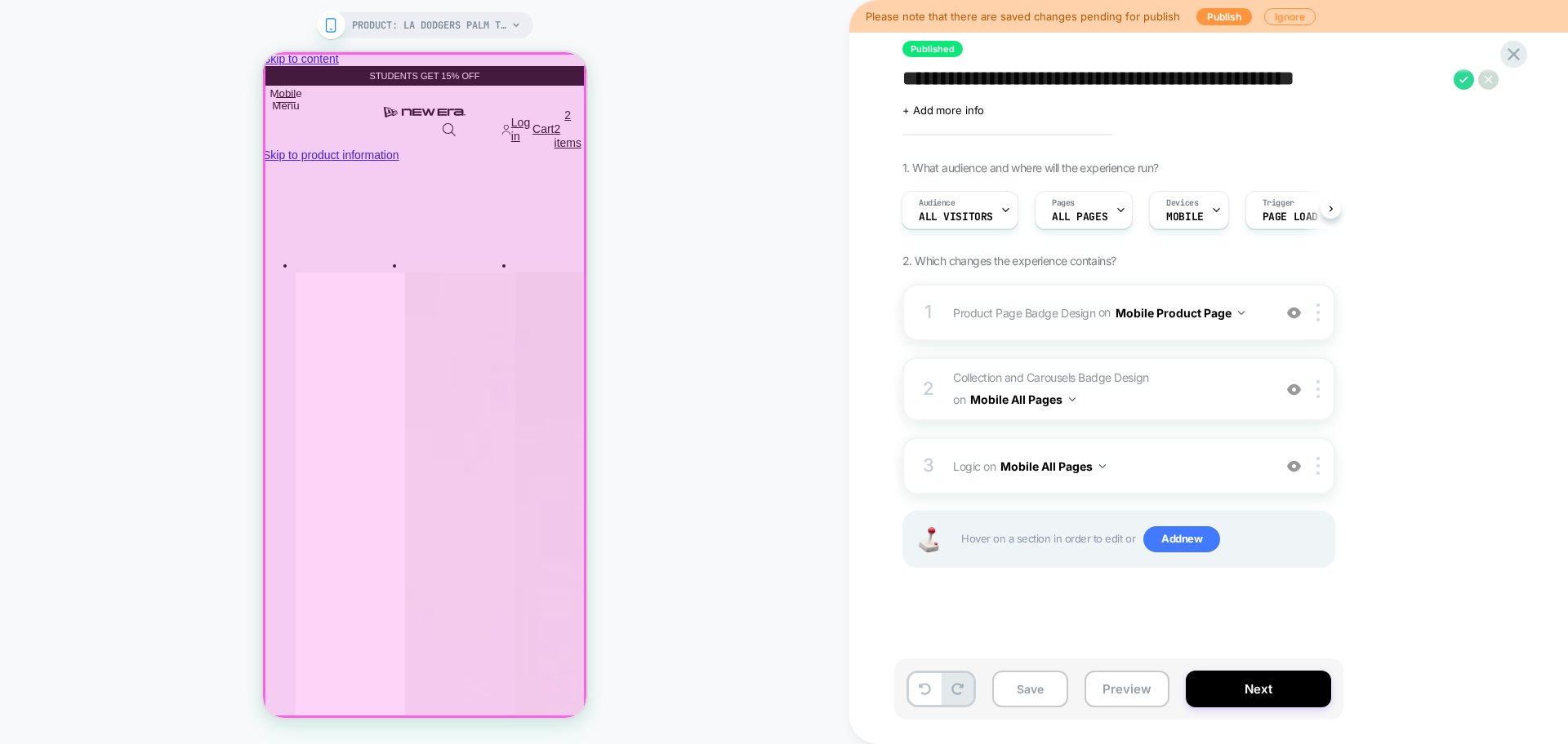
drag, startPoint x: 566, startPoint y: 79, endPoint x: 920, endPoint y: 117, distance: 356.0
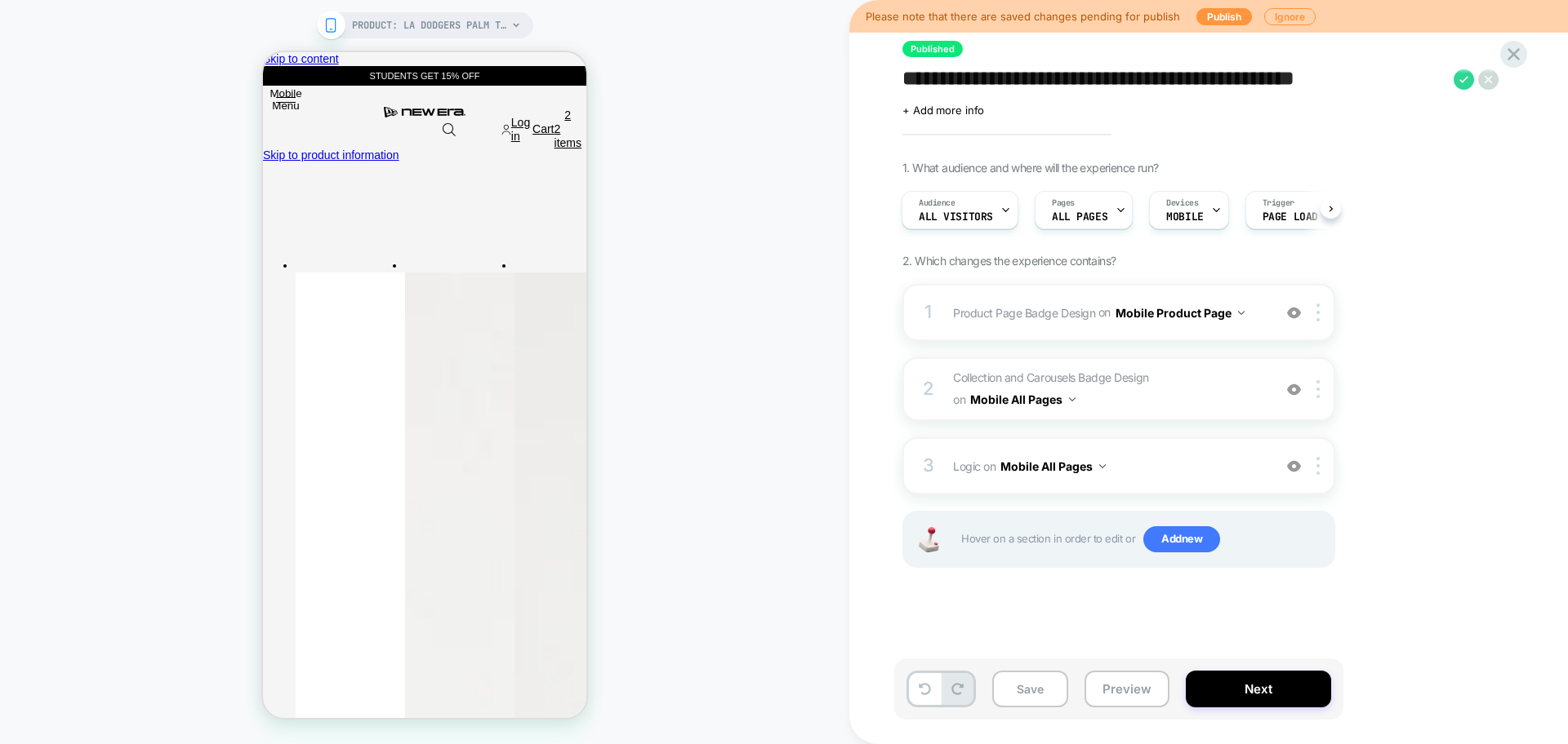
drag, startPoint x: 319, startPoint y: 22, endPoint x: 659, endPoint y: 65, distance: 342.7
click at [659, 65] on div "PRODUCT: LA Dodgers Palm Taco Blue 59FIFTY Cap [70625798] PRODUCT: LA Dodgers P…" at bounding box center [424, 372] width 849 height 712
click at [636, 104] on div "PRODUCT: LA Dodgers Palm Taco Blue 59FIFTY Cap [70625798] PRODUCT: LA Dodgers P…" at bounding box center [424, 372] width 849 height 712
click at [1519, 55] on icon at bounding box center [1513, 54] width 22 height 22
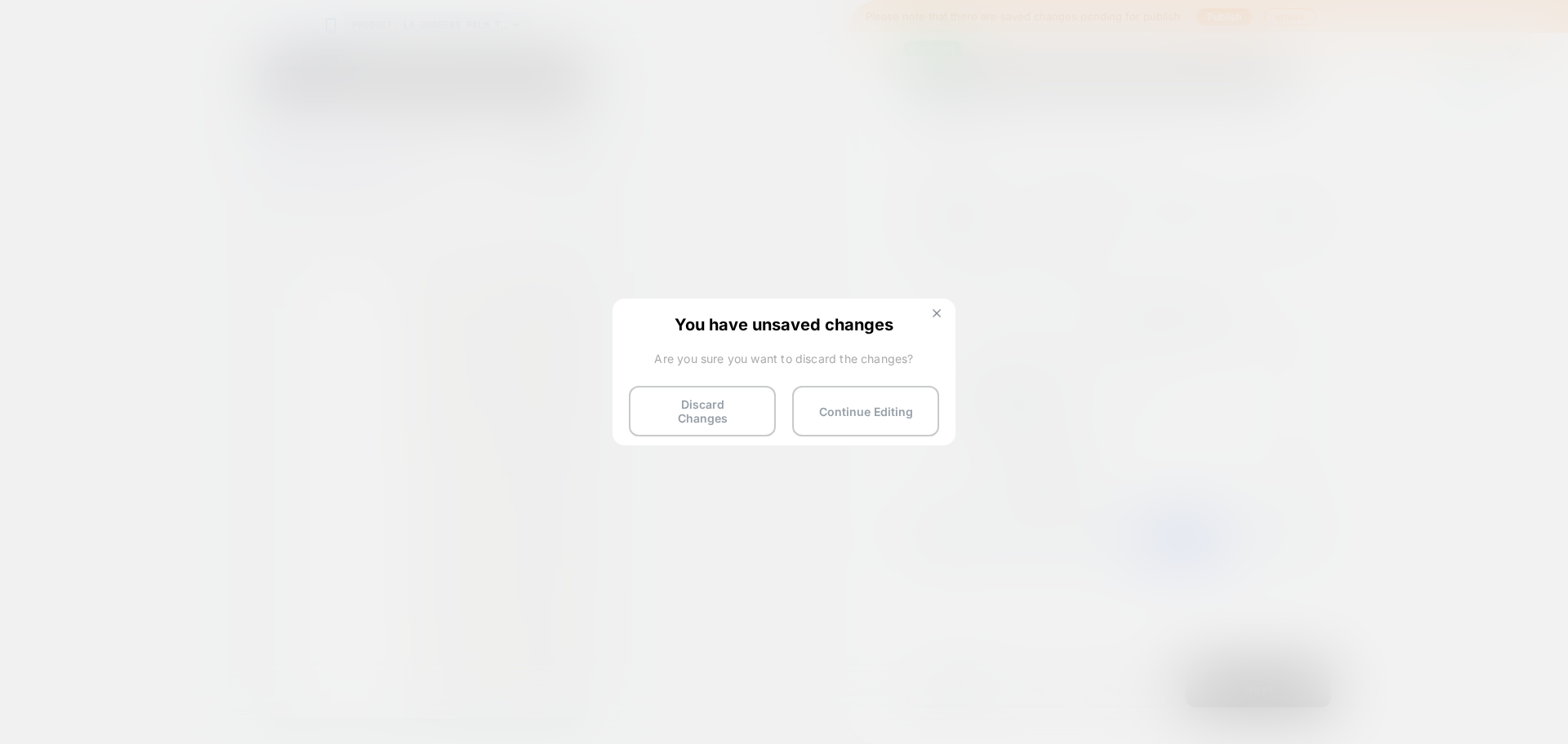
click at [938, 314] on img at bounding box center [936, 313] width 8 height 8
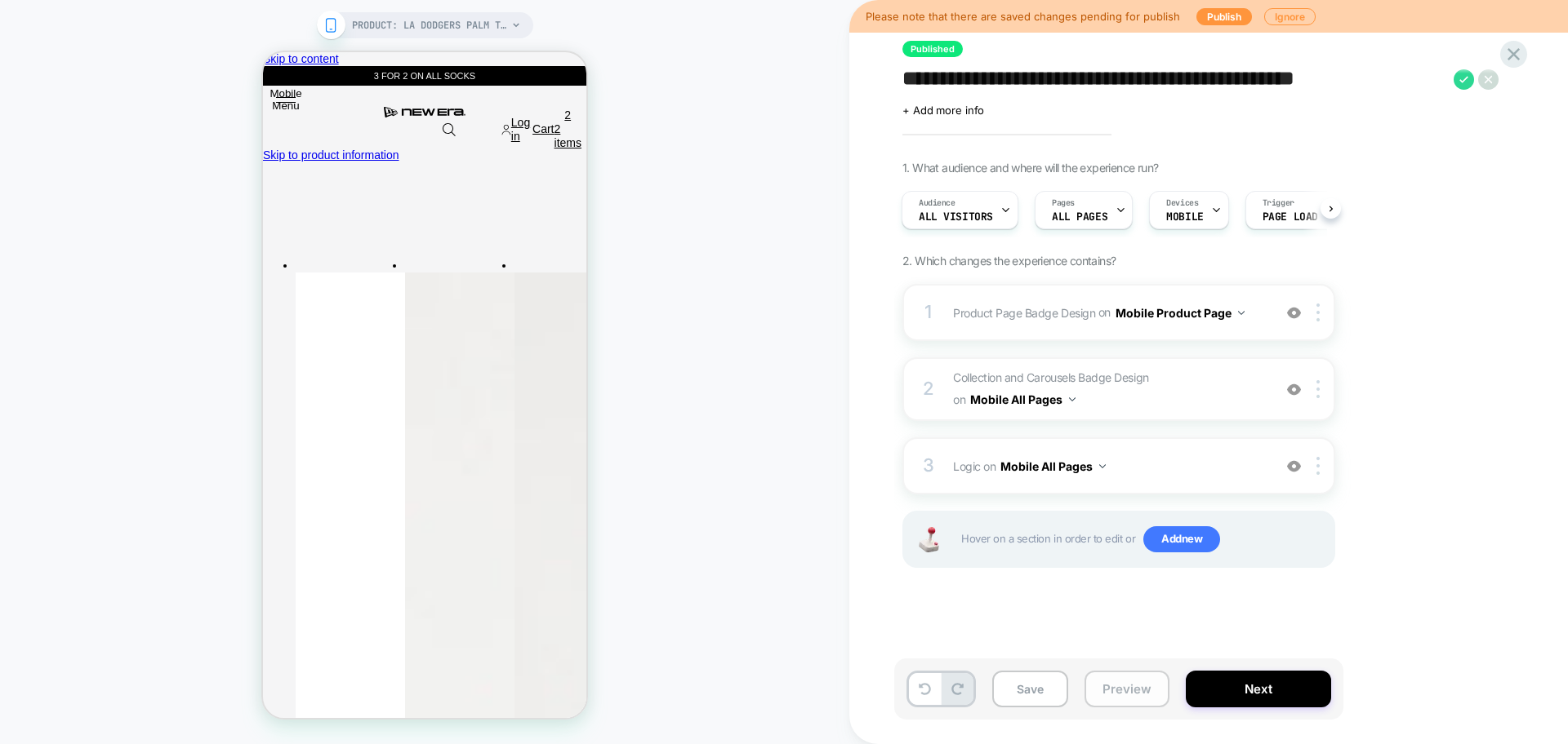
click at [1127, 697] on button "Preview" at bounding box center [1127, 688] width 85 height 37
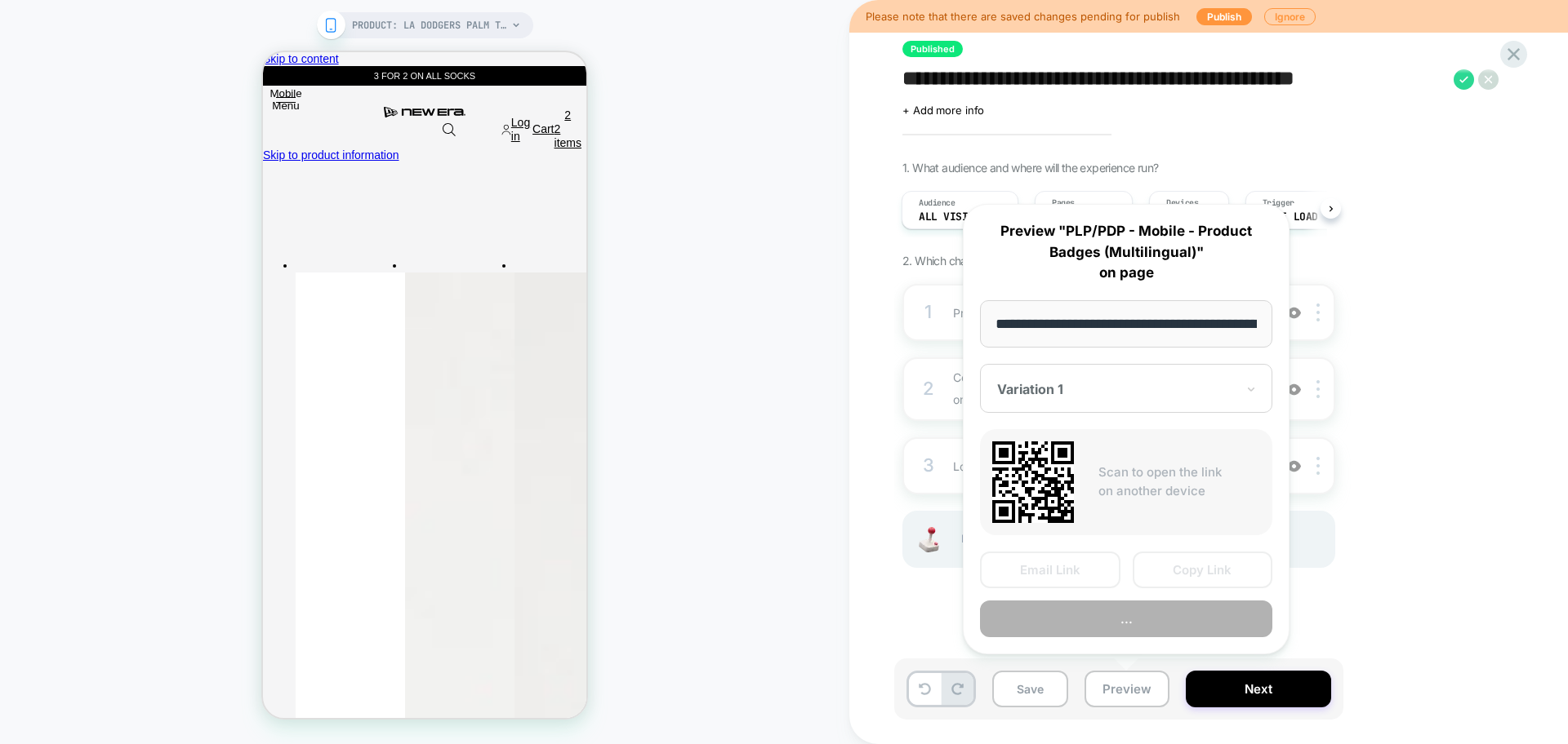
scroll to position [0, 425]
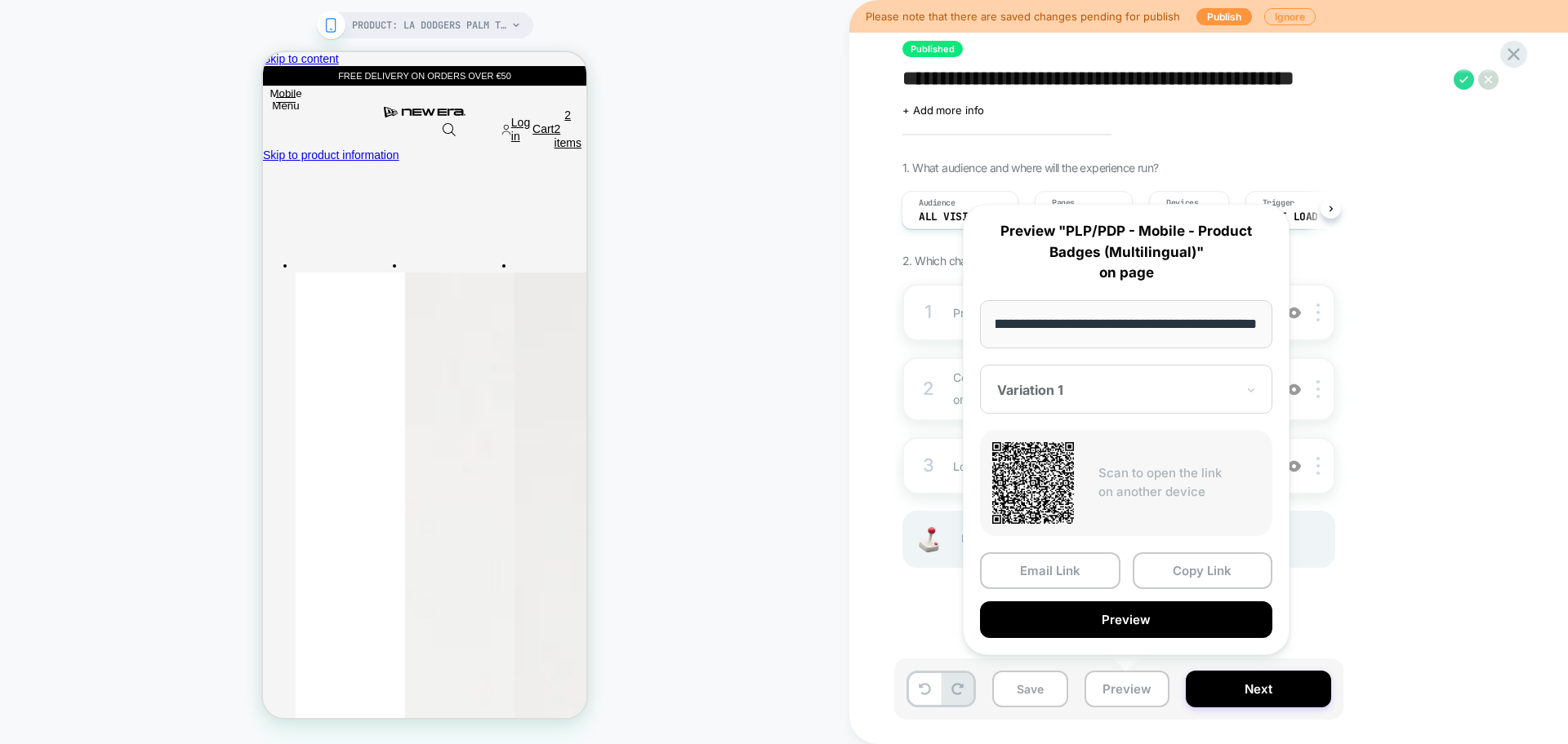
click at [1160, 380] on div "Variation 1" at bounding box center [1116, 390] width 242 height 20
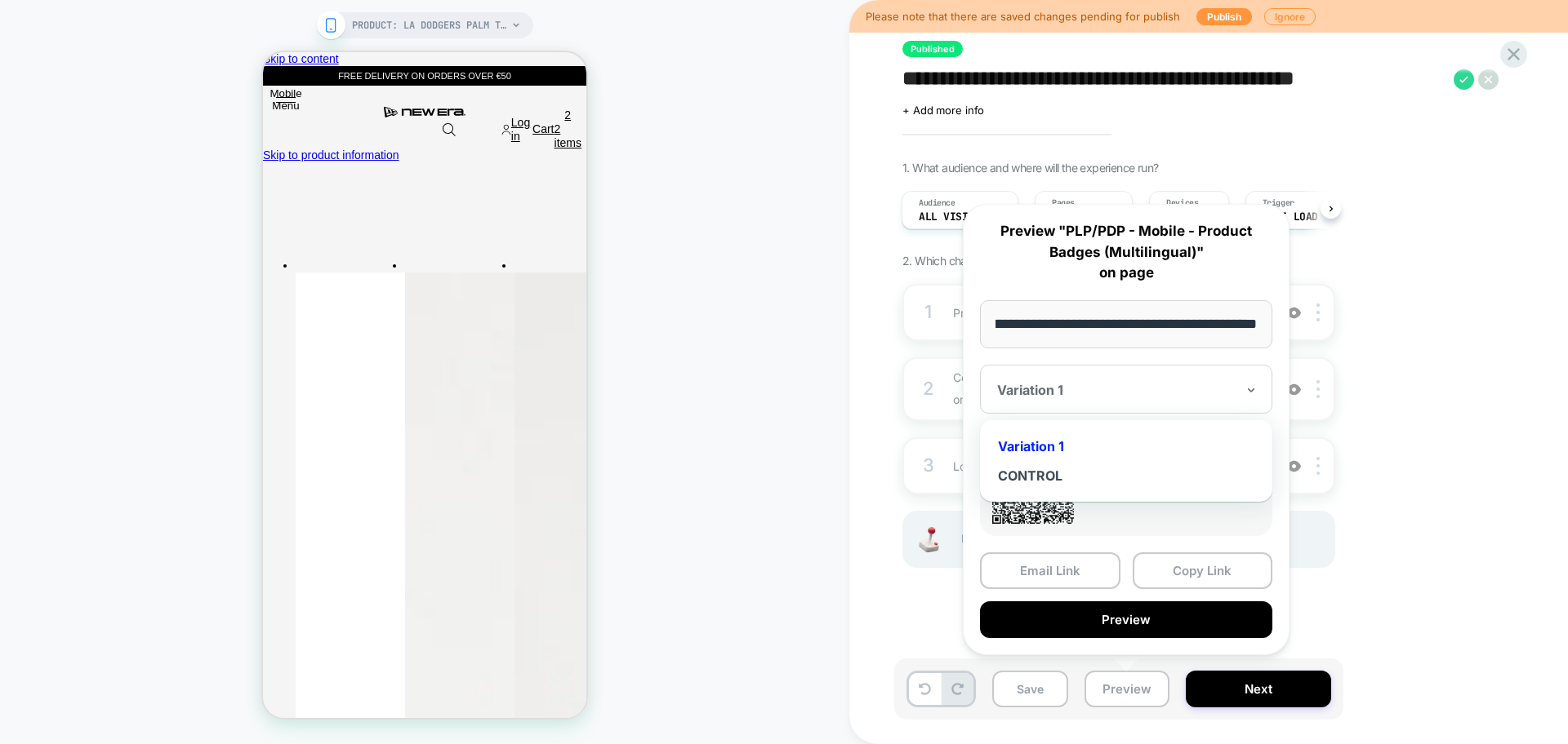
scroll to position [0, 0]
click at [1056, 465] on div "CONTROL" at bounding box center [1126, 475] width 276 height 30
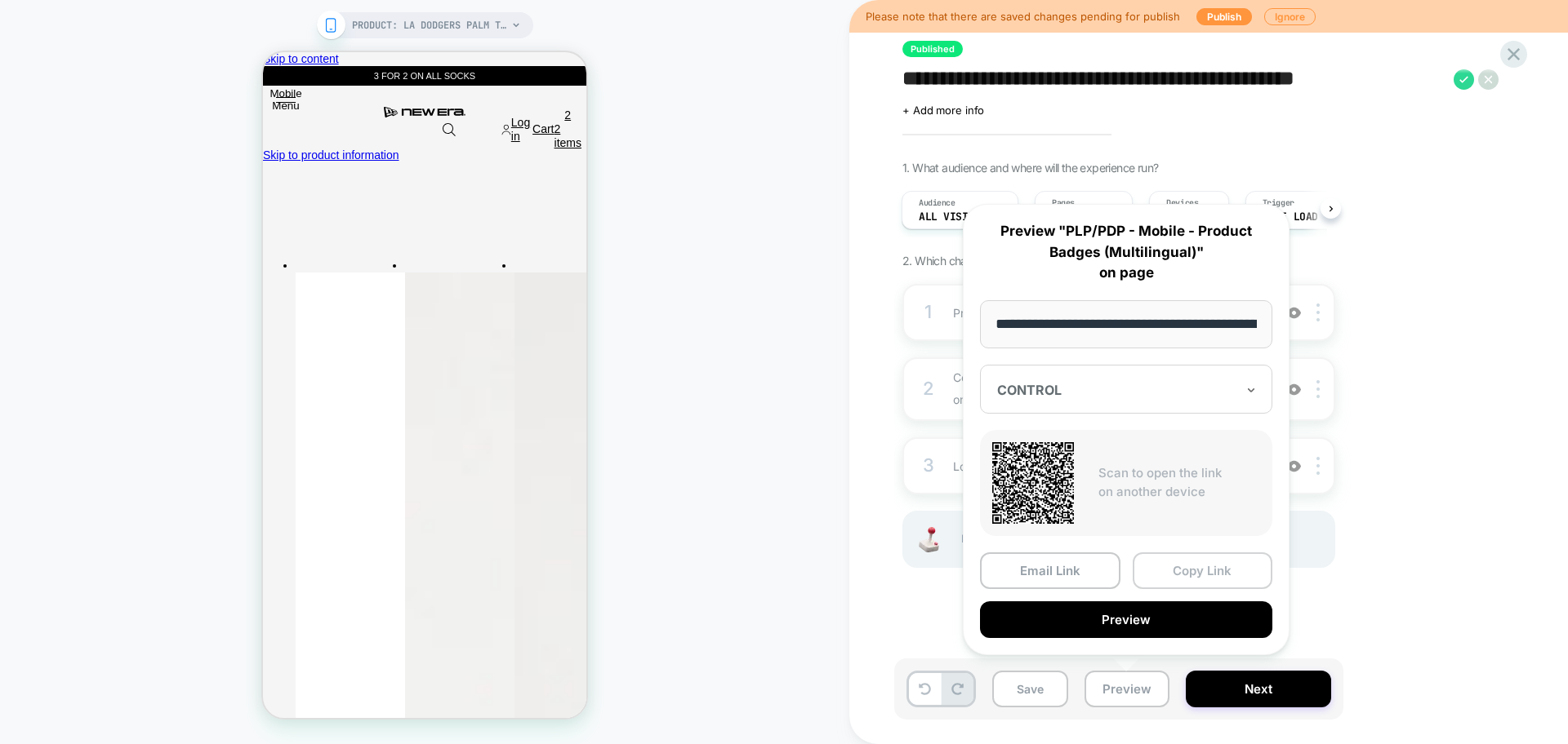
click at [1197, 567] on button "Copy Link" at bounding box center [1203, 571] width 140 height 37
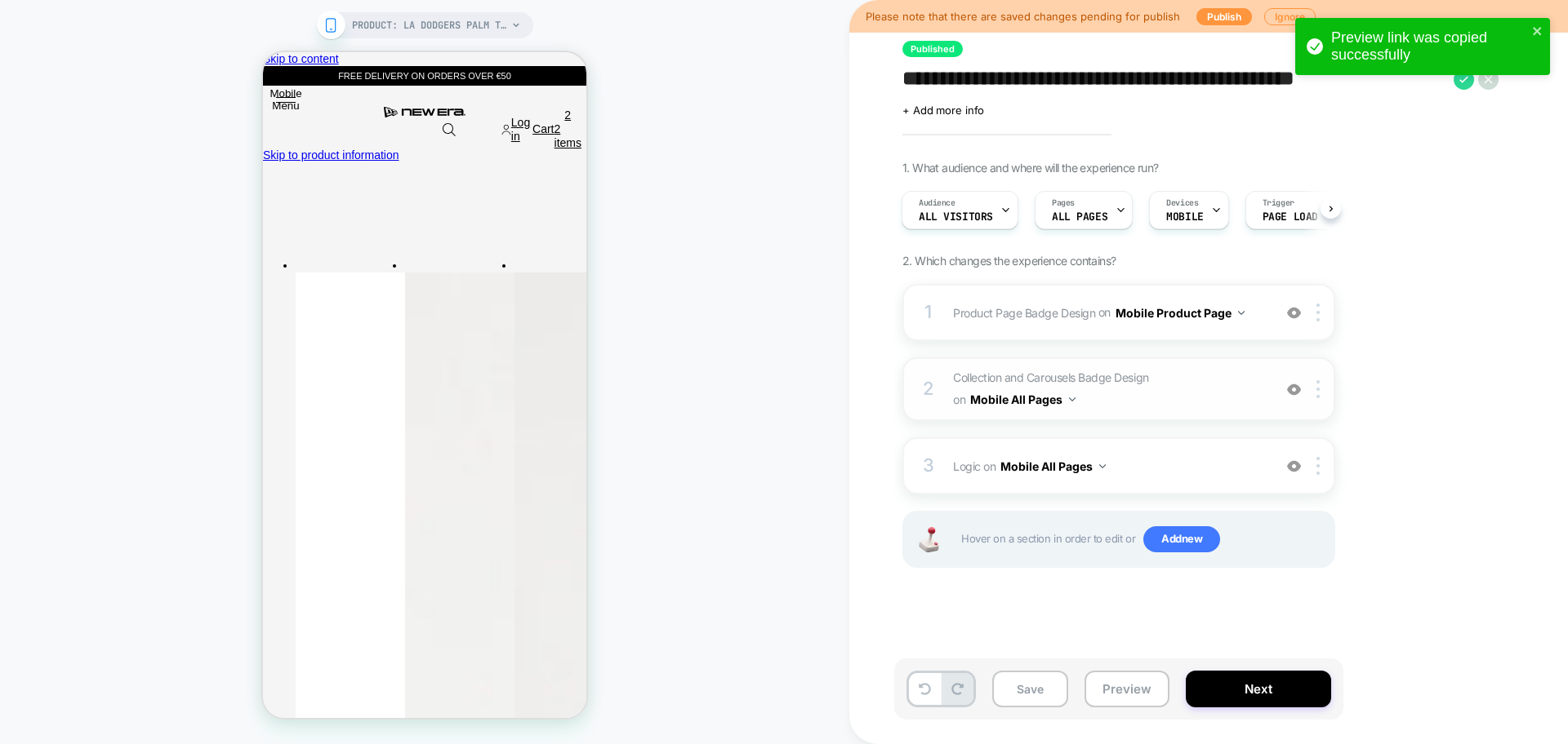
click at [1292, 308] on img at bounding box center [1293, 313] width 13 height 13
click at [1289, 308] on img at bounding box center [1293, 313] width 13 height 13
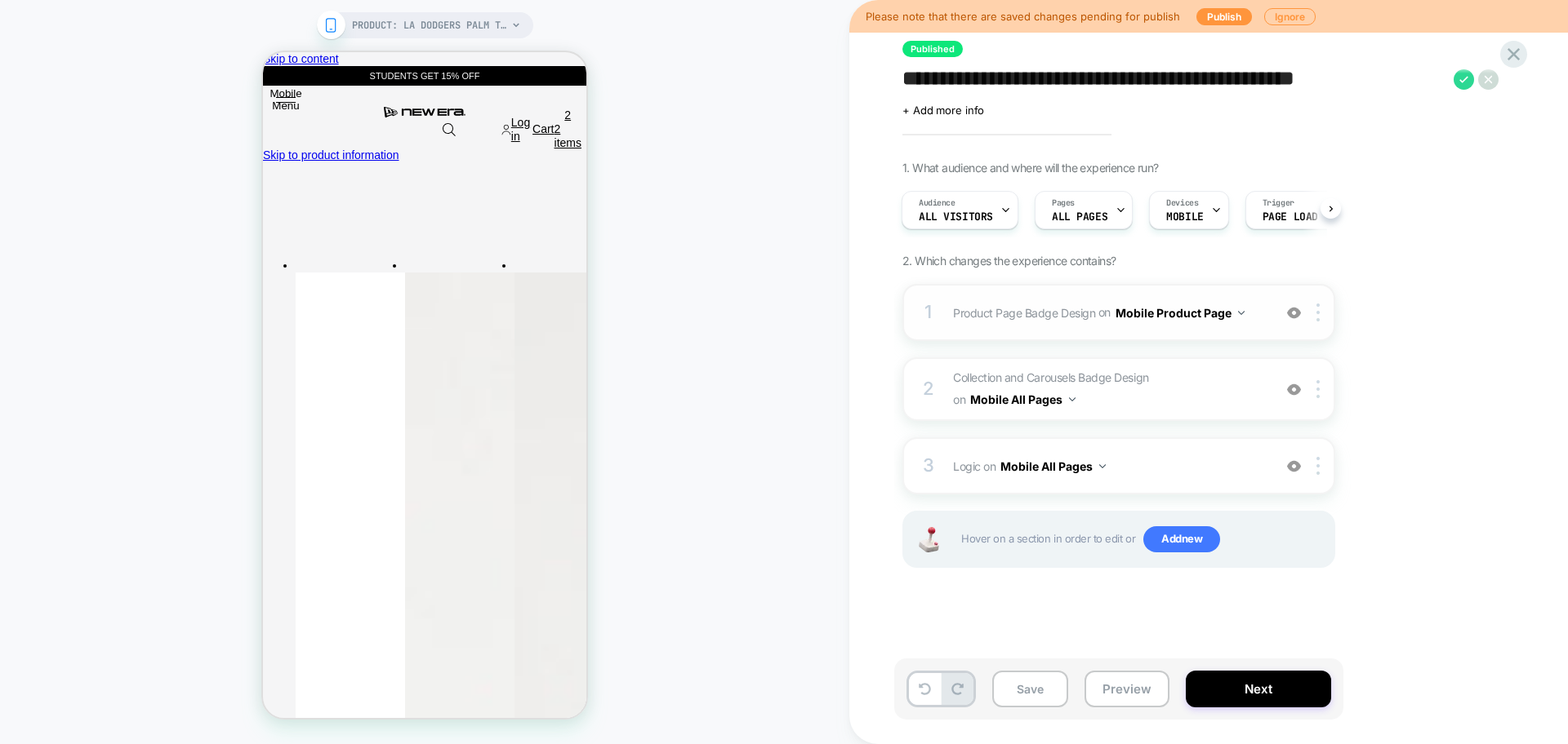
click at [1298, 315] on img at bounding box center [1293, 313] width 13 height 13
click at [1298, 395] on img at bounding box center [1293, 389] width 13 height 13
click at [1299, 468] on img at bounding box center [1293, 465] width 13 height 13
click at [1127, 670] on button "Preview" at bounding box center [1127, 688] width 85 height 37
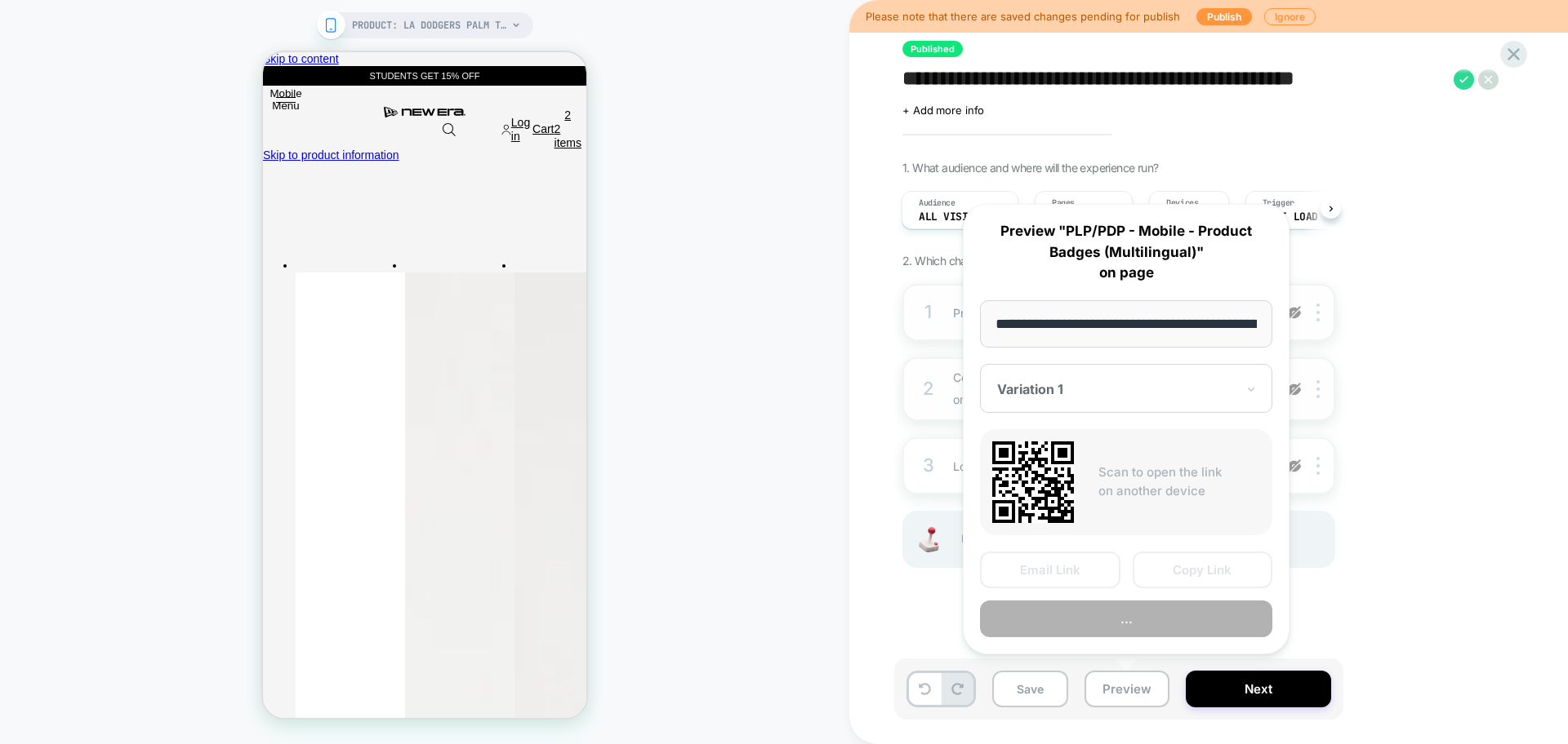
scroll to position [0, 425]
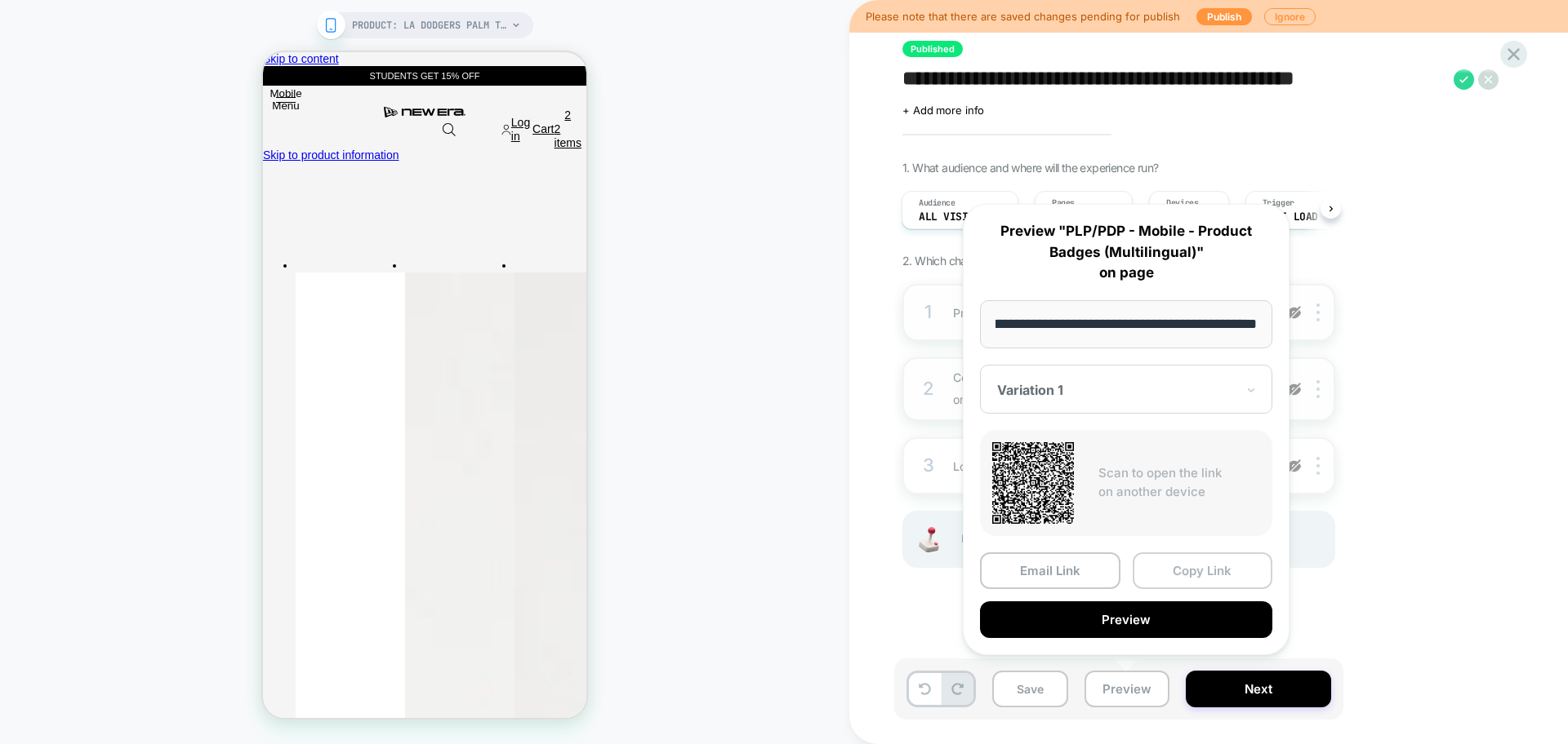
click at [1201, 571] on button "Copy Link" at bounding box center [1203, 571] width 140 height 37
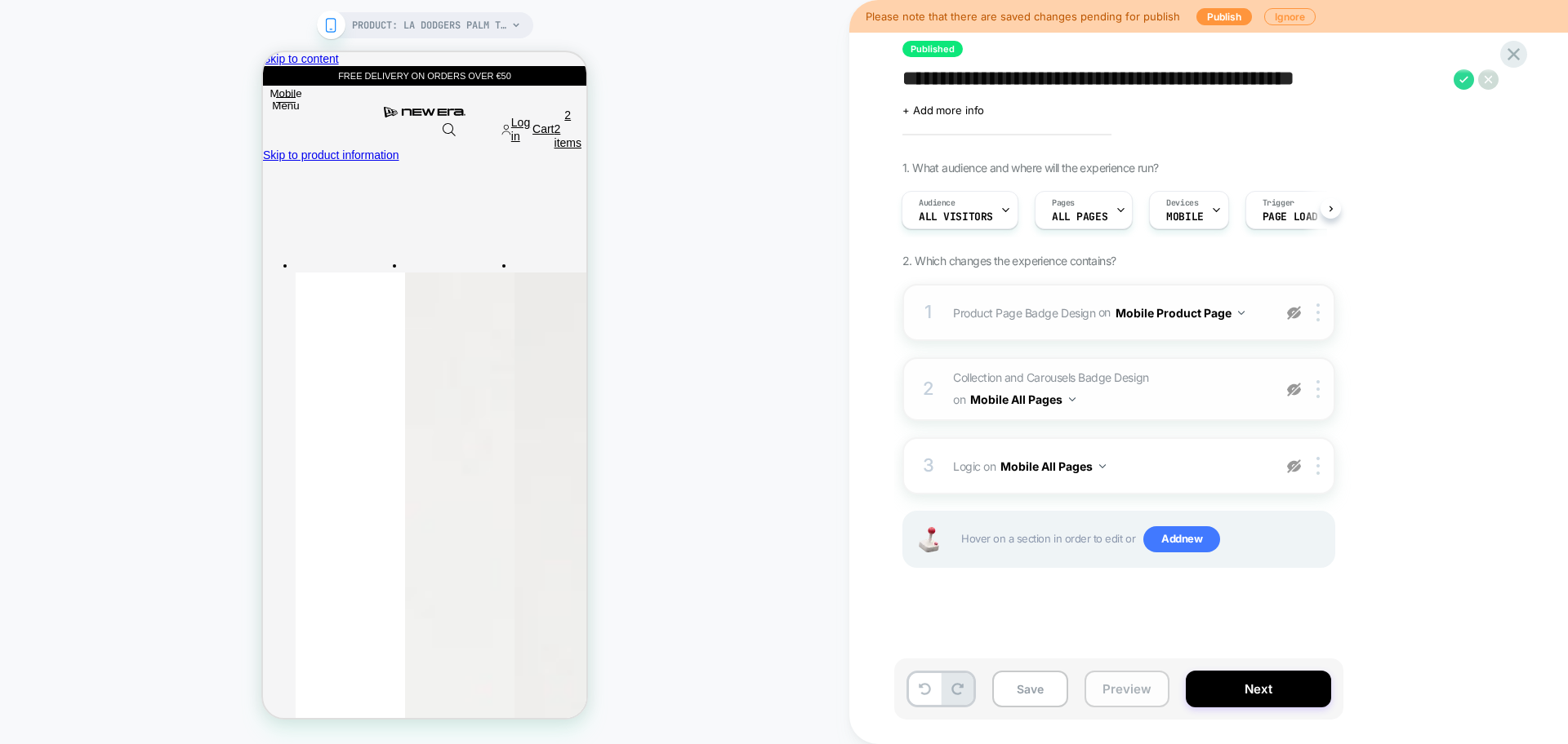
click at [1122, 685] on button "Preview" at bounding box center [1127, 688] width 85 height 37
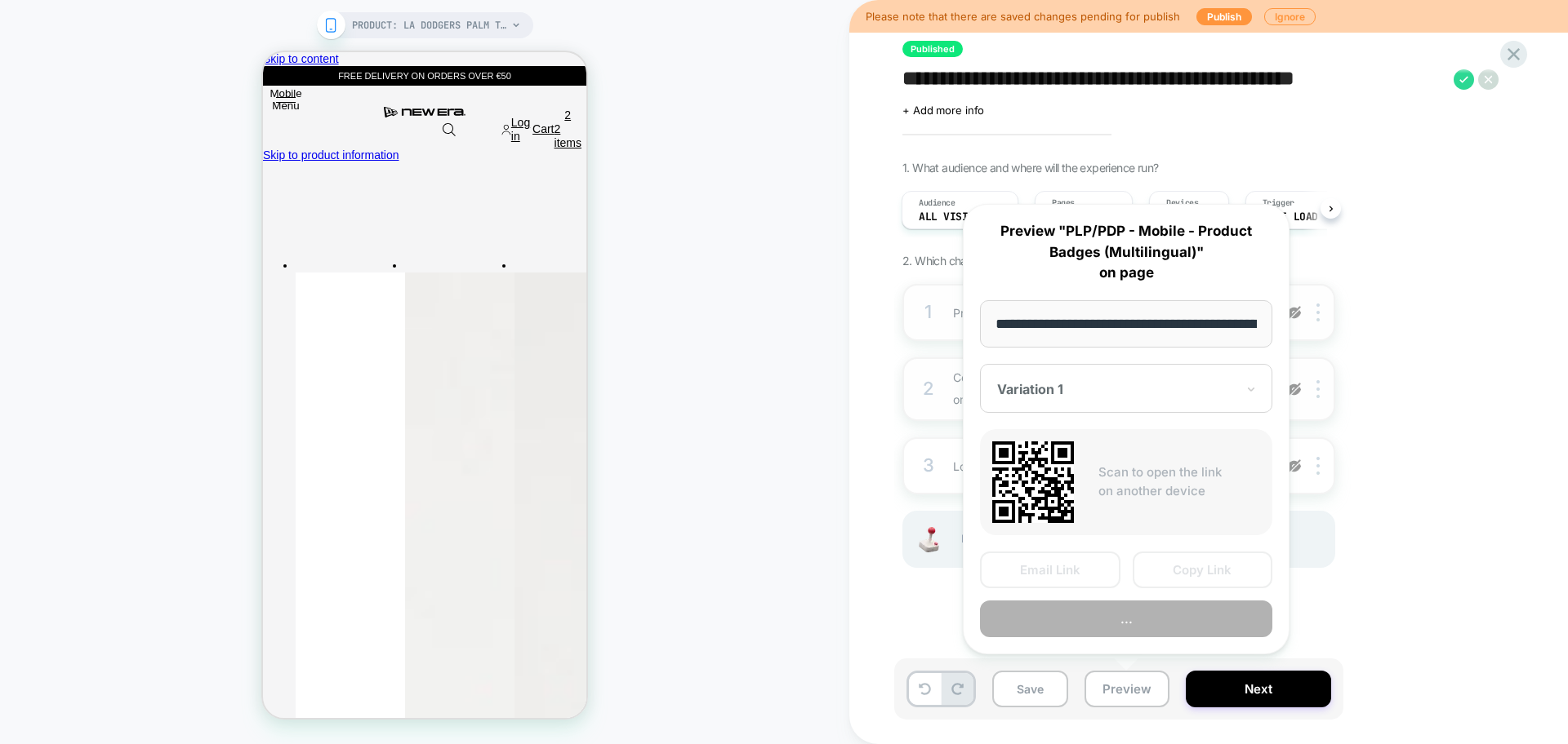
scroll to position [0, 425]
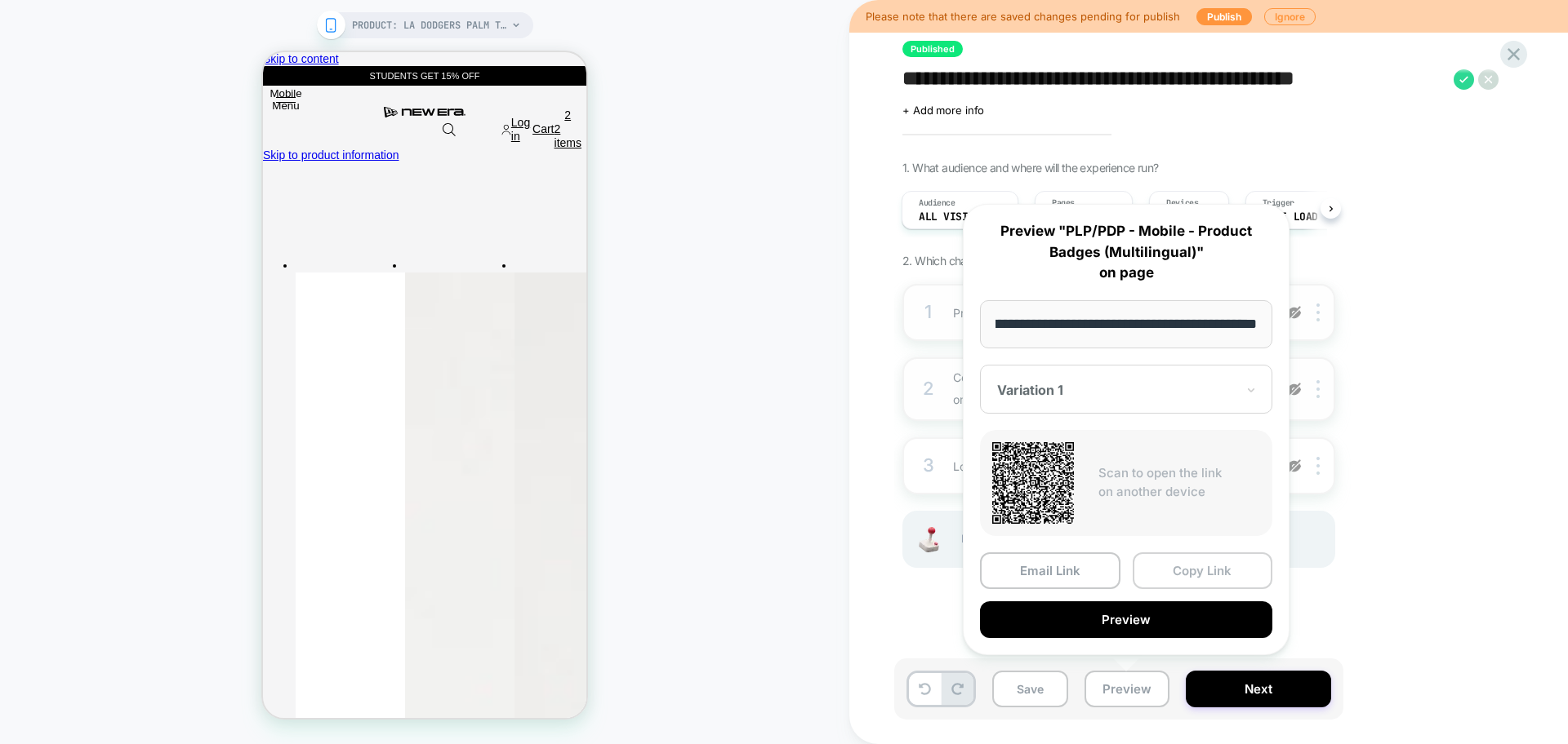
click at [1205, 571] on button "Copy Link" at bounding box center [1203, 571] width 140 height 37
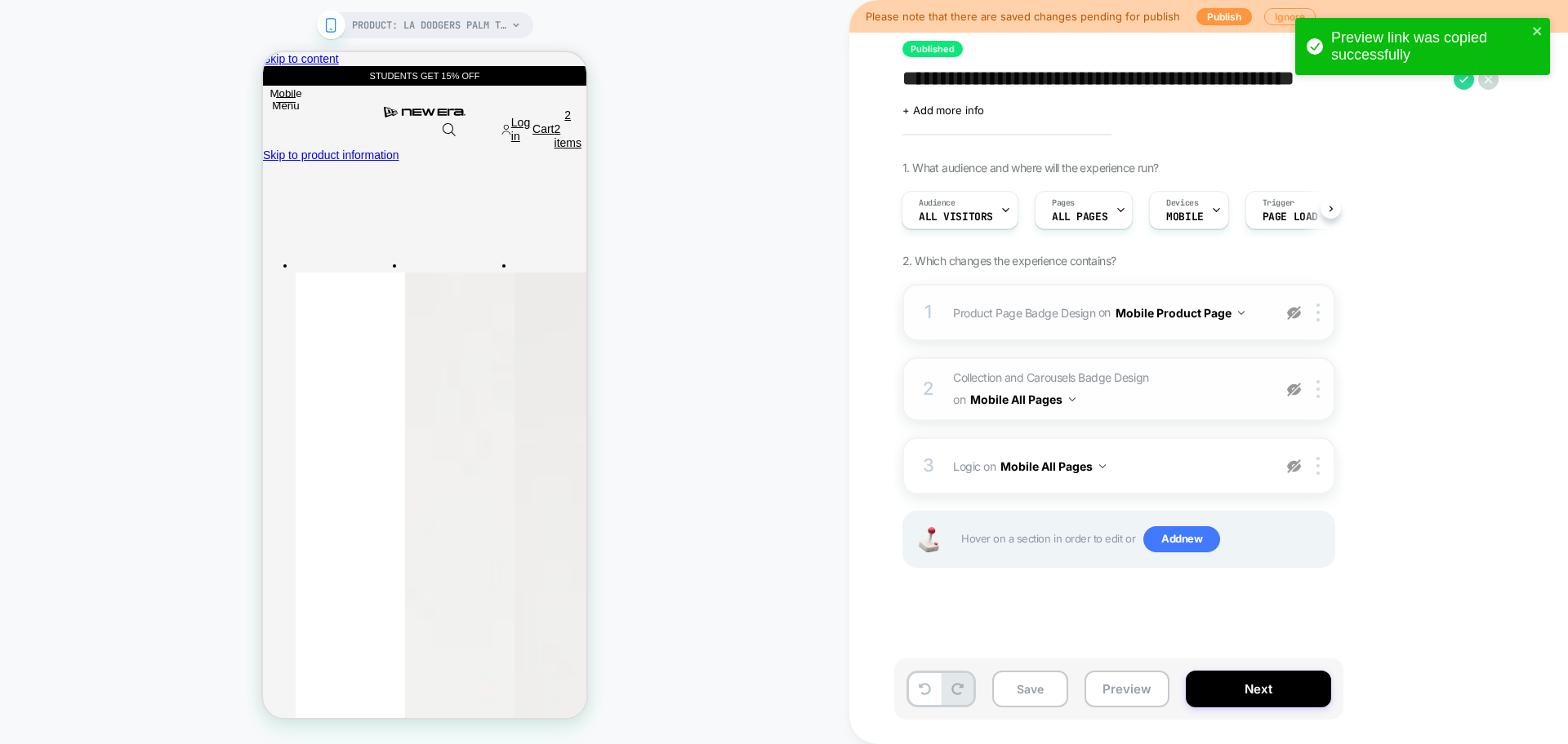
click at [1296, 313] on img at bounding box center [1293, 313] width 13 height 13
click at [1287, 395] on img at bounding box center [1293, 389] width 13 height 13
click at [1293, 460] on img at bounding box center [1293, 465] width 13 height 13
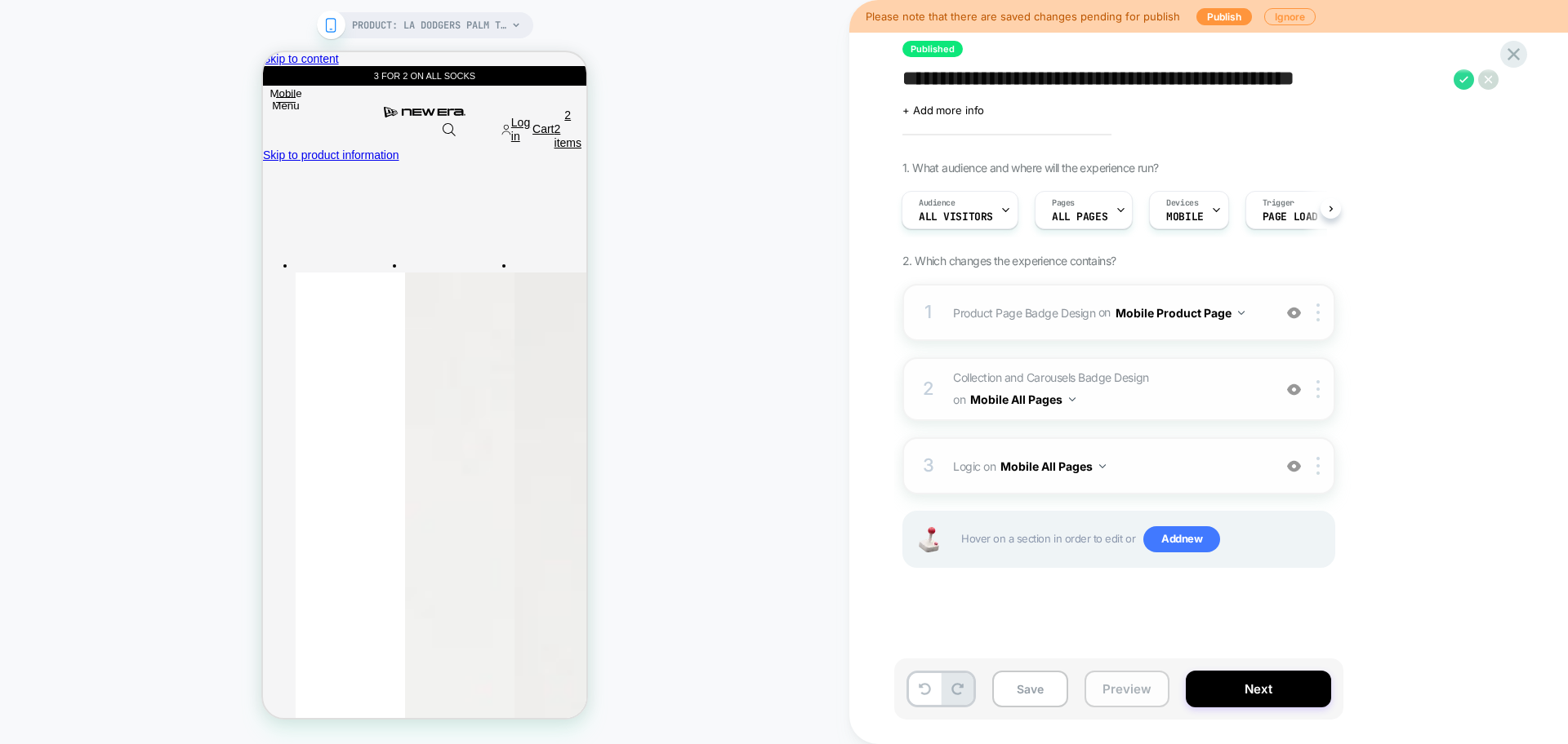
click at [1114, 687] on button "Preview" at bounding box center [1127, 688] width 85 height 37
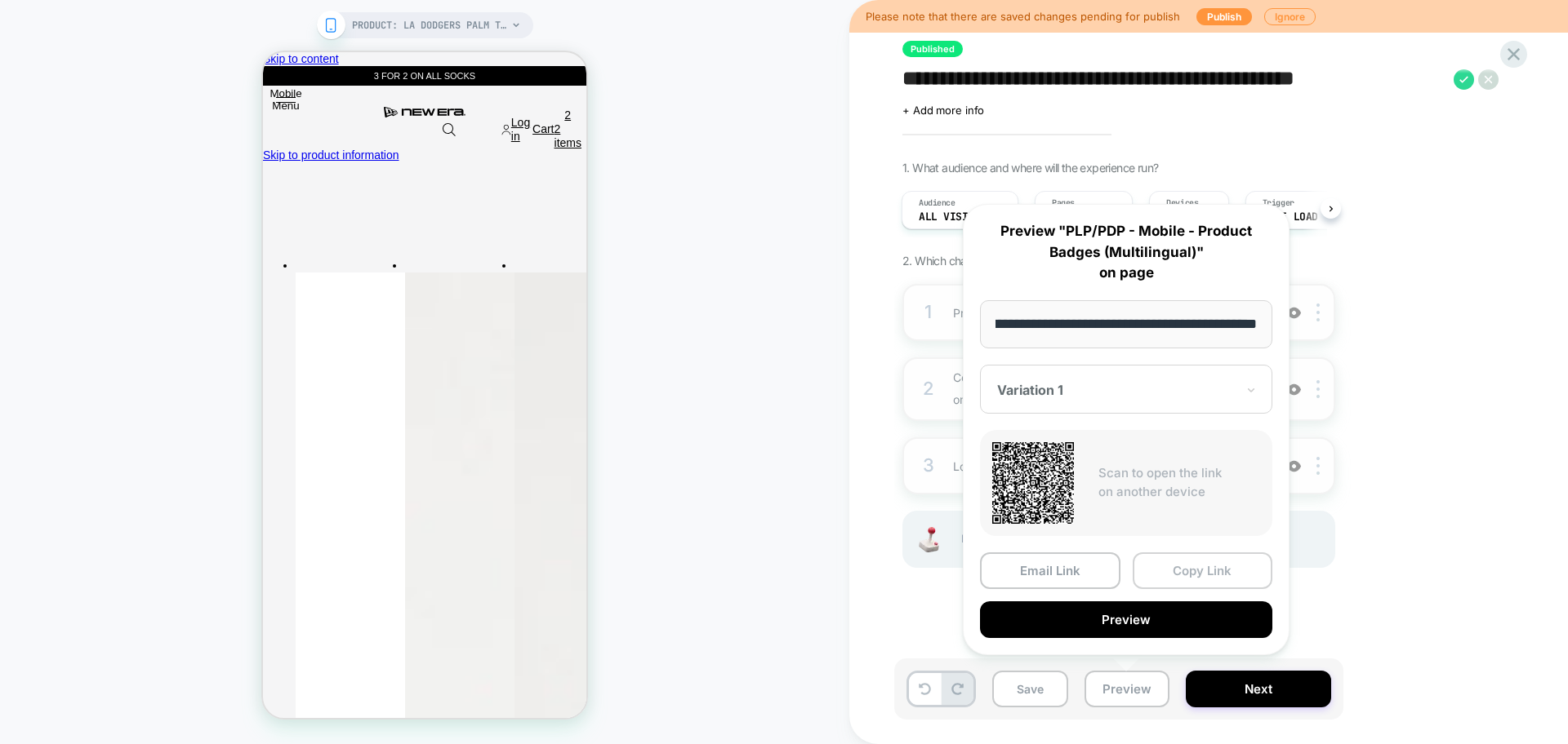
click at [1189, 565] on button "Copy Link" at bounding box center [1203, 571] width 140 height 37
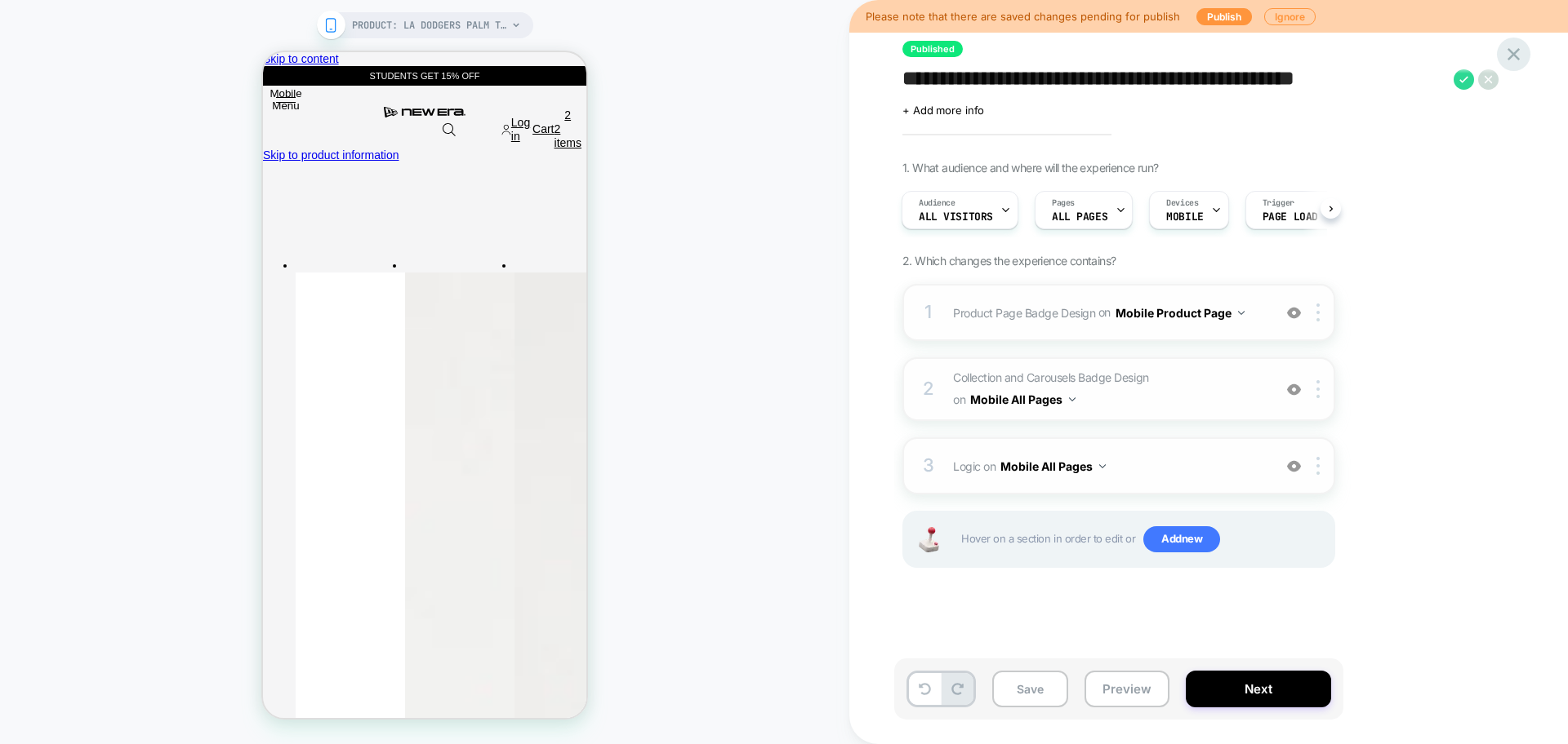
click at [1513, 52] on icon at bounding box center [1513, 55] width 13 height 13
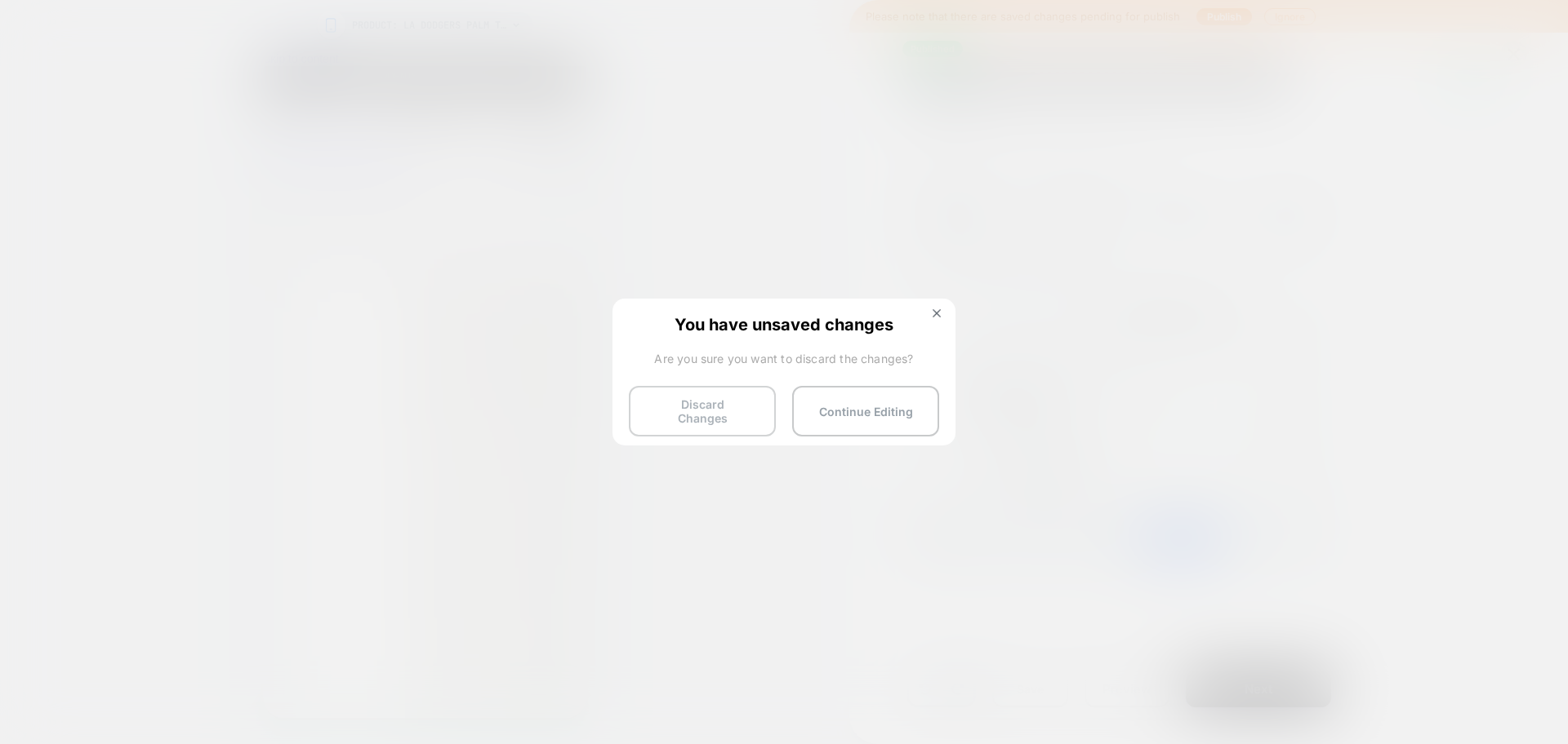
click at [729, 404] on button "Discard Changes" at bounding box center [701, 412] width 147 height 50
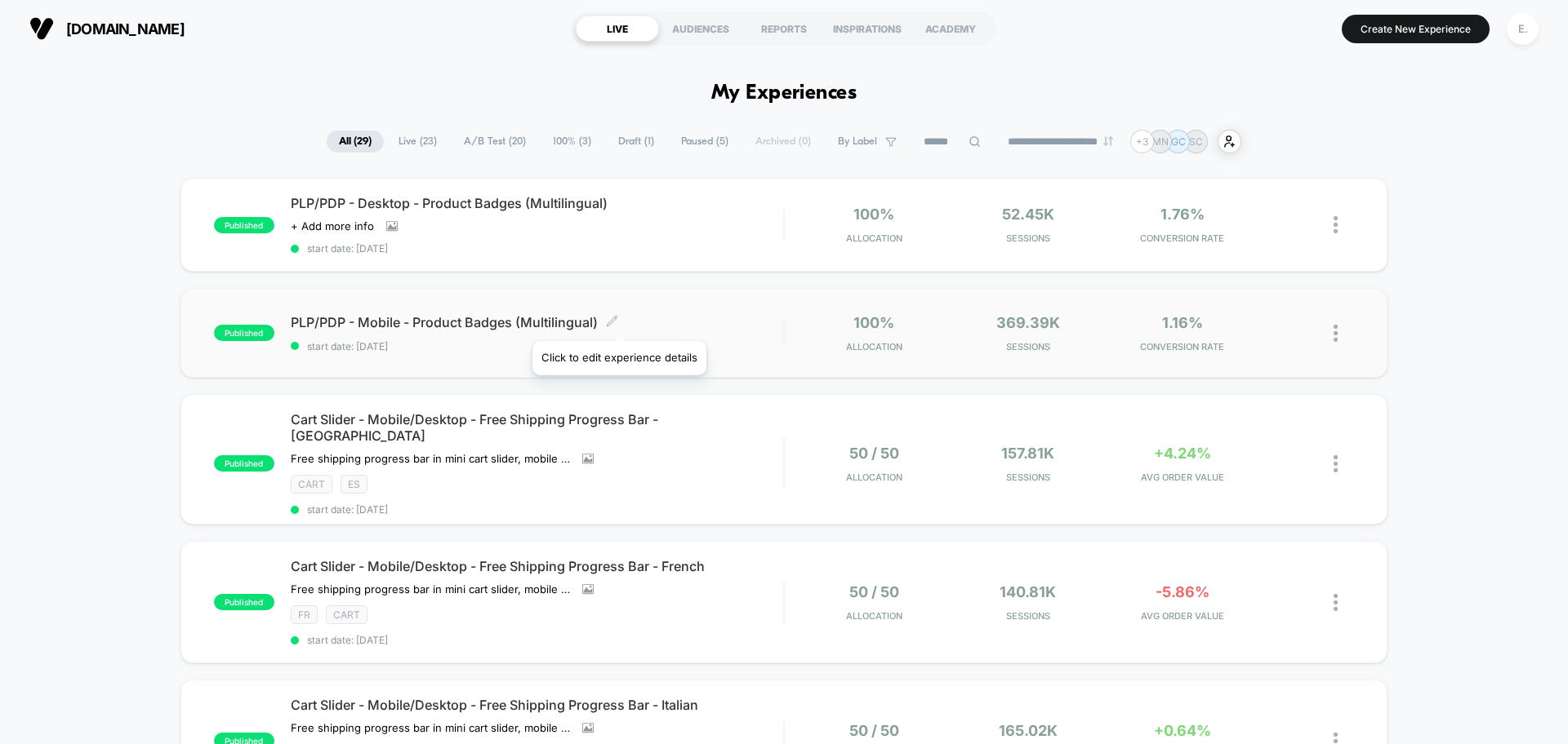
click at [708, 308] on div "published PLP/PDP - Mobile - Product Badges (Multilingual) Click to edit experi…" at bounding box center [784, 333] width 1207 height 90
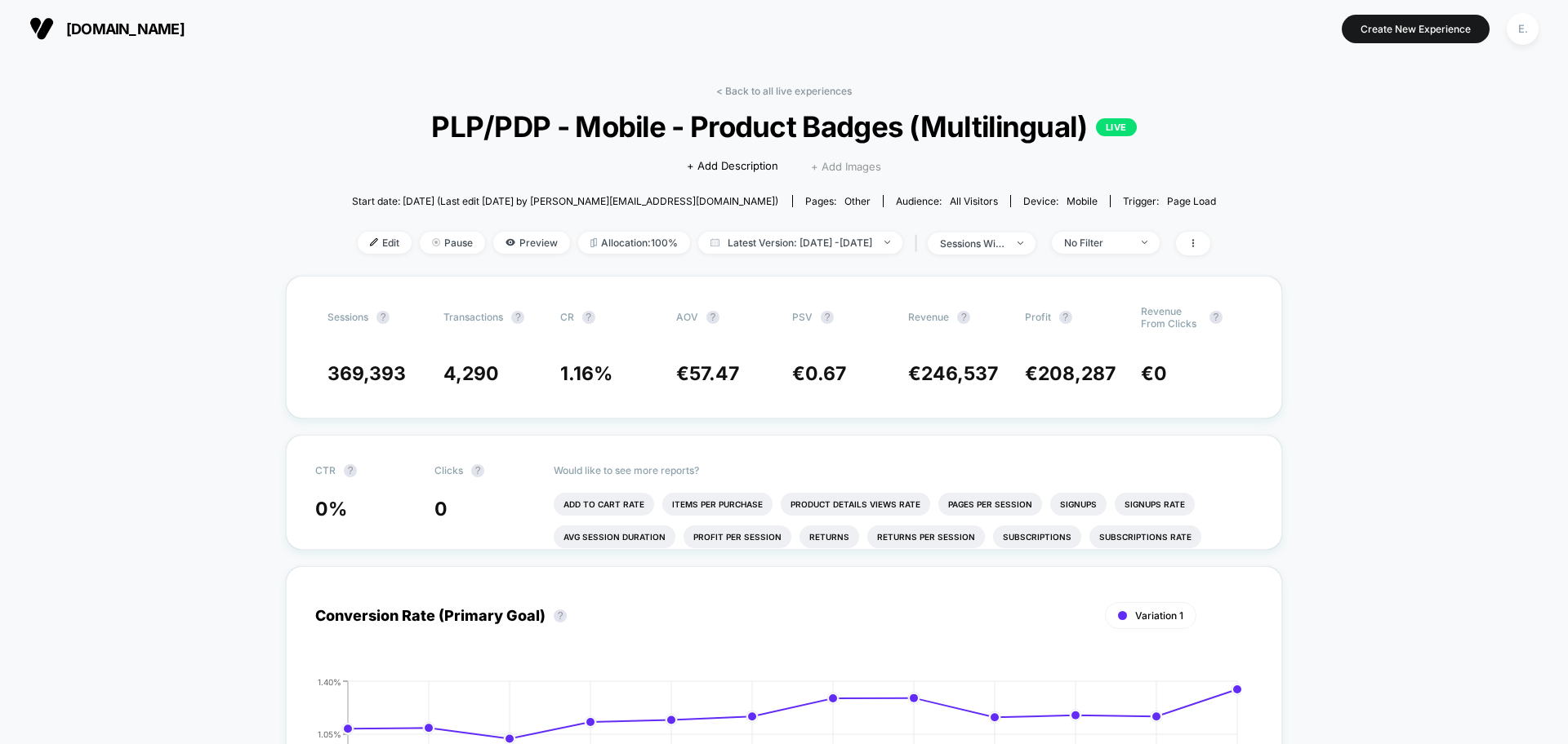
click at [856, 166] on span "+ Add Images" at bounding box center [846, 166] width 70 height 13
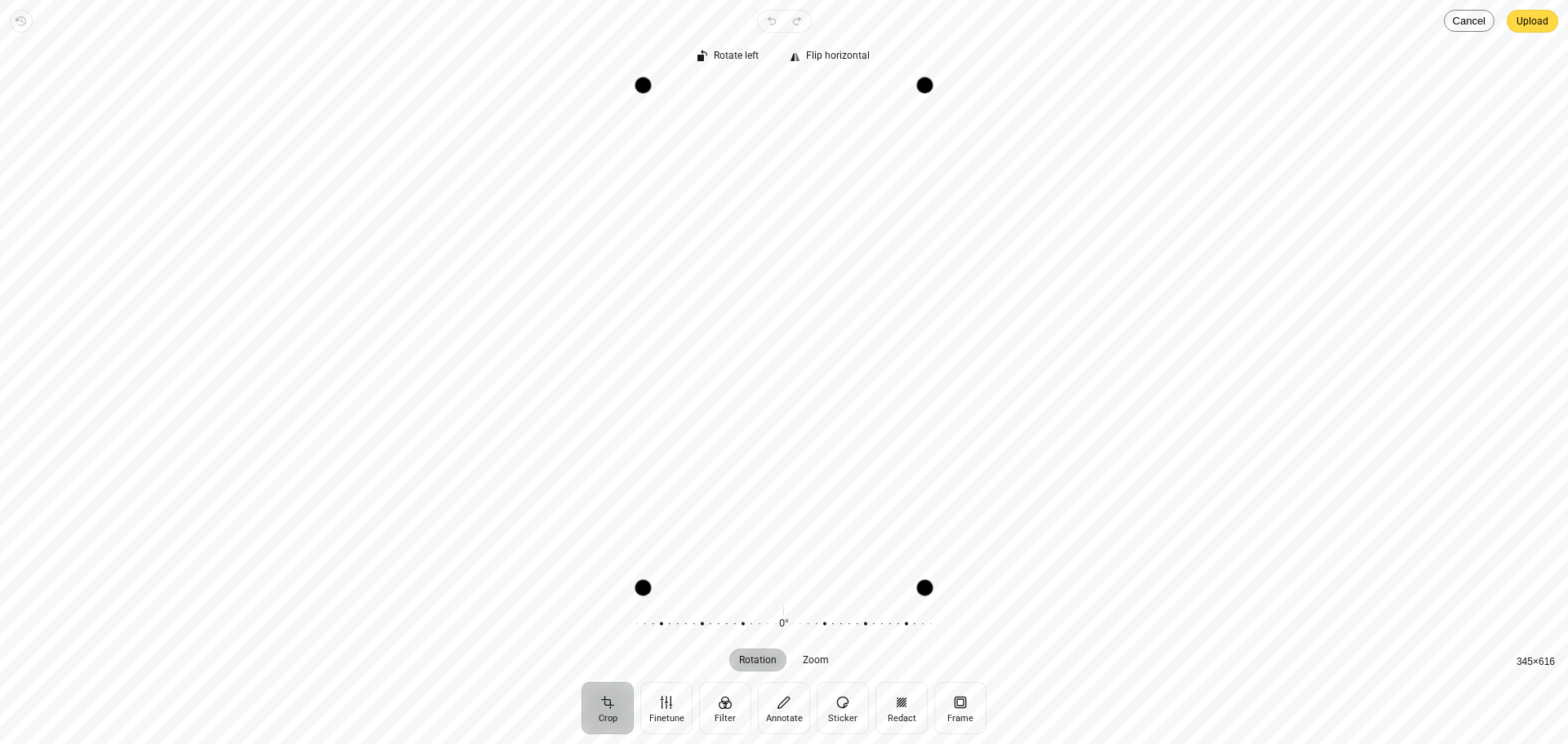
click at [1528, 22] on span "Upload" at bounding box center [1531, 22] width 31 height 20
click at [1509, 20] on button "Upload" at bounding box center [1532, 21] width 51 height 22
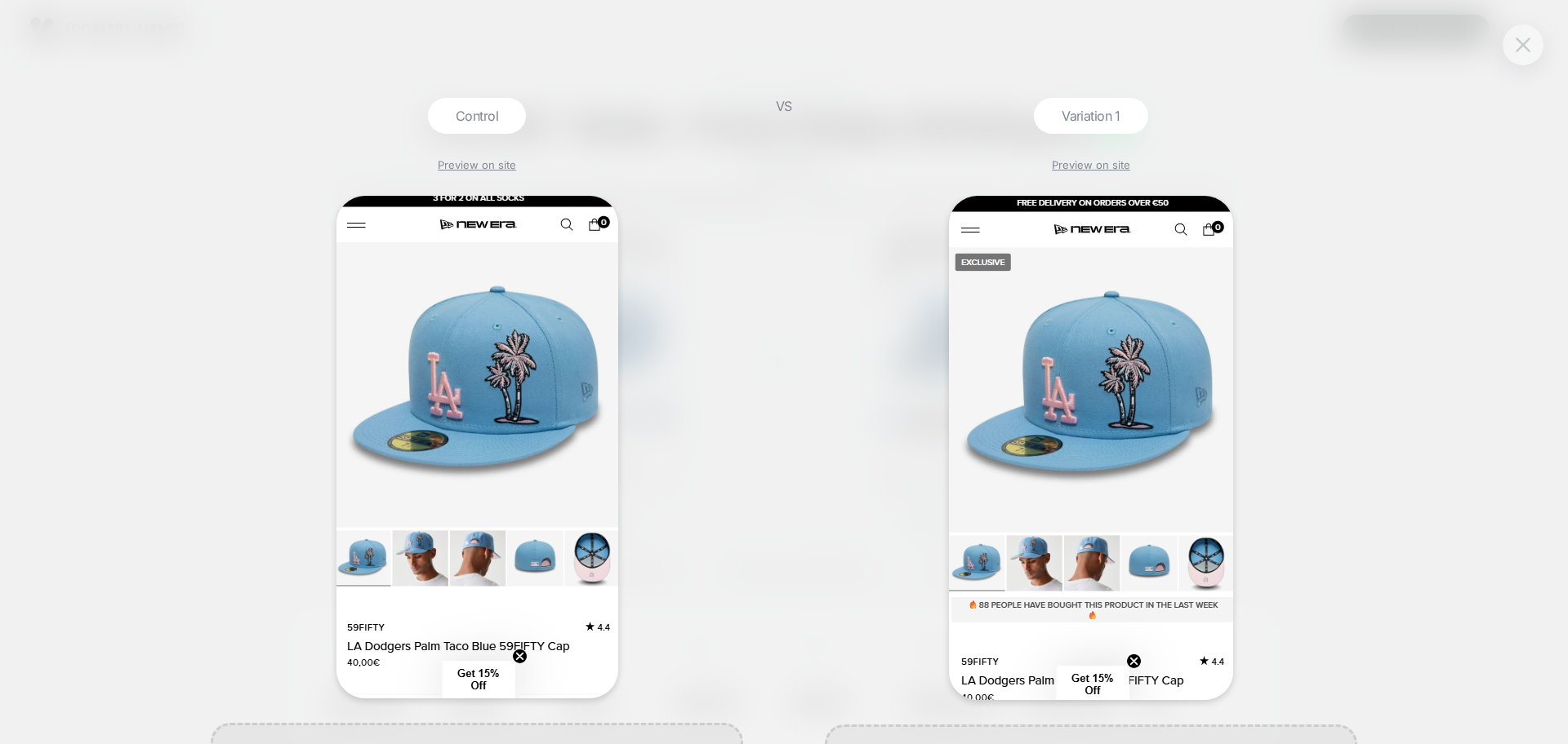
click at [1522, 51] on img at bounding box center [1522, 44] width 14 height 13
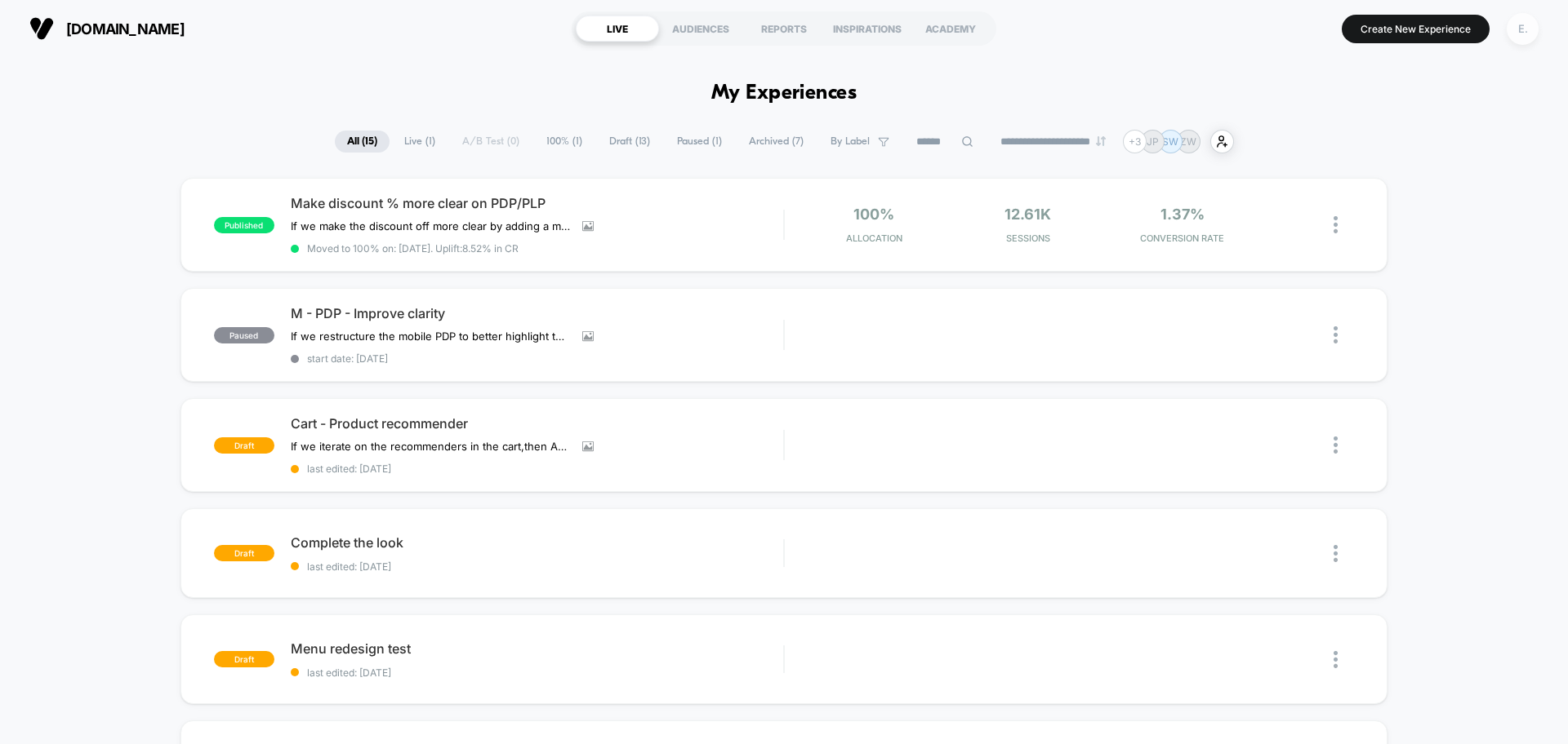
click at [1528, 22] on div "E." at bounding box center [1522, 29] width 31 height 31
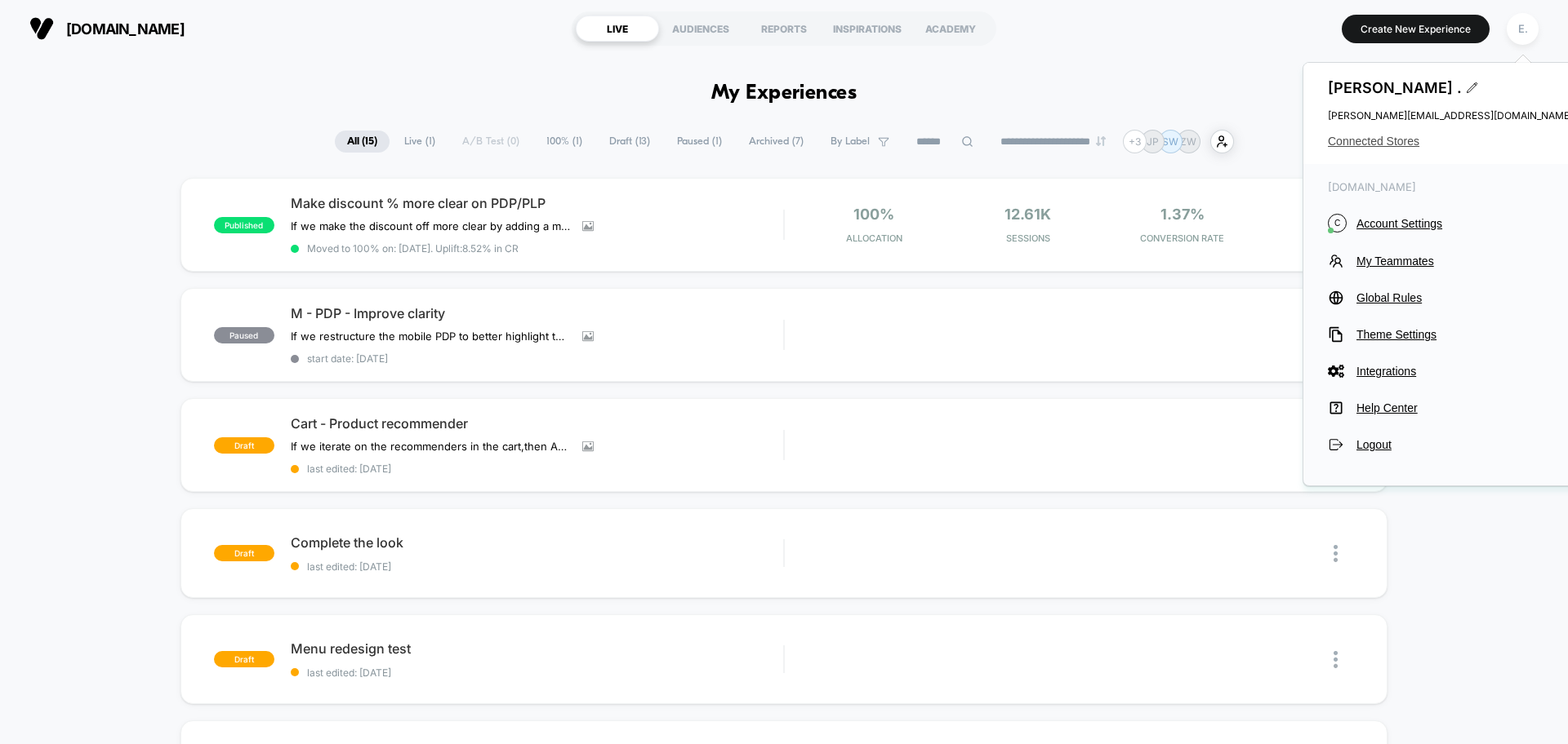
click at [1375, 135] on span "Connected Stores" at bounding box center [1450, 141] width 245 height 13
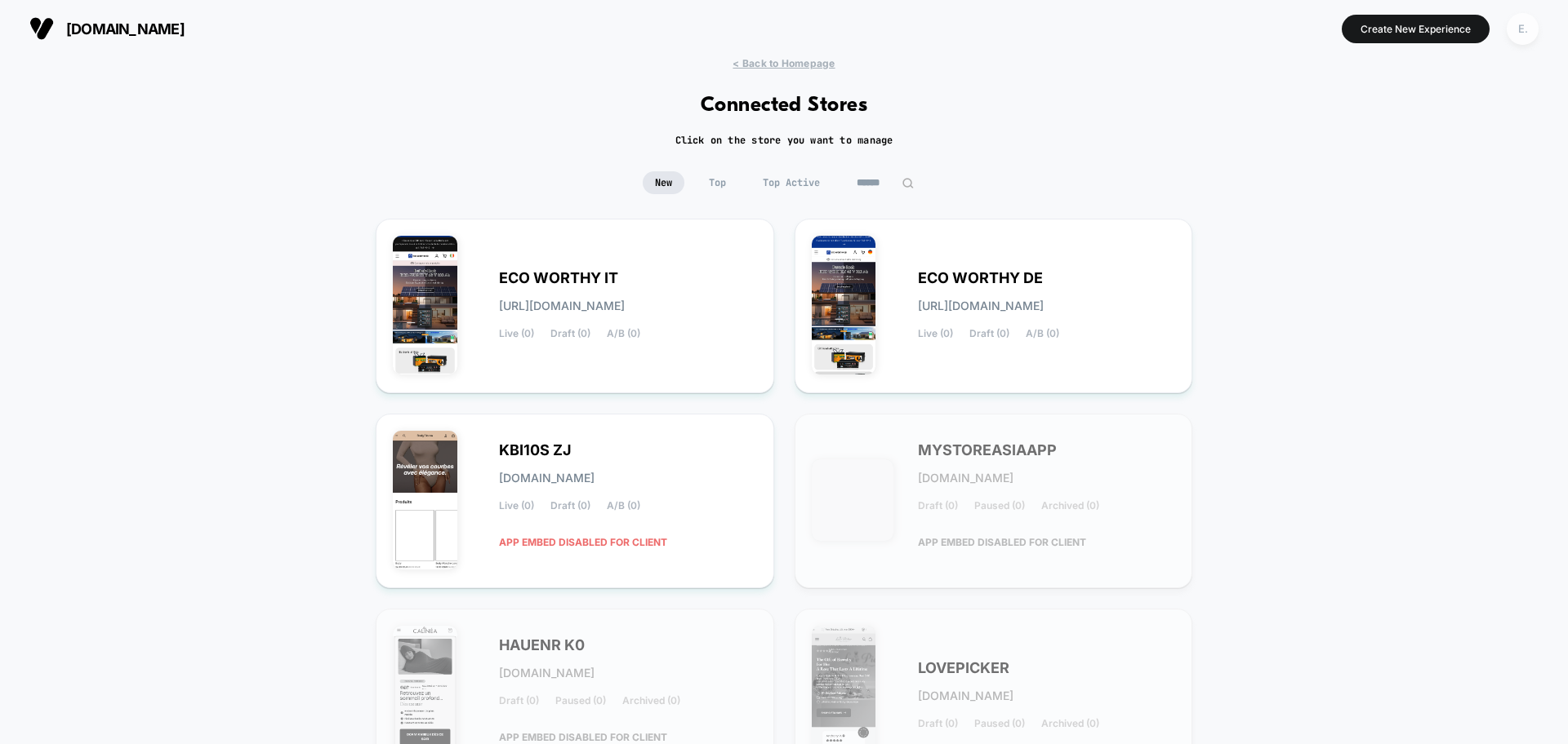
click at [1533, 24] on div "E." at bounding box center [1522, 29] width 31 height 31
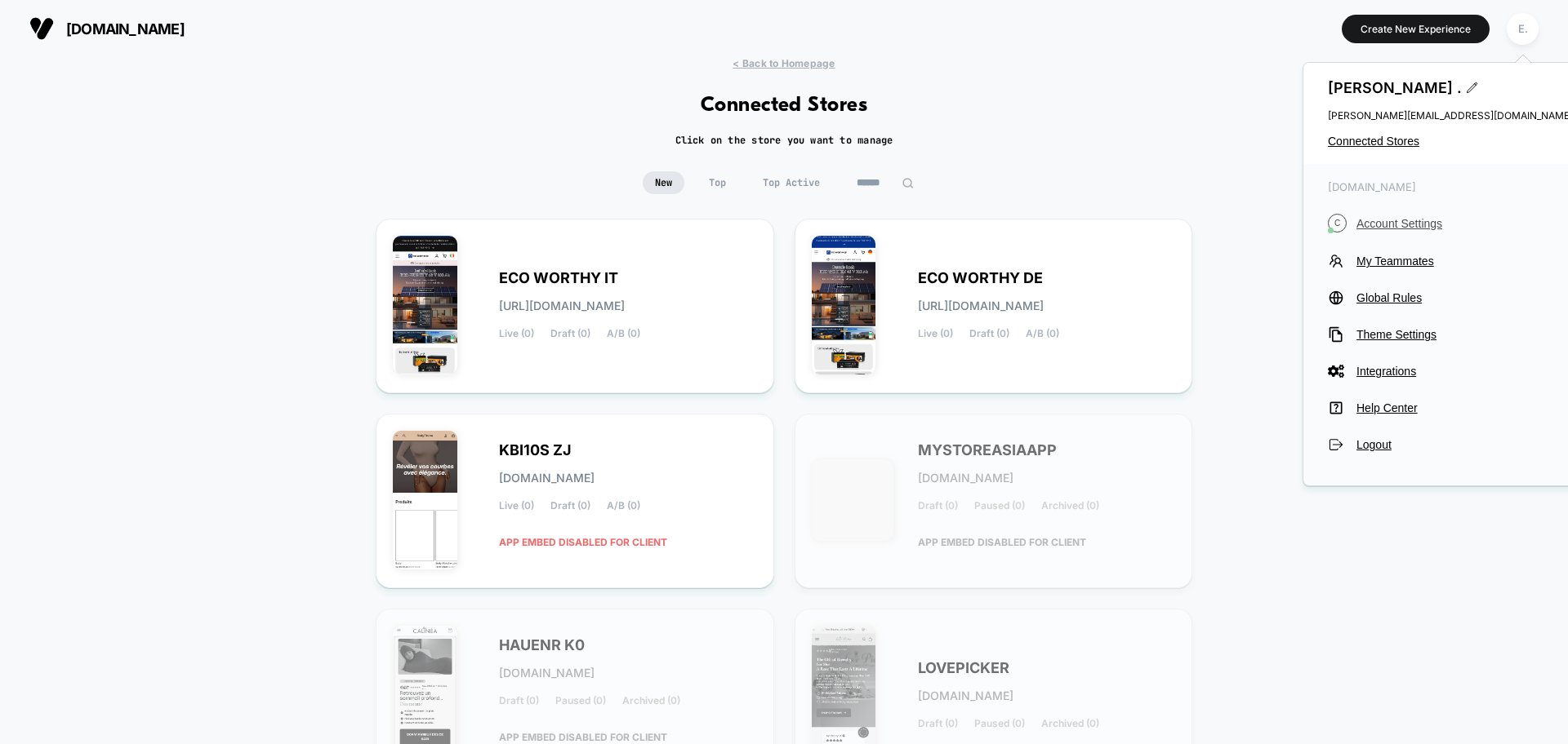
click at [1402, 230] on button "C Account Settings" at bounding box center [1450, 223] width 245 height 19
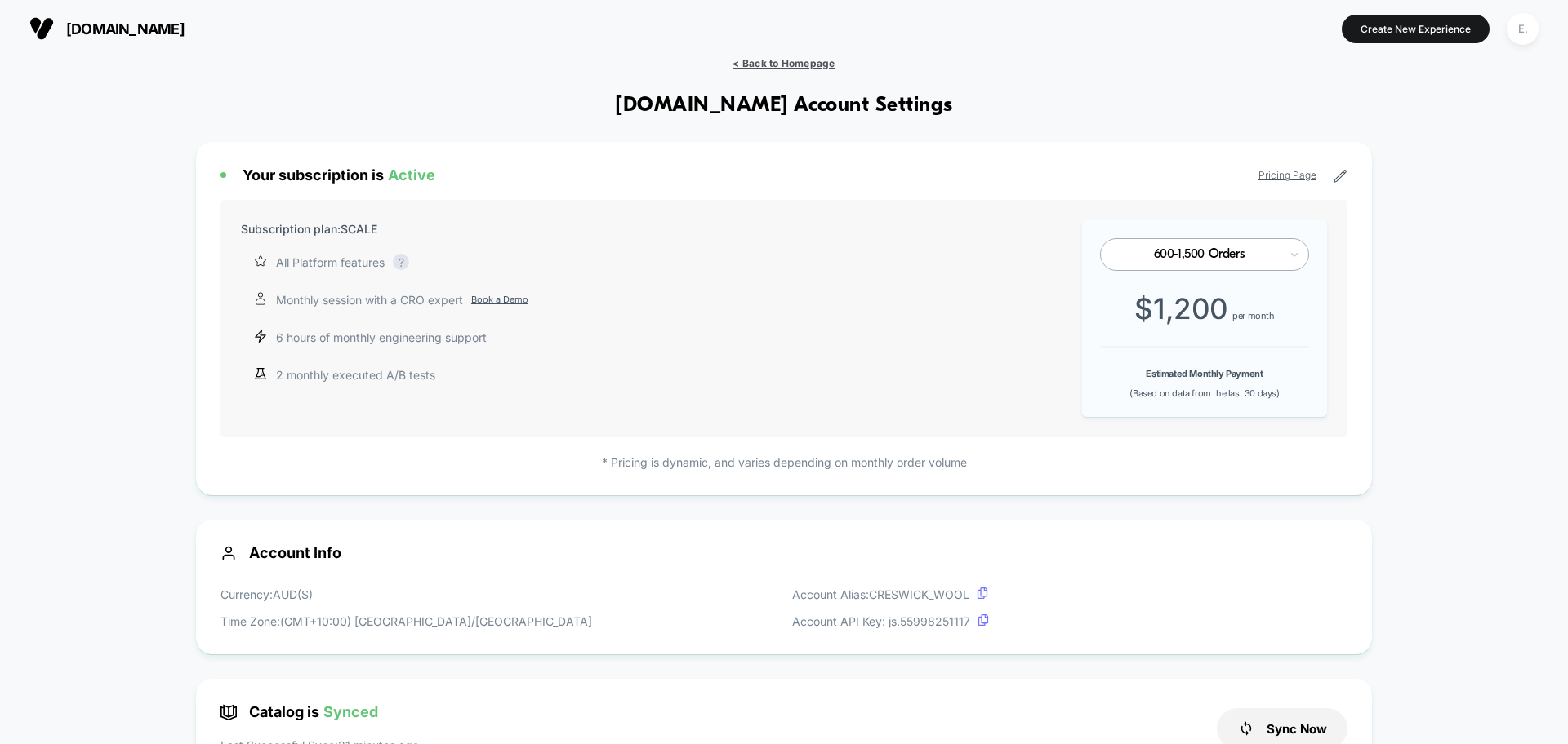
click at [818, 65] on span "< Back to Homepage" at bounding box center [784, 64] width 102 height 13
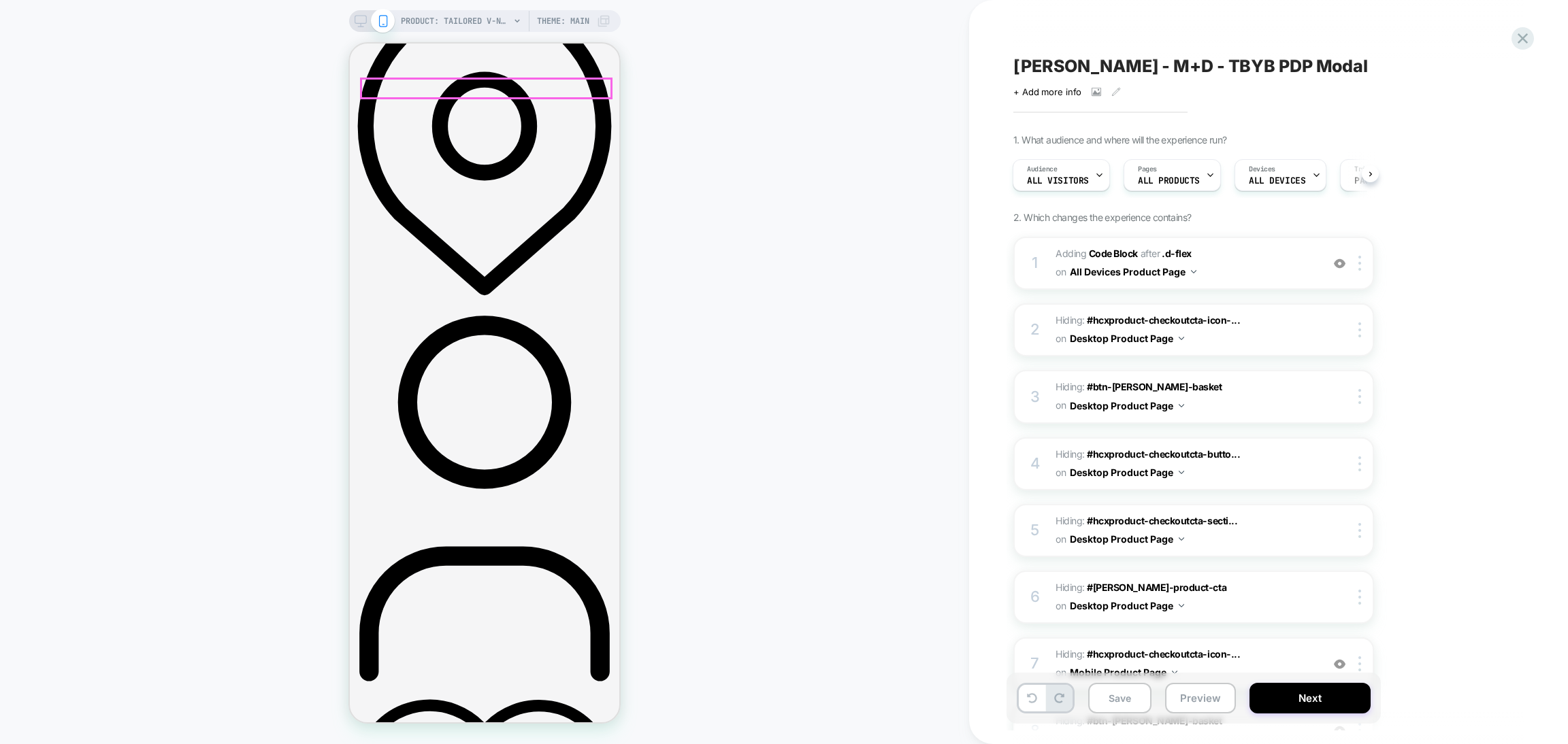
scroll to position [715, 0]
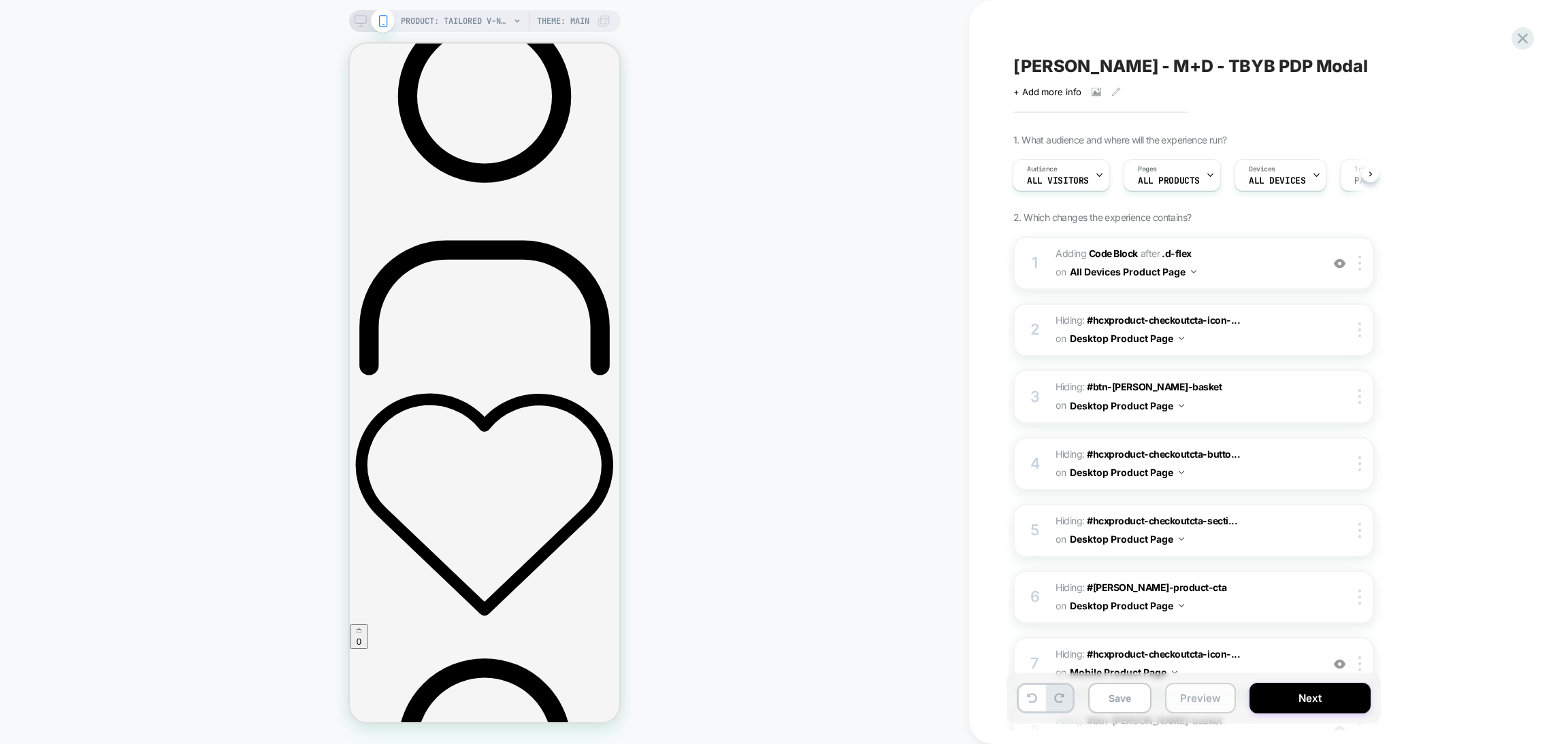
click at [1188, 698] on button "Preview" at bounding box center [1201, 698] width 70 height 31
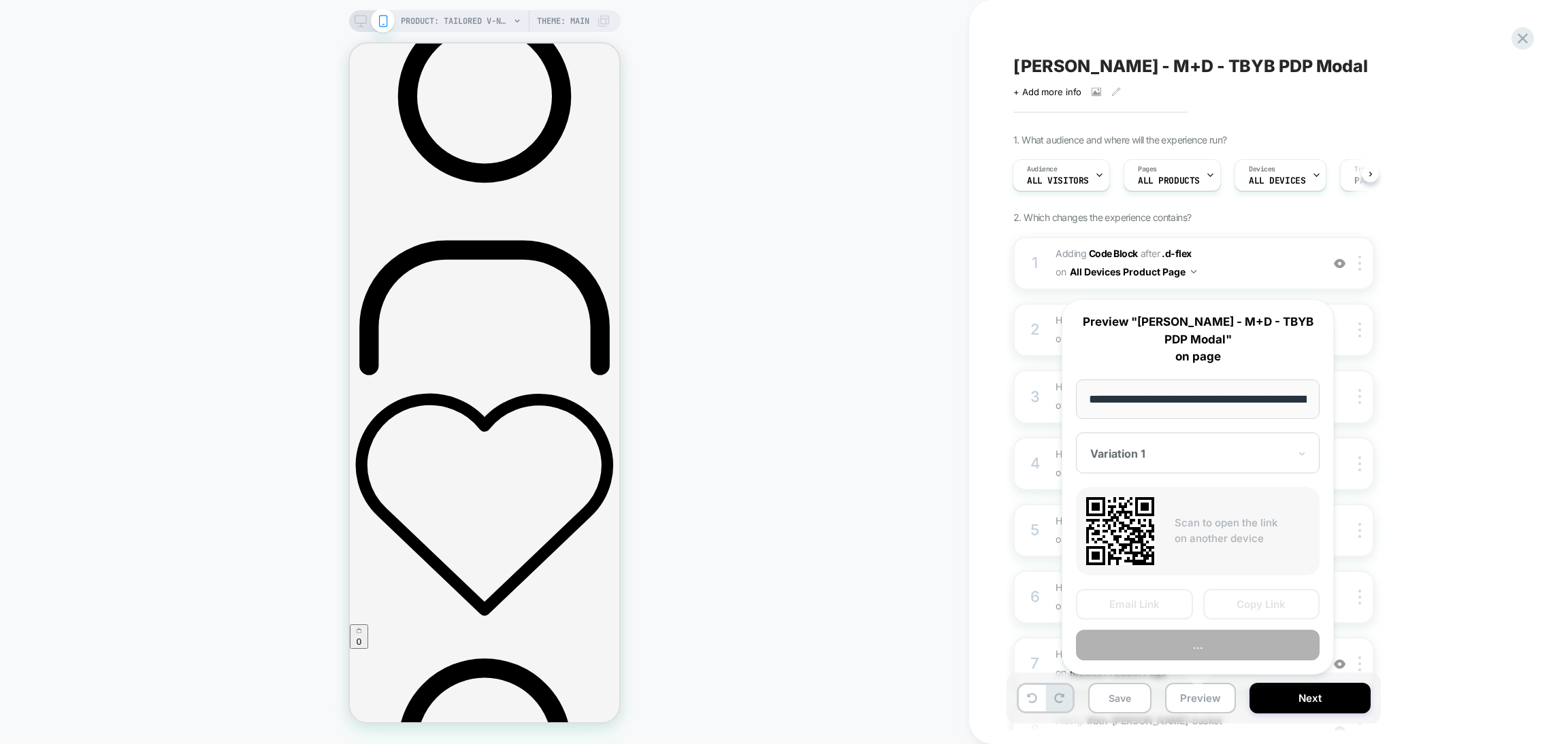
scroll to position [0, 392]
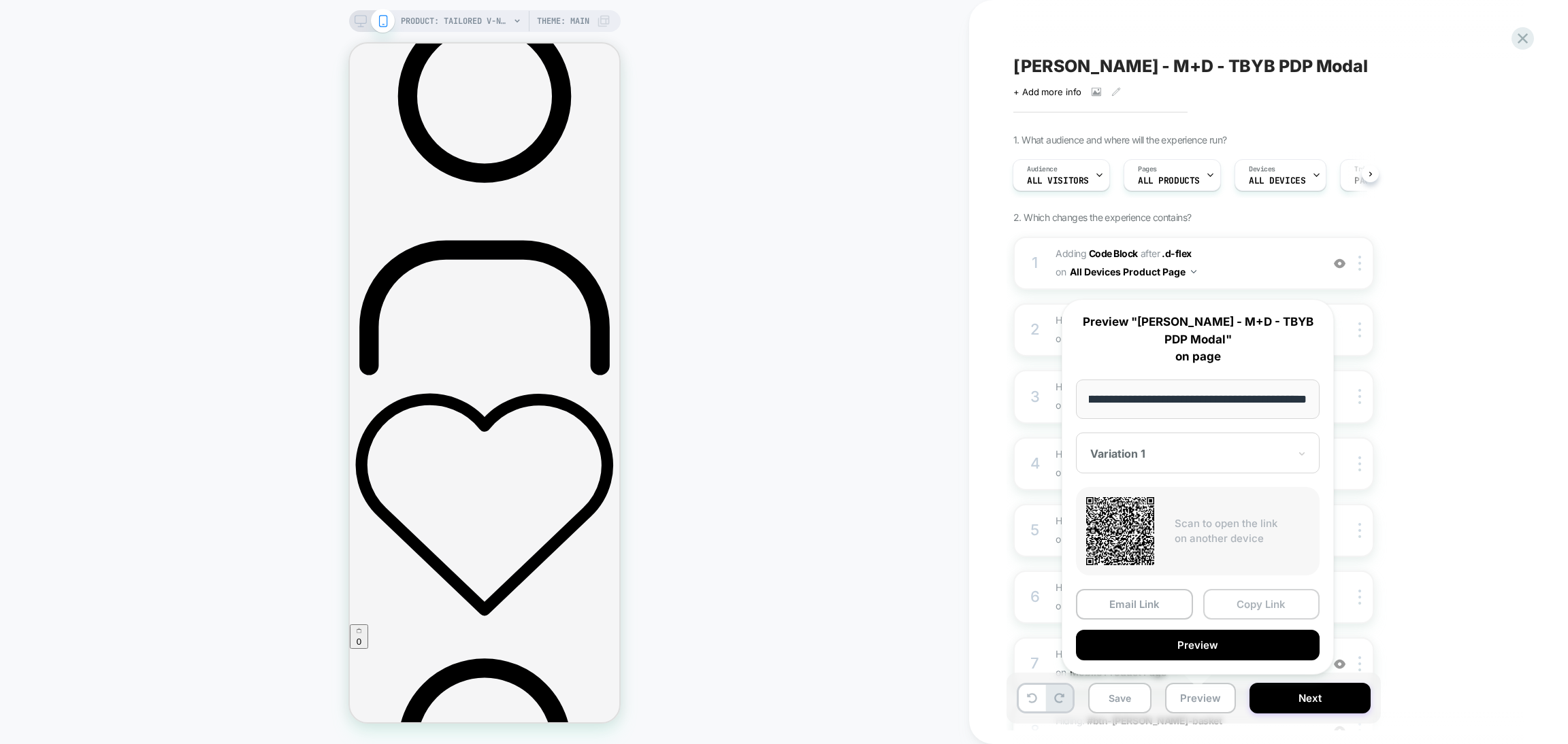
click at [1228, 598] on button "Copy Link" at bounding box center [1262, 604] width 117 height 31
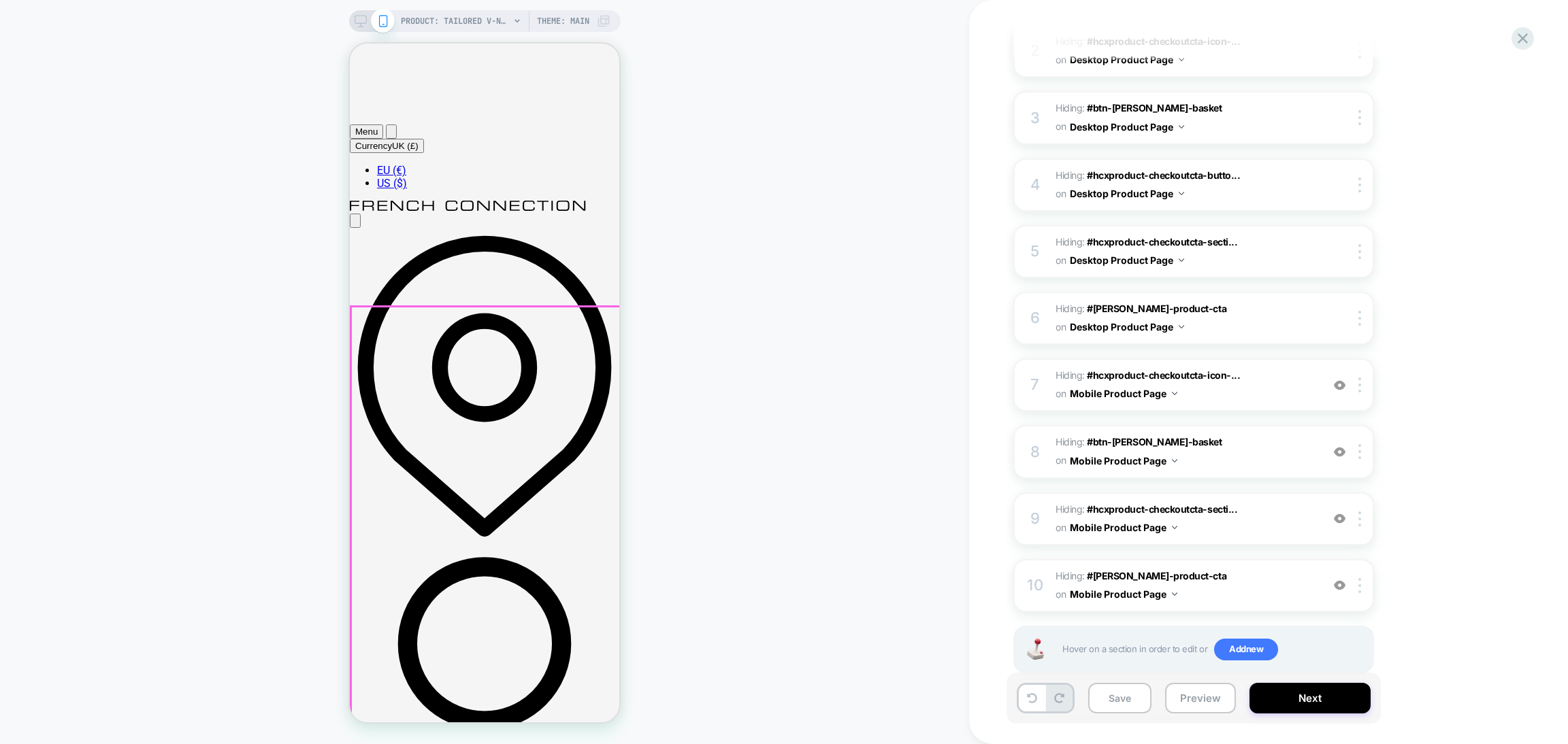
scroll to position [0, 0]
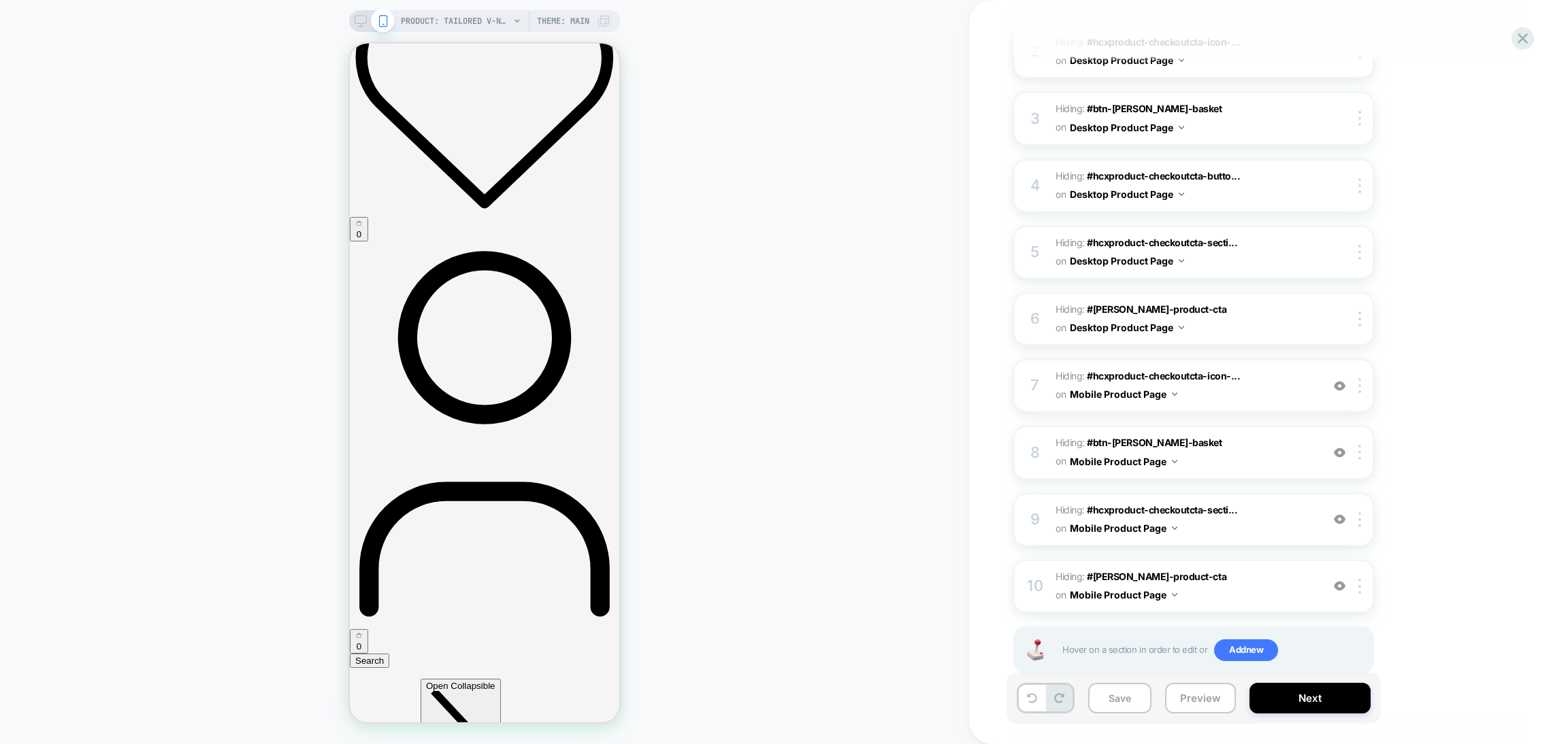
scroll to position [279, 0]
drag, startPoint x: 1338, startPoint y: 368, endPoint x: 1336, endPoint y: 426, distance: 58.0
click at [1337, 380] on img at bounding box center [1339, 385] width 11 height 11
click at [1337, 447] on img at bounding box center [1339, 452] width 11 height 11
click at [1338, 492] on div "9 Hiding : #hcxproduct-checkoutcta-secti... #hcxproduct-checkoutcta-section on …" at bounding box center [1193, 518] width 361 height 53
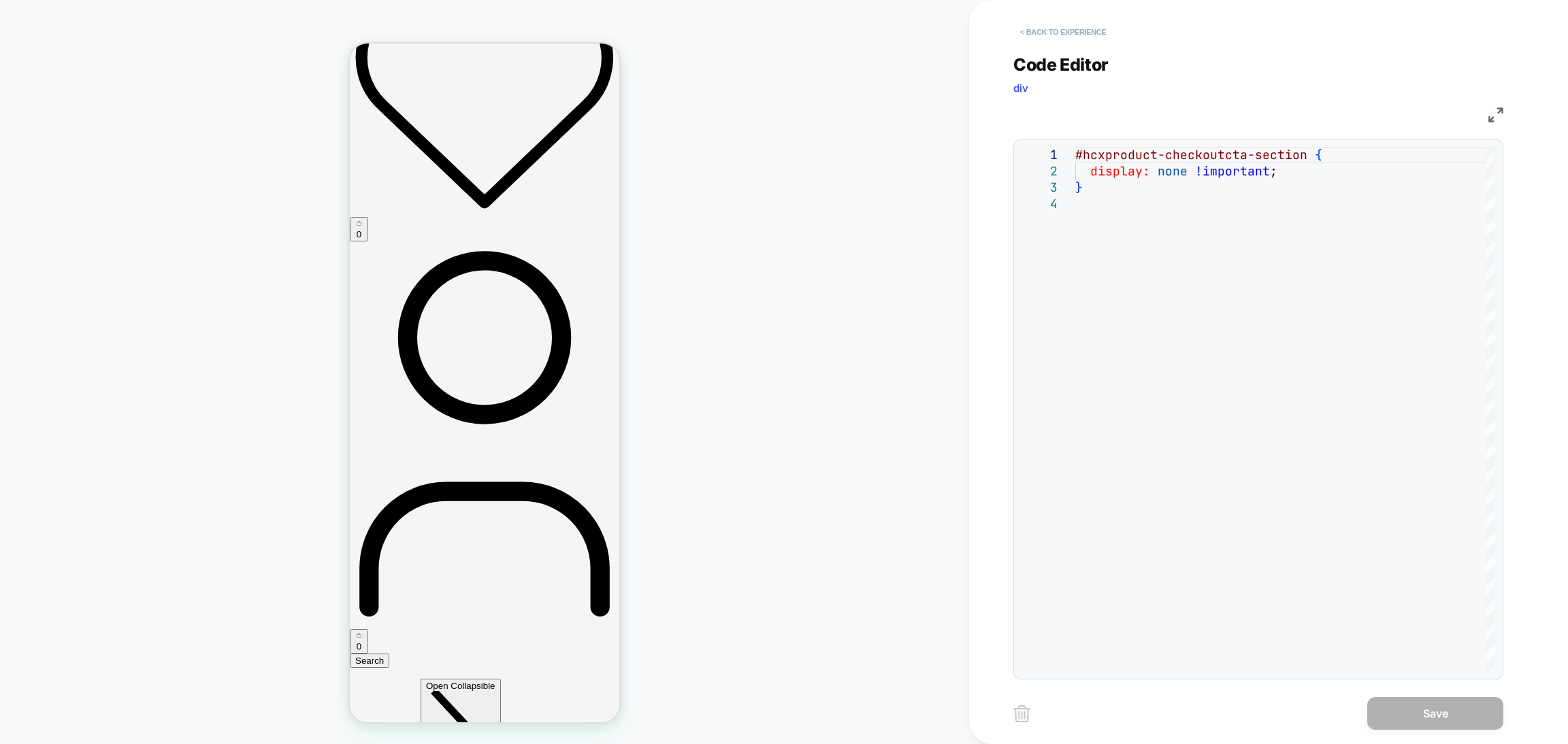
click at [1061, 32] on button "< Back to experience" at bounding box center [1063, 31] width 100 height 22
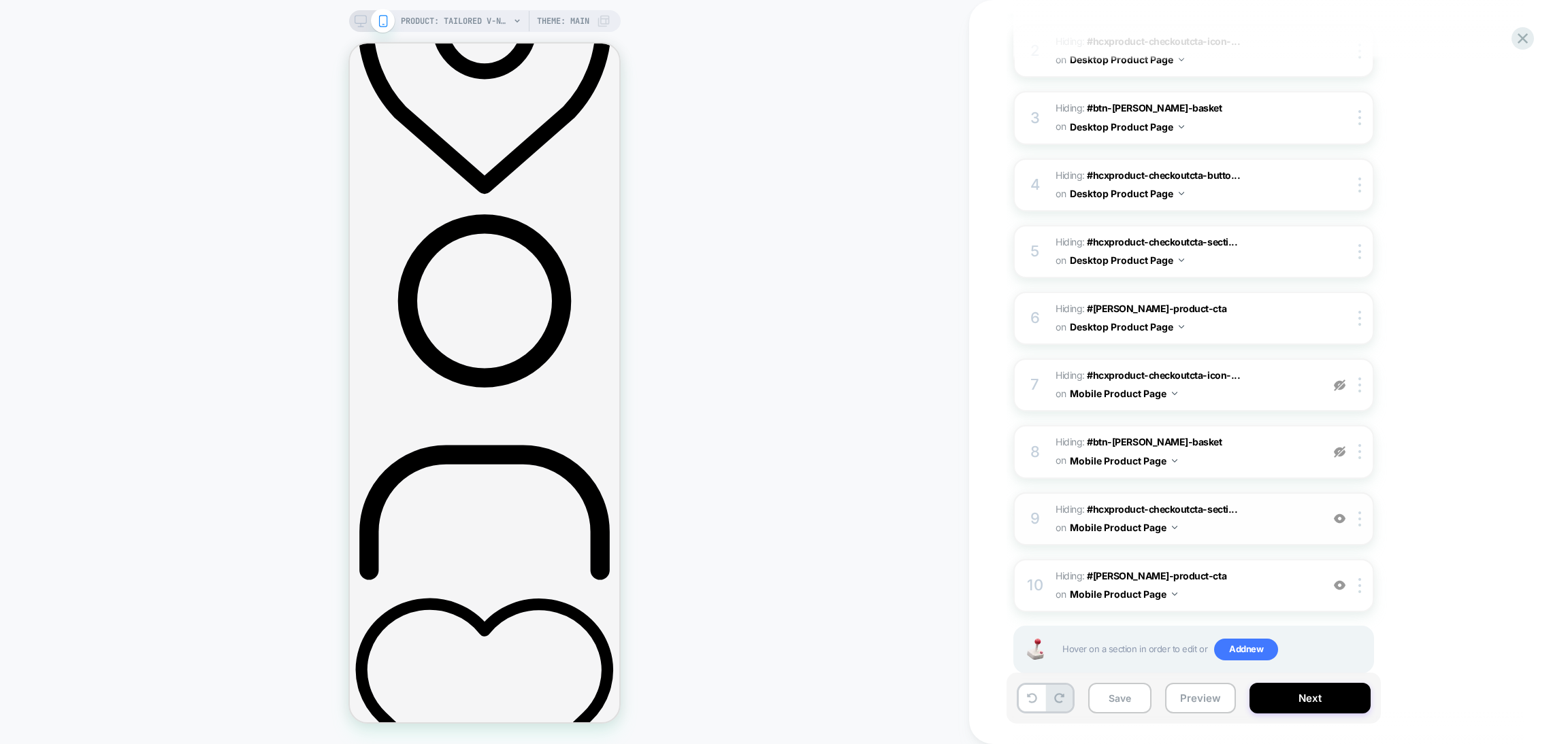
click at [1341, 512] on div at bounding box center [1340, 519] width 22 height 15
click at [1345, 580] on img at bounding box center [1339, 585] width 11 height 11
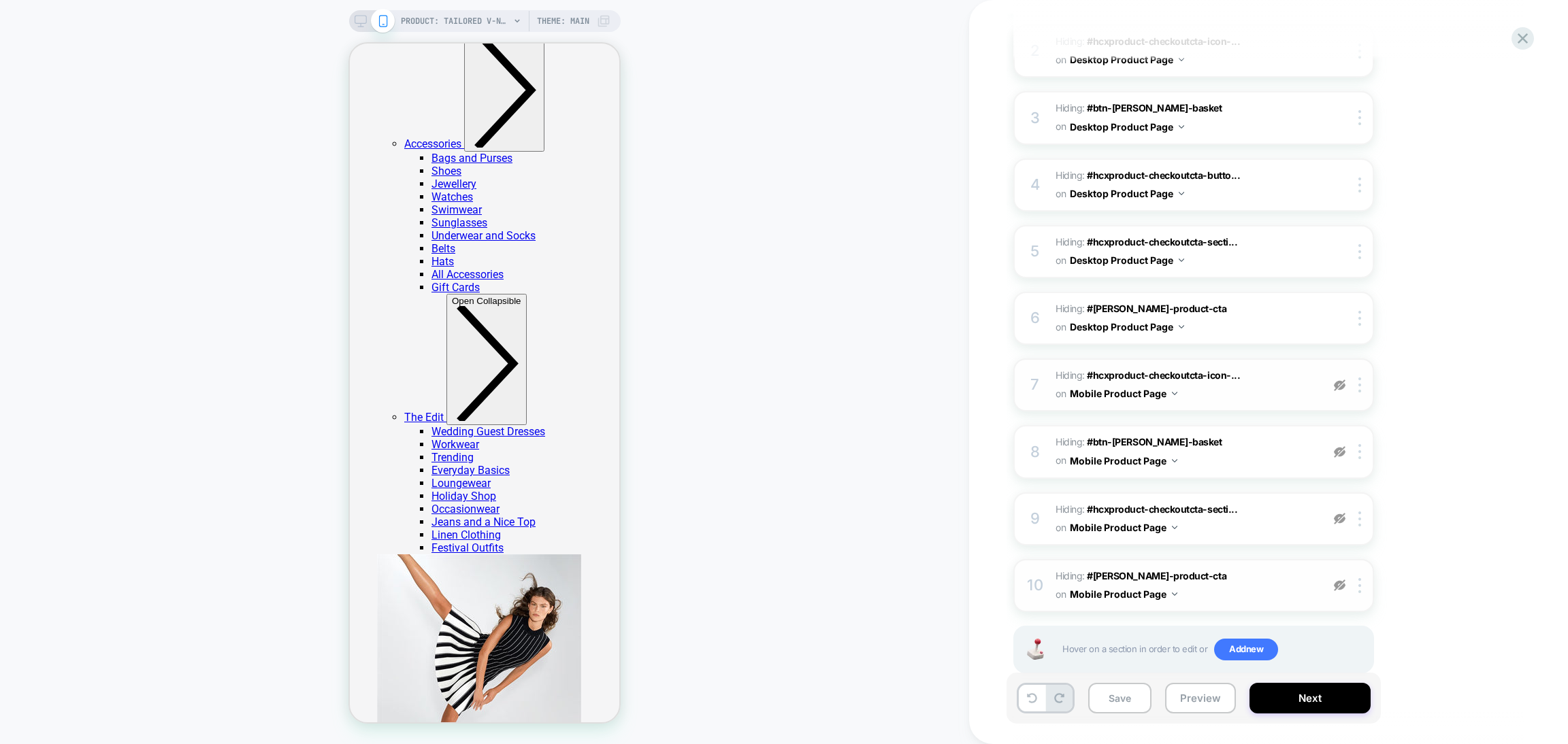
click at [1340, 380] on img at bounding box center [1339, 385] width 11 height 11
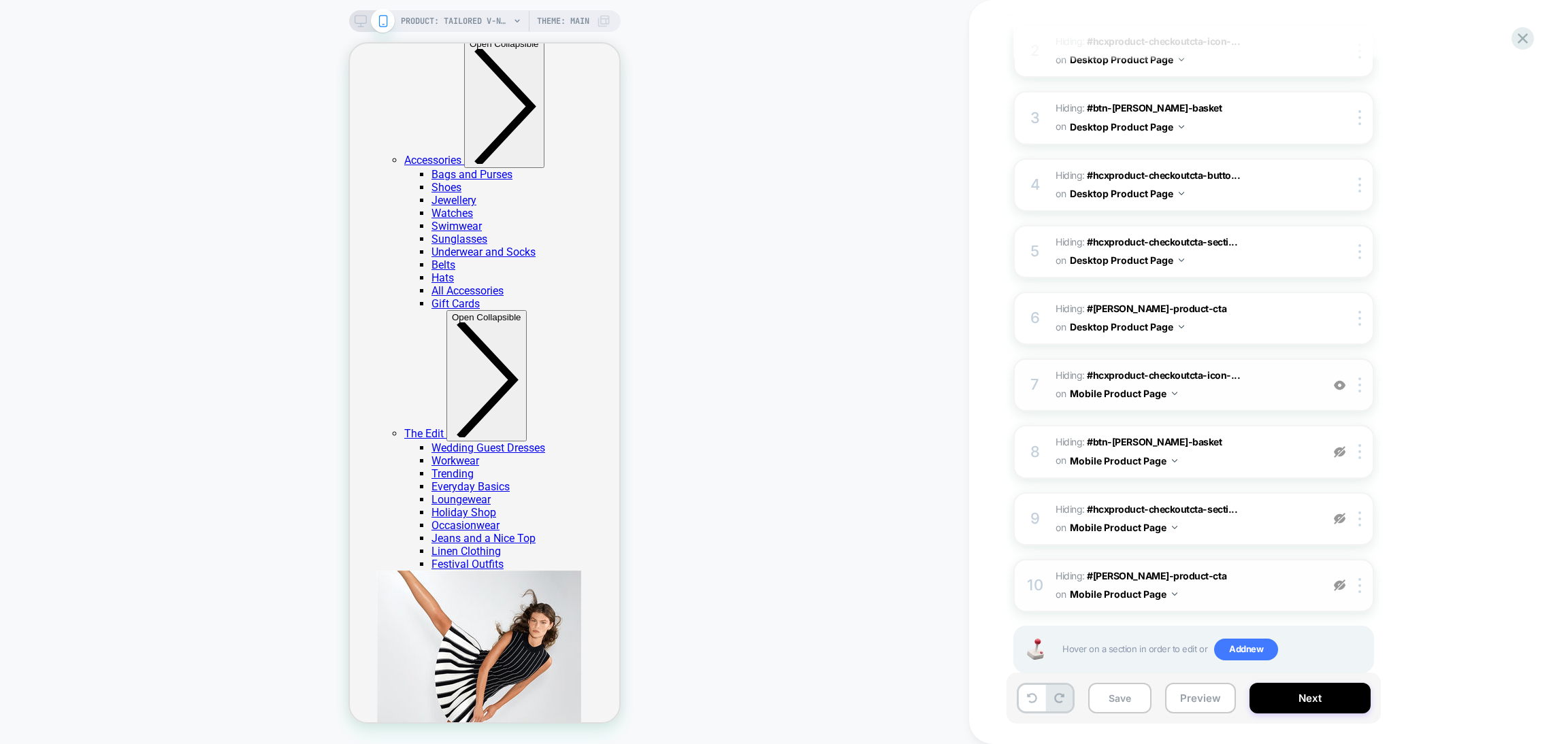
click at [1340, 380] on img at bounding box center [1339, 385] width 11 height 11
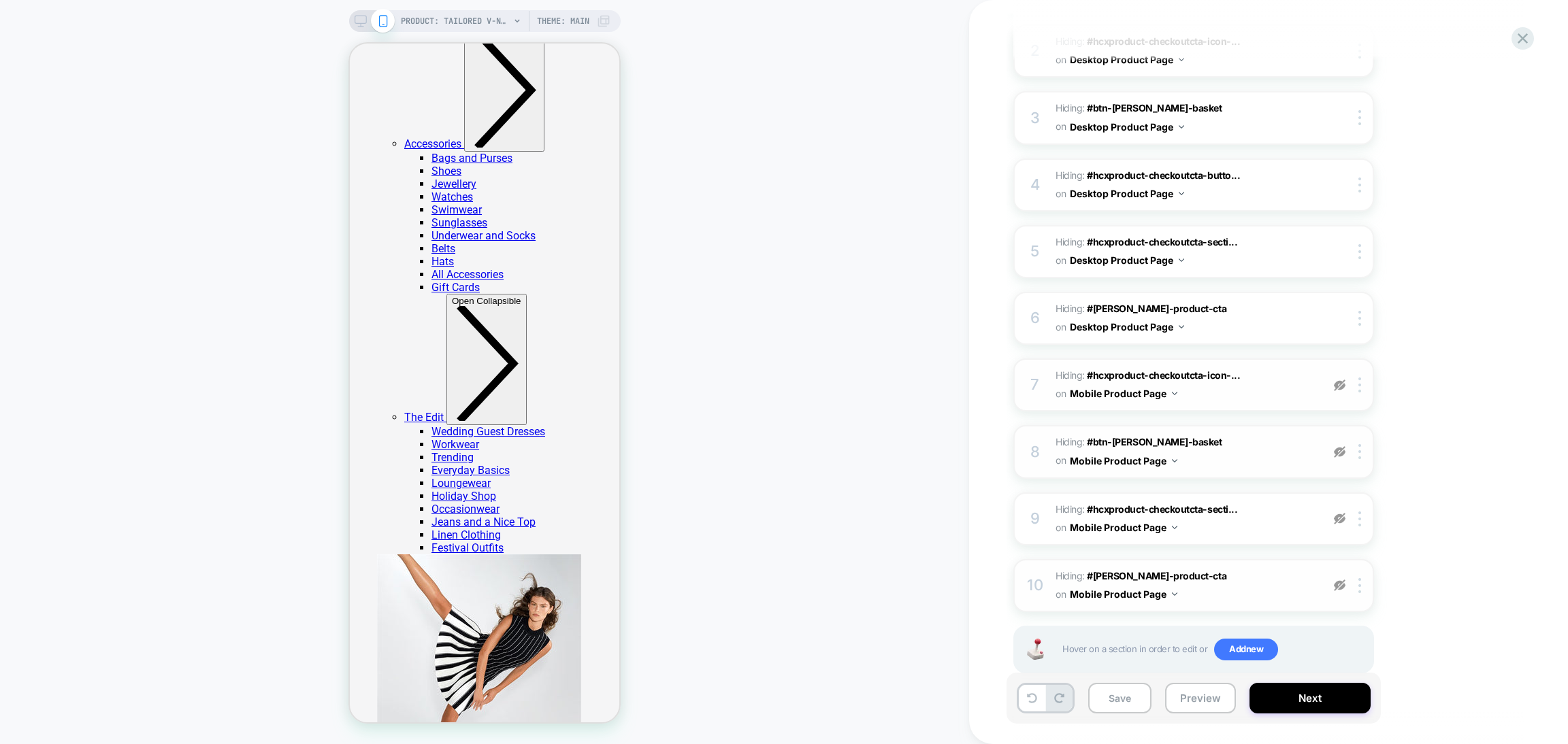
click at [1337, 447] on img at bounding box center [1339, 452] width 11 height 11
click at [1342, 513] on img at bounding box center [1339, 518] width 11 height 11
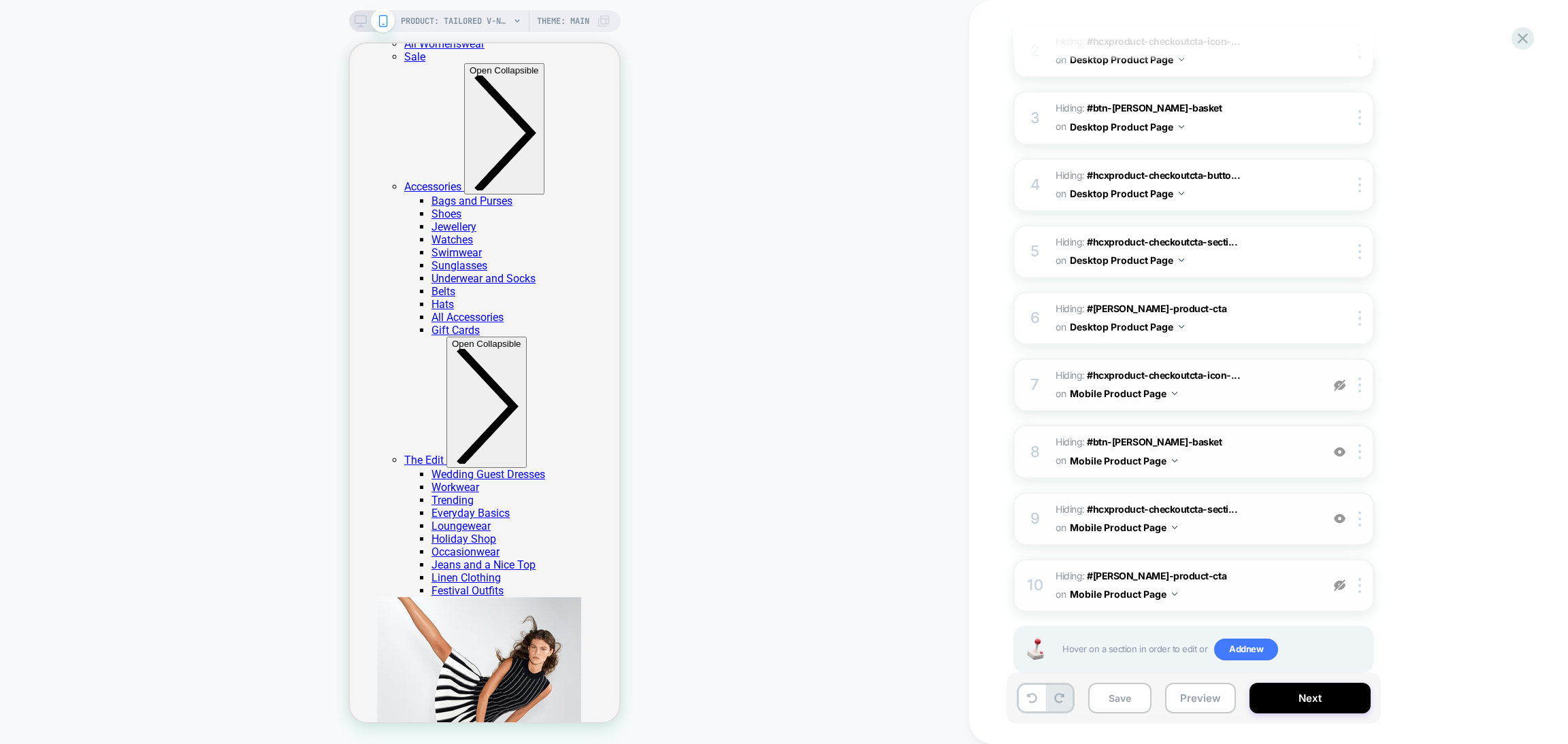
click at [1341, 580] on img at bounding box center [1339, 585] width 11 height 11
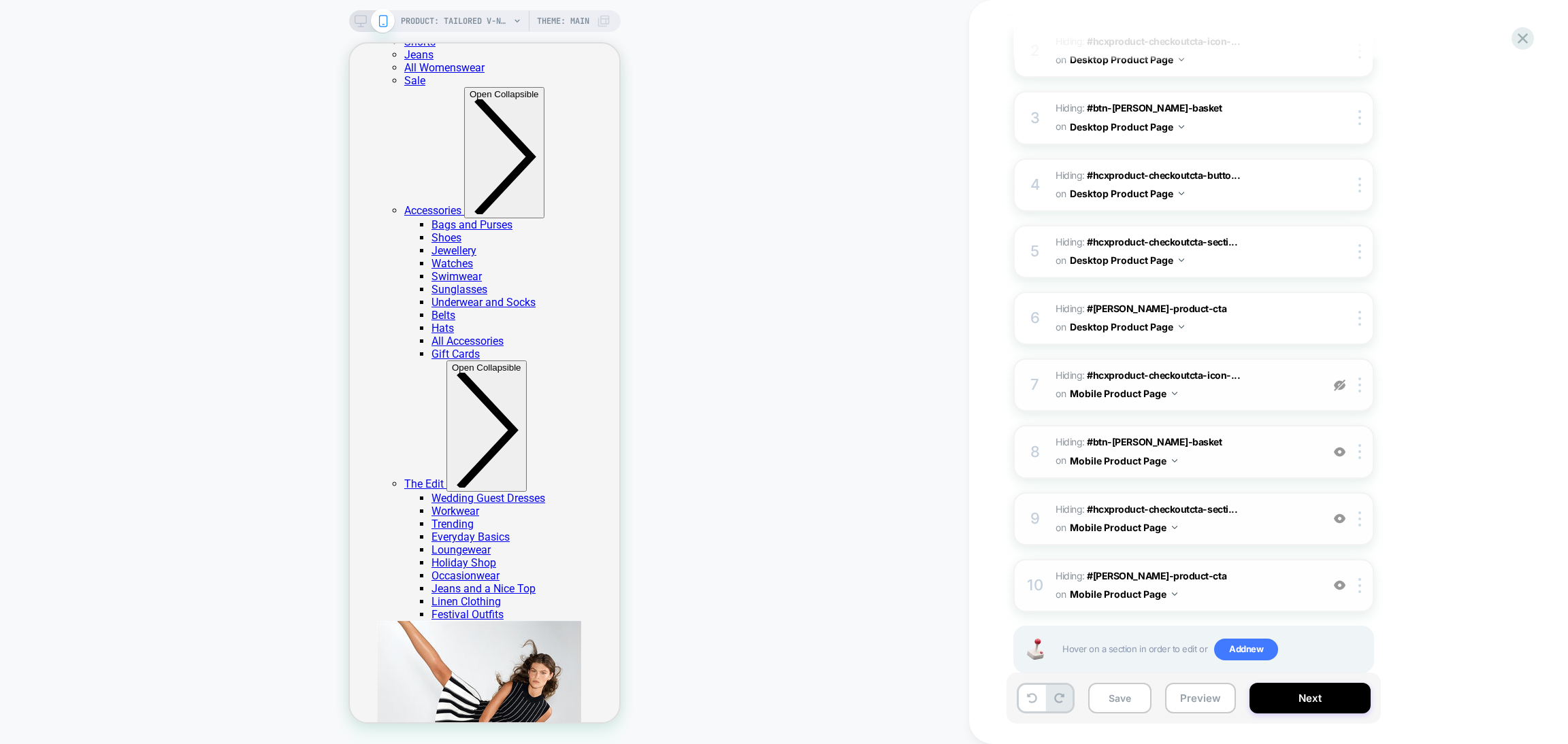
click at [1339, 380] on img at bounding box center [1339, 385] width 11 height 11
click at [1337, 447] on img at bounding box center [1339, 452] width 11 height 11
click at [1343, 513] on img at bounding box center [1339, 518] width 11 height 11
click at [1340, 580] on img at bounding box center [1339, 585] width 11 height 11
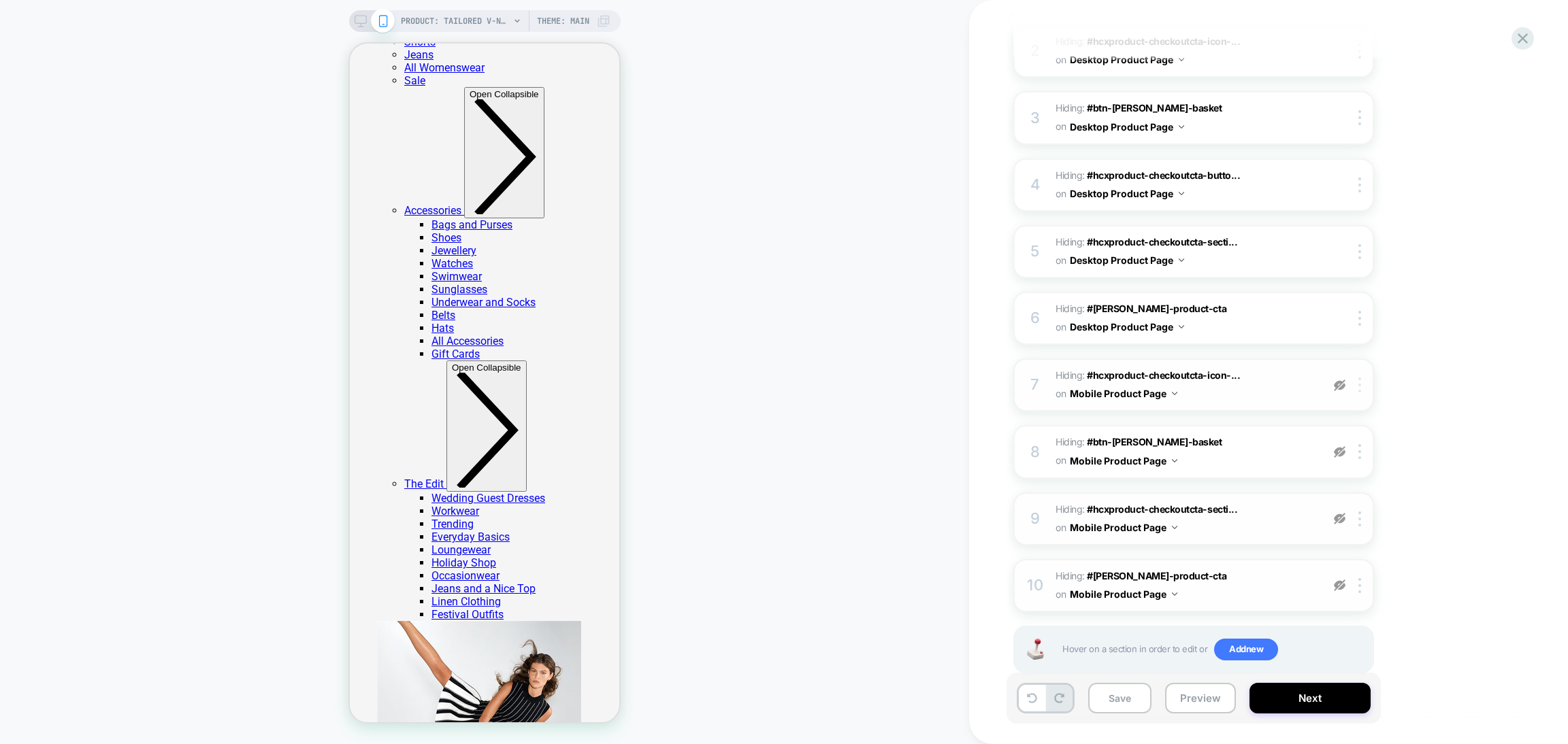
scroll to position [2132, 0]
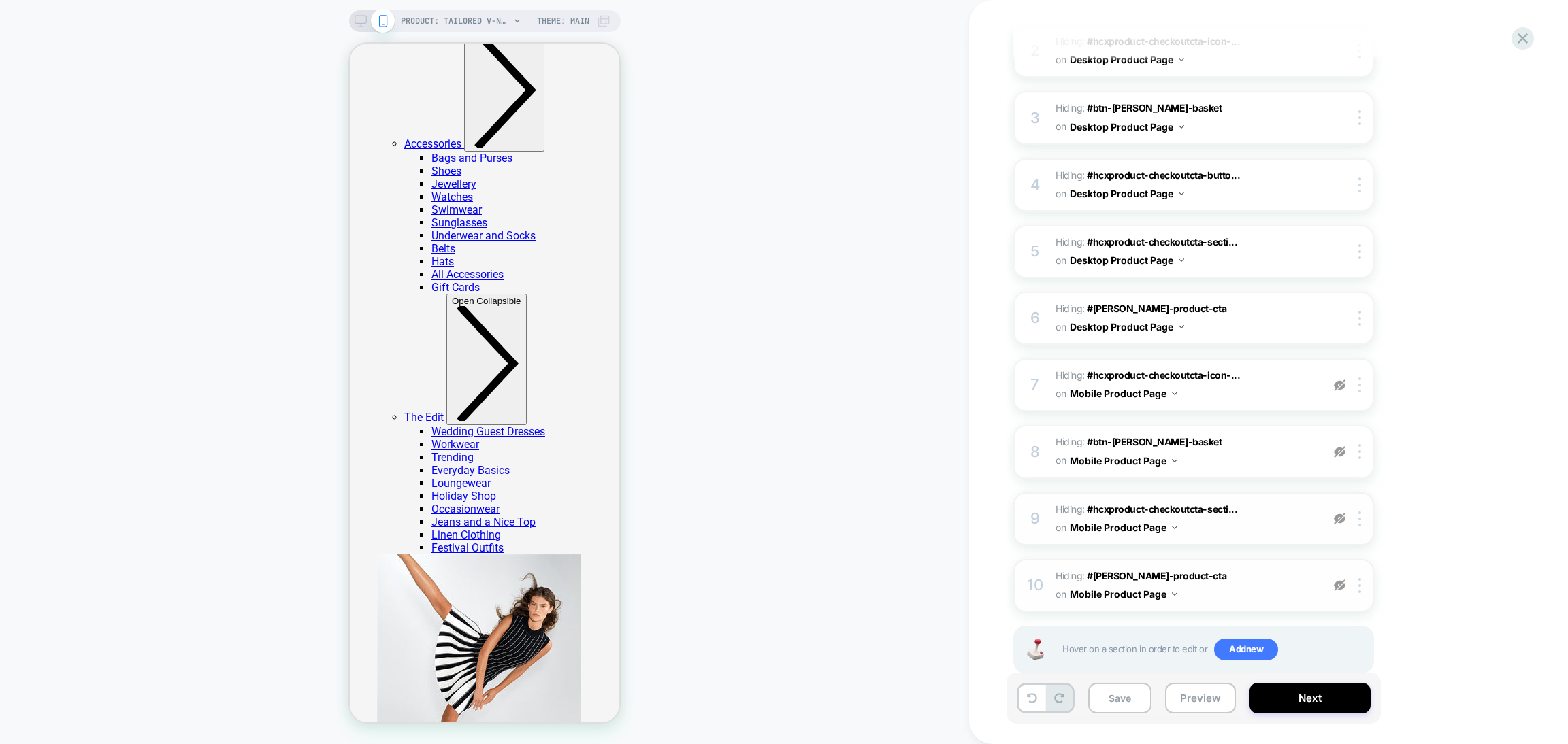
click at [1340, 380] on img at bounding box center [1339, 385] width 11 height 11
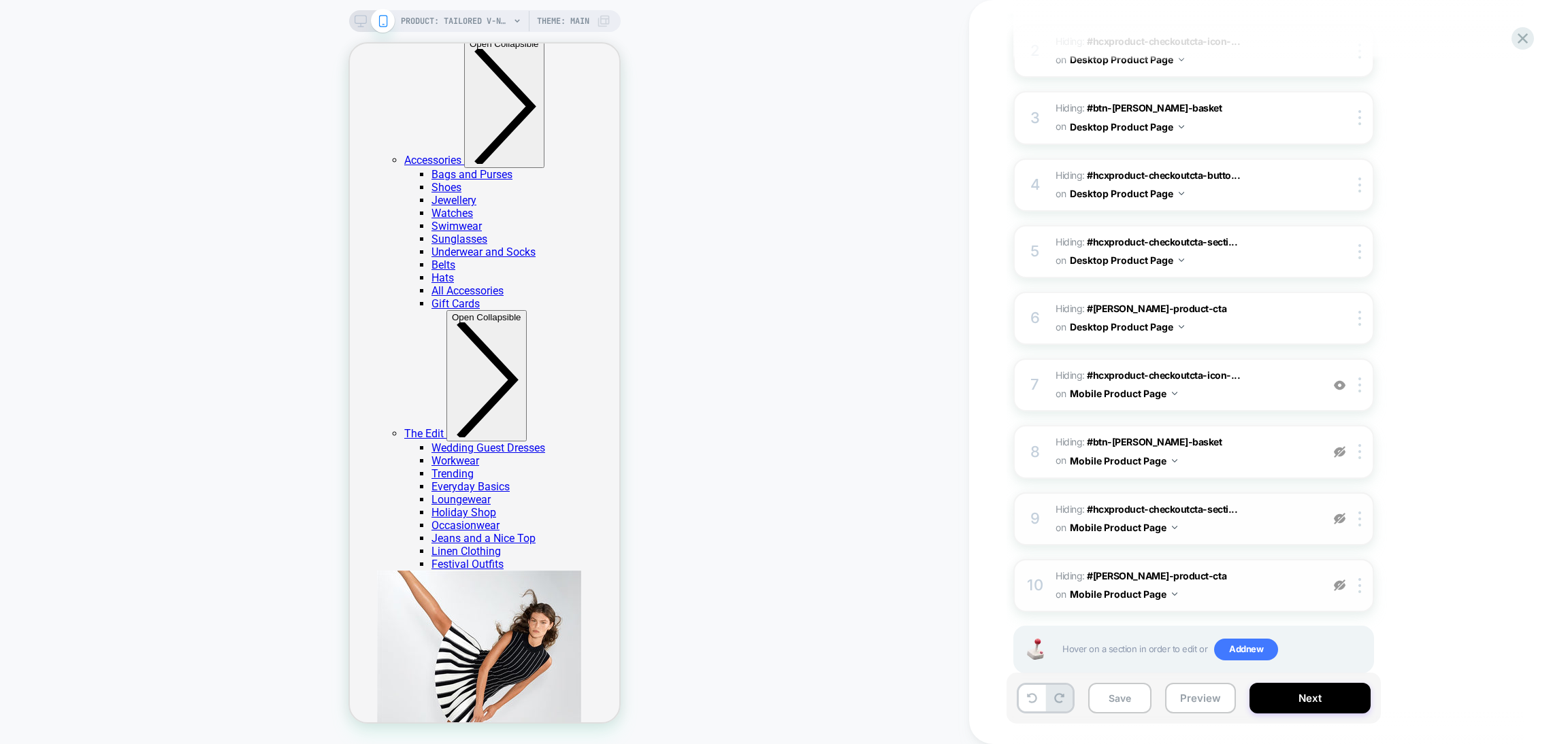
click at [1340, 380] on img at bounding box center [1339, 385] width 11 height 11
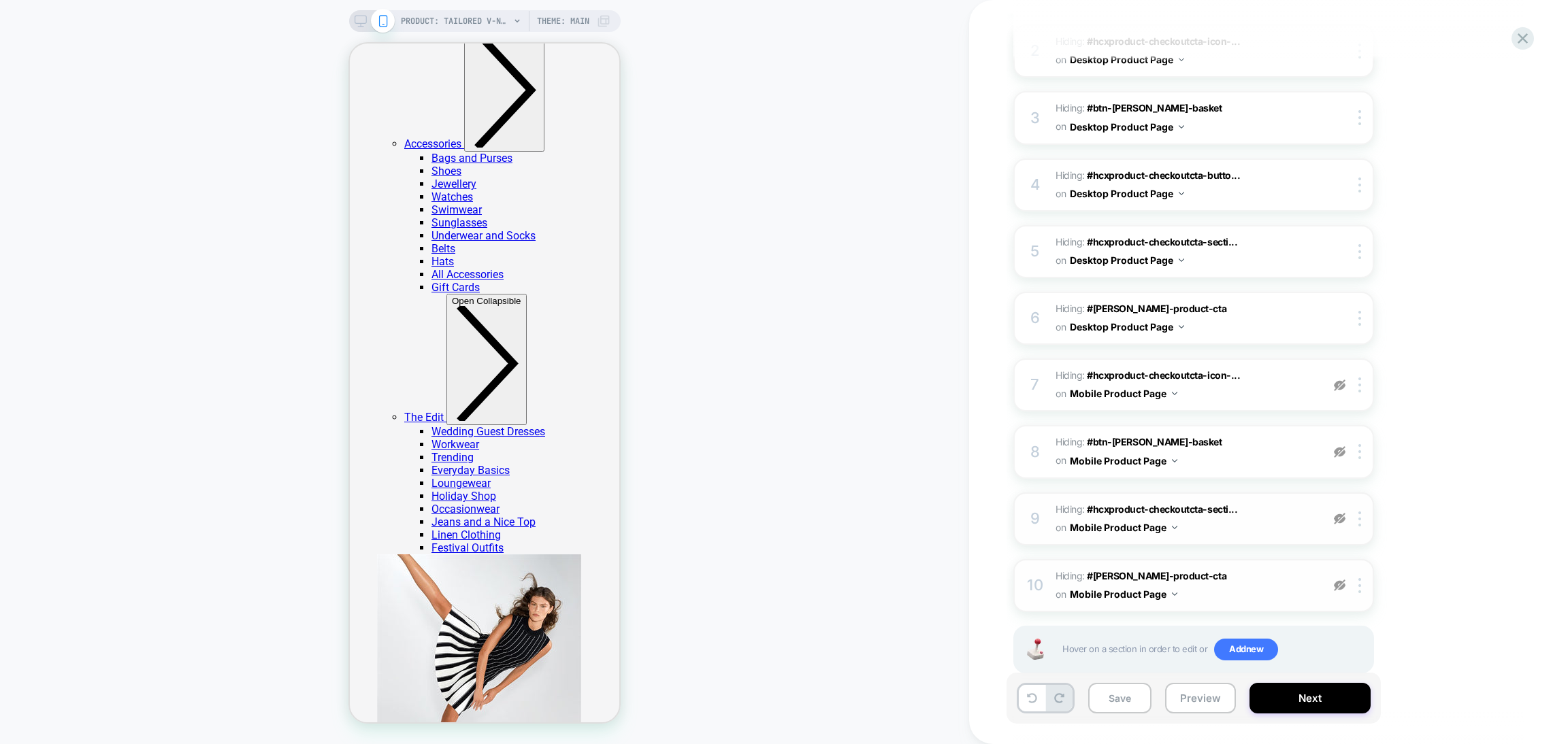
click at [1340, 380] on img at bounding box center [1339, 385] width 11 height 11
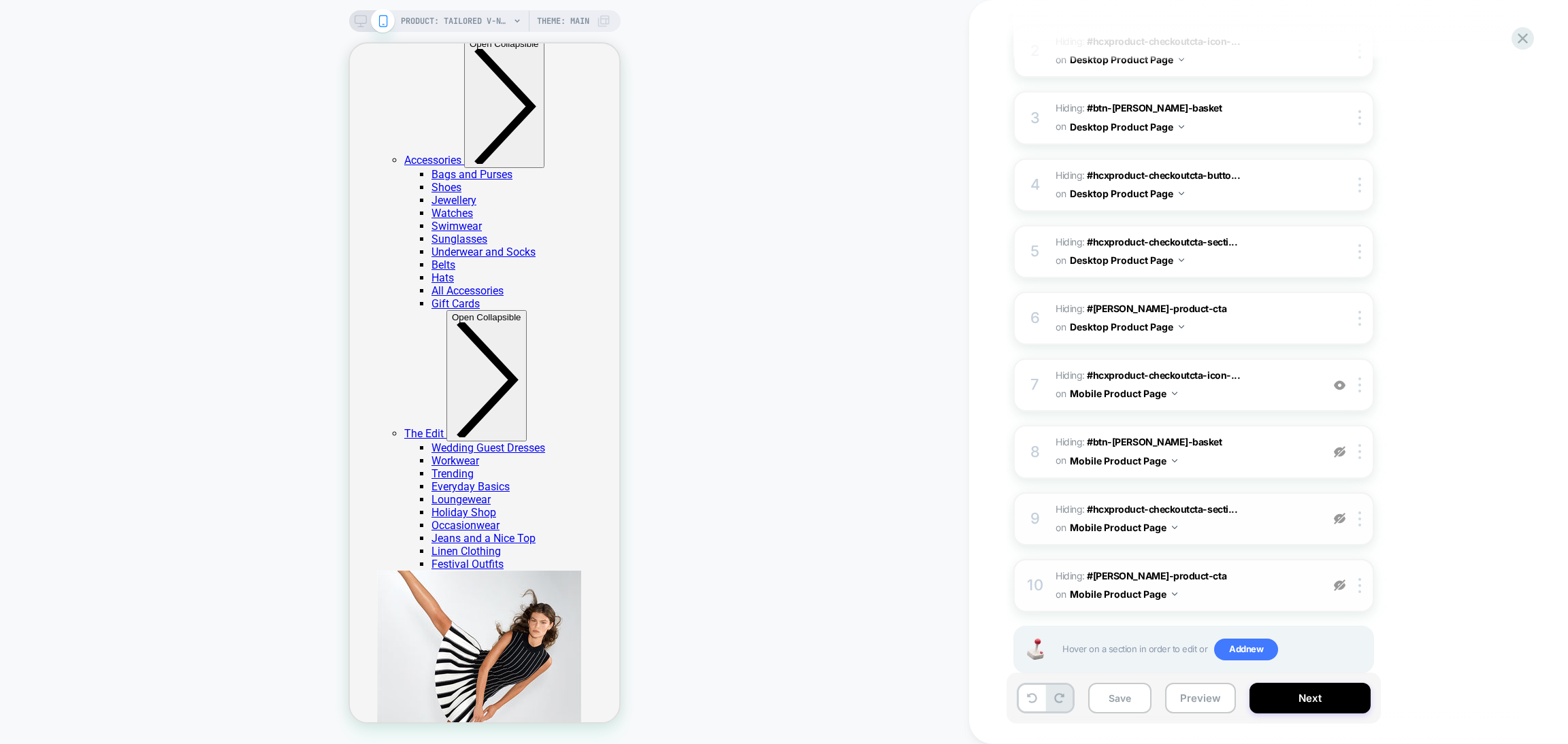
click at [1342, 447] on img at bounding box center [1339, 452] width 11 height 11
click at [1339, 513] on img at bounding box center [1339, 518] width 11 height 11
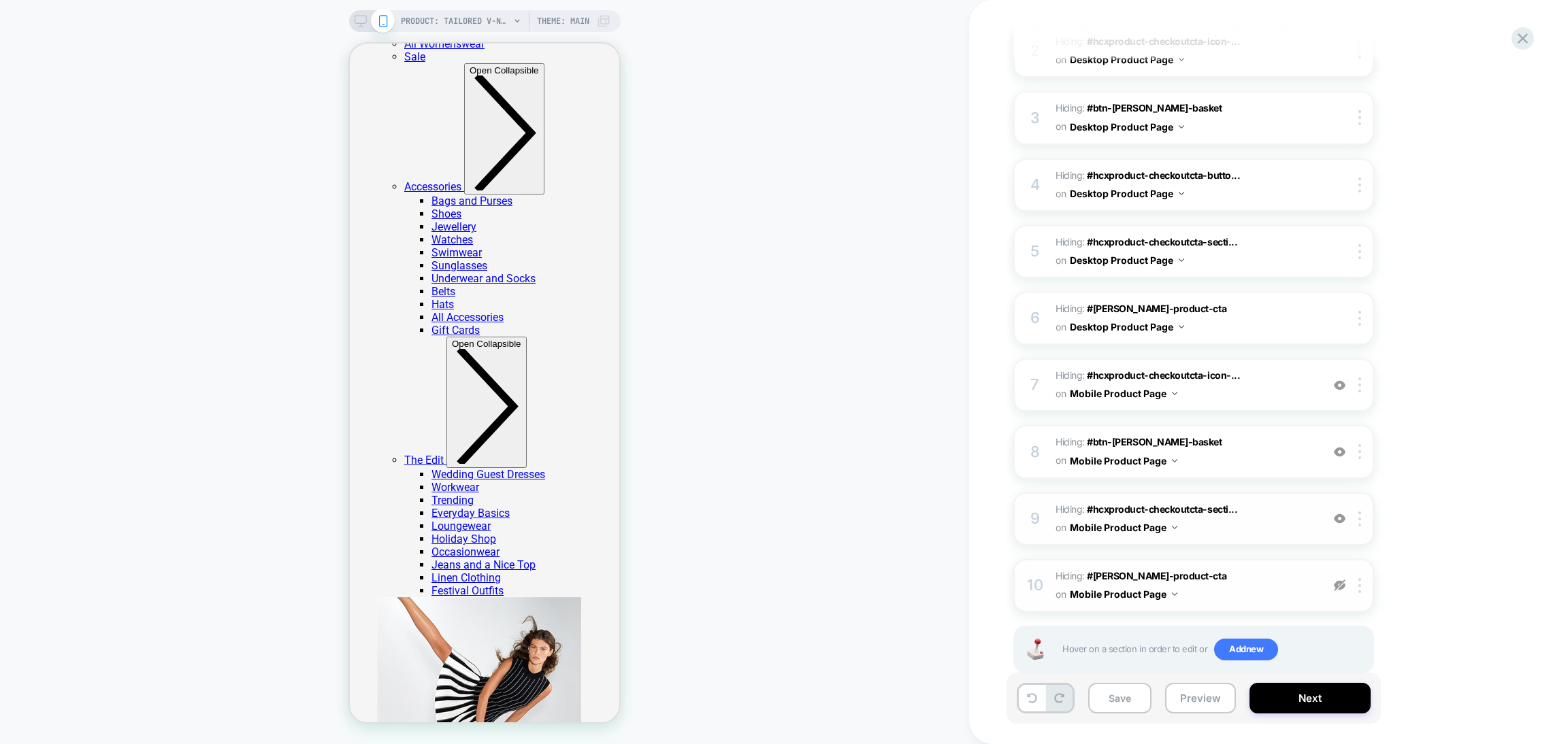
click at [1345, 580] on img at bounding box center [1339, 585] width 11 height 11
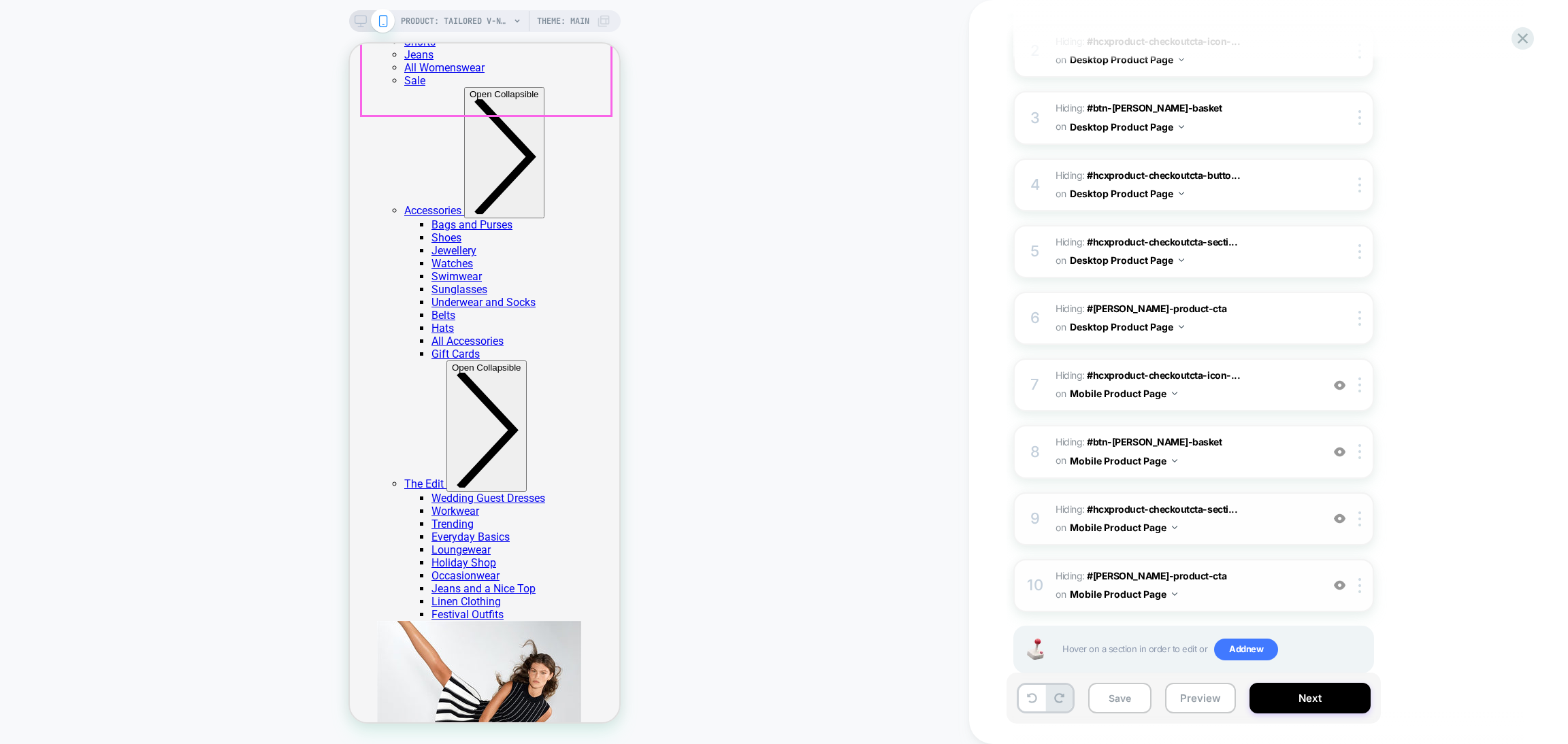
scroll to position [1454, 0]
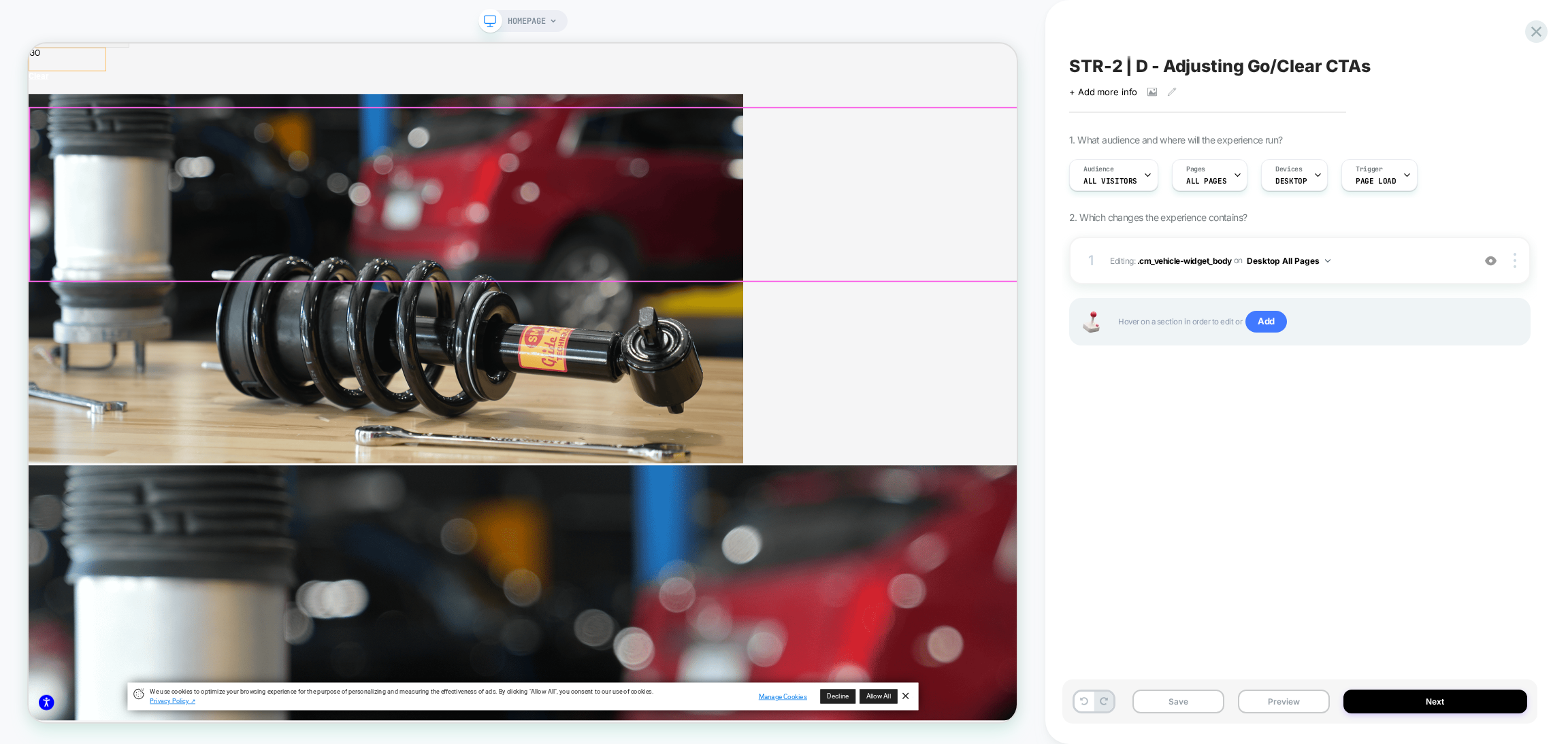
scroll to position [2085, 4450]
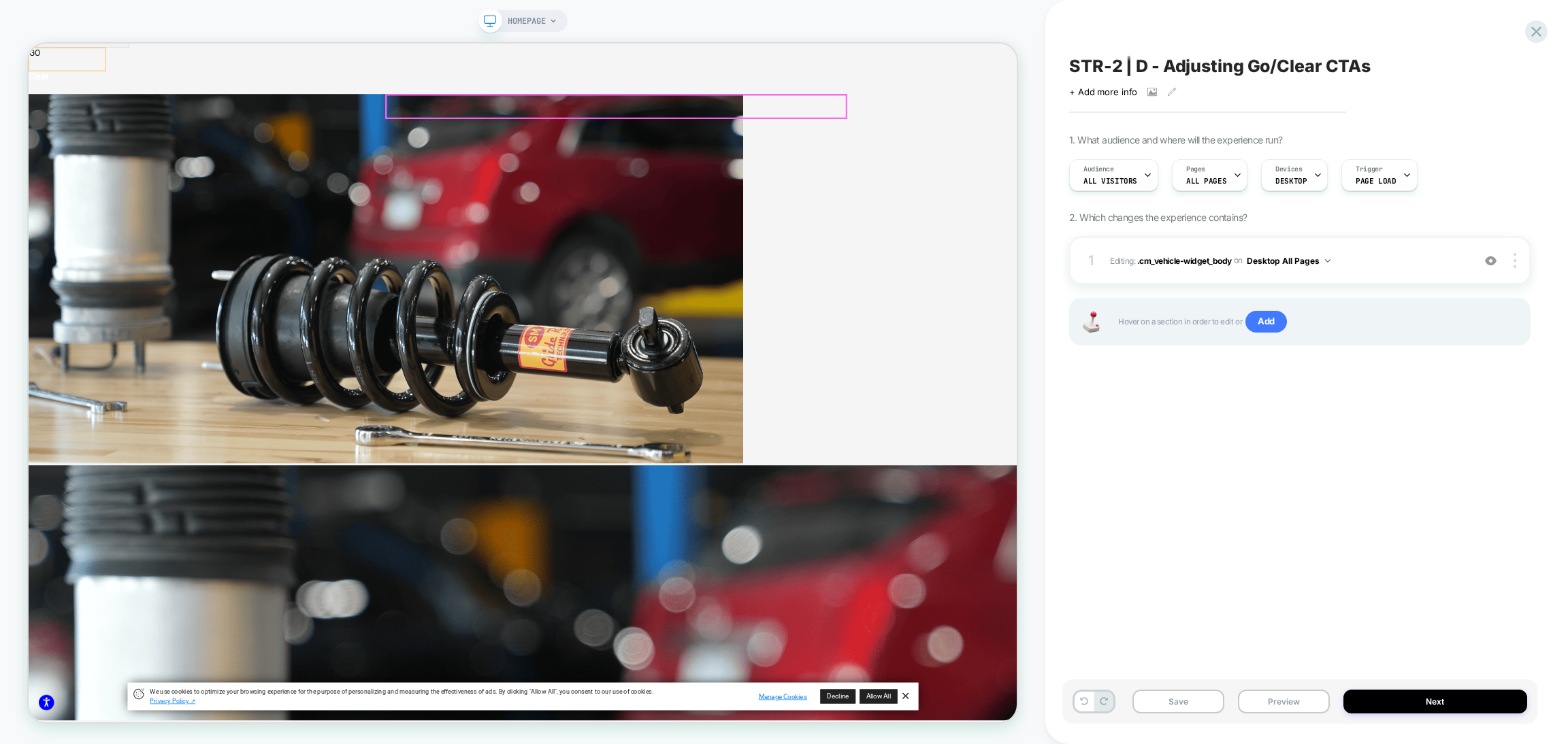
select select "****"
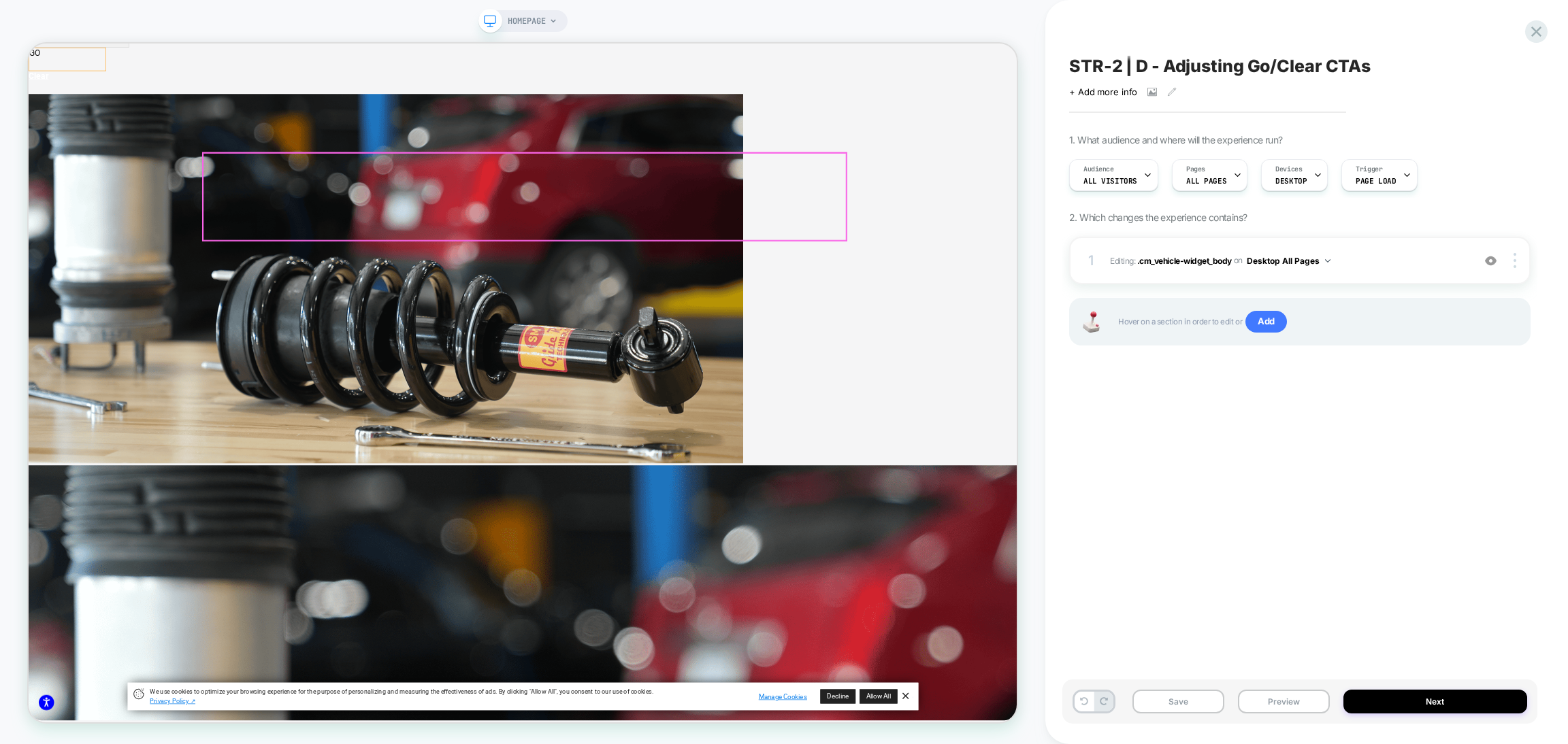
select select "****"
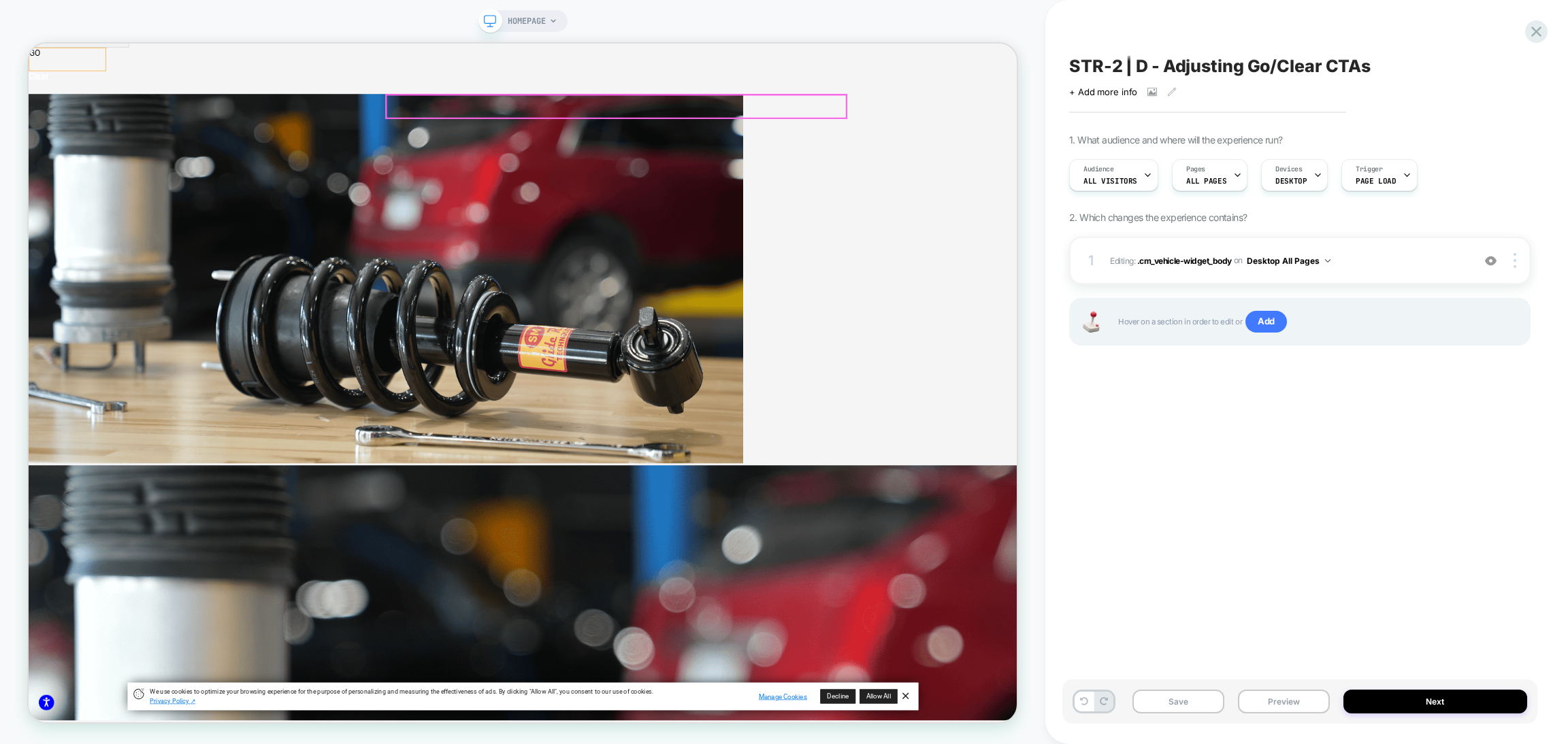
click at [163, 19] on select "**********" at bounding box center [95, 3] width 134 height 31
select select "**"
click at [163, 19] on select "**********" at bounding box center [95, 3] width 134 height 31
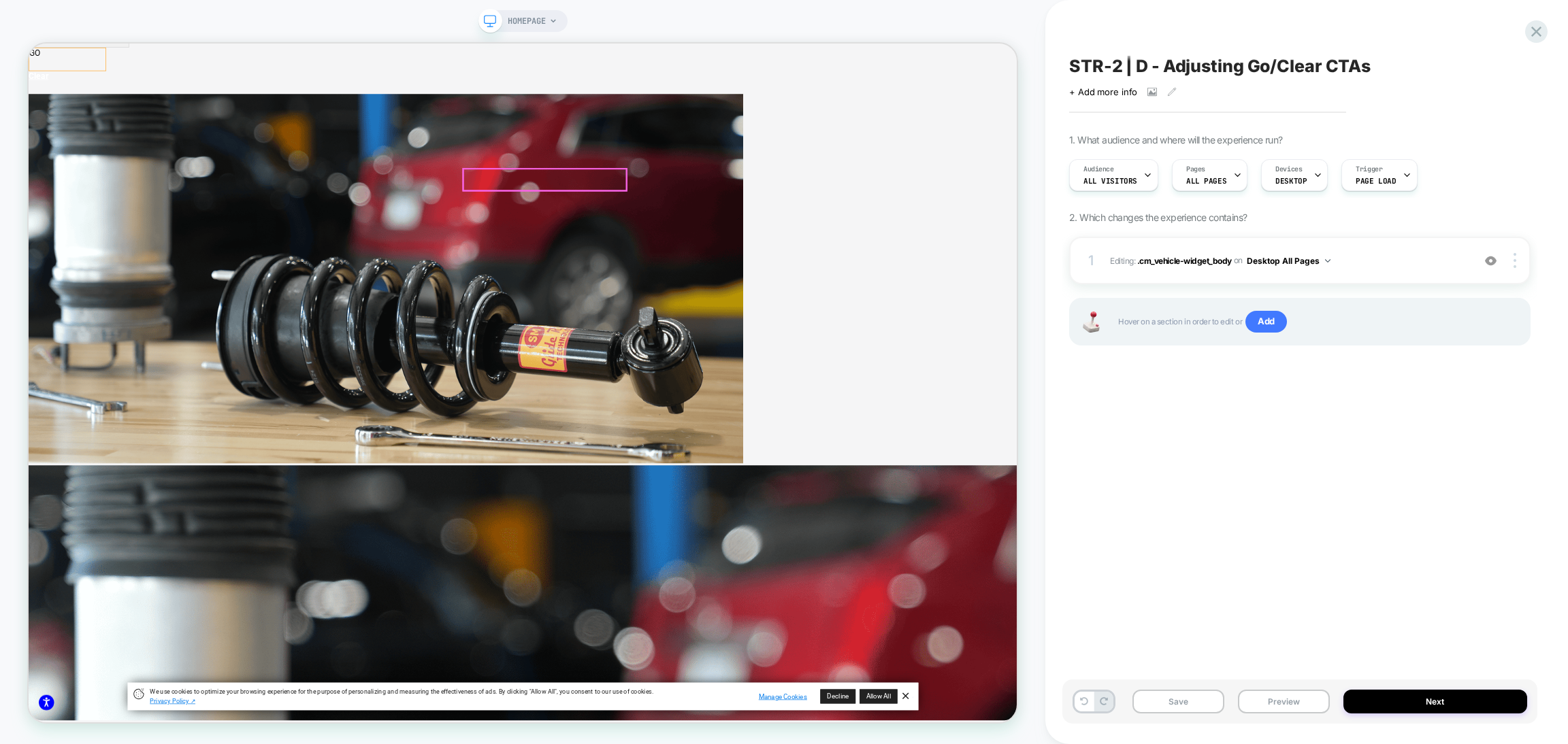
select select "**"
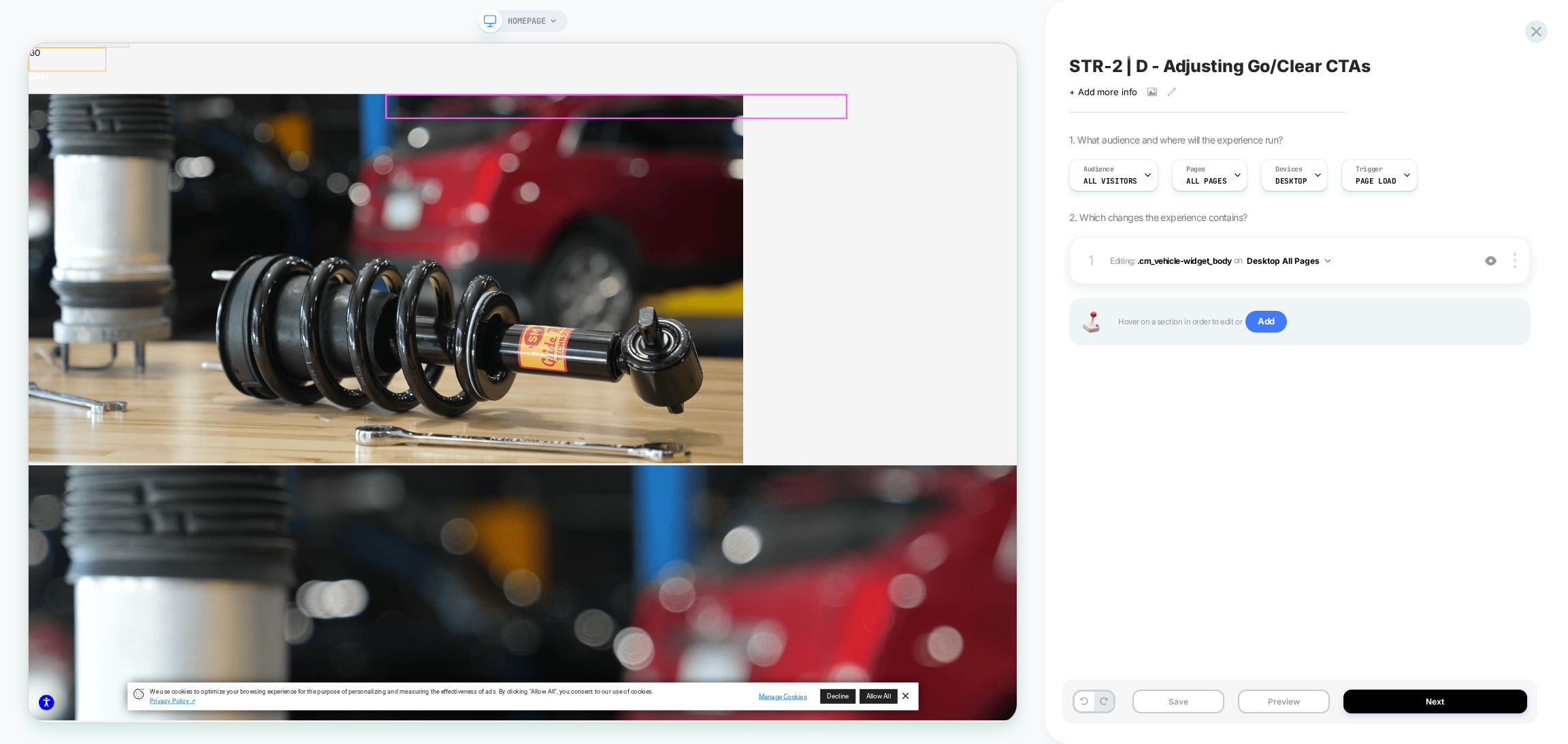
click at [163, 49] on select "**** **** **** **** **** **** **** **** **** **** **** **** **** **** **** ****" at bounding box center [95, 34] width 134 height 31
select select "****"
click at [163, 49] on select "**** **** **** **** **** **** **** **** **** **** **** **** **** **** **** ****" at bounding box center [95, 34] width 134 height 31
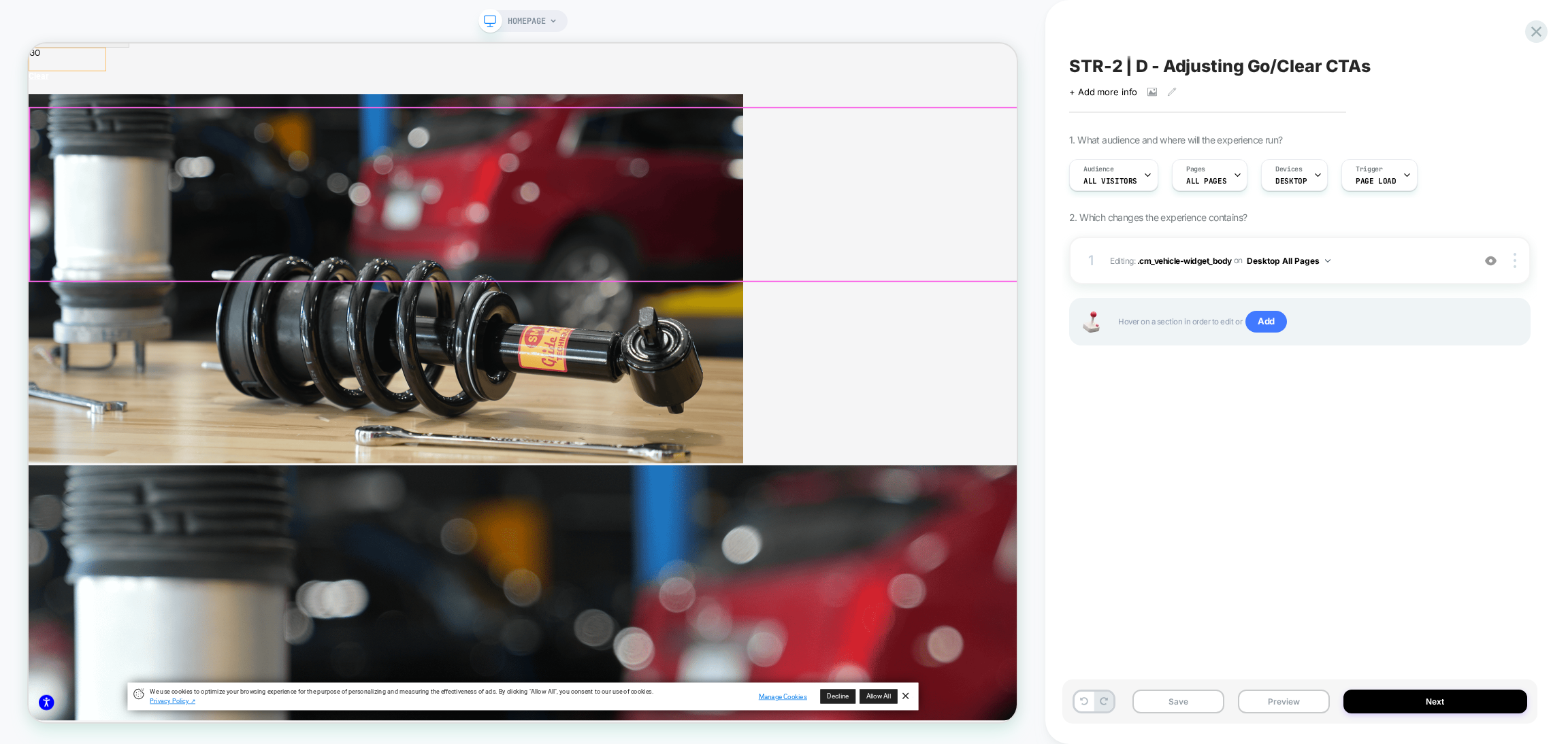
select select "****"
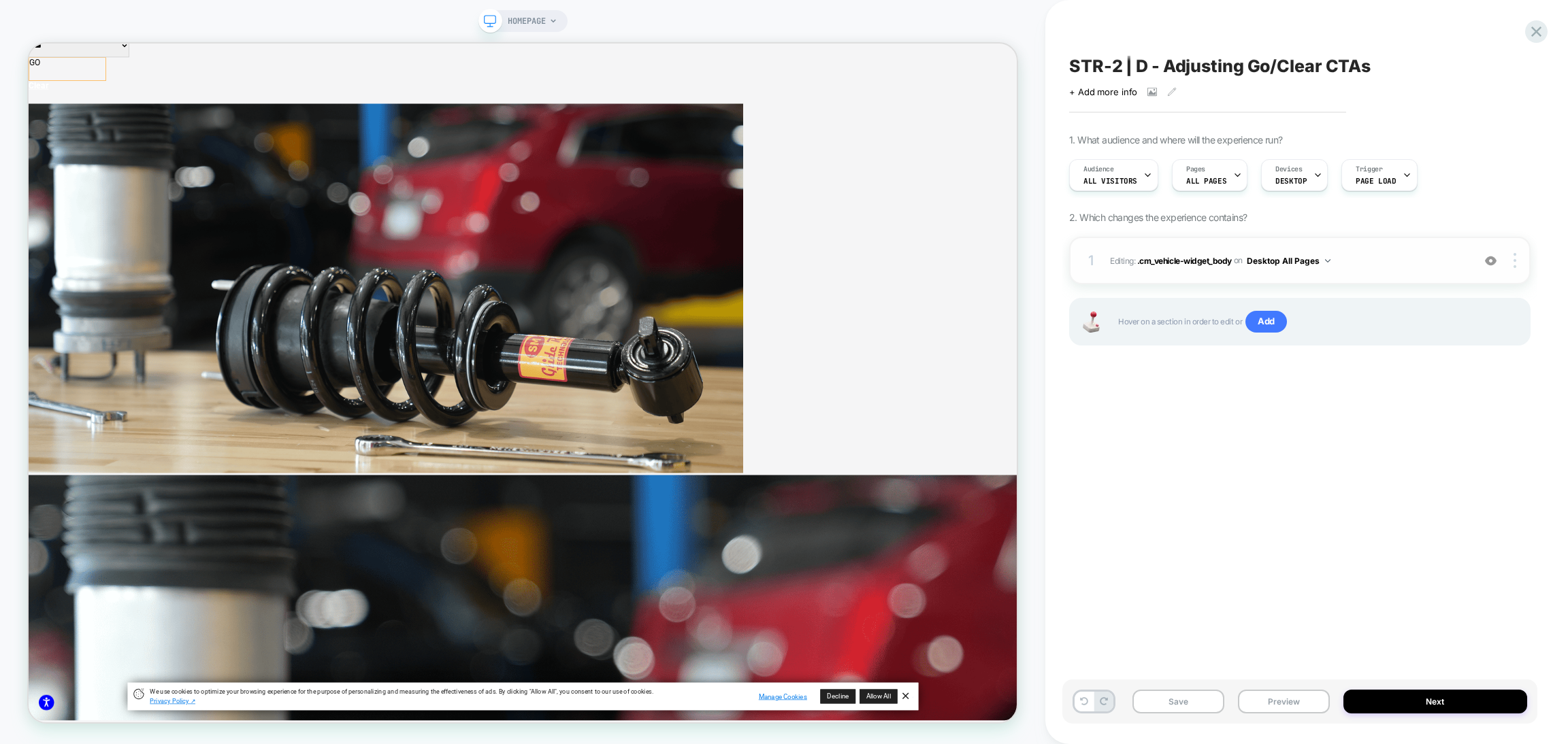
click at [1365, 274] on div "1 Editing : .cm_vehicle-widget_body .cm_vehicle-widget_body on Desktop All Page…" at bounding box center [1300, 261] width 462 height 48
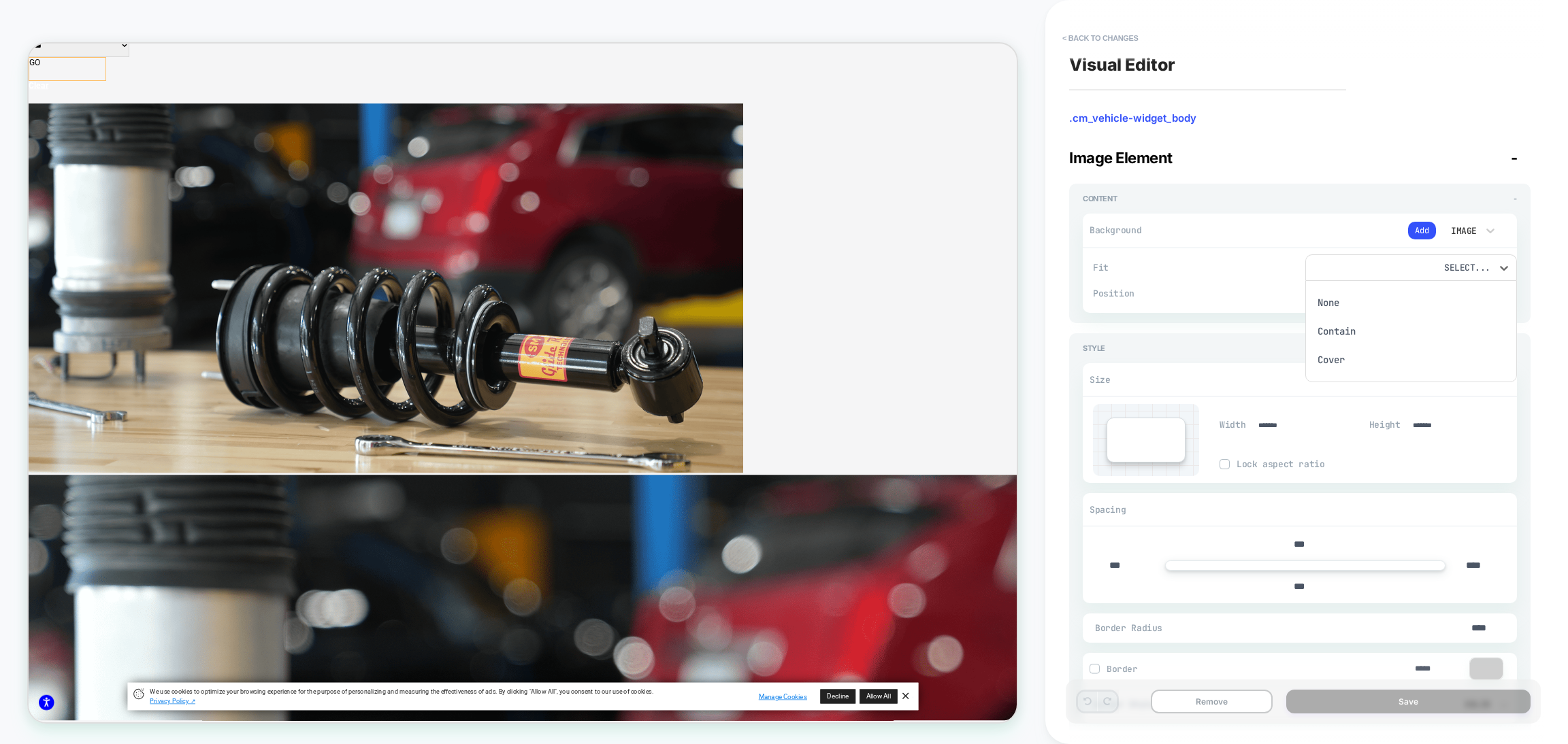
scroll to position [0, 1]
click at [1327, 161] on div at bounding box center [784, 372] width 1568 height 744
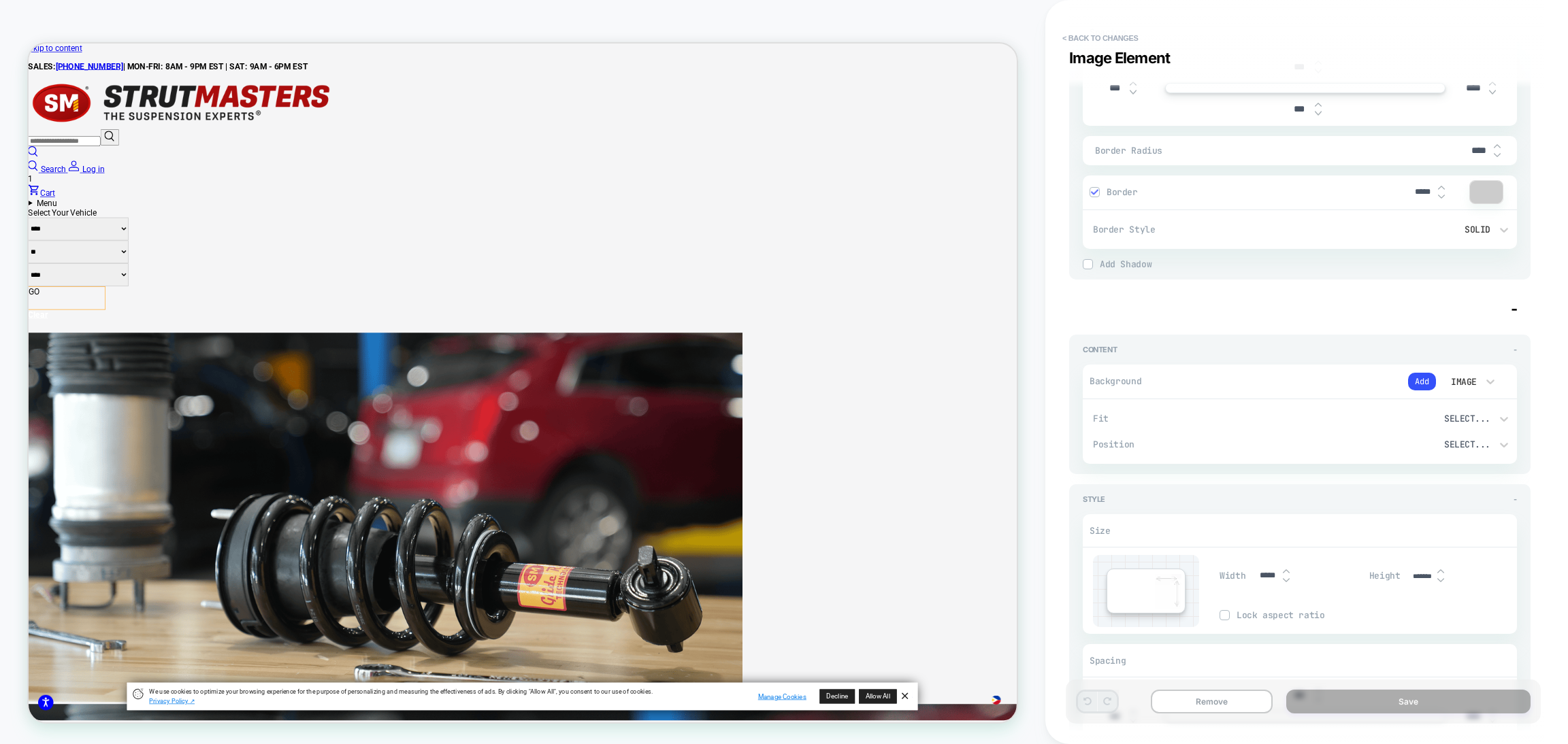
scroll to position [1531, 0]
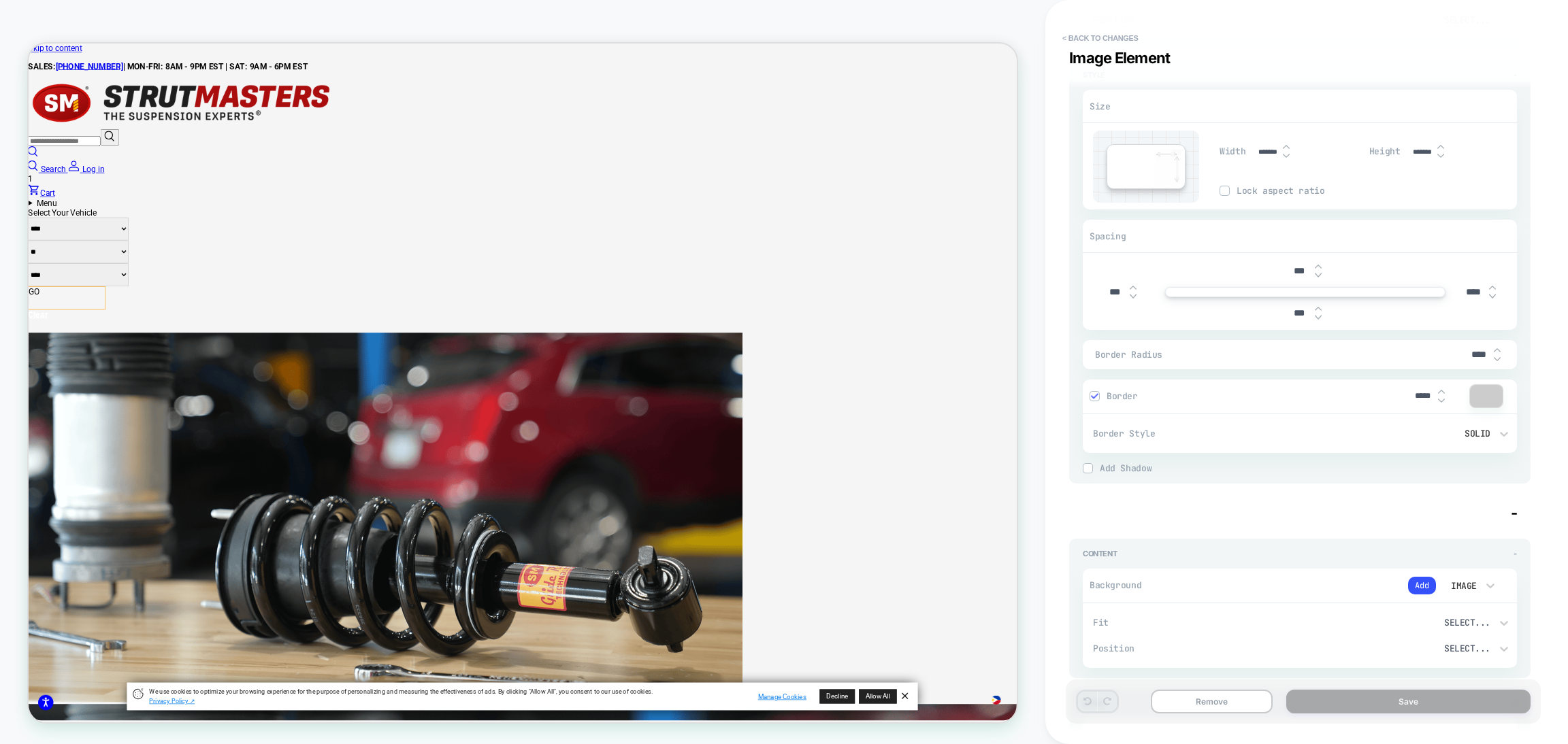
click at [1093, 393] on img at bounding box center [1094, 396] width 7 height 7
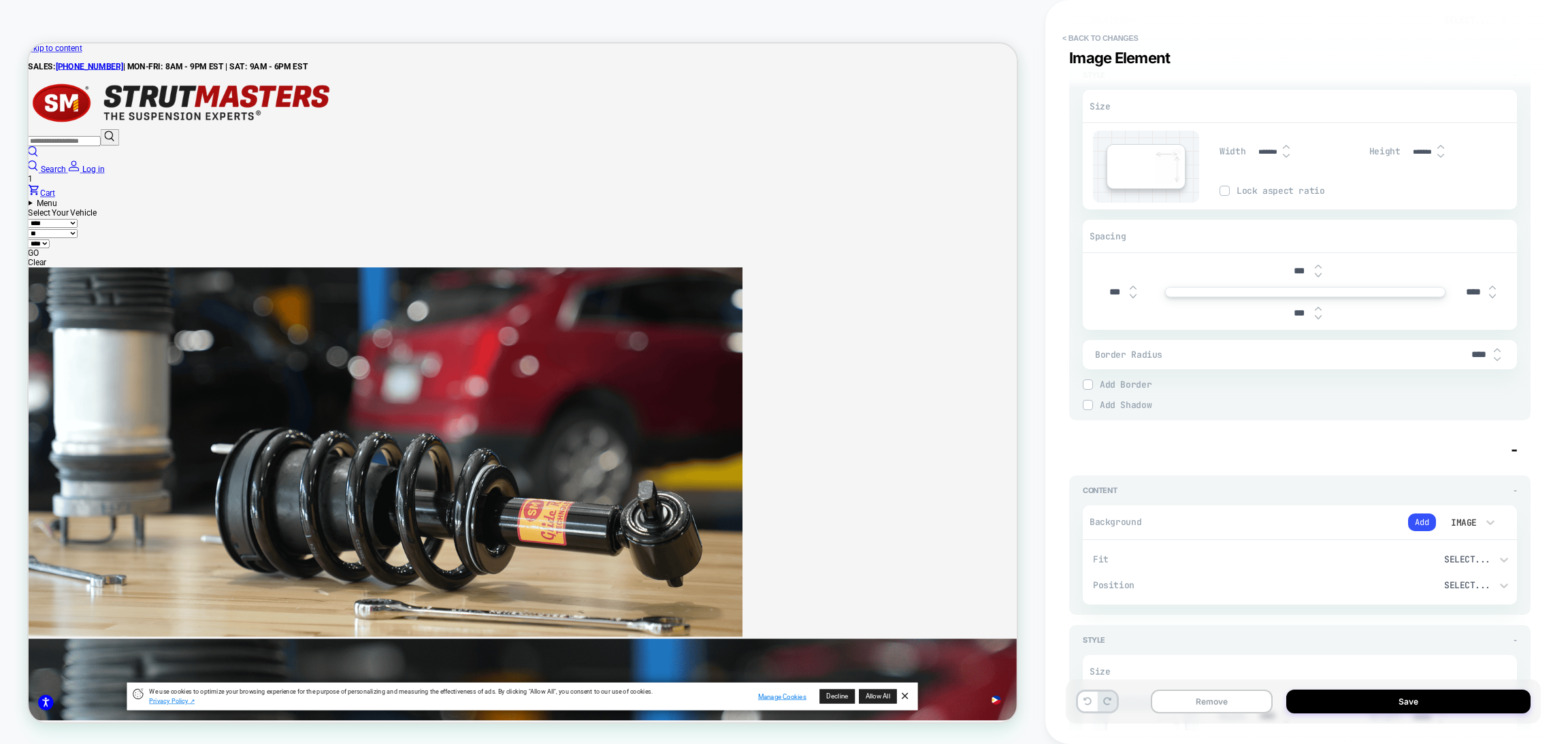
click at [1088, 381] on img at bounding box center [1088, 384] width 7 height 7
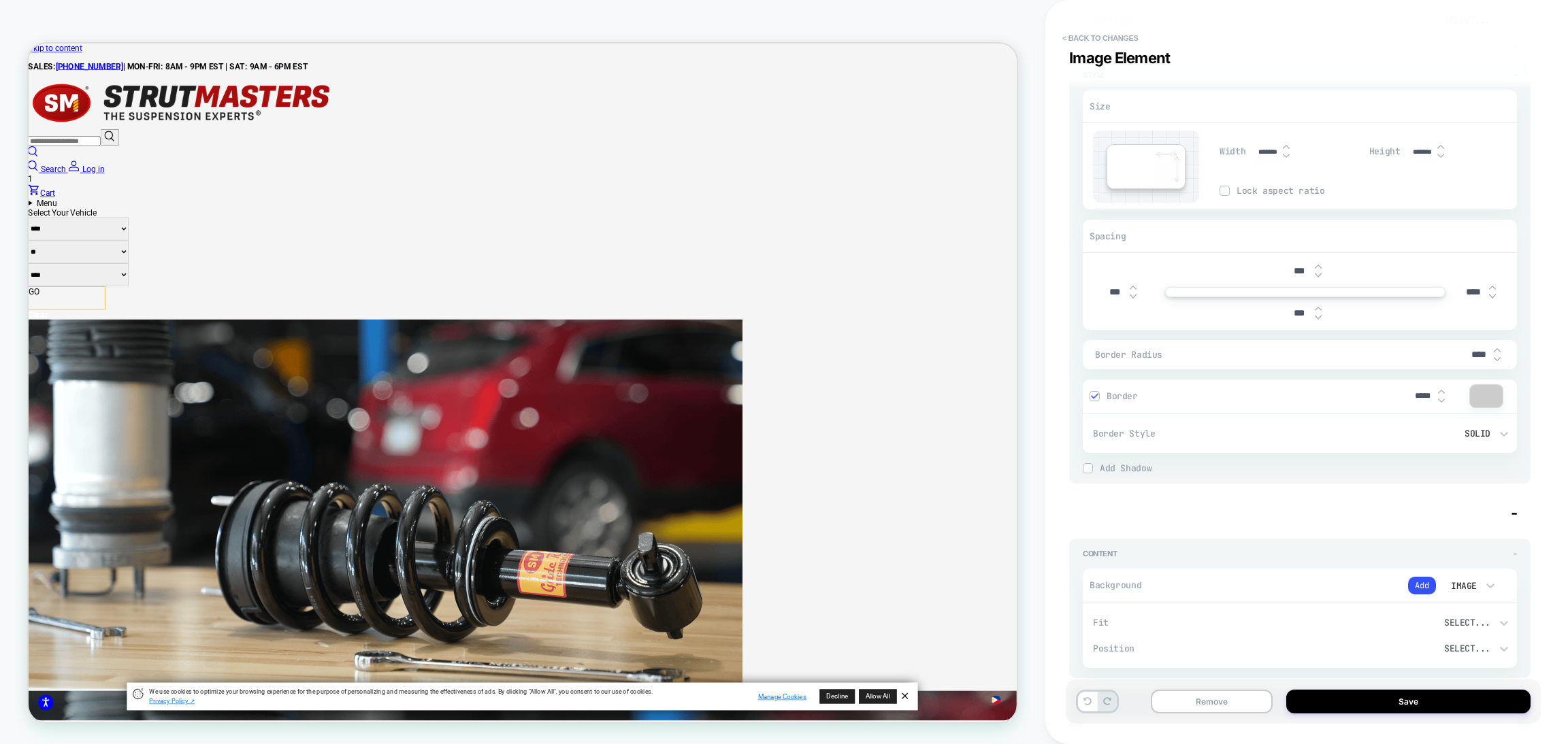
click at [1092, 396] on img at bounding box center [1094, 396] width 7 height 7
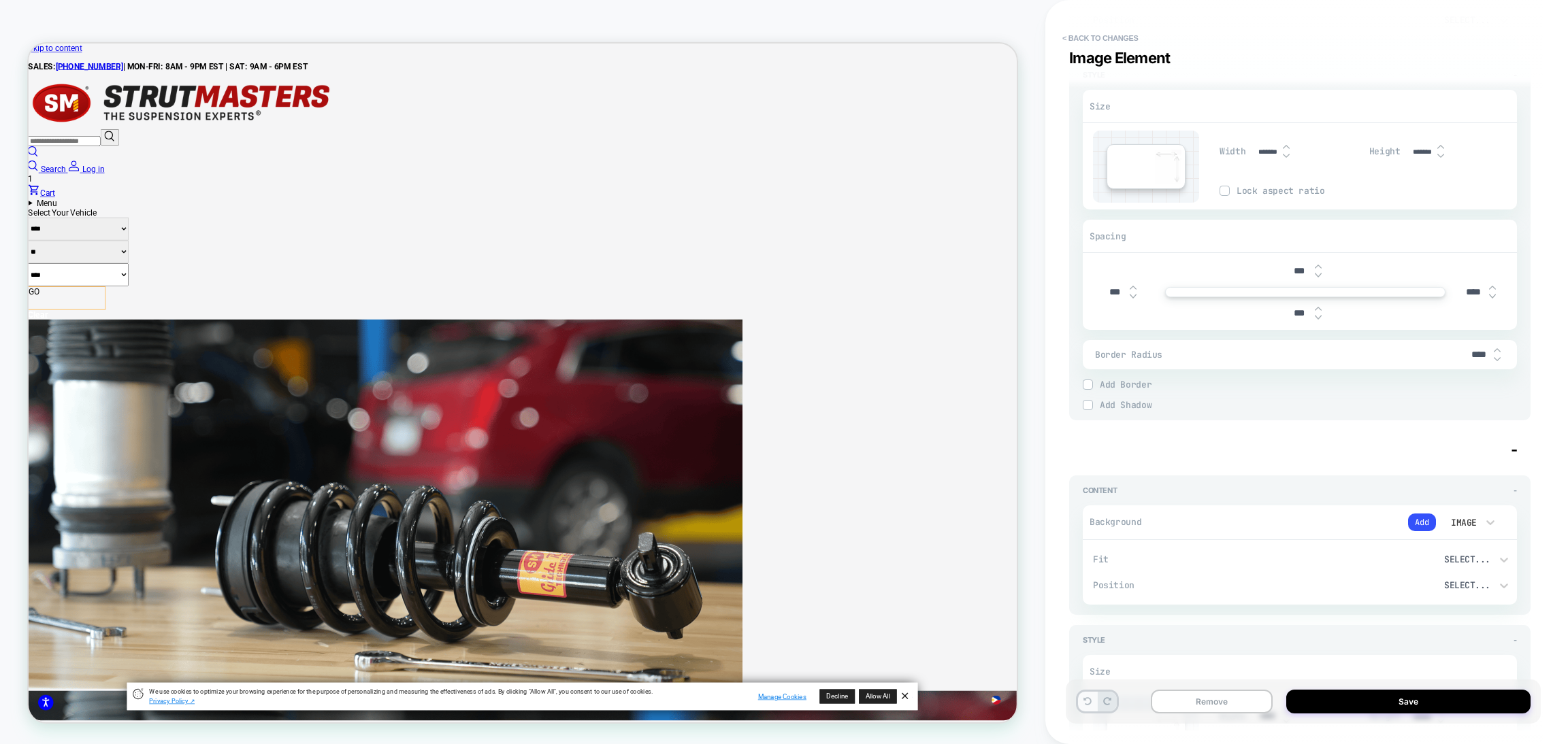
click at [1085, 707] on button at bounding box center [1087, 702] width 19 height 19
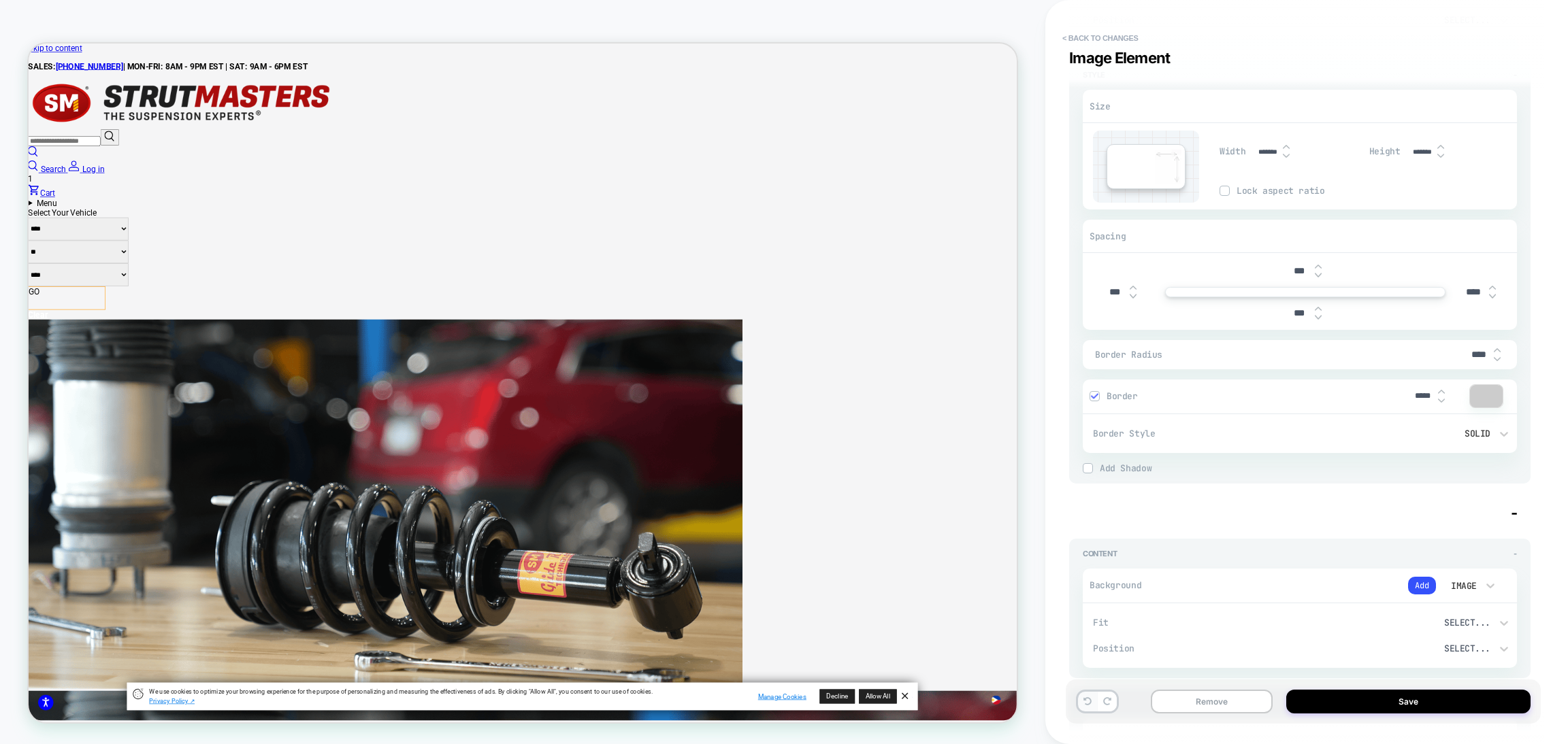
click at [1085, 702] on icon at bounding box center [1088, 701] width 8 height 8
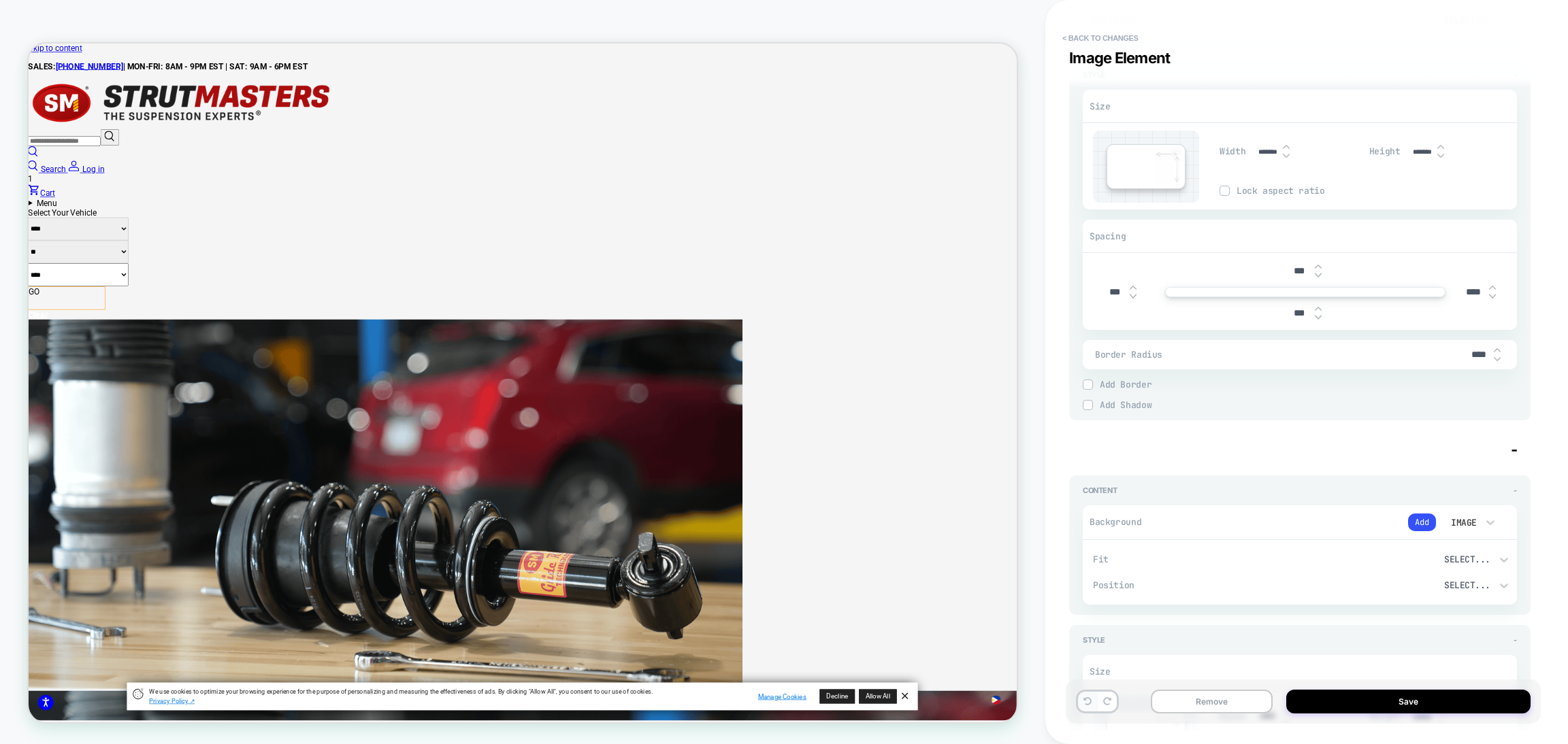
click at [1084, 707] on button at bounding box center [1087, 702] width 19 height 19
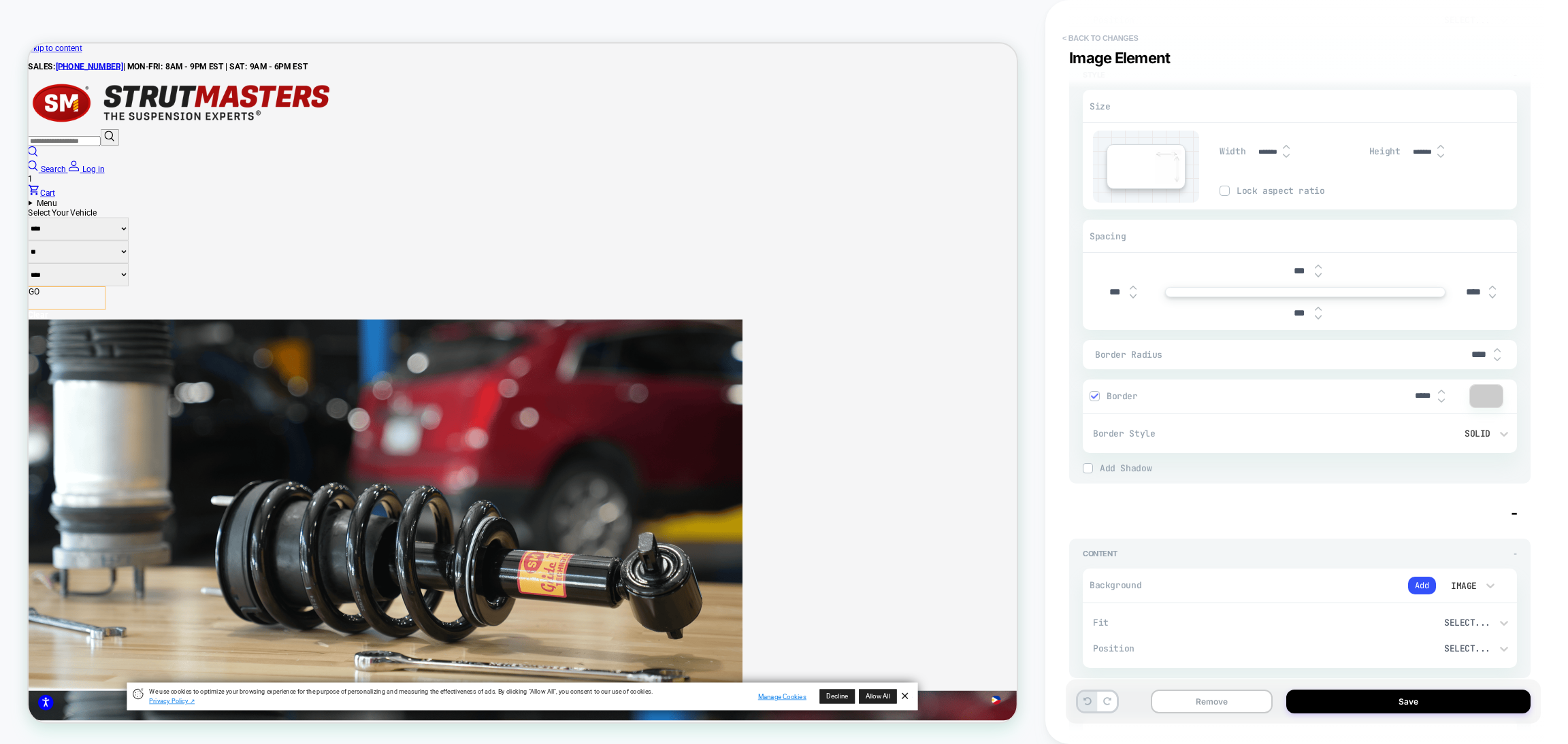
click at [1076, 42] on button "< Back to changes" at bounding box center [1101, 37] width 90 height 22
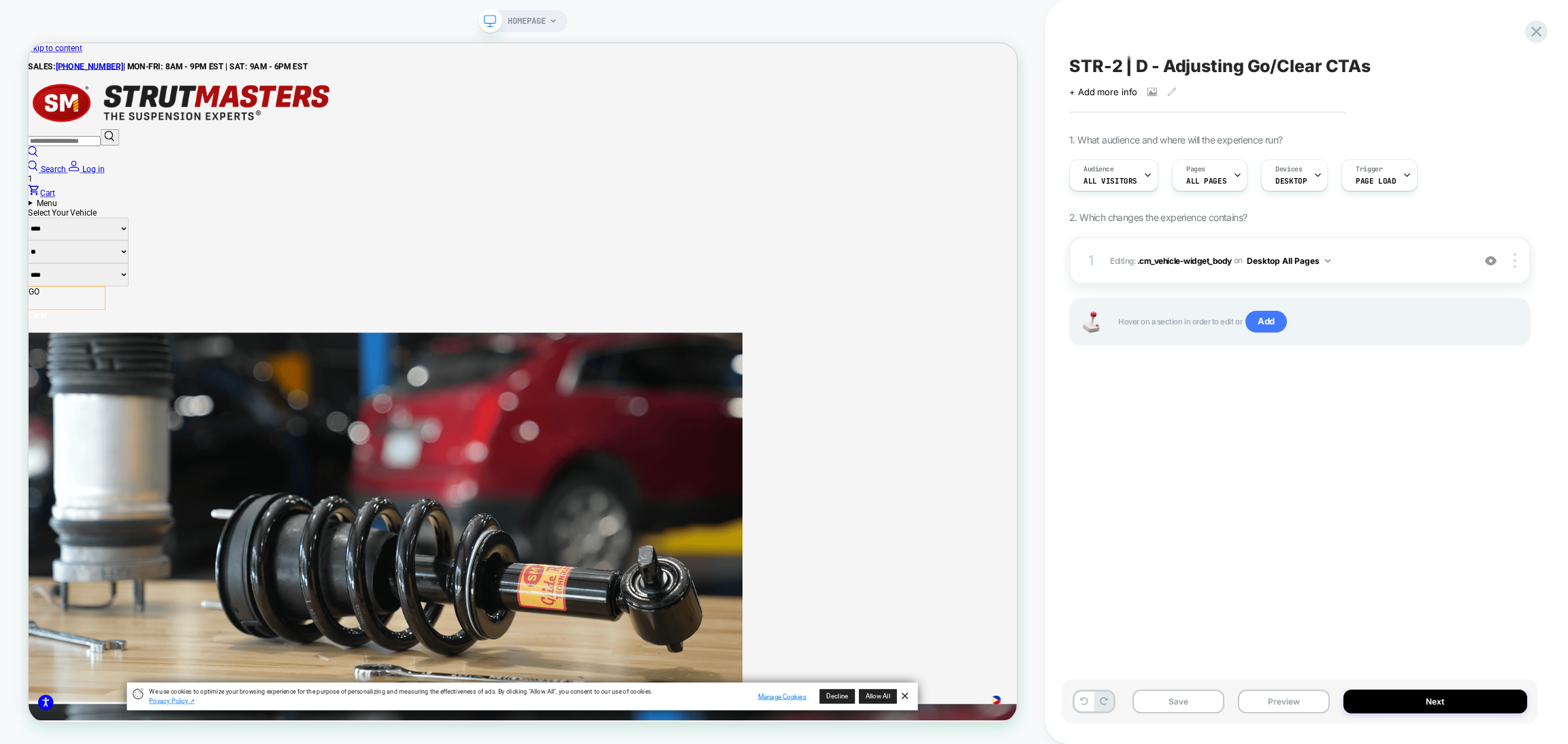
click at [1357, 252] on span "Editing : .cm_vehicle-widget_body .cm_vehicle-widget_body on Desktop All Pages" at bounding box center [1288, 261] width 356 height 17
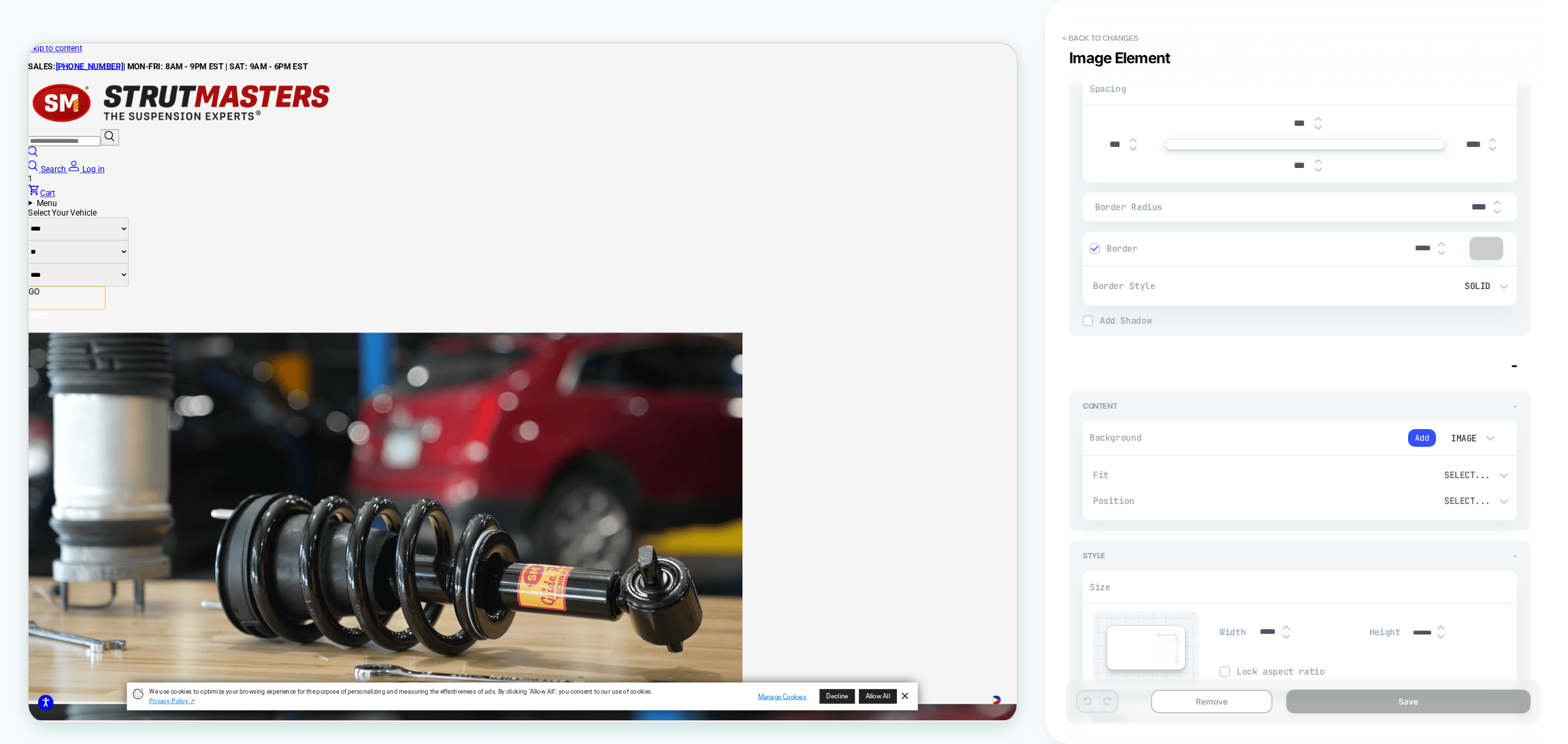
scroll to position [1633, 0]
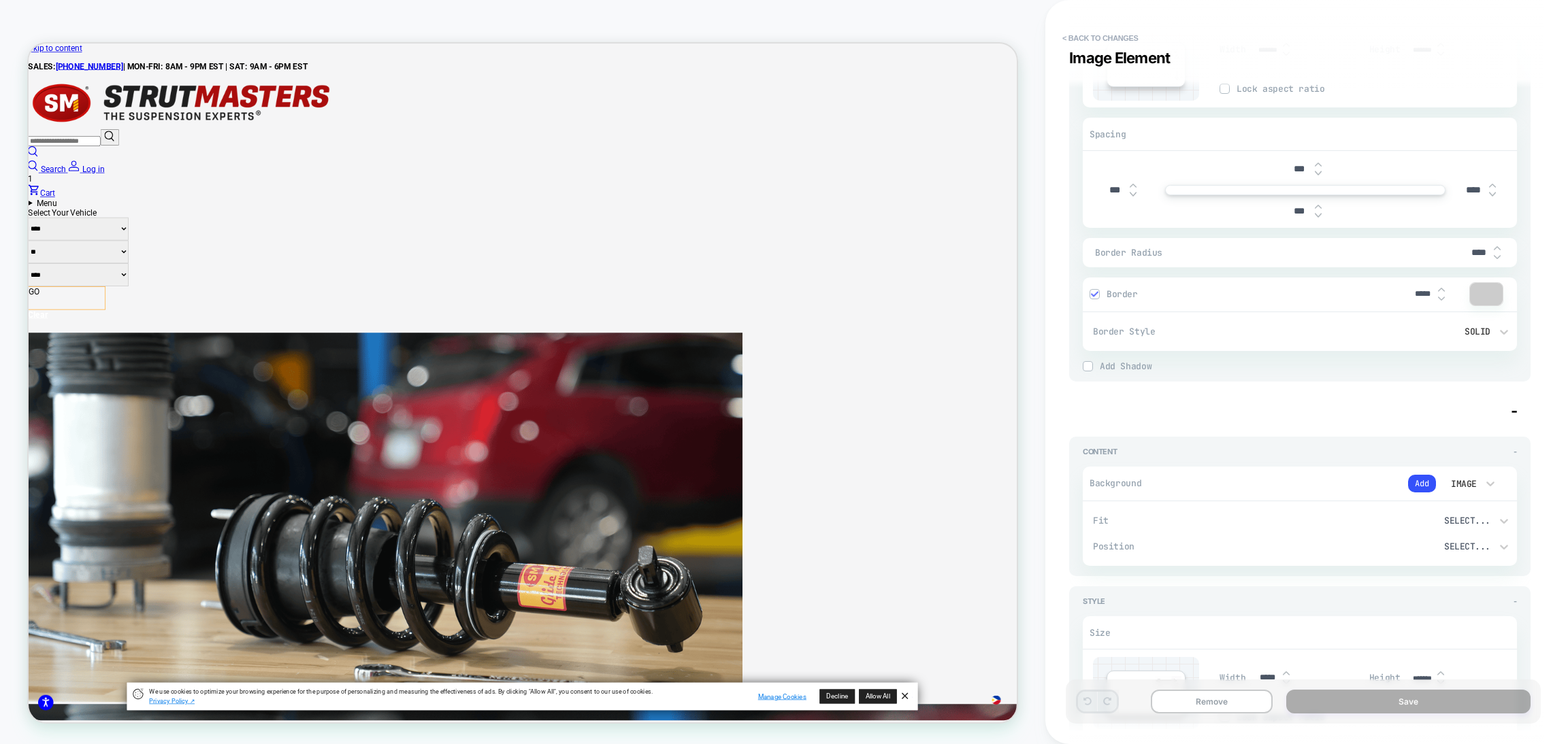
click at [1475, 292] on div at bounding box center [1487, 294] width 33 height 22
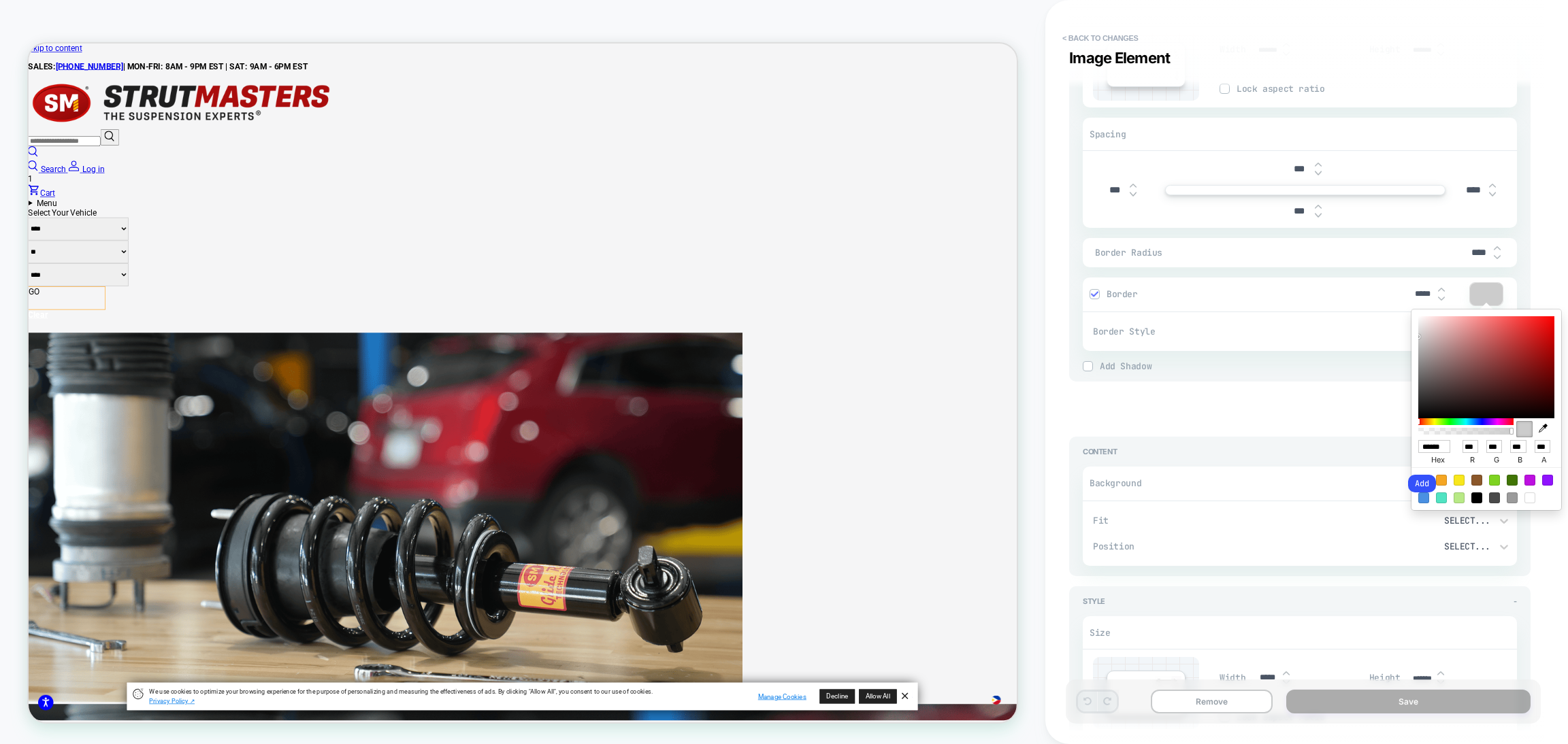
drag, startPoint x: 1479, startPoint y: 429, endPoint x: 1418, endPoint y: 430, distance: 61.0
click at [1410, 433] on div "****** hex *** r *** g *** b *** a" at bounding box center [1486, 410] width 163 height 214
click at [1419, 430] on div at bounding box center [1466, 431] width 95 height 7
type textarea "*"
type input "***"
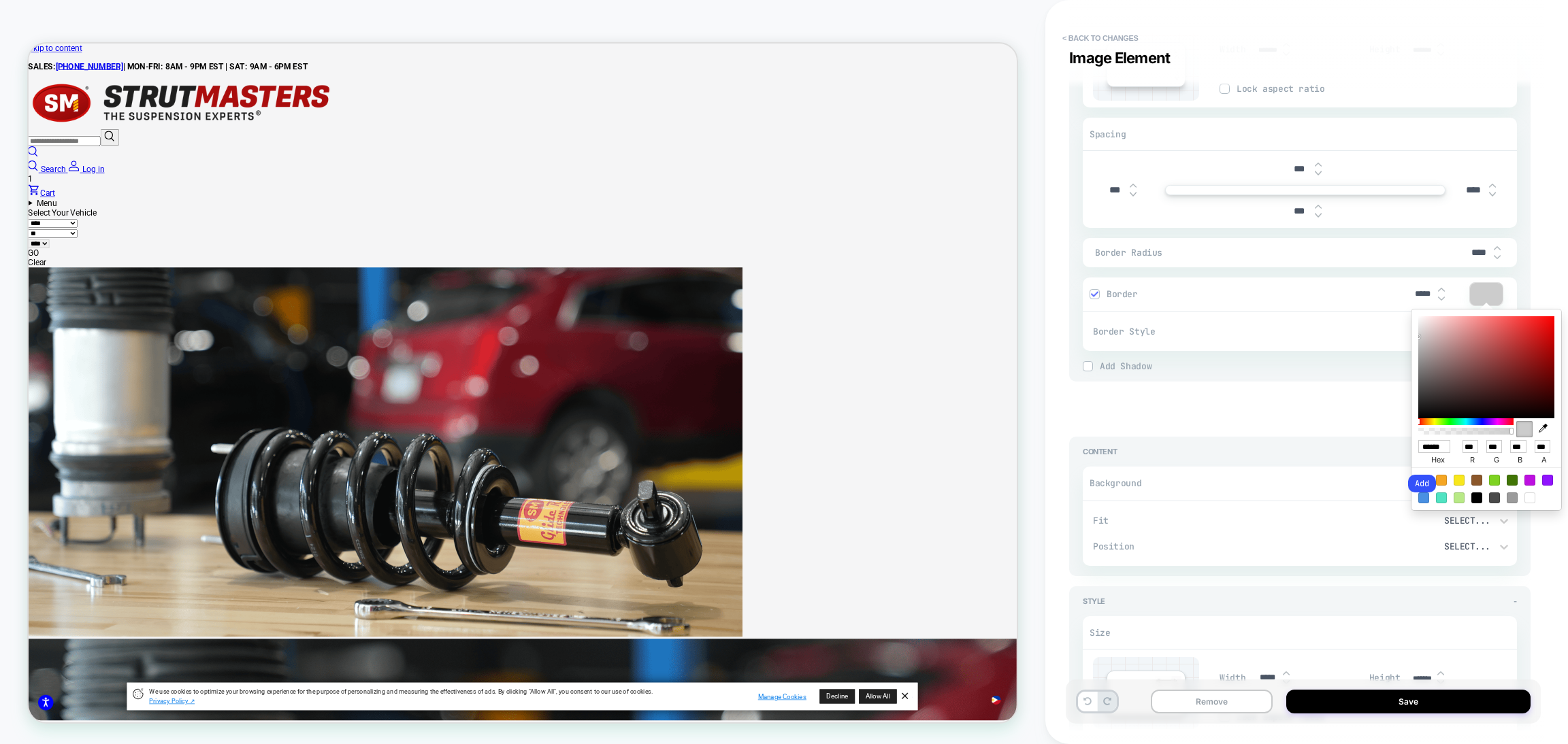
click at [1498, 432] on div at bounding box center [1466, 431] width 91 height 7
type textarea "*"
type input "**"
click at [1422, 429] on div at bounding box center [1466, 431] width 91 height 7
type textarea "*"
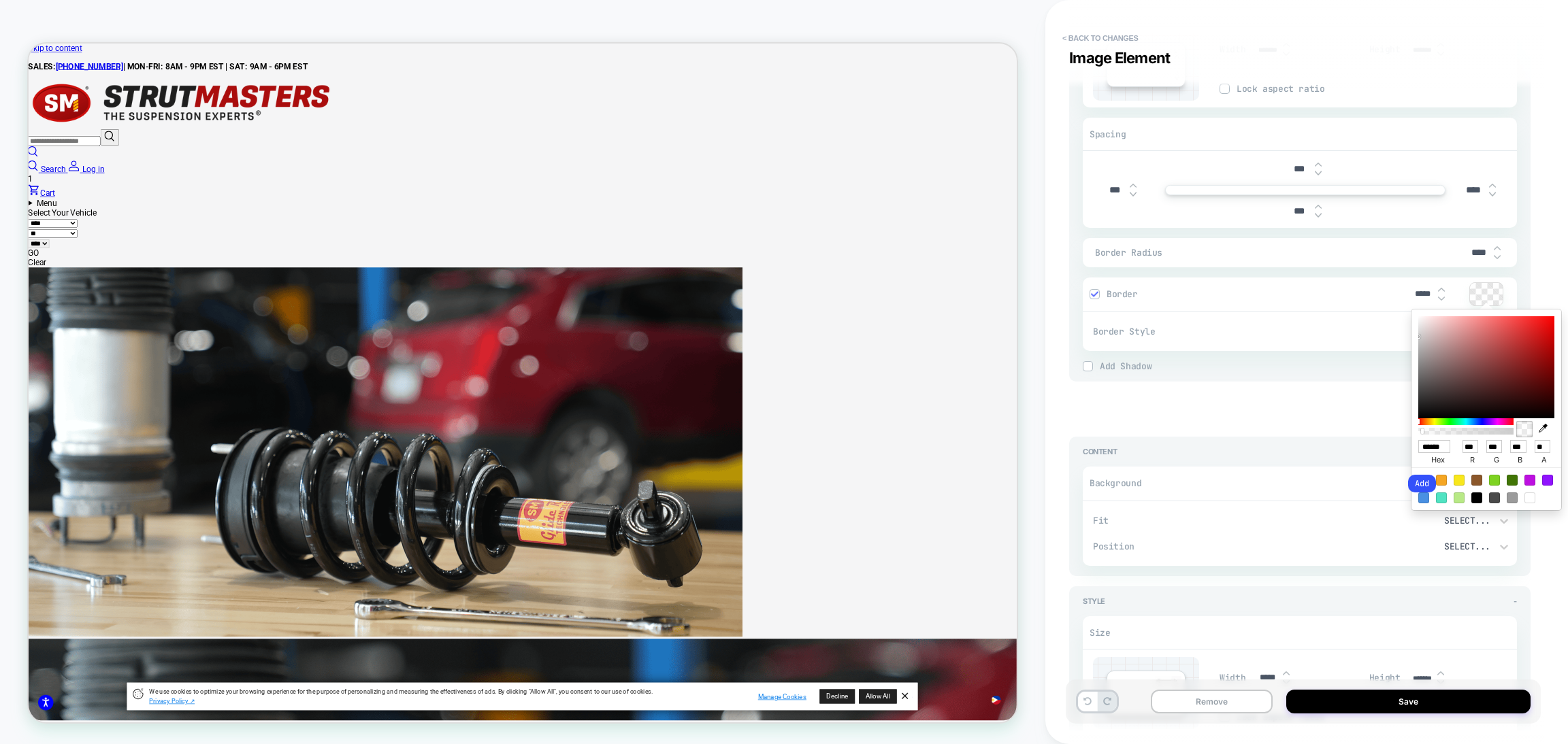
type input "*"
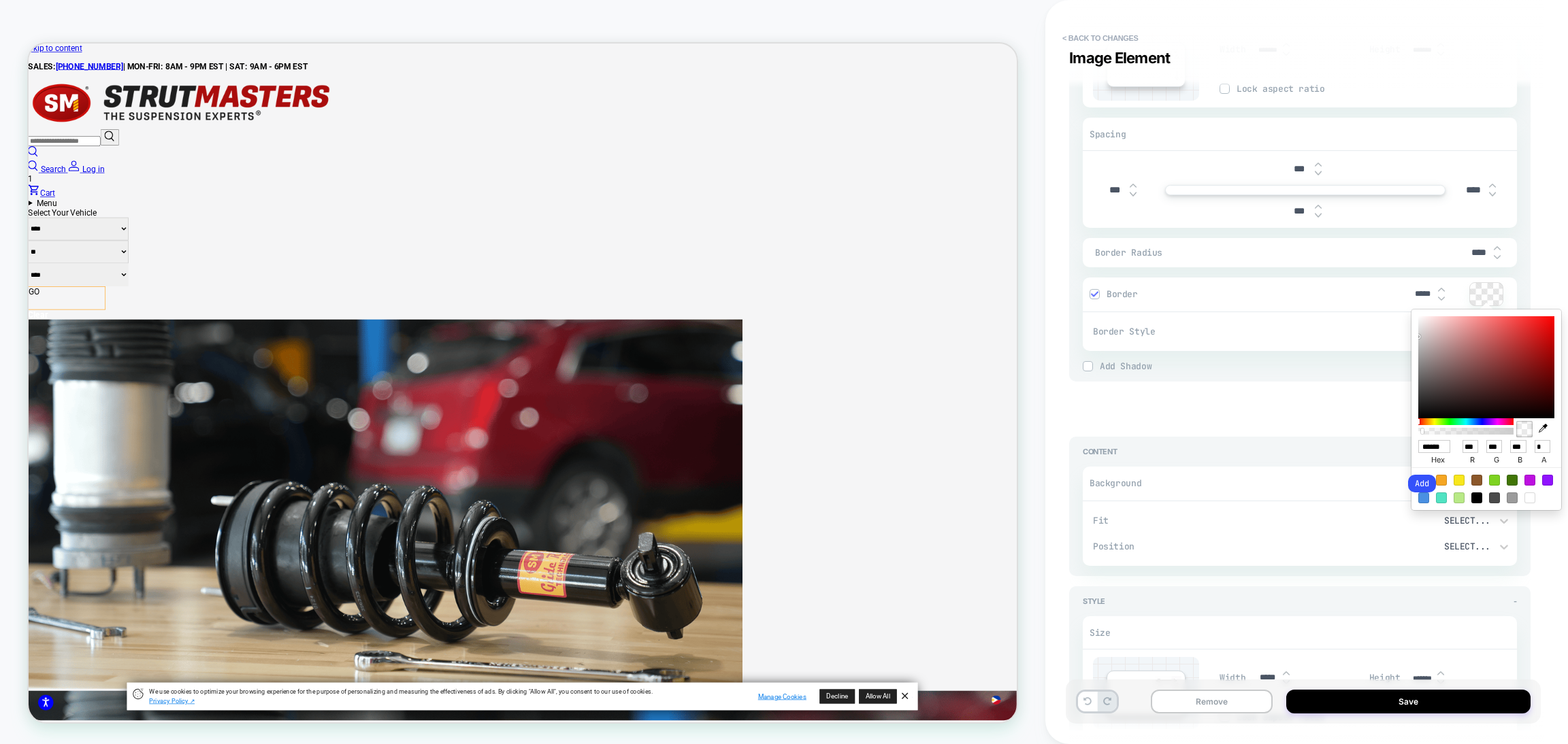
click at [1444, 434] on div at bounding box center [1466, 431] width 91 height 7
type textarea "*"
type input "**"
type textarea "*"
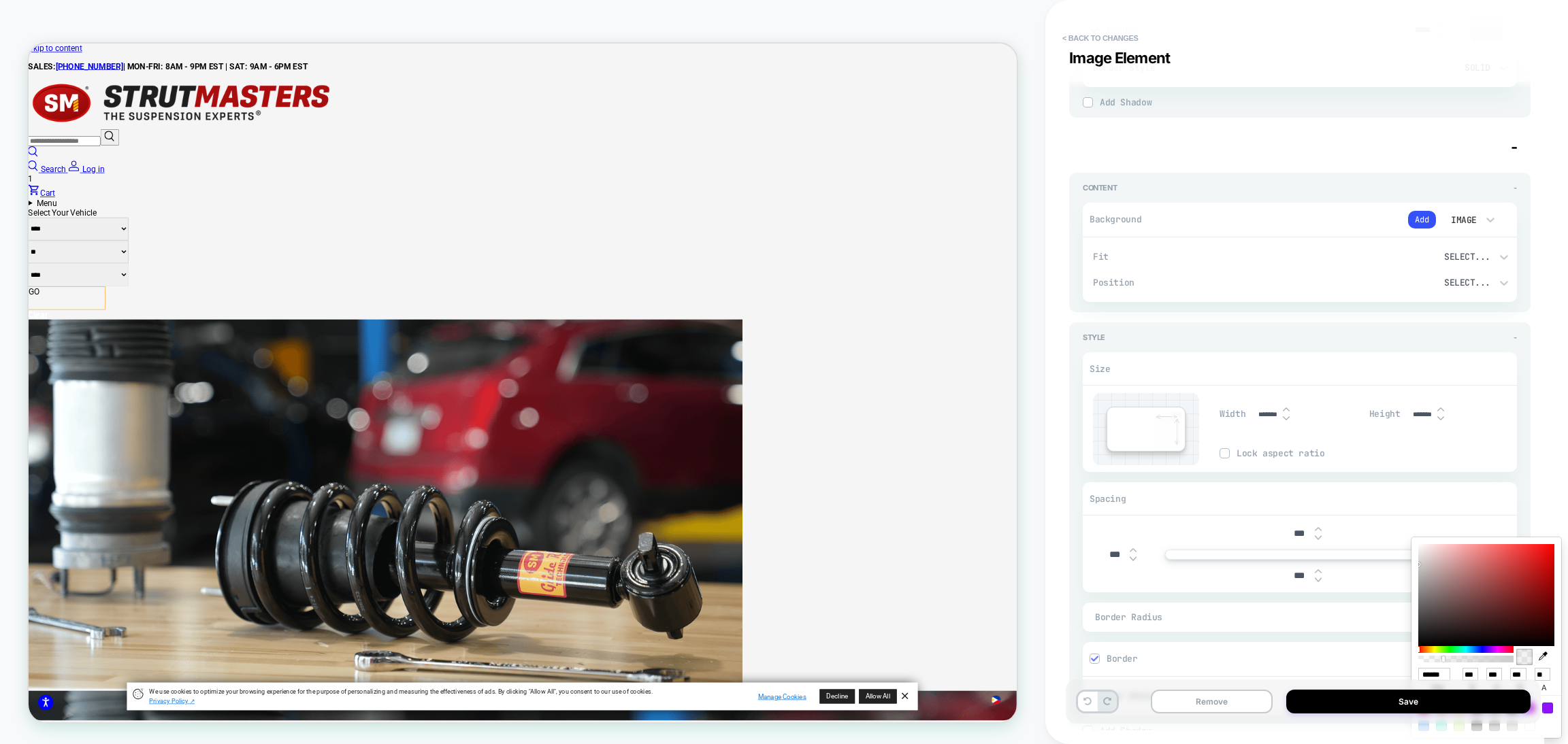
scroll to position [1122, 0]
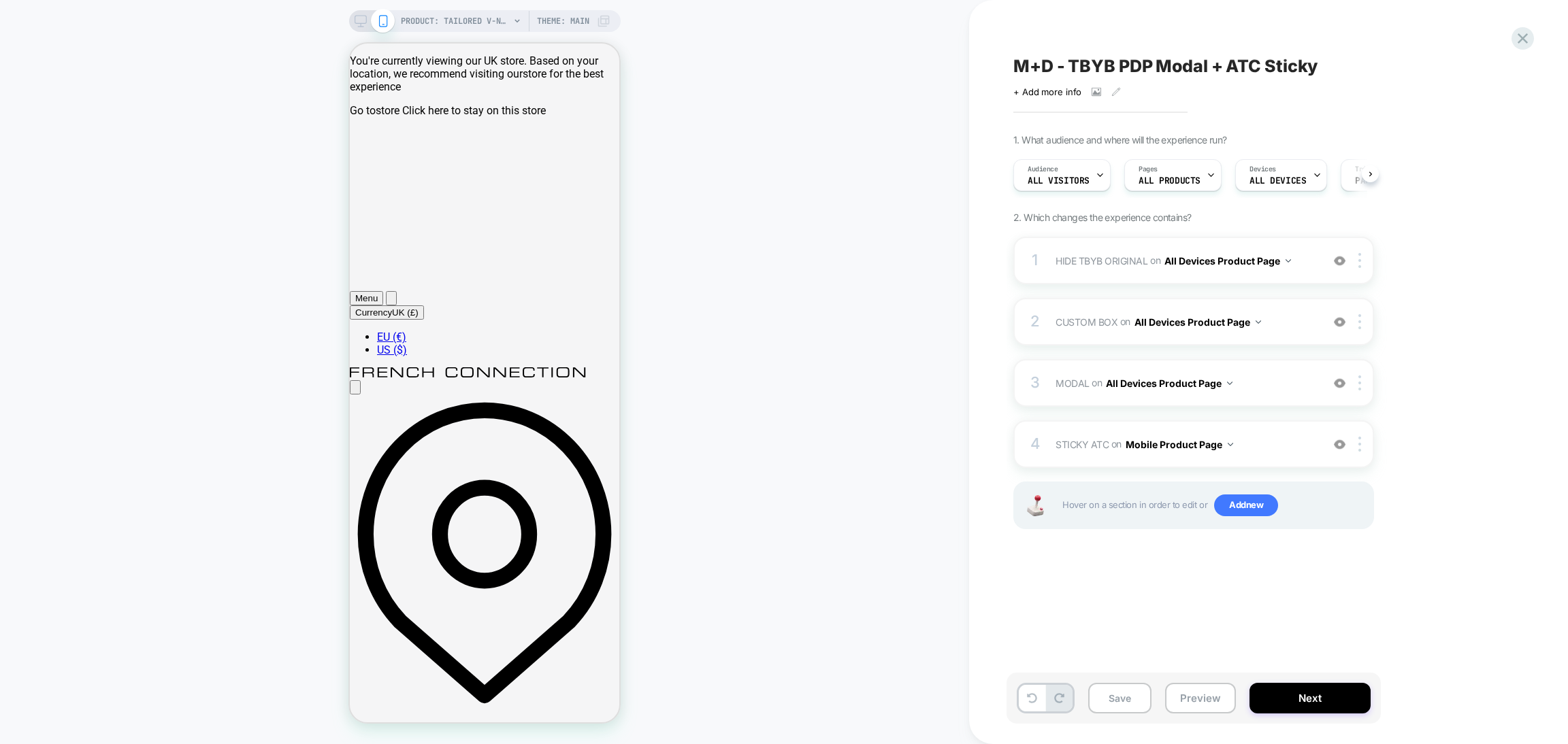
click at [1180, 64] on span "M+D - TBYB PDP Modal + ATC Sticky" at bounding box center [1166, 65] width 304 height 20
click at [1180, 64] on textarea "**********" at bounding box center [1213, 65] width 400 height 20
click at [1116, 63] on textarea "**********" at bounding box center [1213, 65] width 400 height 20
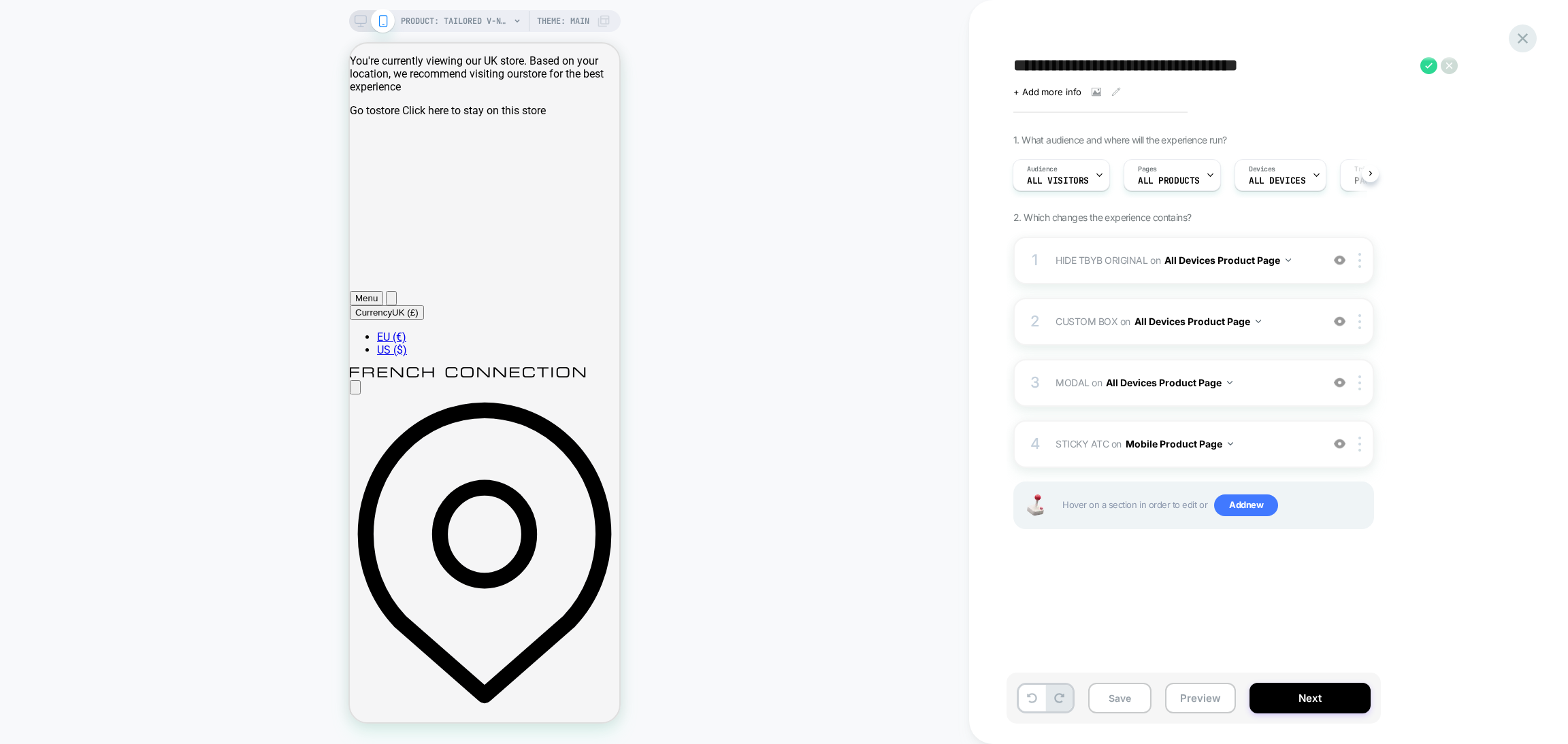
click at [1533, 37] on div "**********" at bounding box center [1268, 372] width 599 height 744
click at [1525, 36] on icon at bounding box center [1523, 38] width 10 height 10
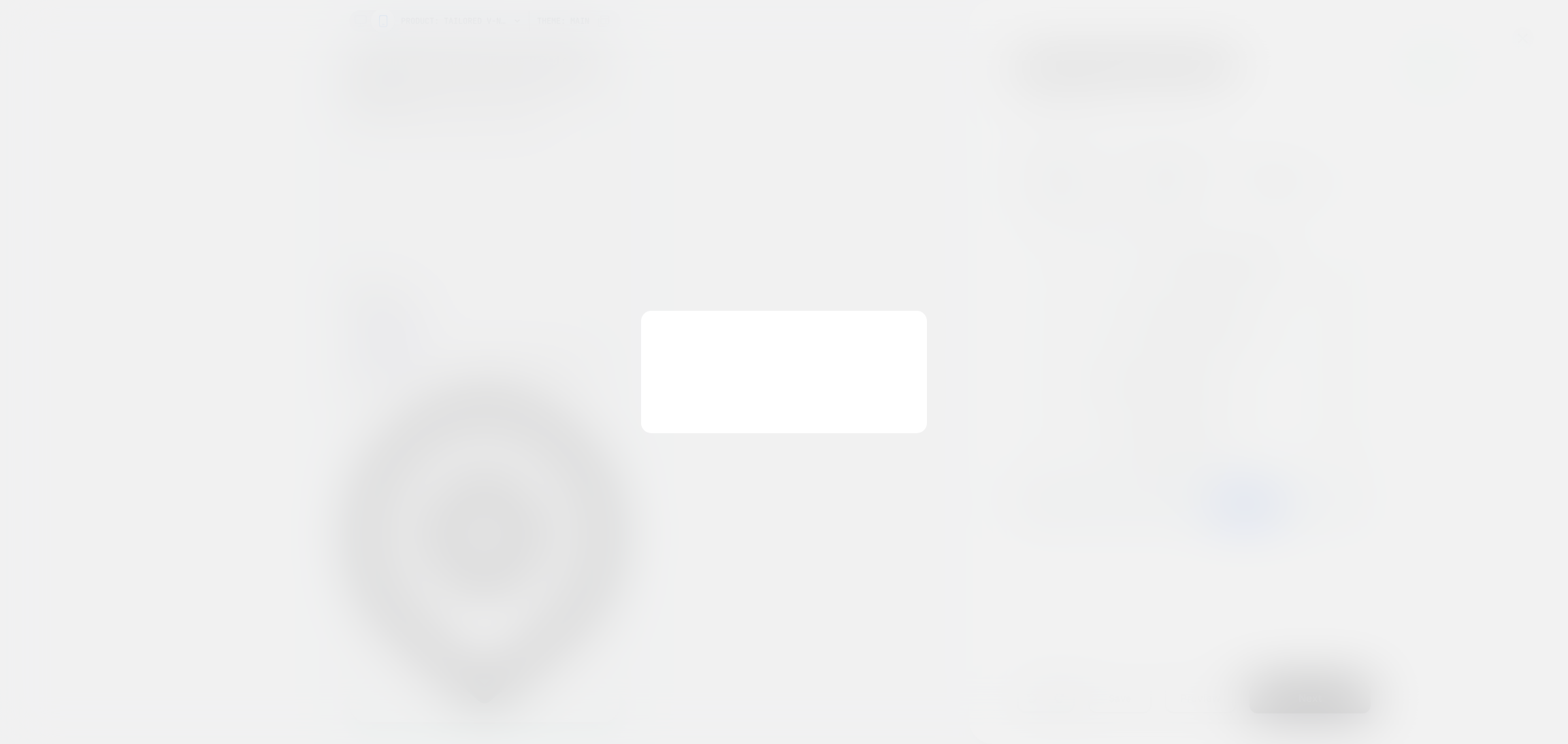
click at [740, 408] on div "You have unsaved changes Are you sure you want to discard the changes? Discard …" at bounding box center [783, 372] width 286 height 122
click at [726, 389] on button "Discard Changes" at bounding box center [716, 405] width 122 height 42
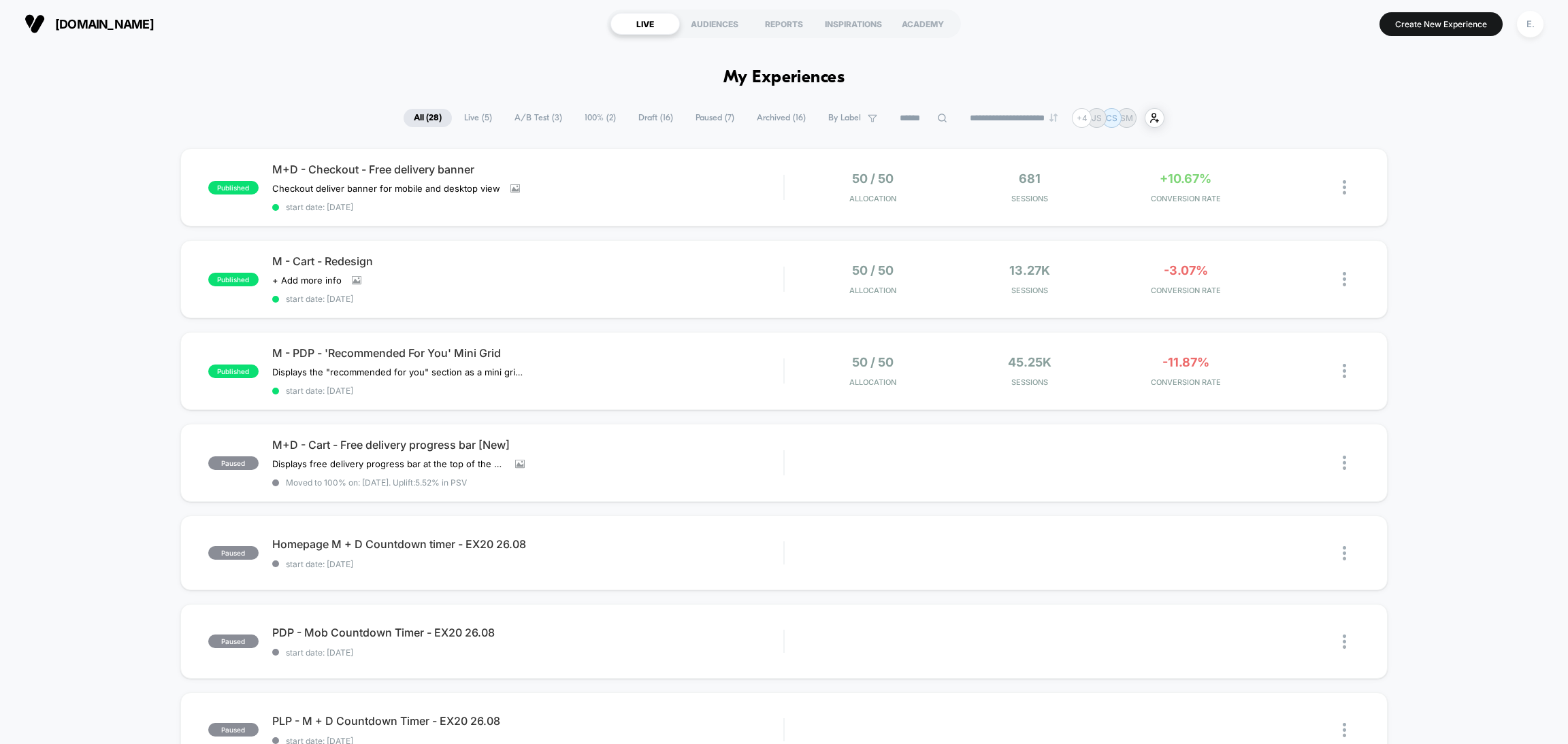
click at [653, 121] on span "Draft ( 16 )" at bounding box center [656, 118] width 55 height 19
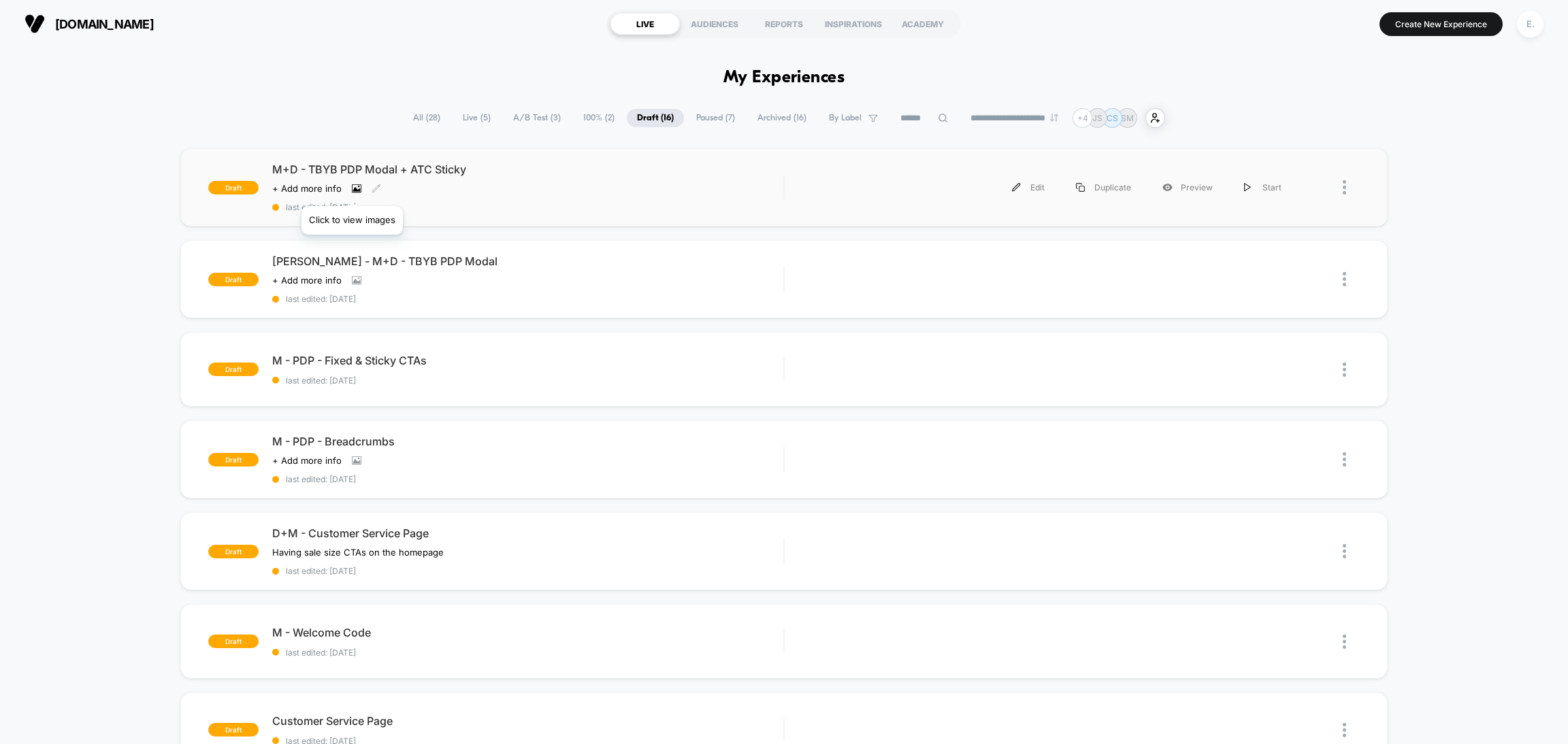
click at [353, 189] on icon at bounding box center [357, 189] width 7 height 4
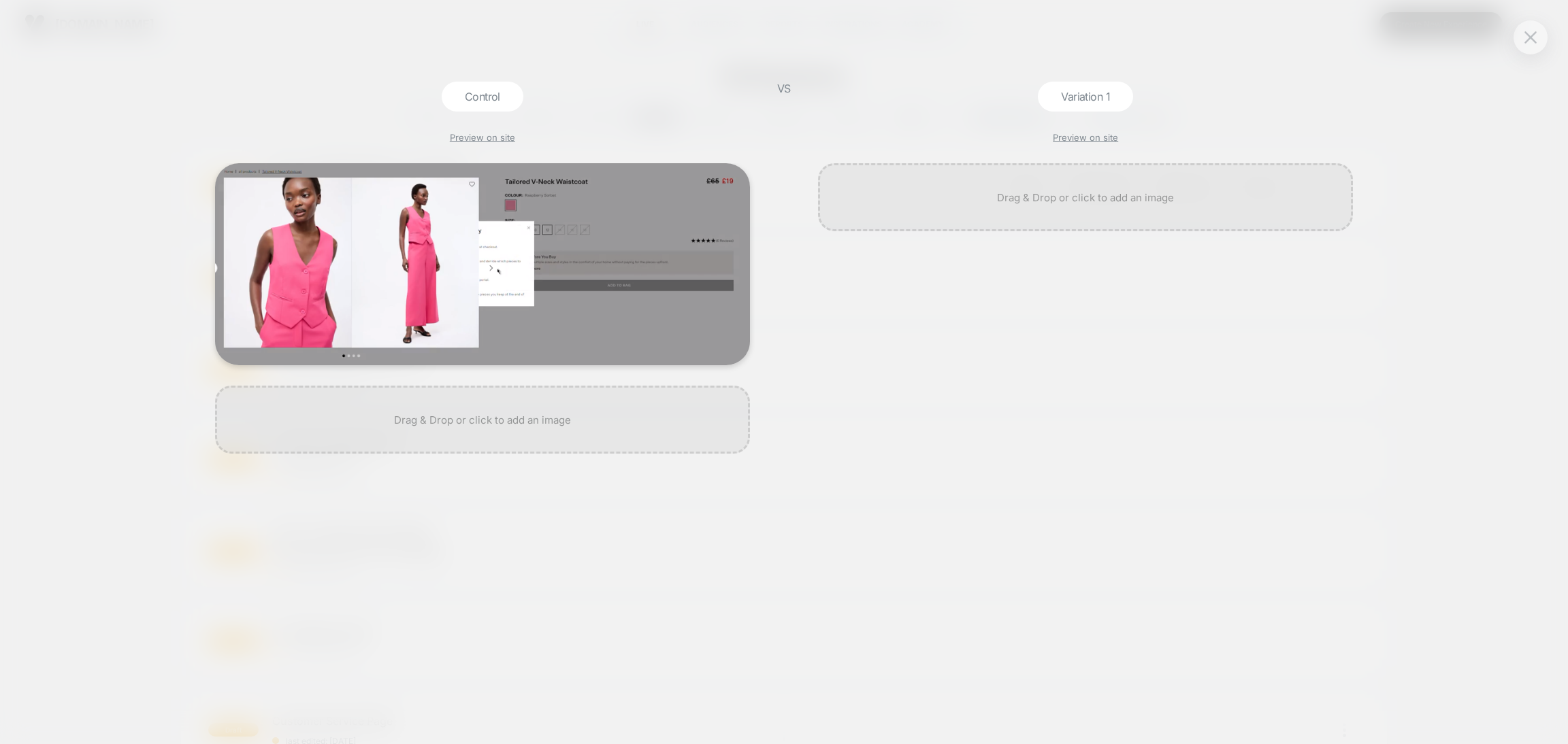
click at [1143, 410] on div at bounding box center [1085, 454] width 549 height 581
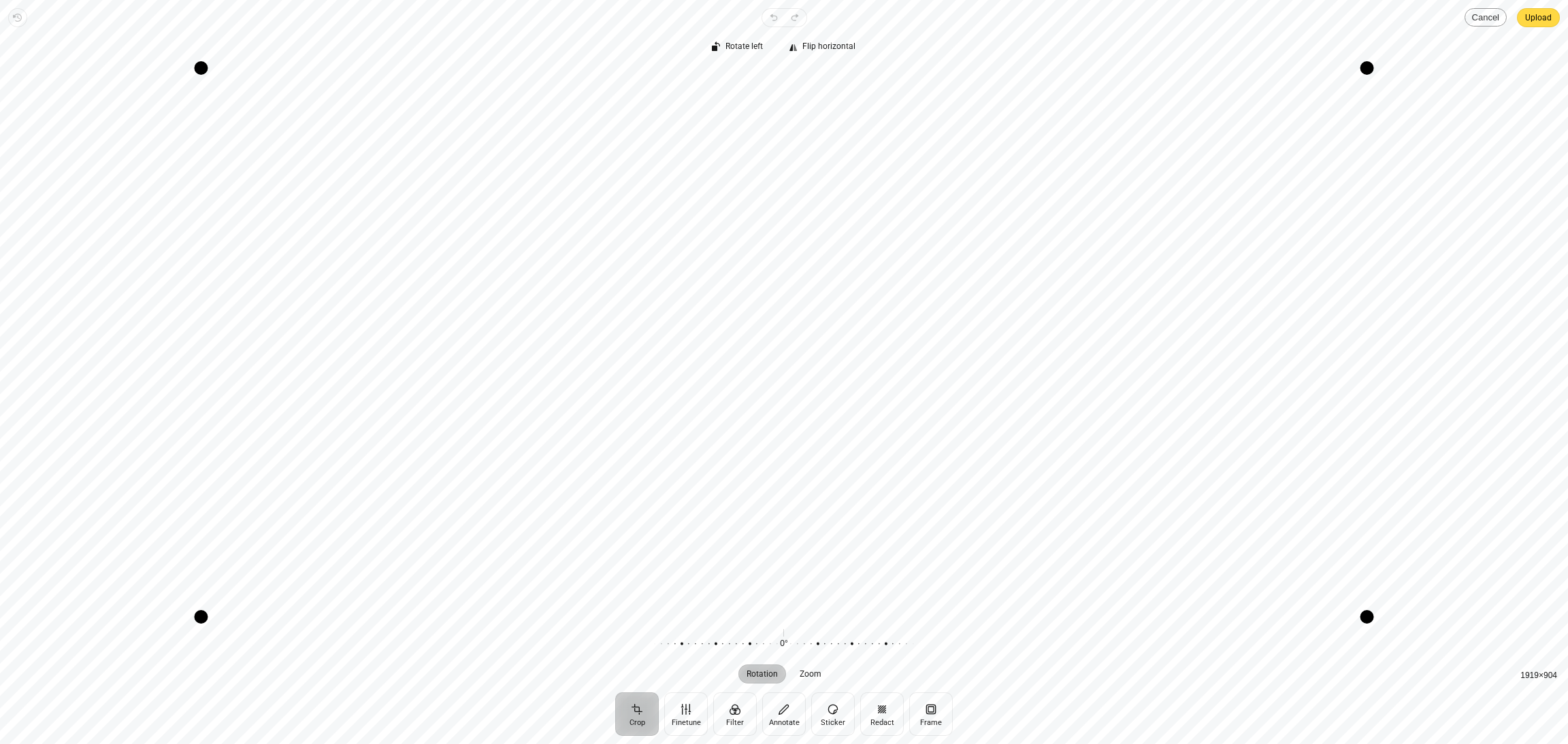
click at [1487, 20] on button "Cancel" at bounding box center [1486, 17] width 42 height 19
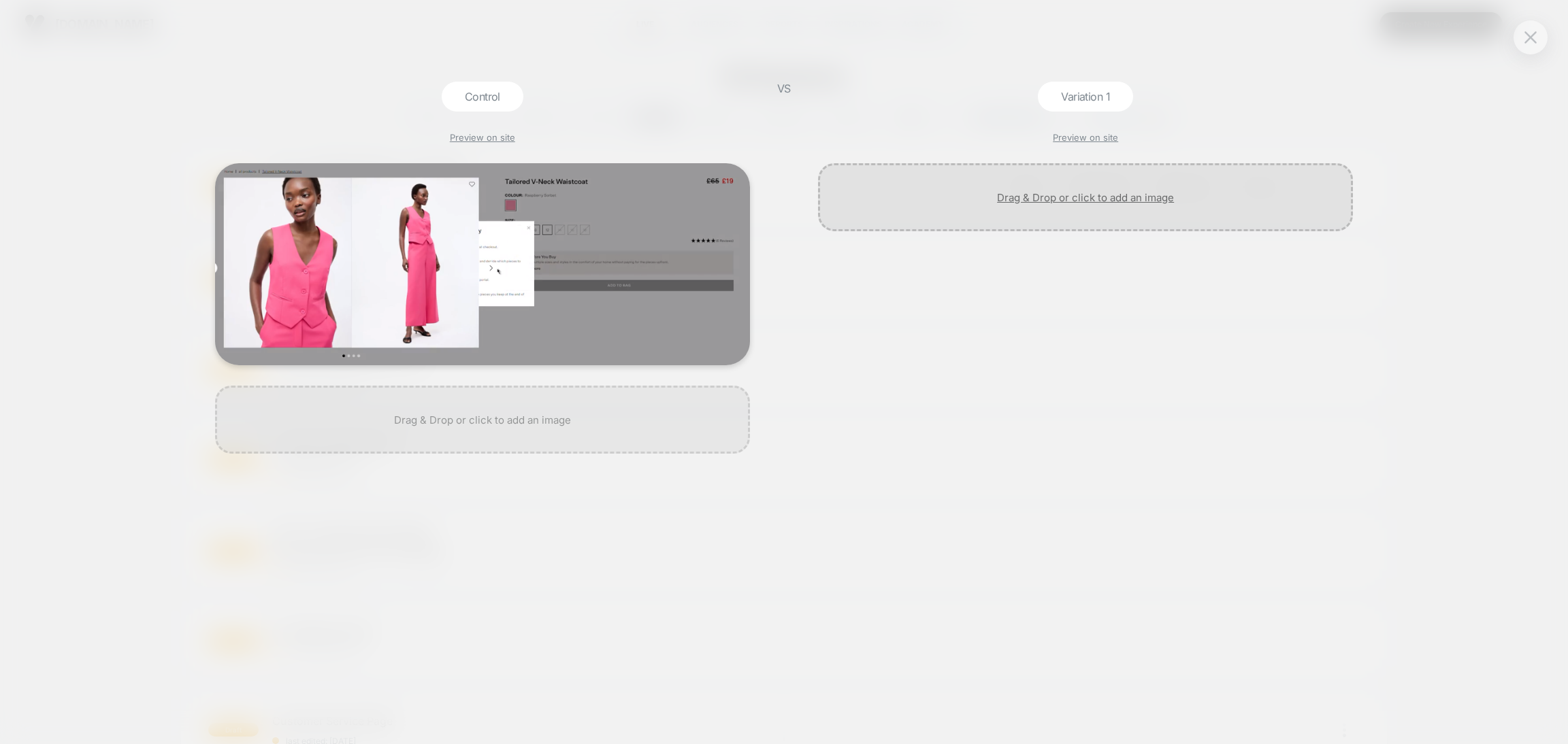
click at [1050, 204] on div at bounding box center [1086, 197] width 535 height 68
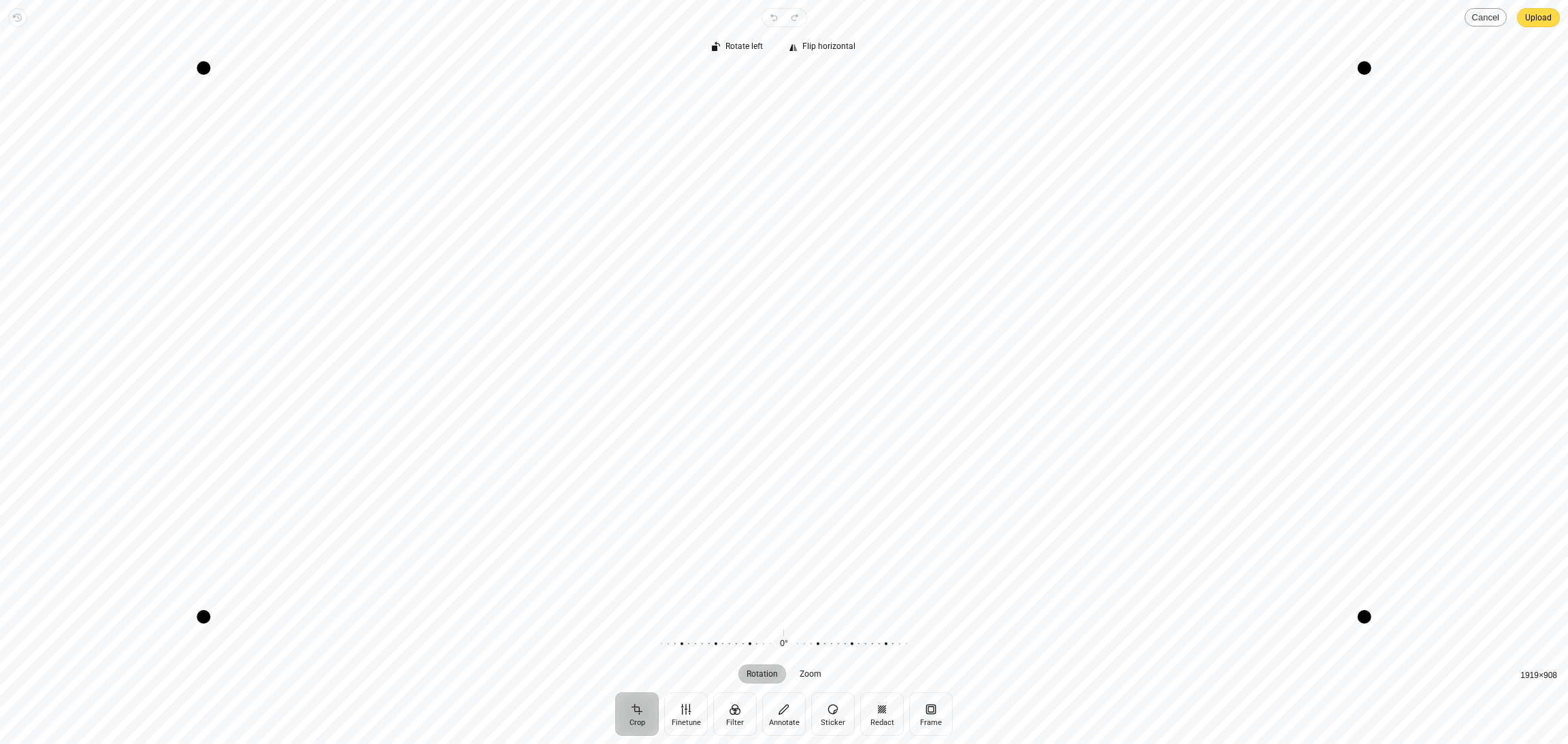
click at [1480, 17] on button "Cancel" at bounding box center [1486, 17] width 42 height 19
click at [1541, 17] on span "Upload" at bounding box center [1538, 18] width 26 height 16
click at [1555, 16] on button "Upload" at bounding box center [1538, 17] width 43 height 19
click at [1549, 19] on span "Upload" at bounding box center [1538, 18] width 26 height 16
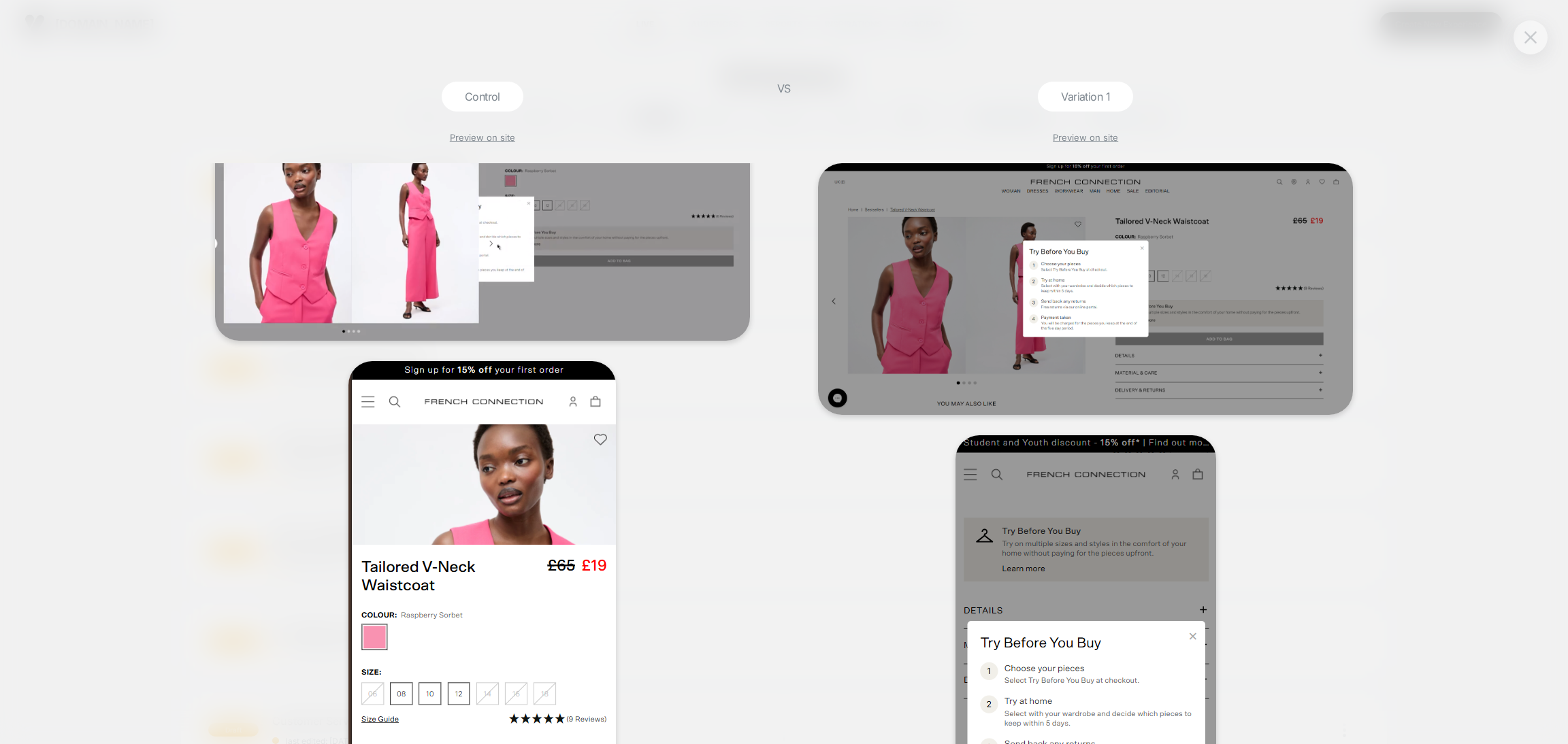
click at [1528, 44] on button at bounding box center [1531, 37] width 20 height 20
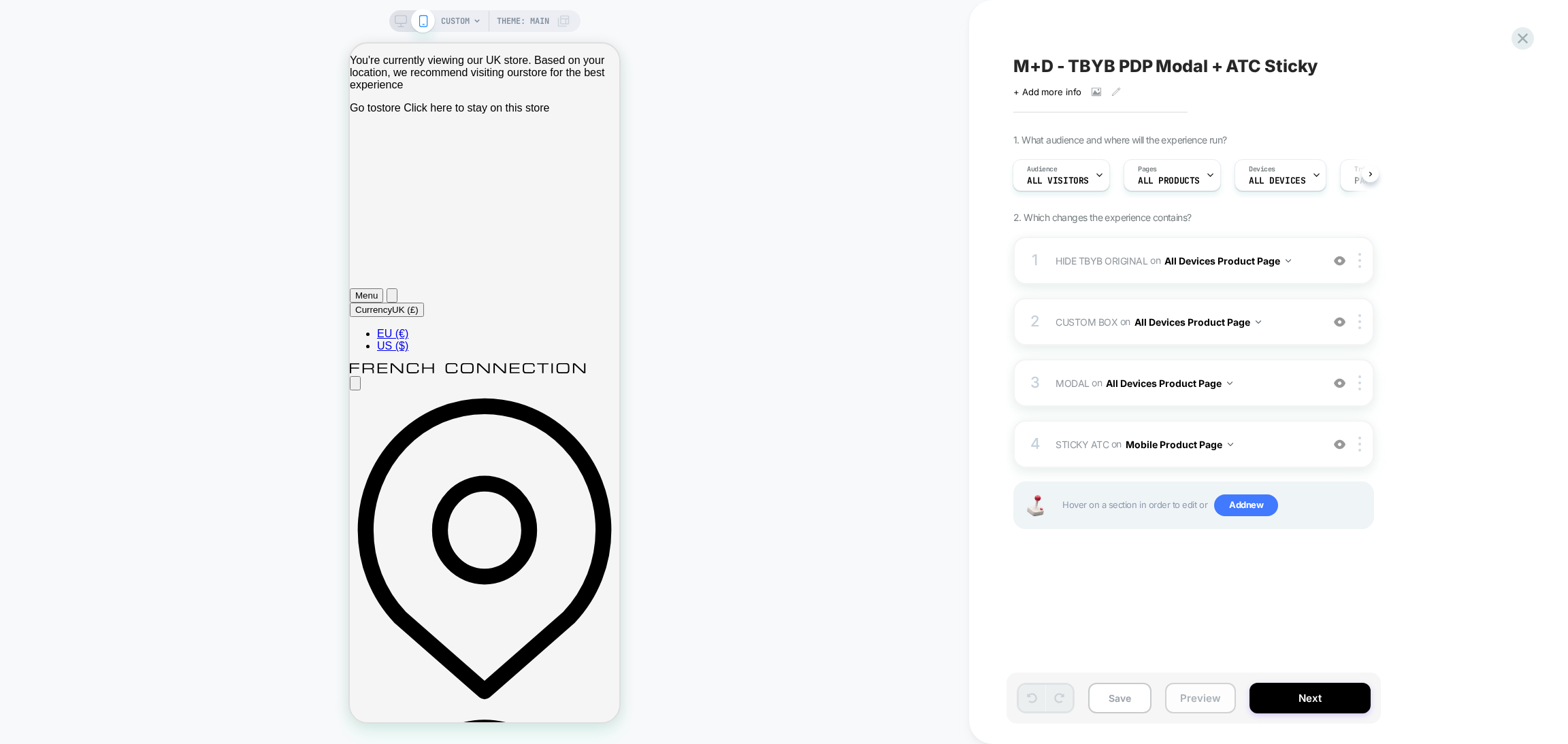
click at [1187, 703] on button "Preview" at bounding box center [1201, 698] width 70 height 31
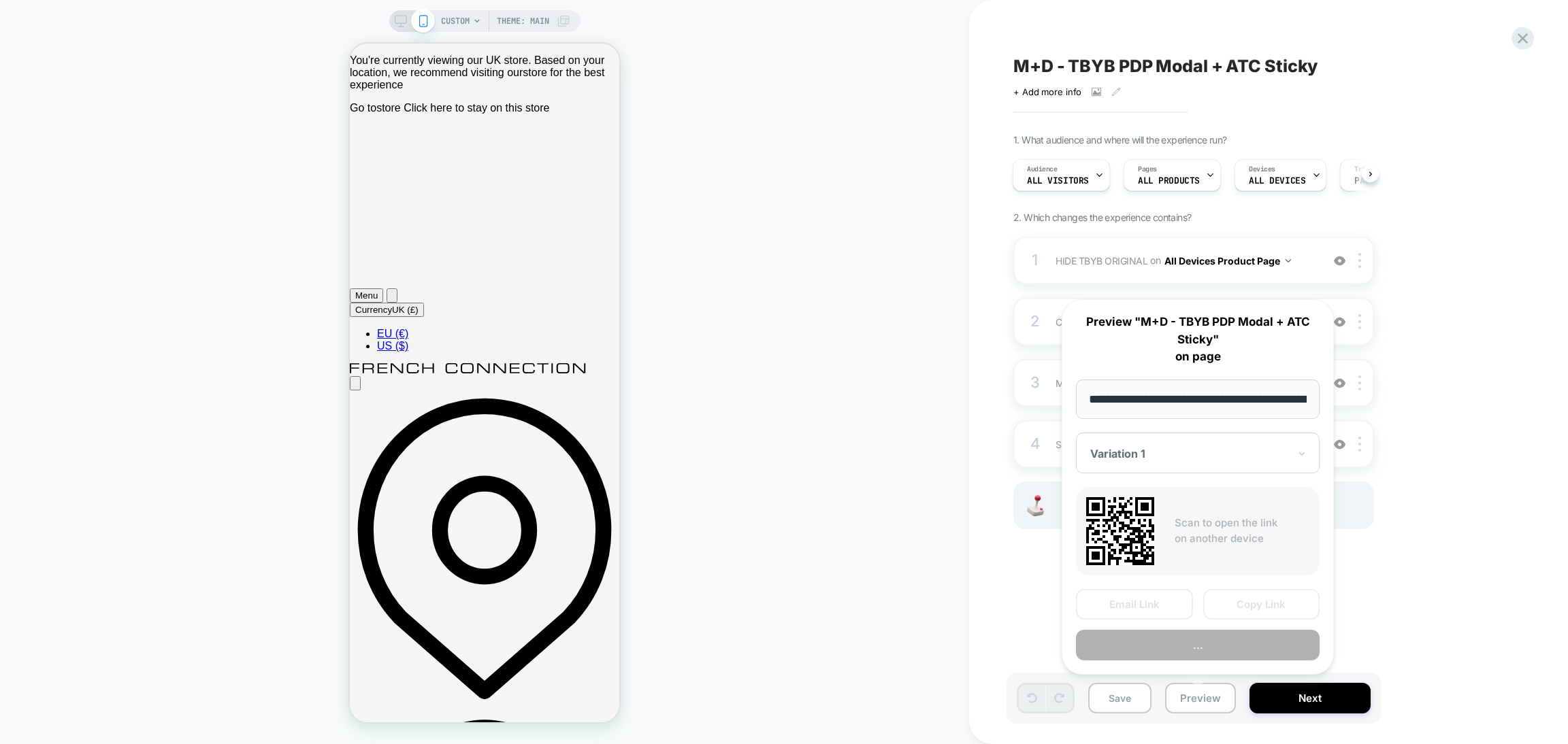
scroll to position [0, 392]
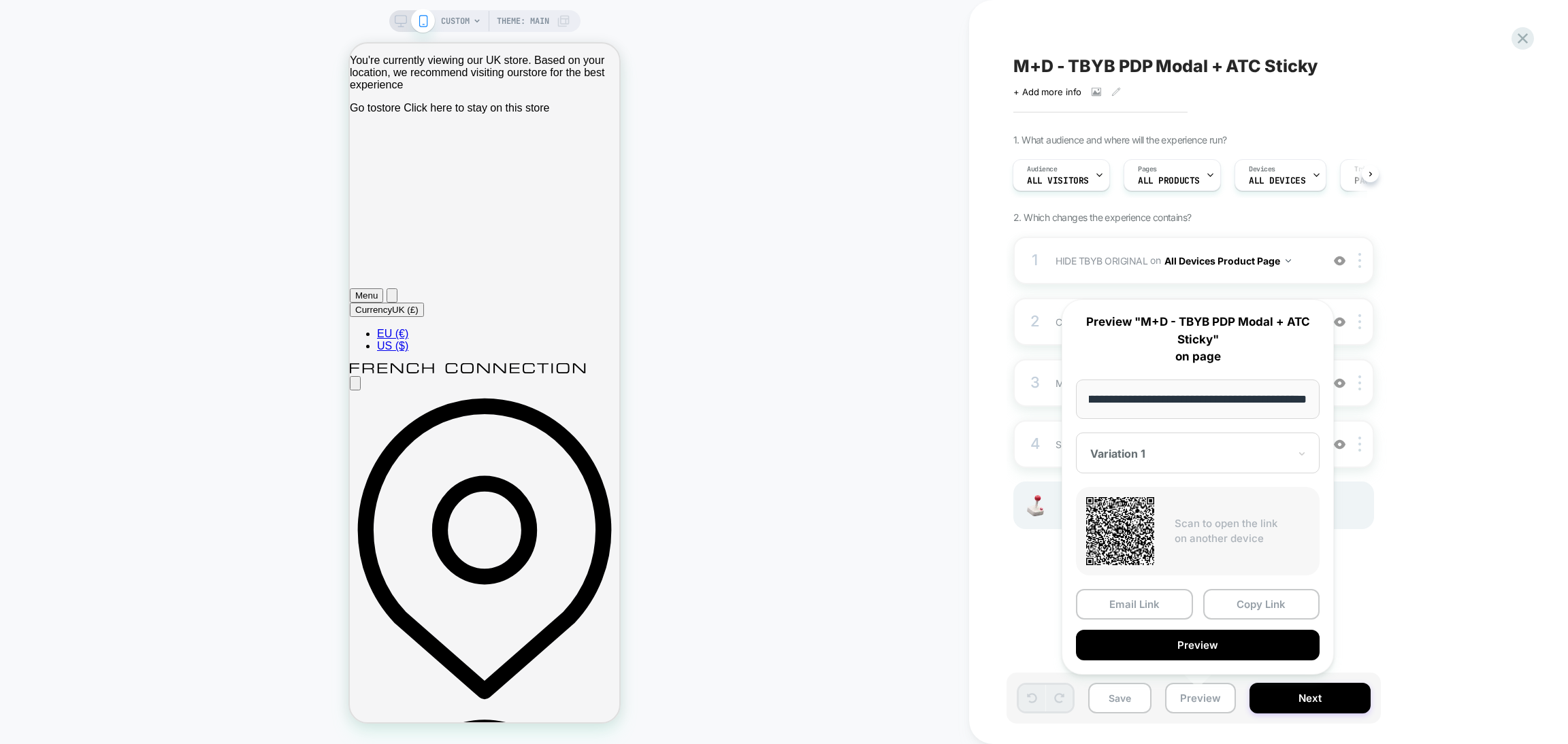
click at [1163, 448] on div at bounding box center [1189, 454] width 199 height 13
click at [1121, 522] on div "CONTROL" at bounding box center [1198, 525] width 230 height 25
click at [1197, 641] on button "Preview" at bounding box center [1198, 645] width 244 height 31
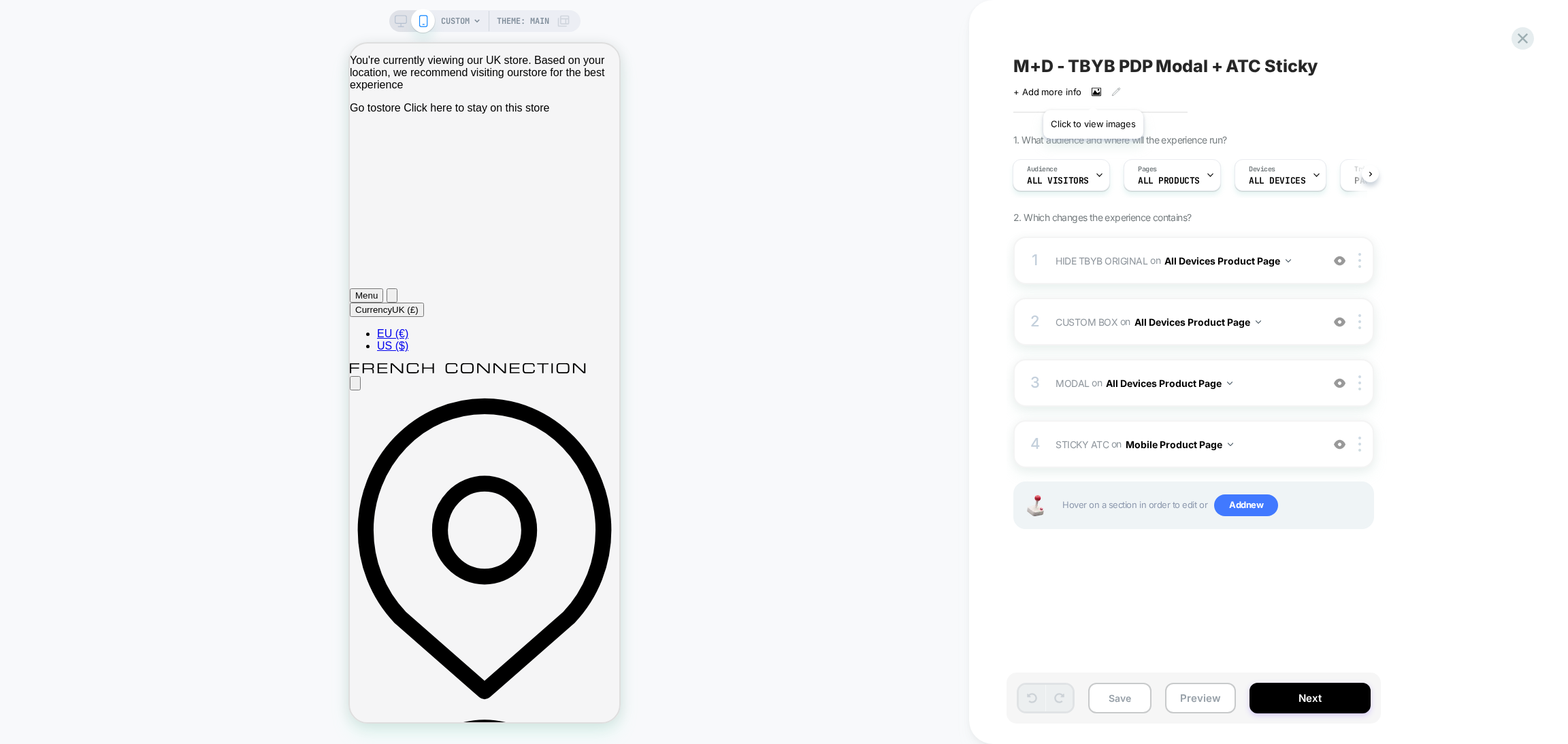
click at [1093, 93] on icon at bounding box center [1097, 92] width 7 height 4
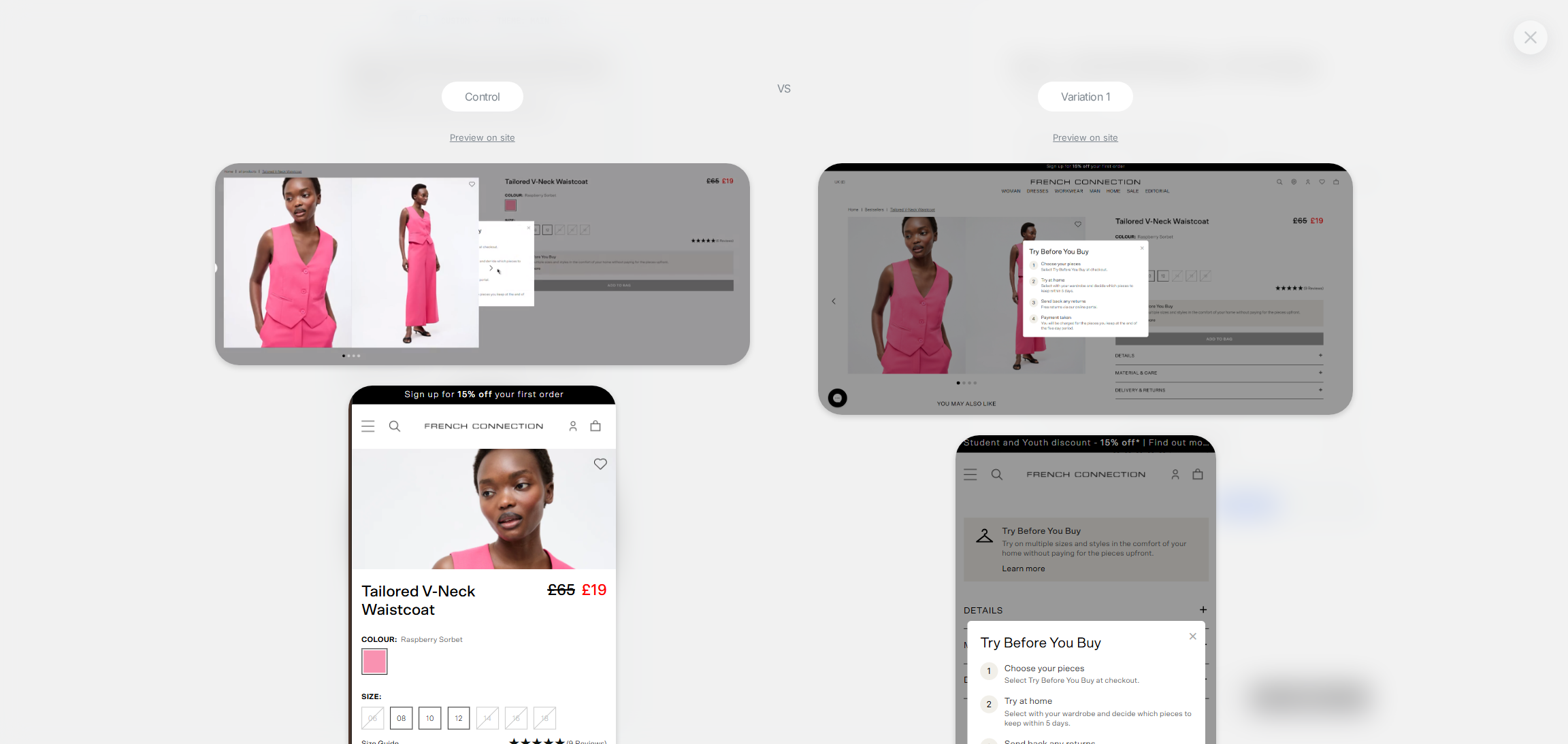
click at [1521, 37] on button at bounding box center [1531, 37] width 20 height 20
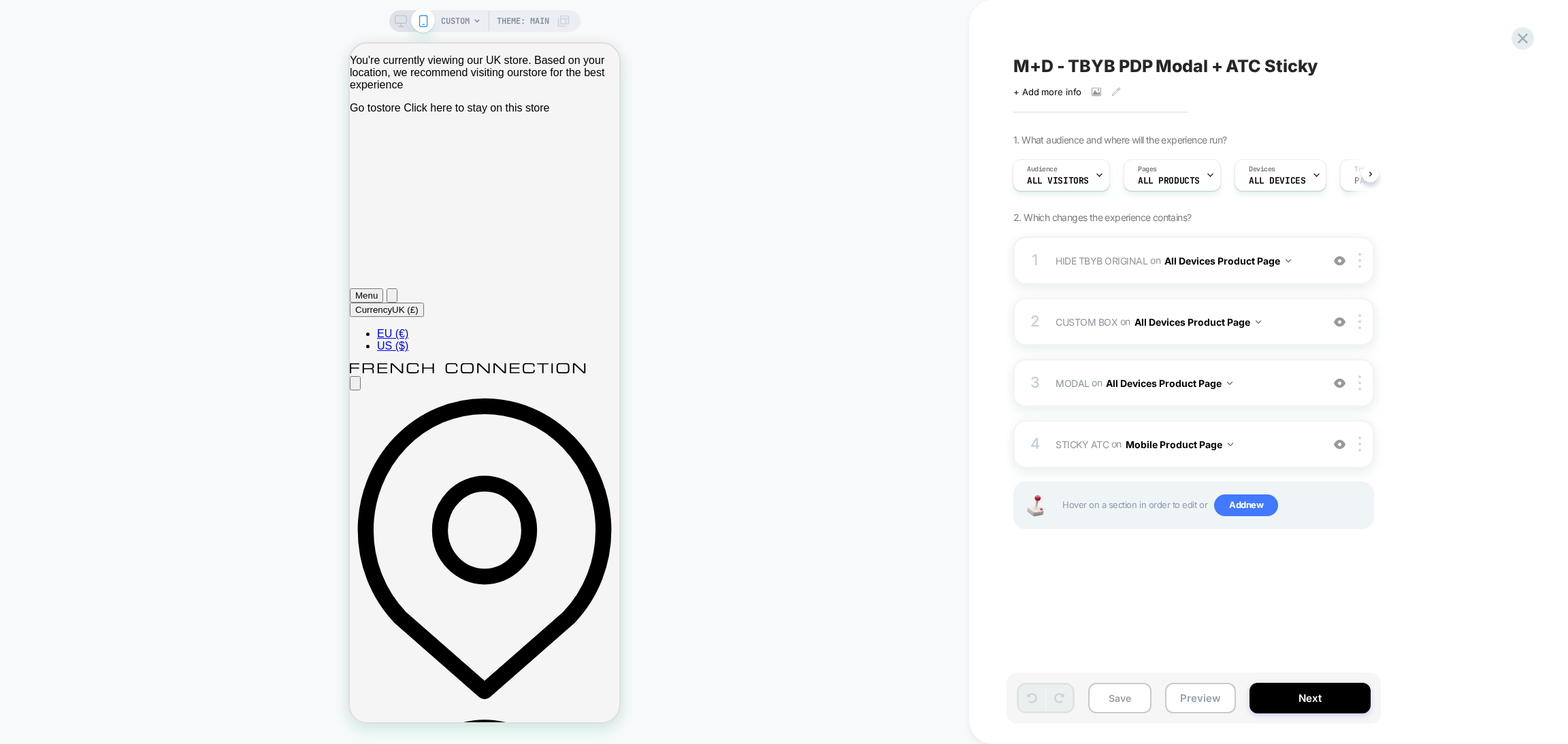
click at [1117, 61] on span "M+D - TBYB PDP Modal + ATC Sticky" at bounding box center [1166, 65] width 304 height 20
click at [1198, 699] on button "Preview" at bounding box center [1201, 698] width 70 height 31
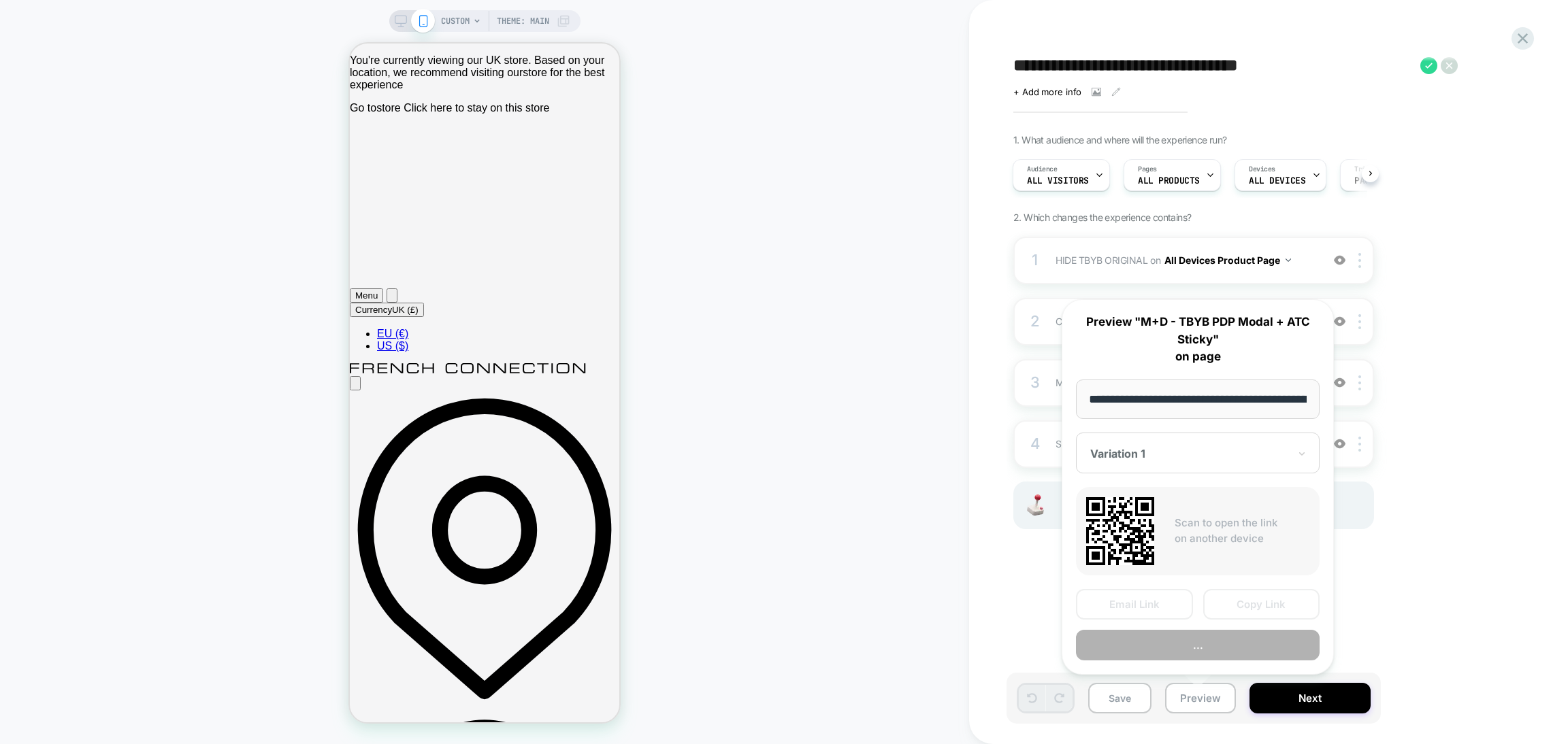
scroll to position [0, 392]
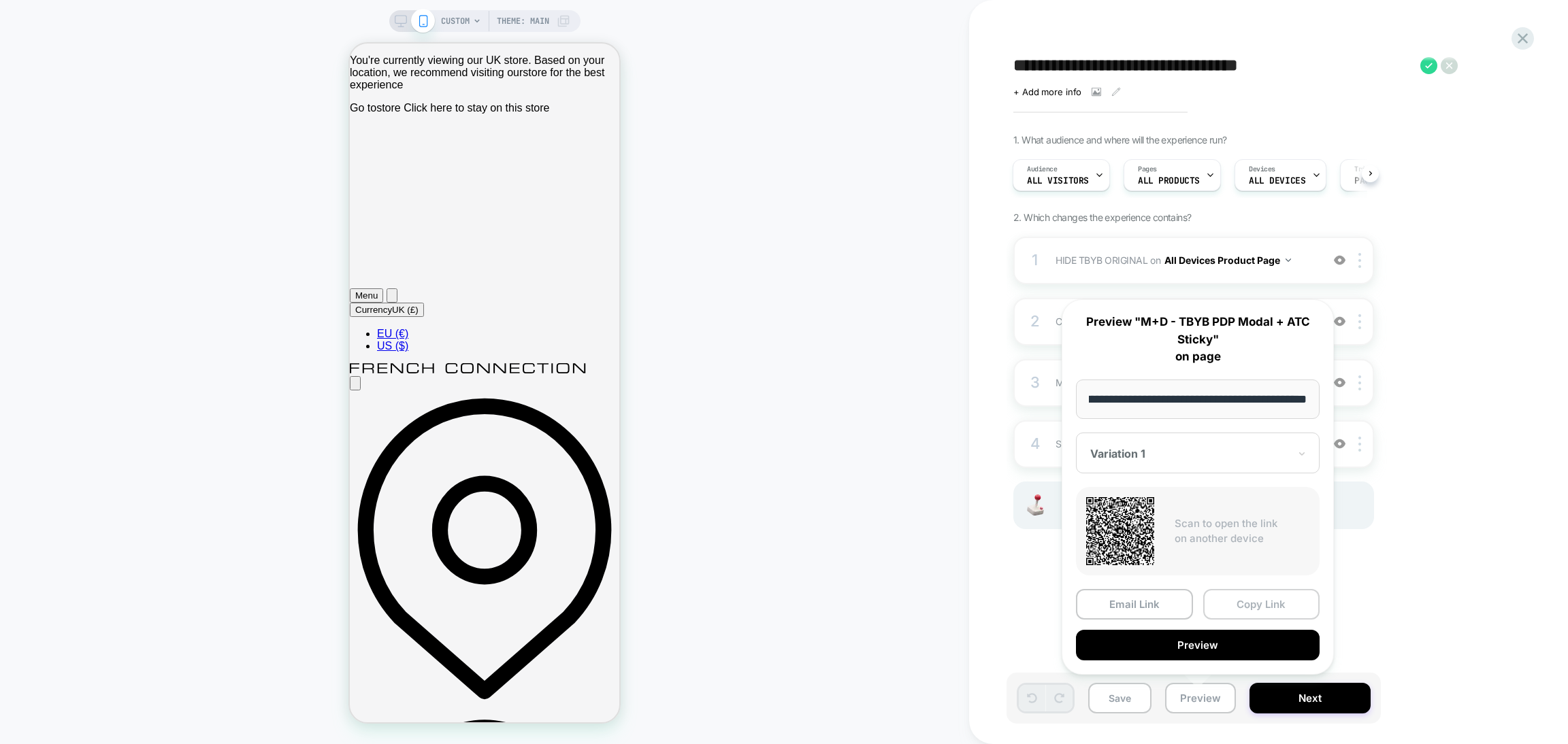
click at [1259, 601] on button "Copy Link" at bounding box center [1262, 604] width 117 height 31
